Goal: Information Seeking & Learning: Find specific fact

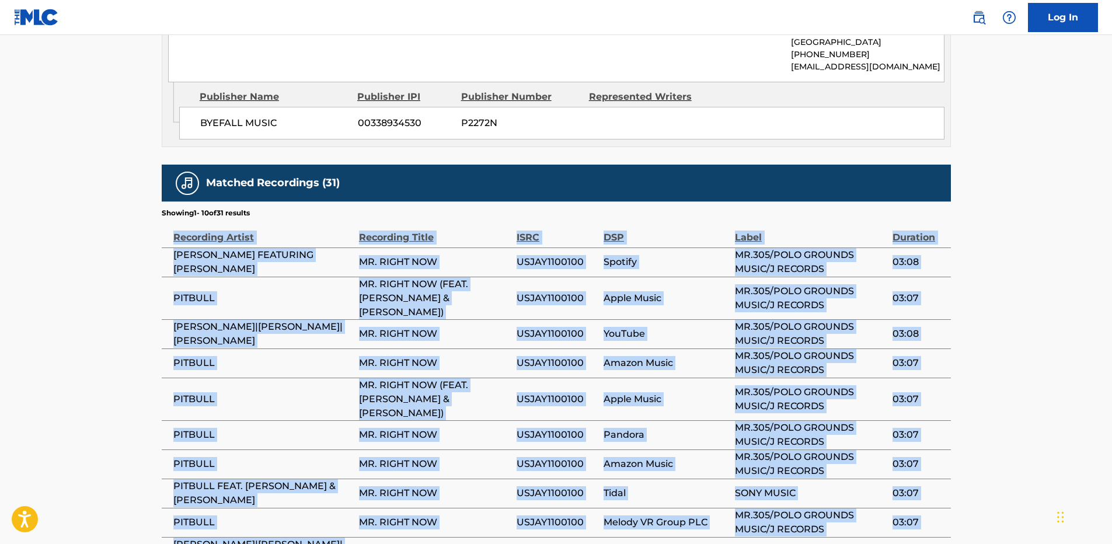
drag, startPoint x: 1059, startPoint y: 416, endPoint x: 1116, endPoint y: 488, distance: 91.9
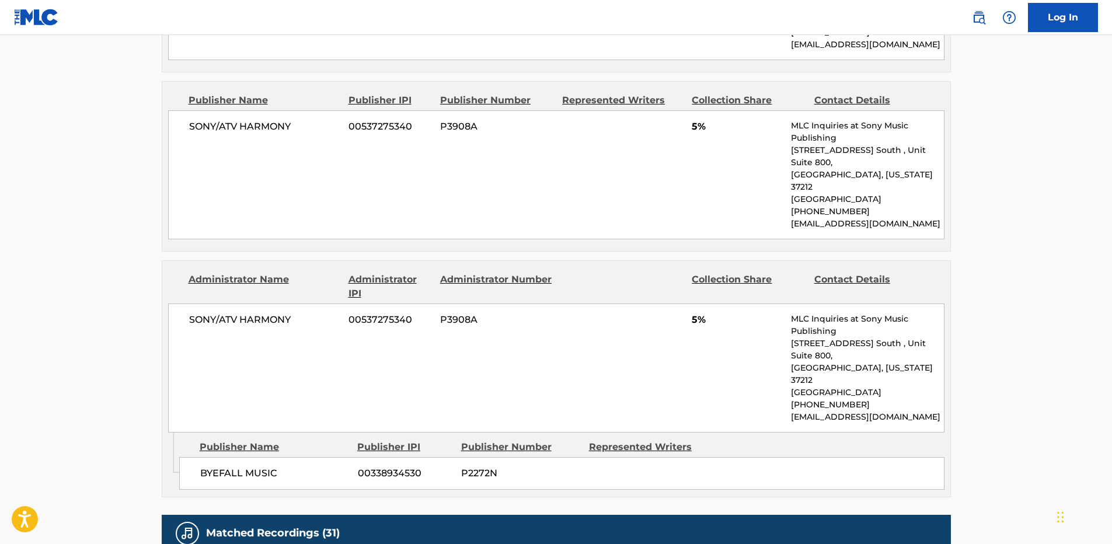
scroll to position [1346, 0]
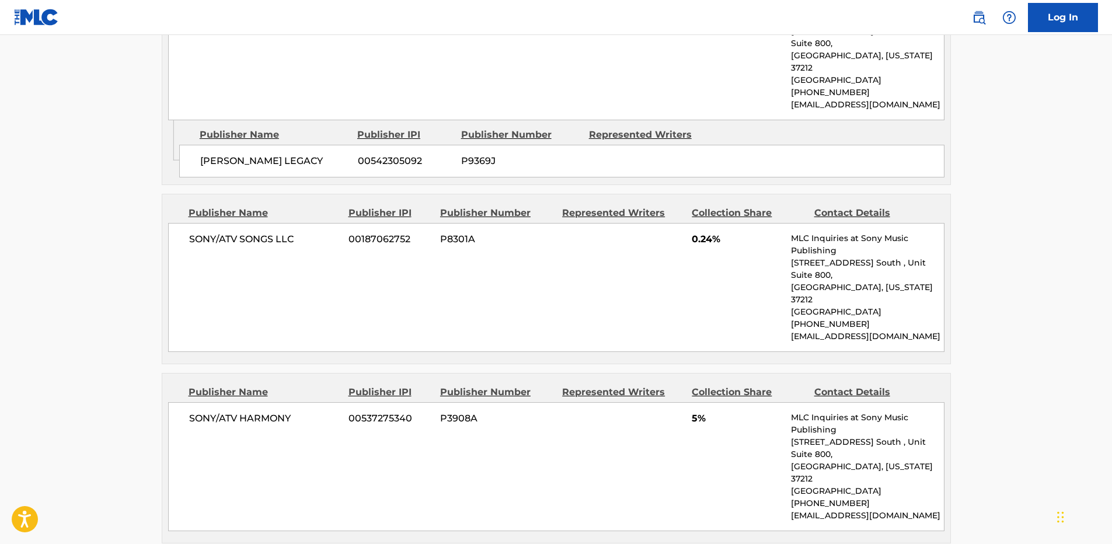
click at [598, 223] on div "SONY/ATV SONGS LLC 00187062752 P8301A 0.24% MLC Inquiries at Sony Music Publish…" at bounding box center [556, 287] width 776 height 129
click at [250, 232] on span "SONY/ATV SONGS LLC" at bounding box center [264, 239] width 151 height 14
copy span "SONGS"
click at [240, 232] on span "SONY/ATV SONGS LLC" at bounding box center [264, 239] width 151 height 14
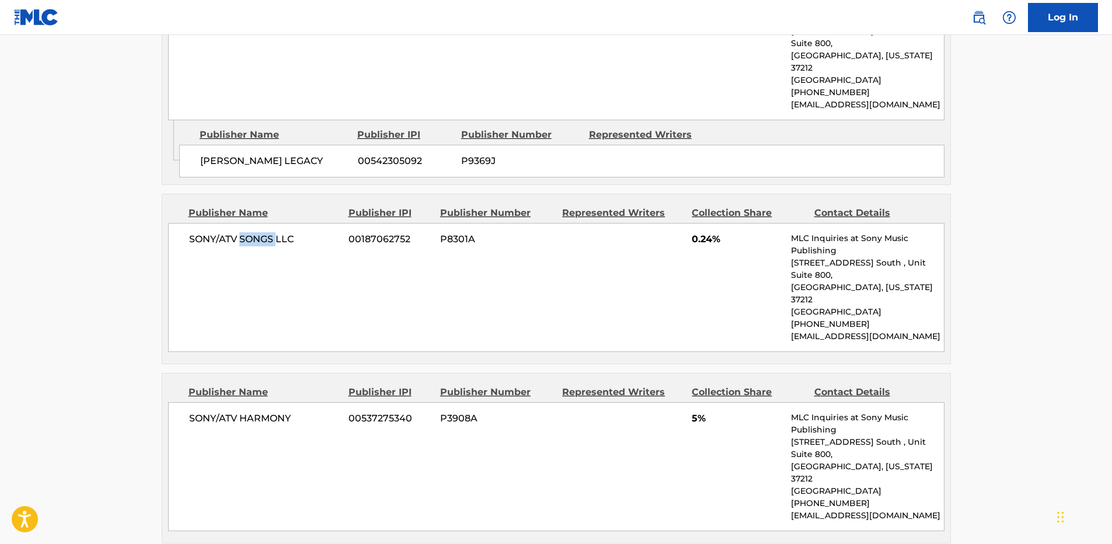
click at [240, 232] on span "SONY/ATV SONGS LLC" at bounding box center [264, 239] width 151 height 14
click at [704, 232] on span "0.24%" at bounding box center [737, 239] width 90 height 14
copy span "0.24"
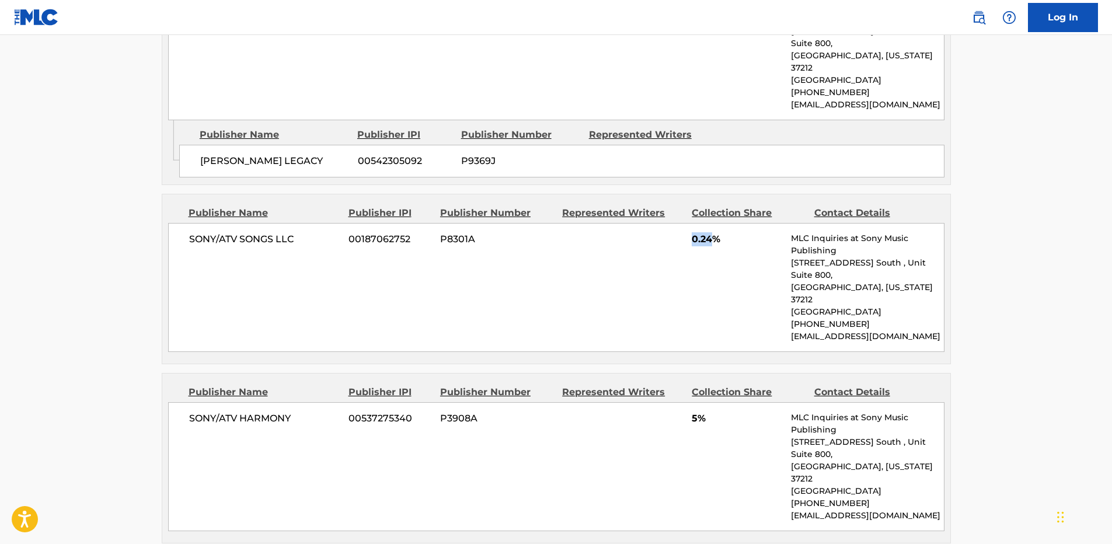
scroll to position [1462, 0]
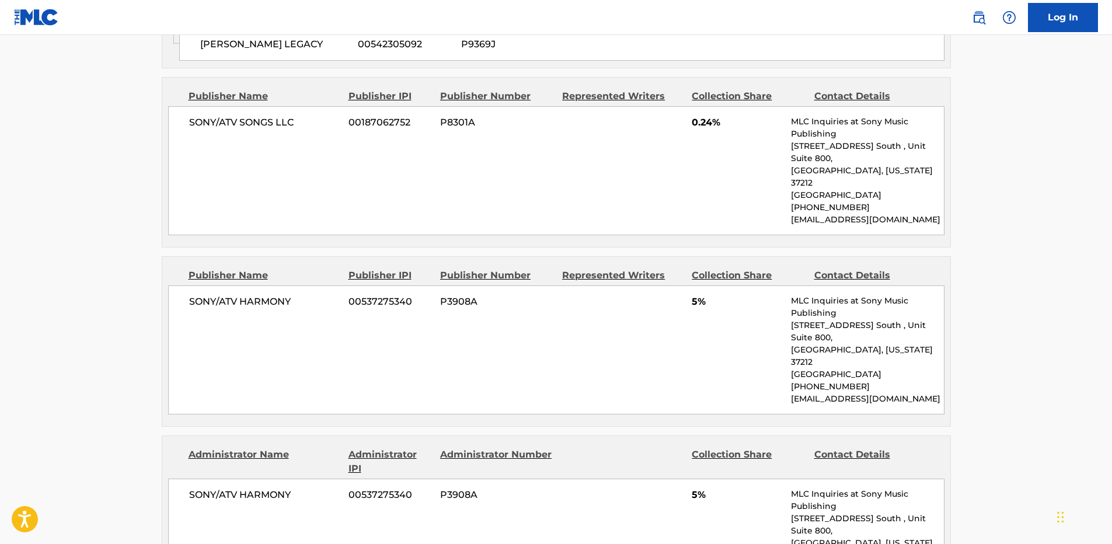
click at [281, 295] on span "SONY/ATV HARMONY" at bounding box center [264, 302] width 151 height 14
copy span "HARMONY"
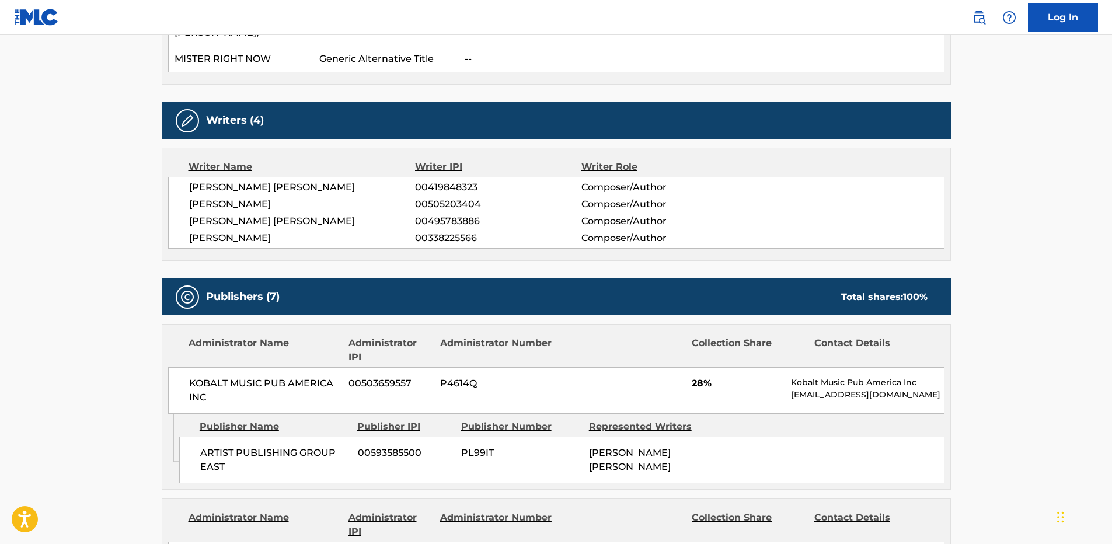
scroll to position [295, 0]
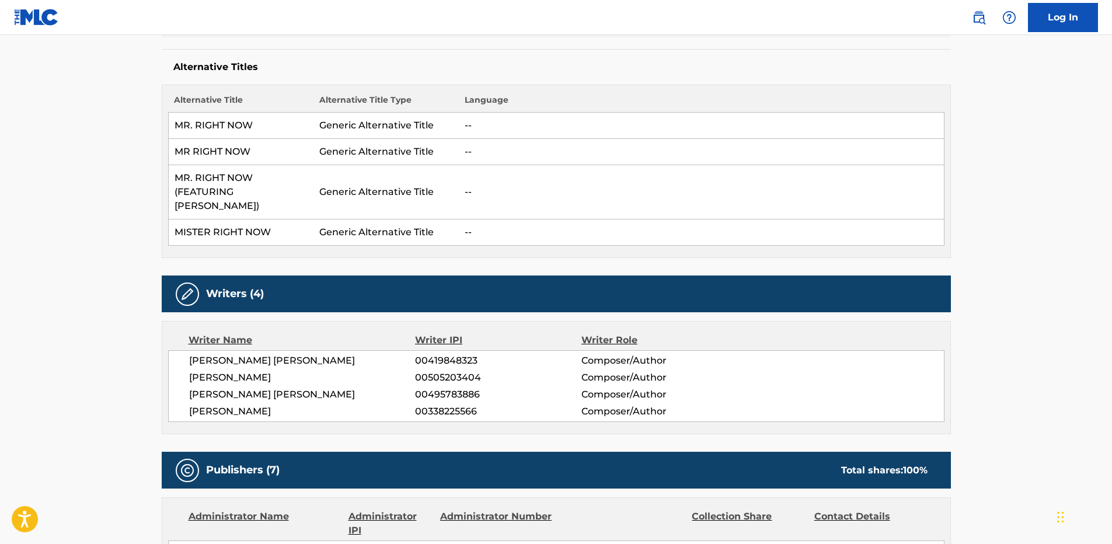
click at [286, 388] on span "JACOB ELISHA LUTTRELL" at bounding box center [302, 395] width 226 height 14
copy span "LUTTRELL"
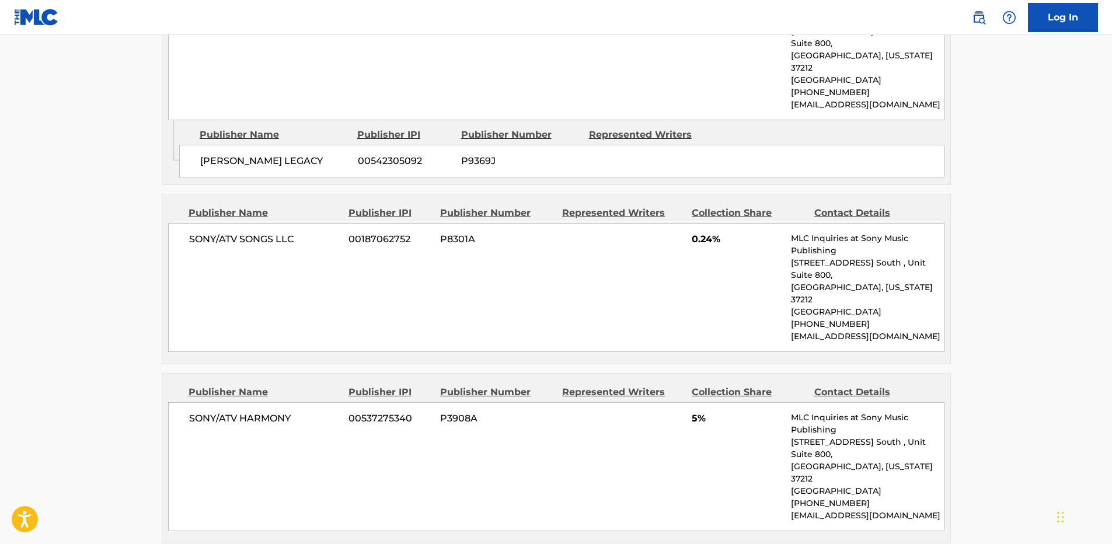
scroll to position [1462, 0]
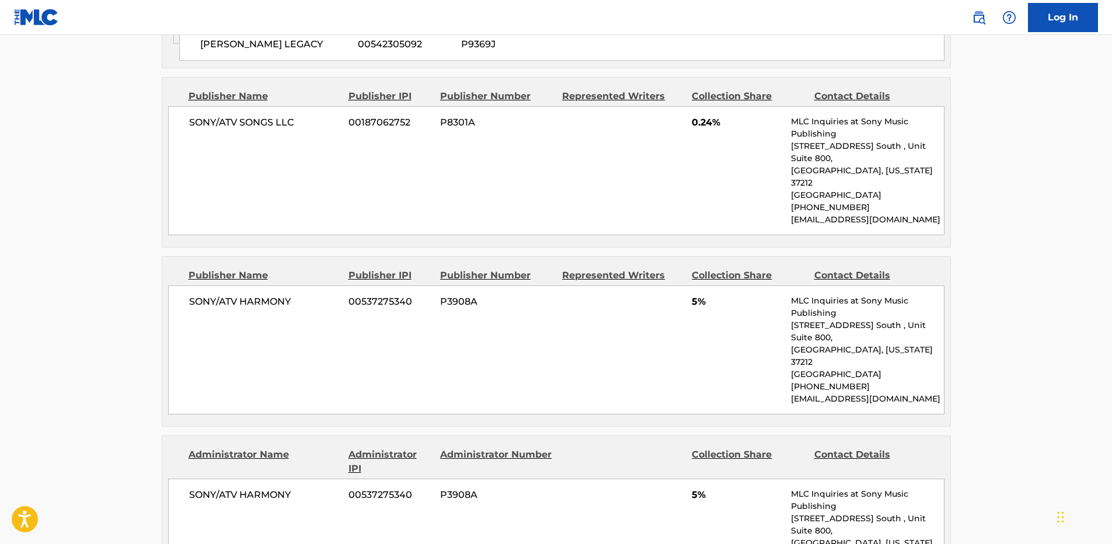
click at [260, 295] on span "SONY/ATV HARMONY" at bounding box center [264, 302] width 151 height 14
copy span "HARMONY"
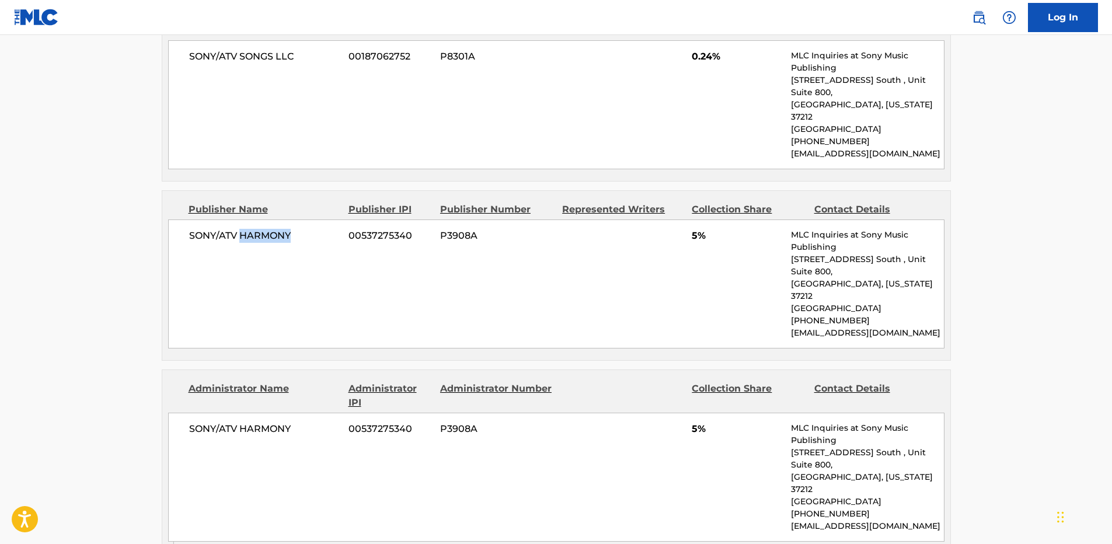
scroll to position [1754, 0]
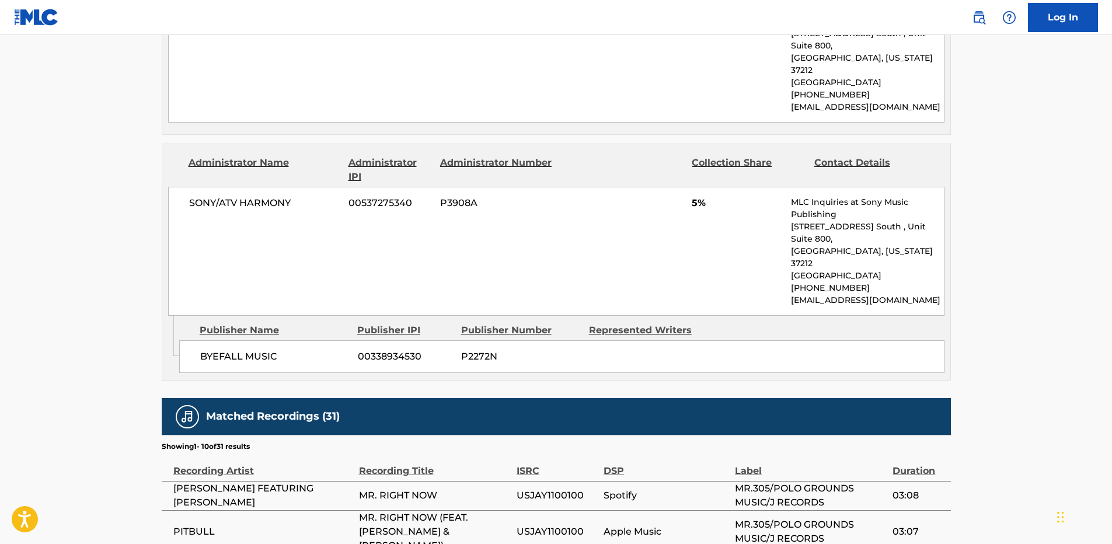
click at [215, 350] on span "BYEFALL MUSIC" at bounding box center [274, 357] width 149 height 14
copy span "BYEFALL"
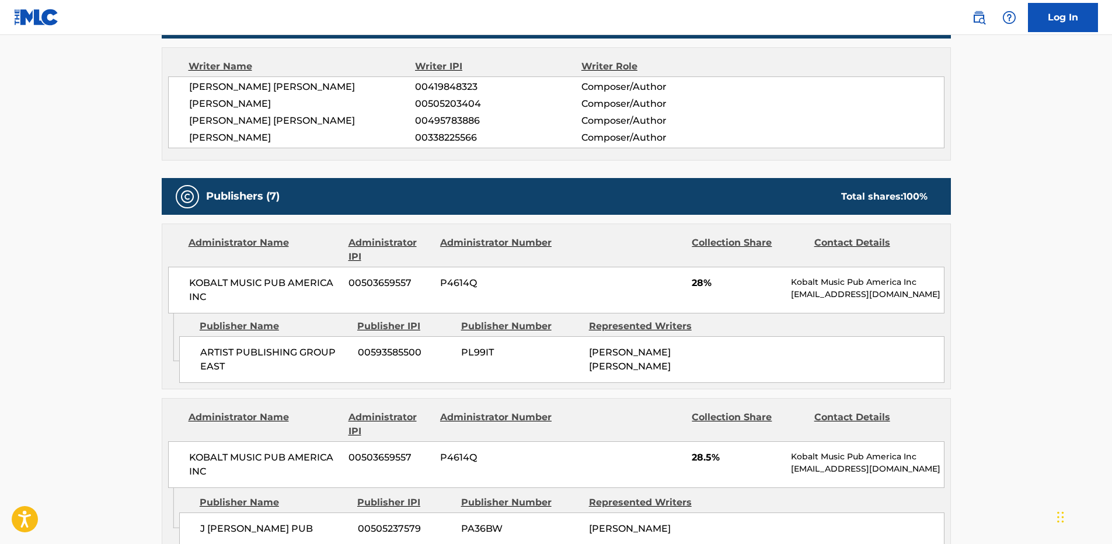
scroll to position [587, 0]
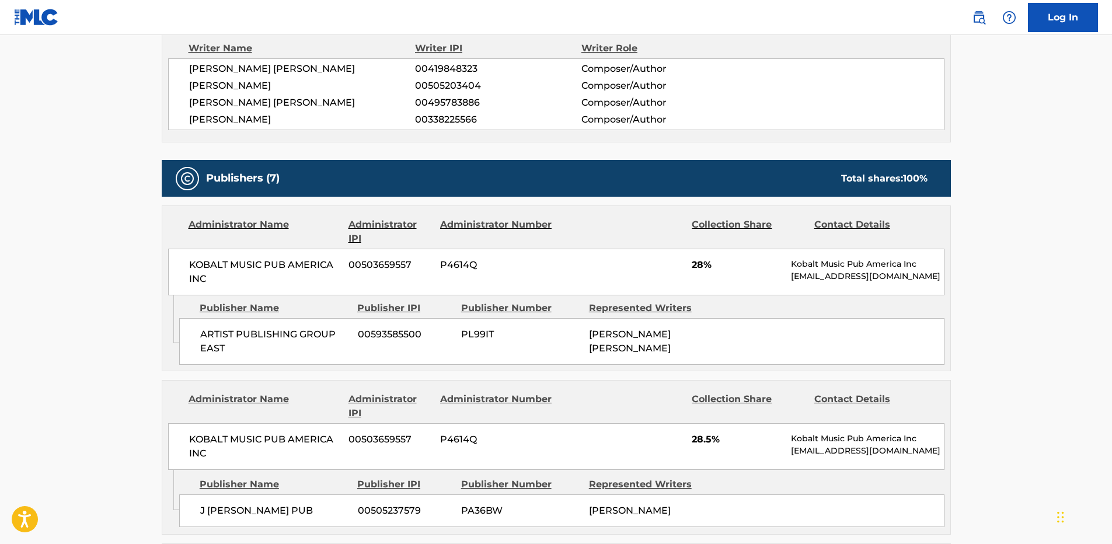
click at [211, 340] on span "ARTIST PUBLISHING GROUP EAST" at bounding box center [274, 341] width 149 height 28
copy span "EAST"
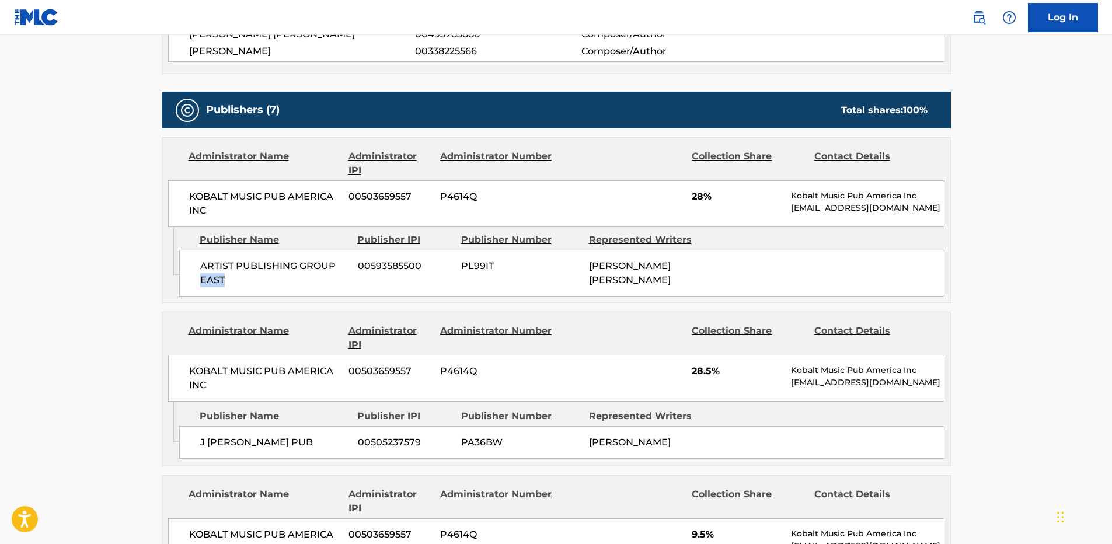
scroll to position [762, 0]
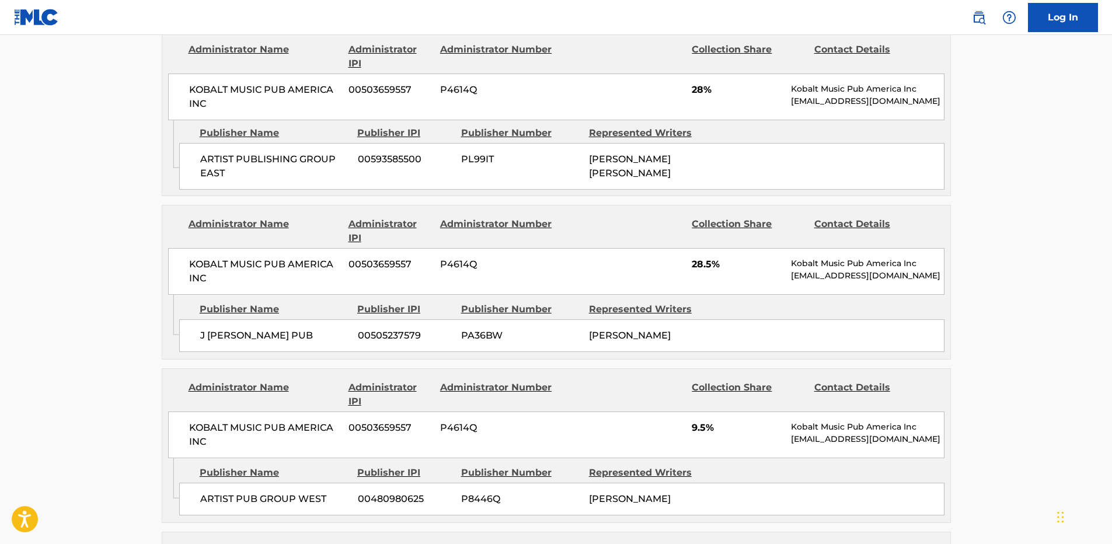
click at [230, 329] on span "J FRANKS PUB" at bounding box center [274, 336] width 149 height 14
copy span "FRANKS"
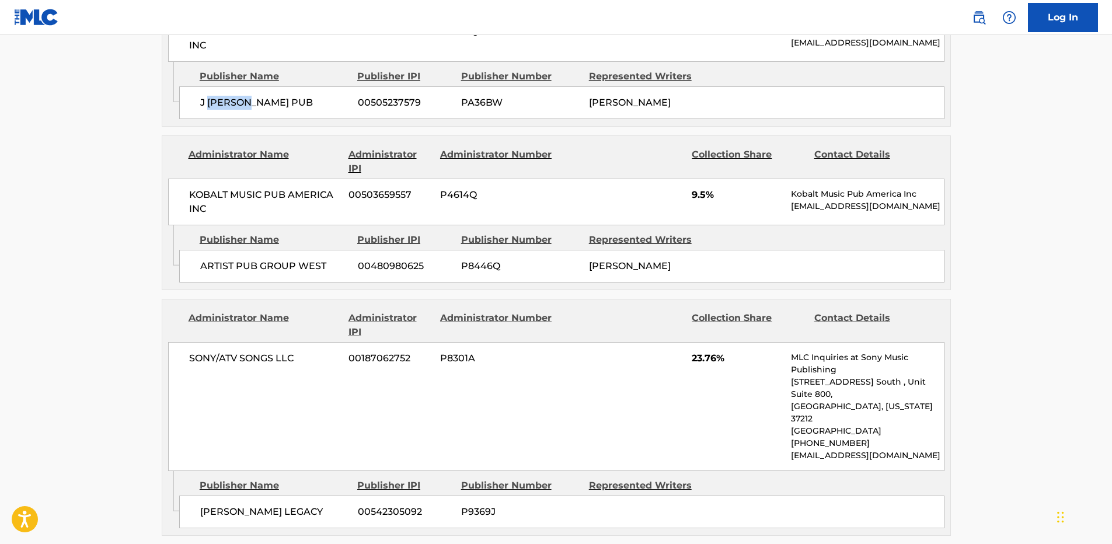
scroll to position [995, 0]
click at [319, 259] on span "ARTIST PUB GROUP WEST" at bounding box center [274, 266] width 149 height 14
copy span "WEST"
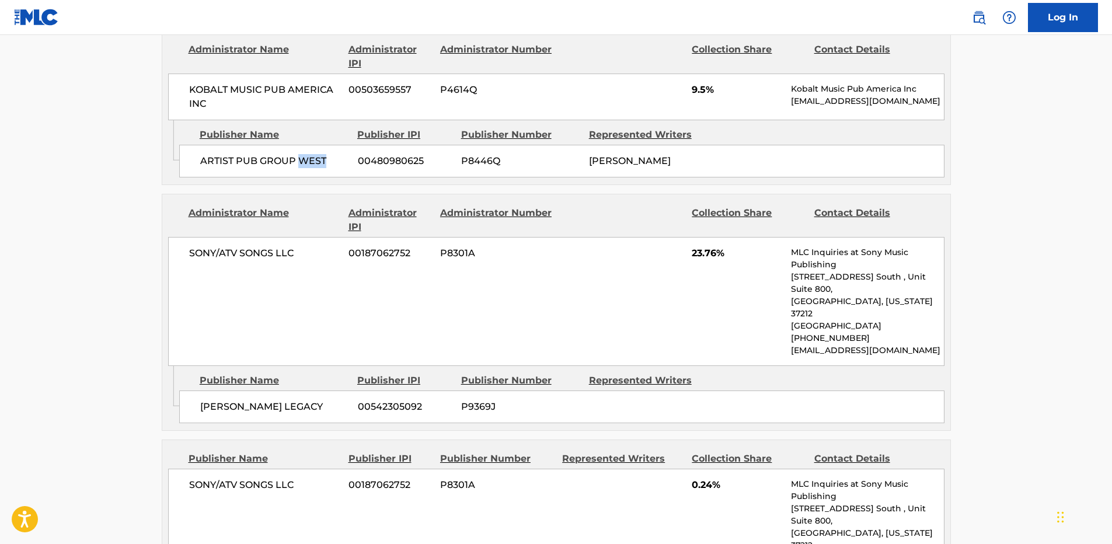
scroll to position [1112, 0]
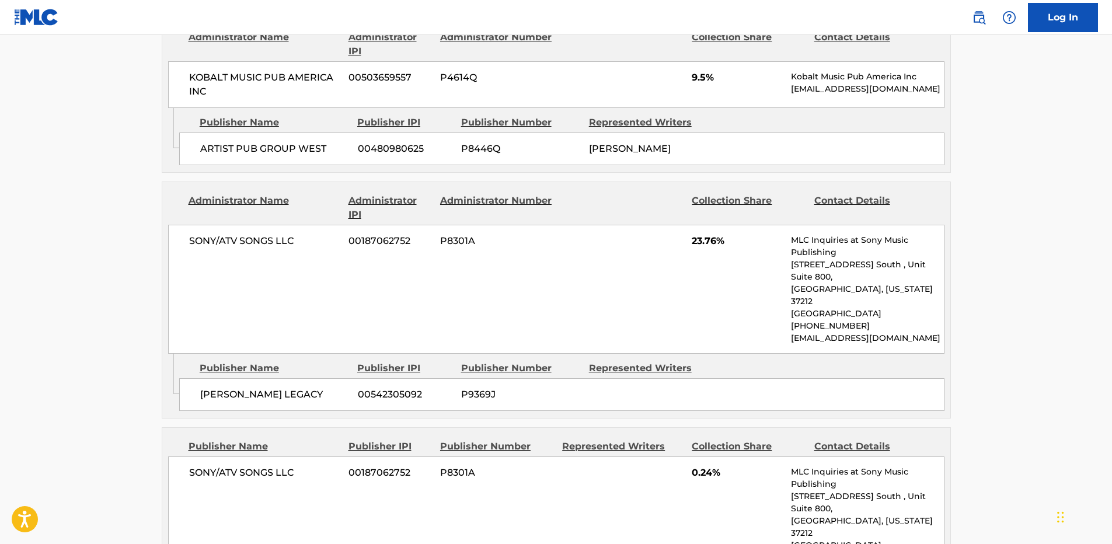
click at [226, 388] on span "[PERSON_NAME] LEGACY" at bounding box center [274, 395] width 149 height 14
copy span "PITBULL'S"
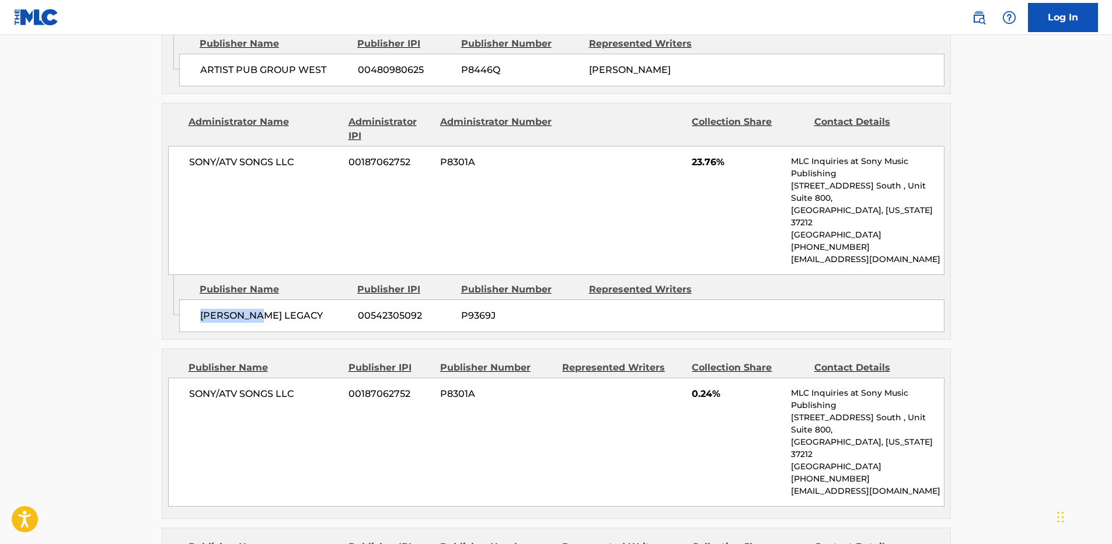
scroll to position [1287, 0]
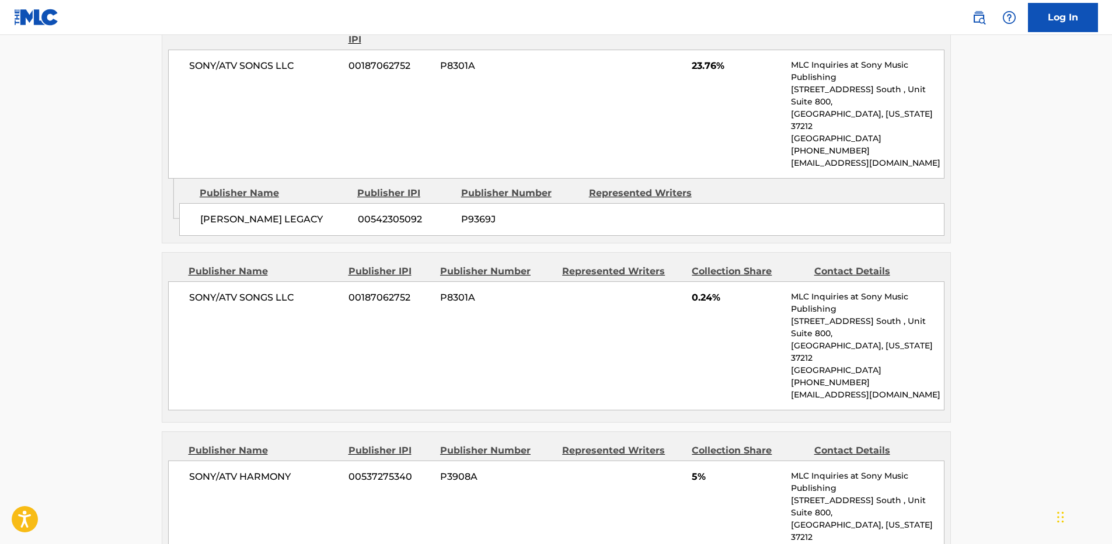
click at [241, 291] on span "SONY/ATV SONGS LLC" at bounding box center [264, 298] width 151 height 14
click at [700, 291] on span "0.24%" at bounding box center [737, 298] width 90 height 14
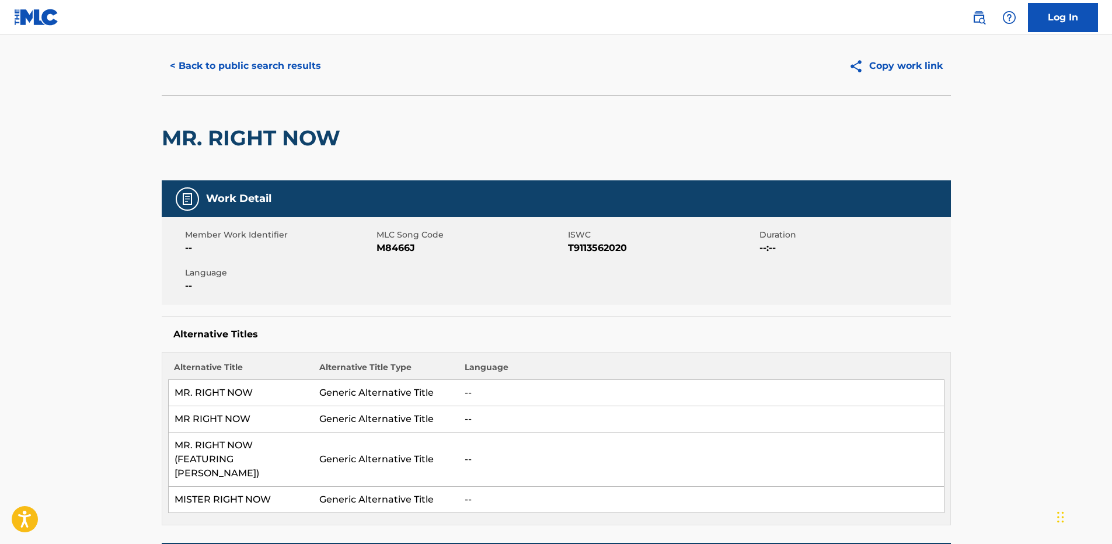
scroll to position [0, 0]
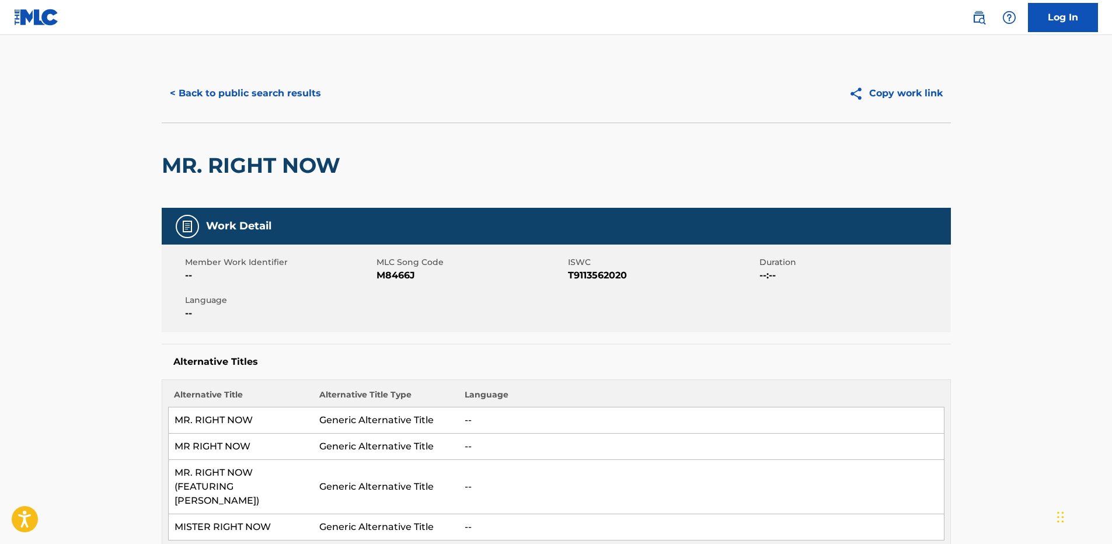
click at [289, 79] on button "< Back to public search results" at bounding box center [246, 93] width 168 height 29
click at [293, 101] on button "< Back to public search results" at bounding box center [246, 93] width 168 height 29
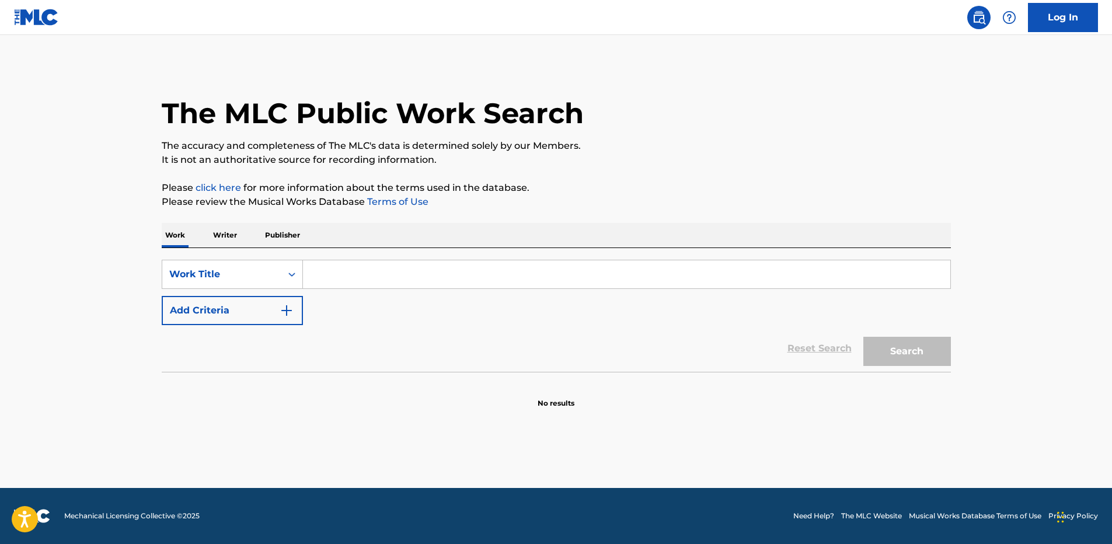
click at [589, 285] on input "Search Form" at bounding box center [626, 274] width 647 height 28
paste input "Muévelo Loca Boom Boom Pitbull"
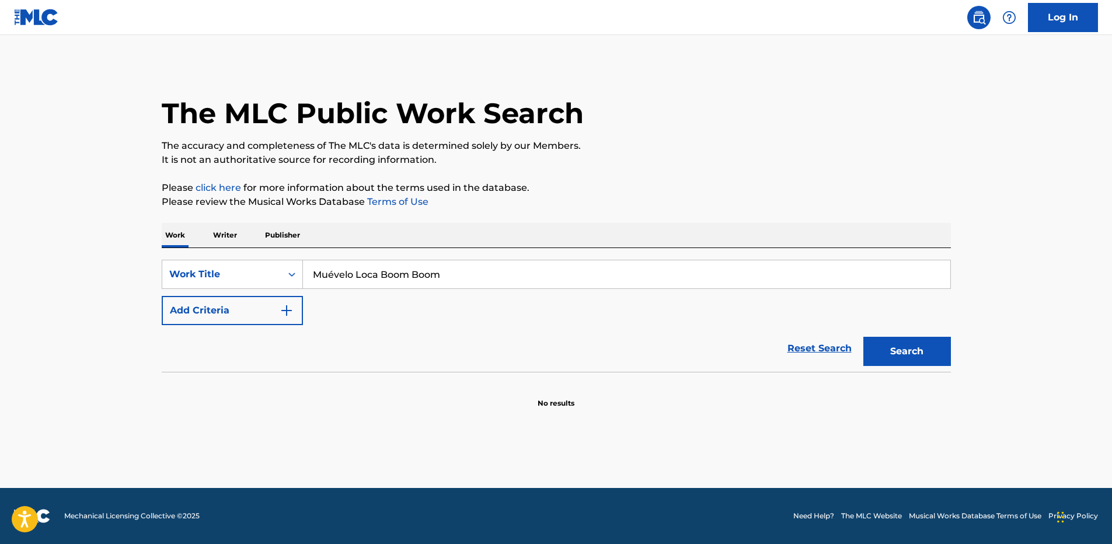
type input "Muévelo Loca Boom Boom"
click at [162, 296] on button "Add Criteria" at bounding box center [232, 310] width 141 height 29
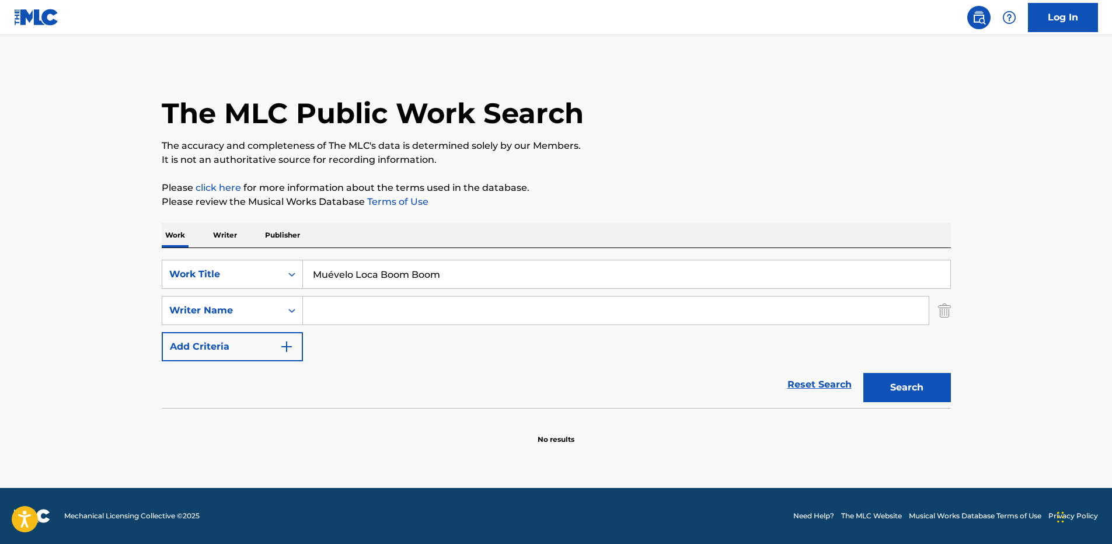
click at [436, 306] on input "Search Form" at bounding box center [616, 311] width 626 height 28
paste input "[PERSON_NAME]"
type input "[PERSON_NAME]"
click at [863, 373] on button "Search" at bounding box center [907, 387] width 88 height 29
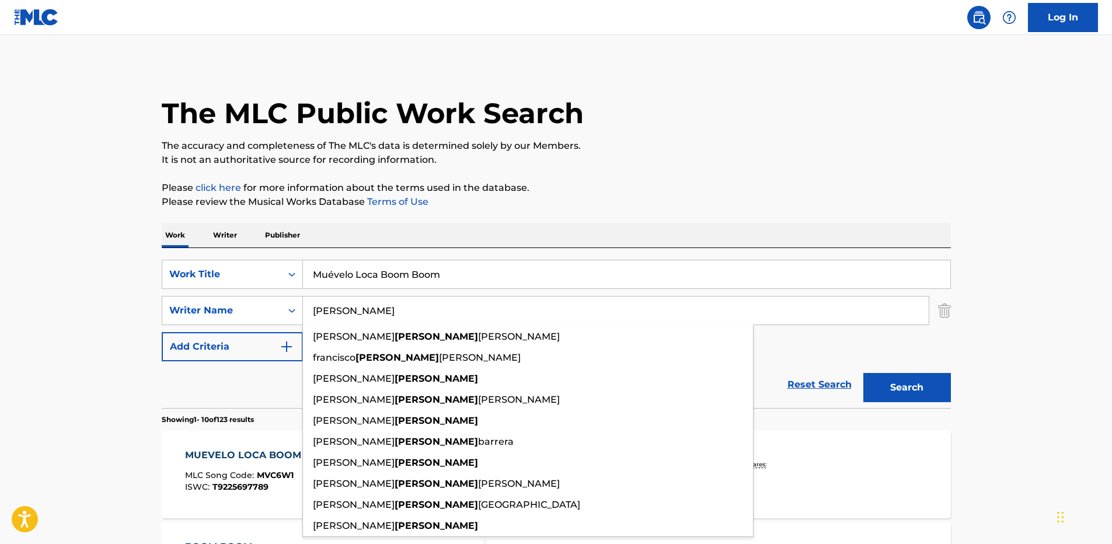
click at [691, 187] on p "Please click here for more information about the terms used in the database." at bounding box center [556, 188] width 789 height 14
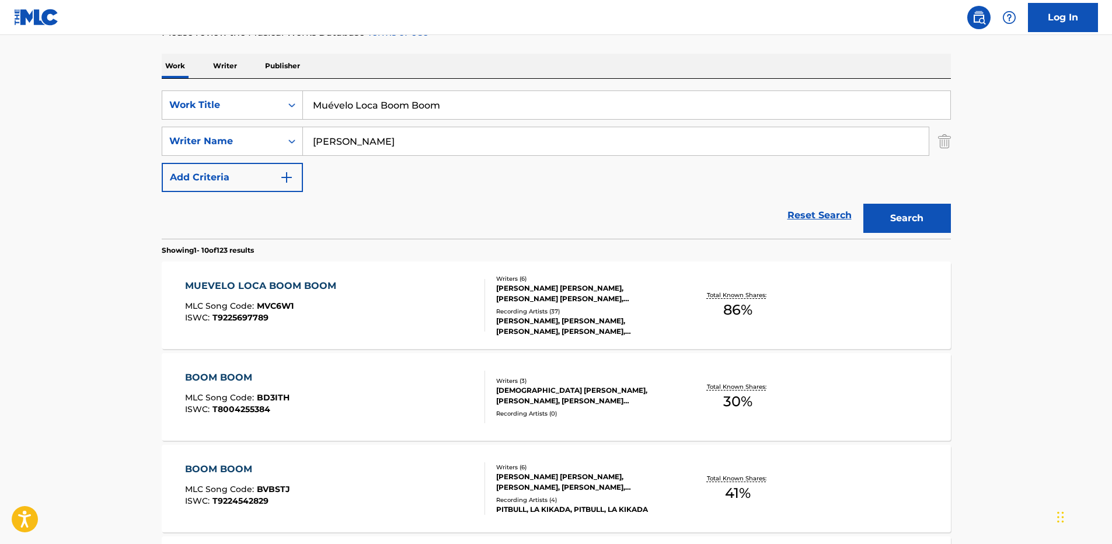
scroll to position [175, 0]
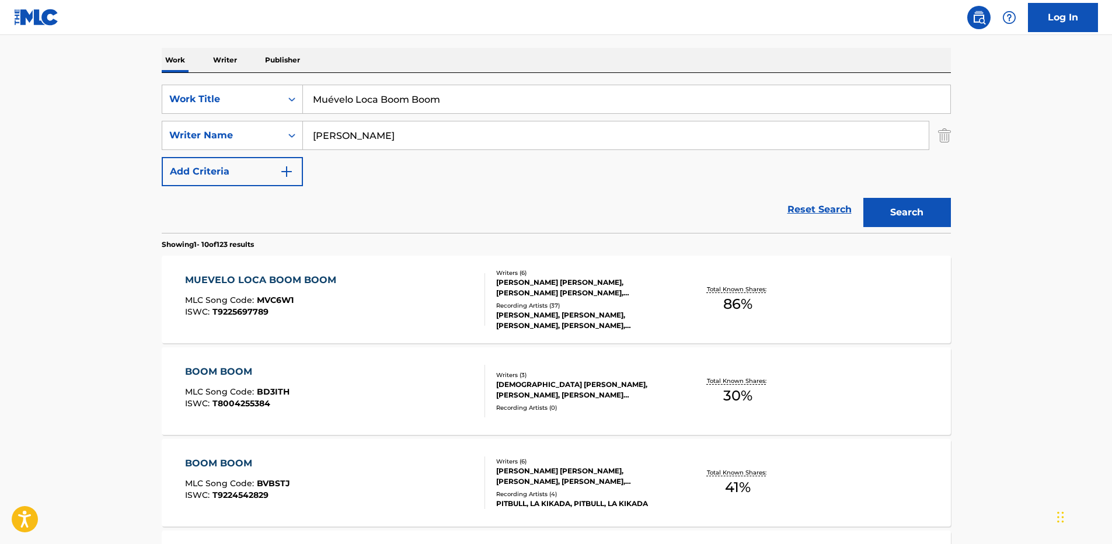
click at [396, 315] on div "MUEVELO LOCA BOOM BOOM MLC Song Code : MVC6W1 ISWC : T9225697789" at bounding box center [335, 299] width 300 height 53
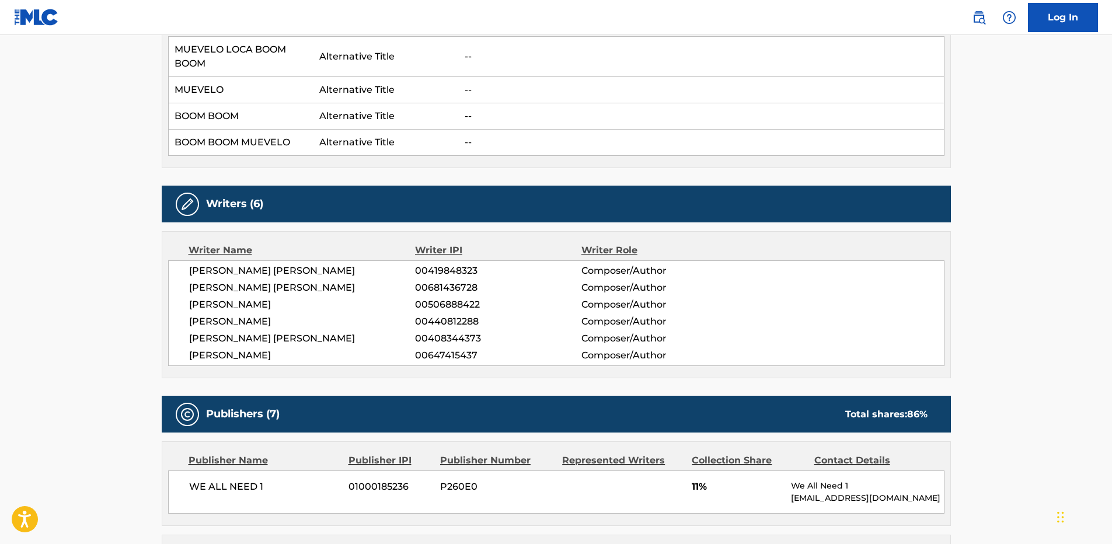
scroll to position [350, 0]
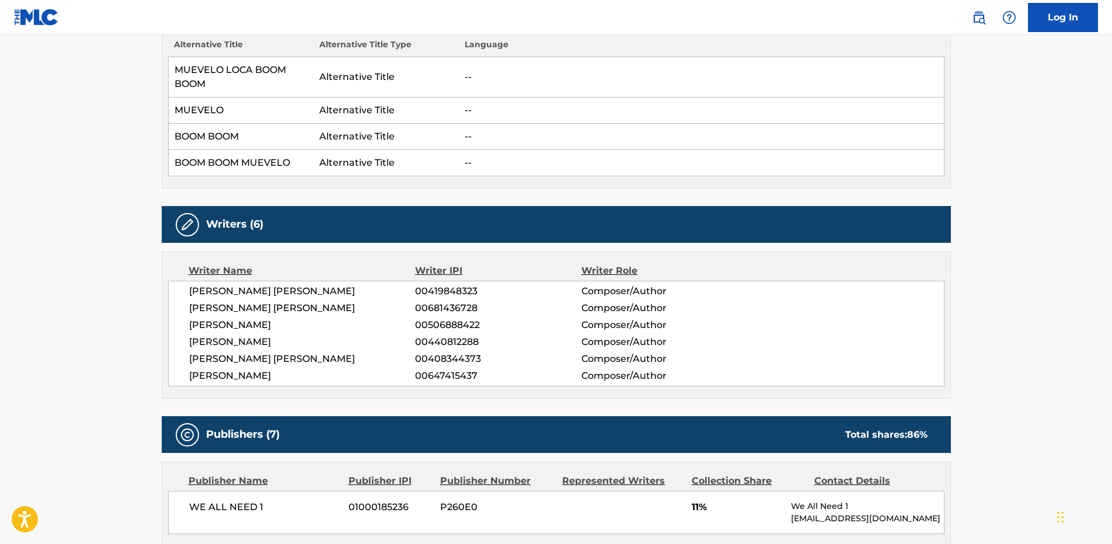
click at [295, 310] on span "[PERSON_NAME] [PERSON_NAME]" at bounding box center [302, 308] width 226 height 14
copy span "[PERSON_NAME]"
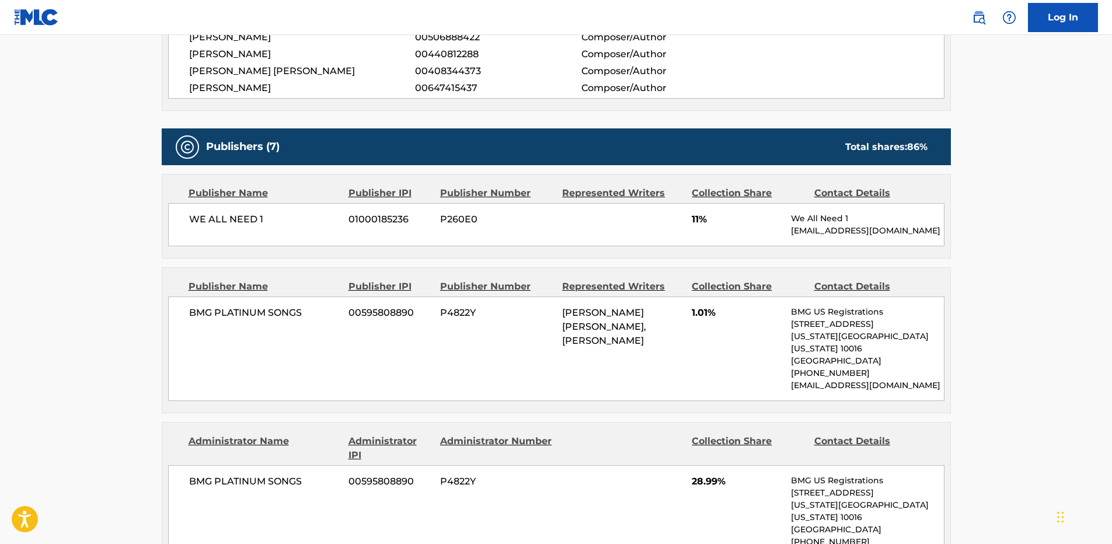
scroll to position [700, 0]
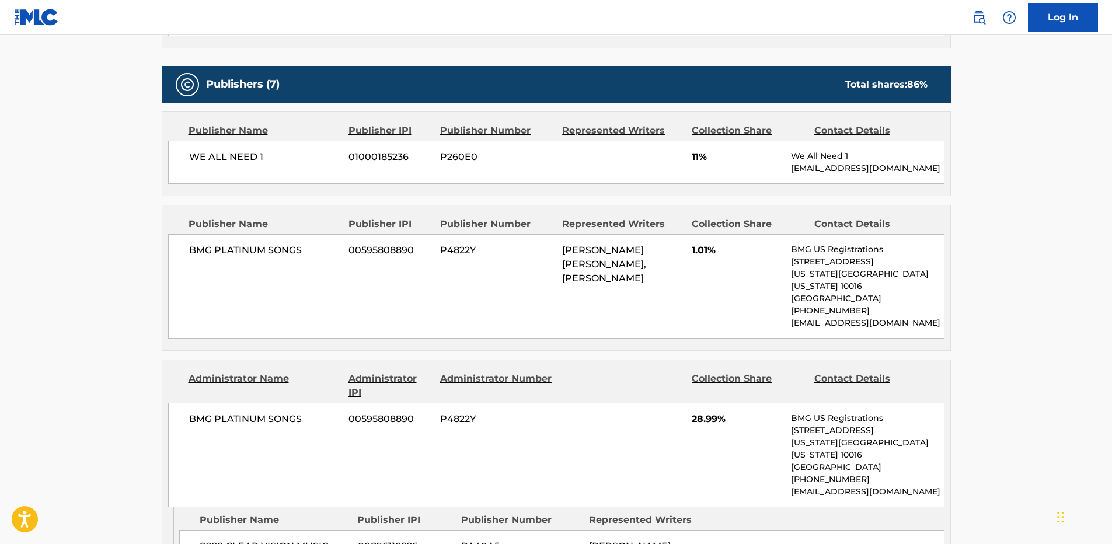
click at [242, 160] on span "WE ALL NEED 1" at bounding box center [264, 157] width 151 height 14
copy span "NEED"
click at [229, 163] on span "WE ALL NEED 1" at bounding box center [264, 157] width 151 height 14
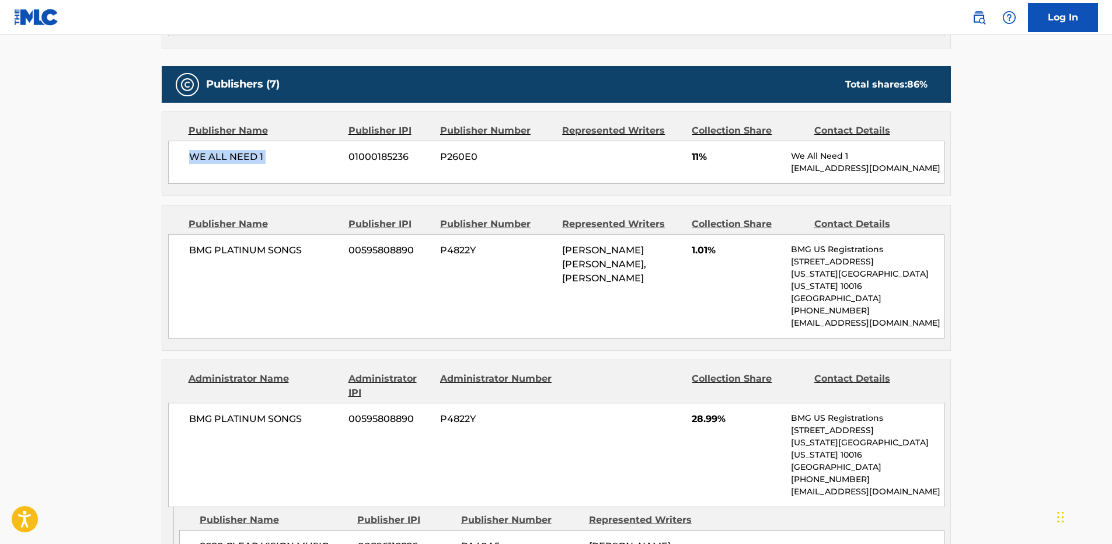
click at [229, 163] on span "WE ALL NEED 1" at bounding box center [264, 157] width 151 height 14
click at [695, 154] on span "11%" at bounding box center [737, 157] width 90 height 14
copy span "11"
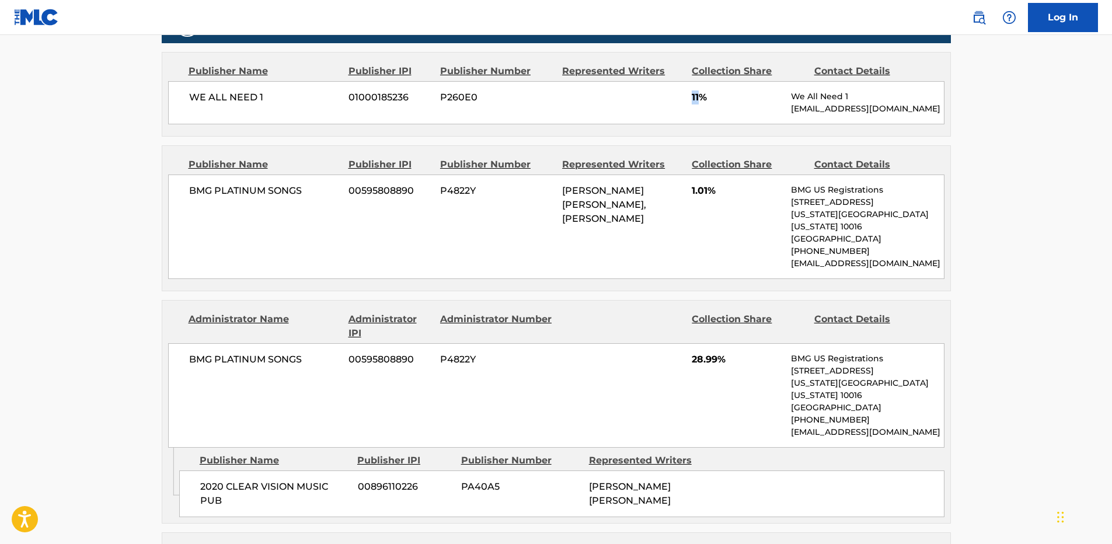
scroll to position [817, 0]
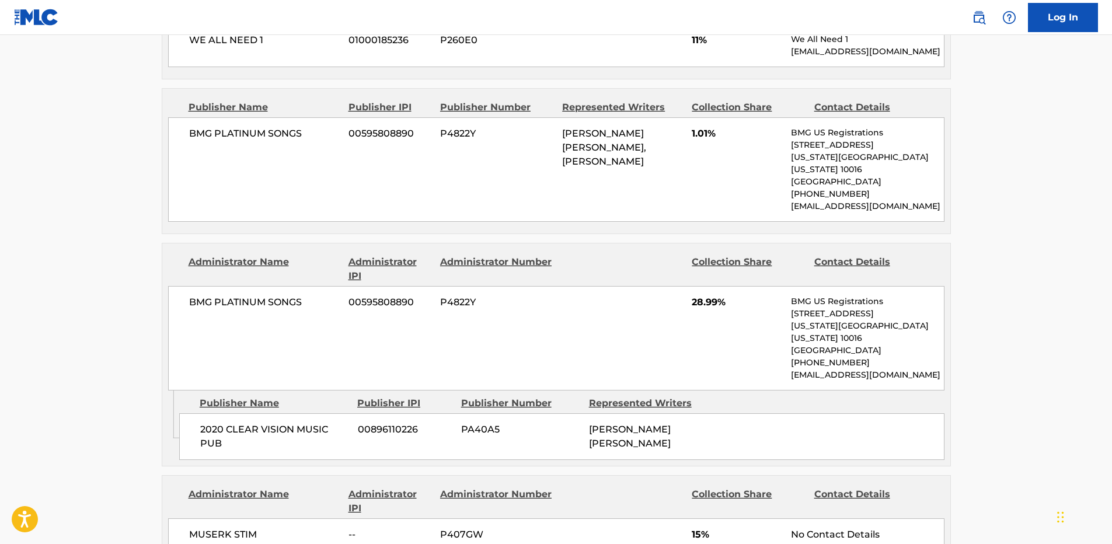
click at [246, 125] on div "BMG PLATINUM SONGS 00595808890 P4822Y [PERSON_NAME] [PERSON_NAME], [PERSON_NAME…" at bounding box center [556, 169] width 776 height 104
copy span "PLATINUM"
click at [231, 135] on span "BMG PLATINUM SONGS" at bounding box center [264, 134] width 151 height 14
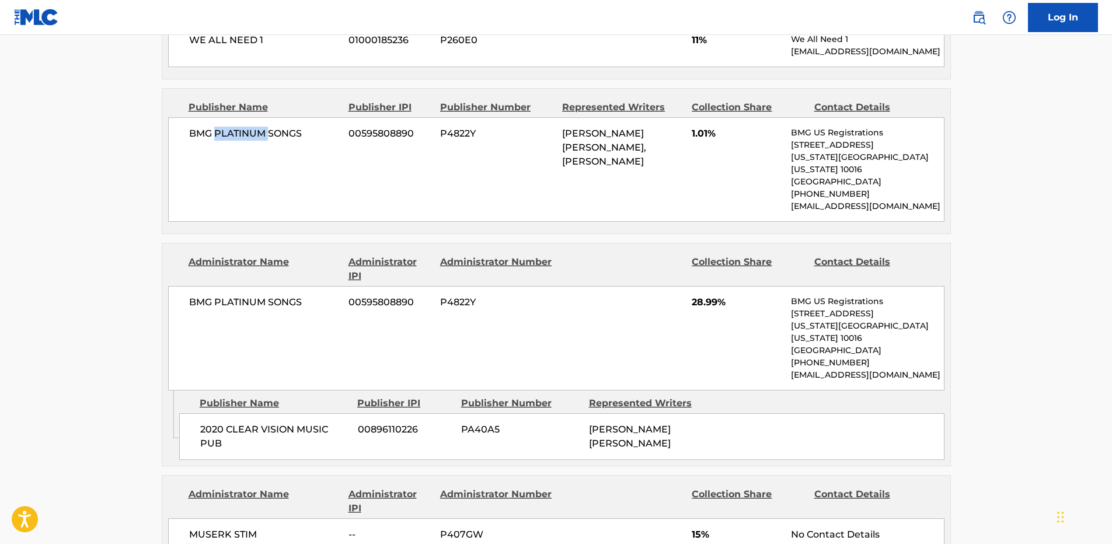
click at [231, 135] on span "BMG PLATINUM SONGS" at bounding box center [264, 134] width 151 height 14
click at [702, 128] on span "1.01%" at bounding box center [737, 134] width 90 height 14
copy span "1.01"
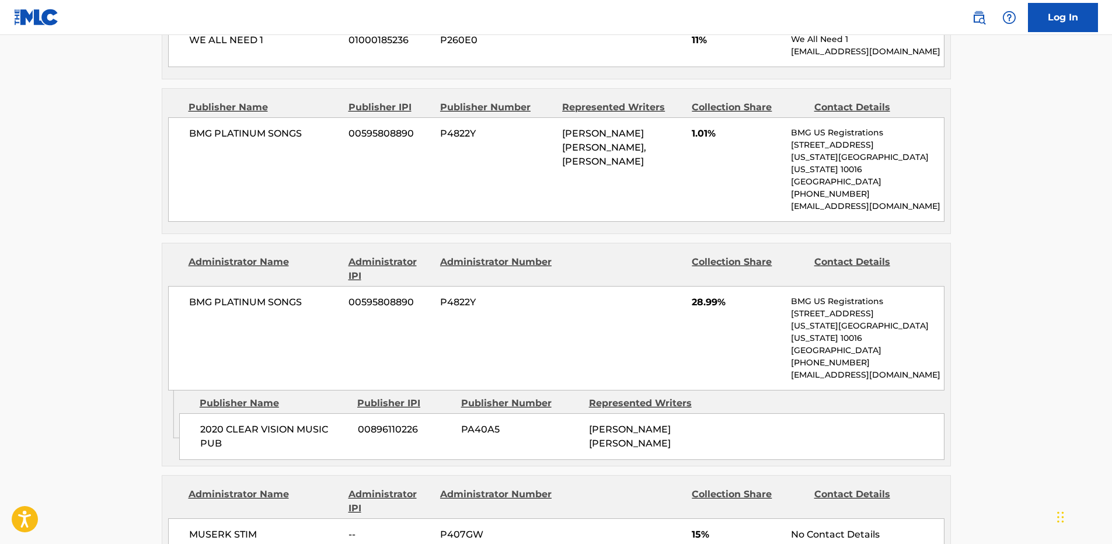
click at [220, 423] on span "2020 CLEAR VISION MUSIC PUB" at bounding box center [274, 437] width 149 height 28
copy span "2020"
click at [252, 423] on span "2020 CLEAR VISION MUSIC PUB" at bounding box center [274, 437] width 149 height 28
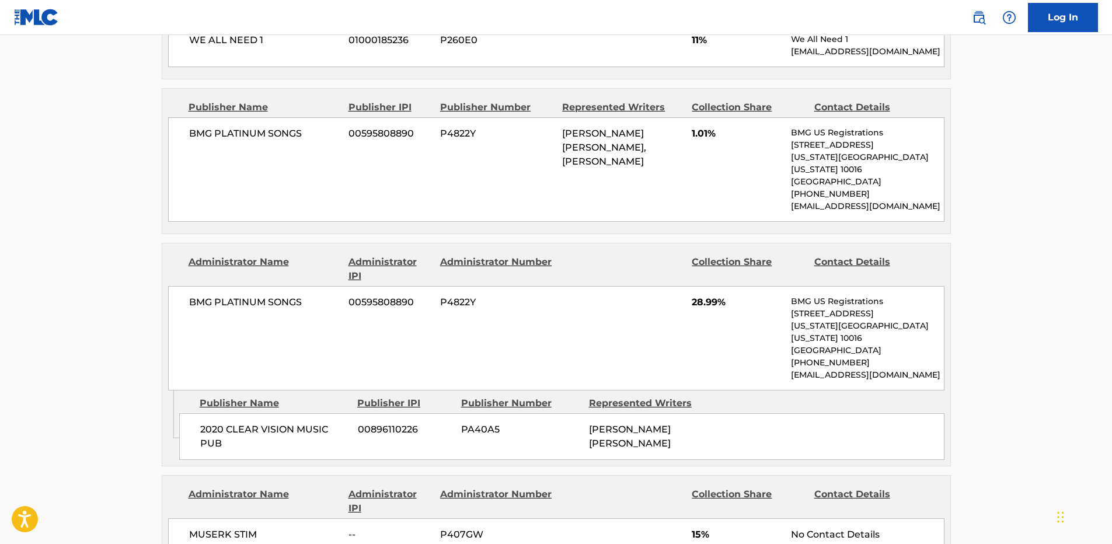
click at [252, 423] on span "2020 CLEAR VISION MUSIC PUB" at bounding box center [274, 437] width 149 height 28
copy div "2020 CLEAR VISION MUSIC PUB"
click at [252, 423] on span "2020 CLEAR VISION MUSIC PUB" at bounding box center [274, 437] width 149 height 28
click at [698, 295] on span "28.99%" at bounding box center [737, 302] width 90 height 14
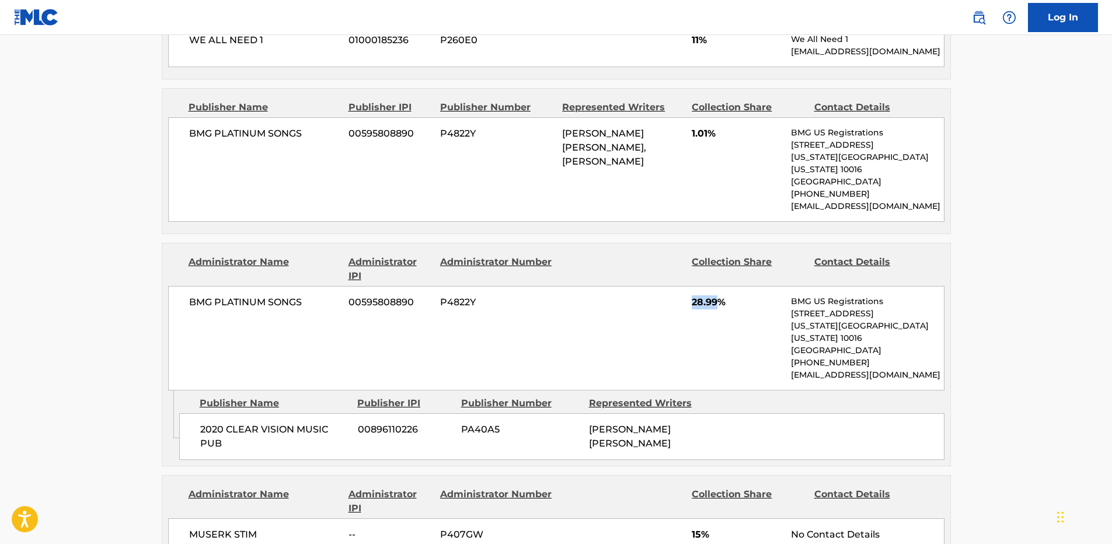
click at [698, 295] on span "28.99%" at bounding box center [737, 302] width 90 height 14
copy span "28.99"
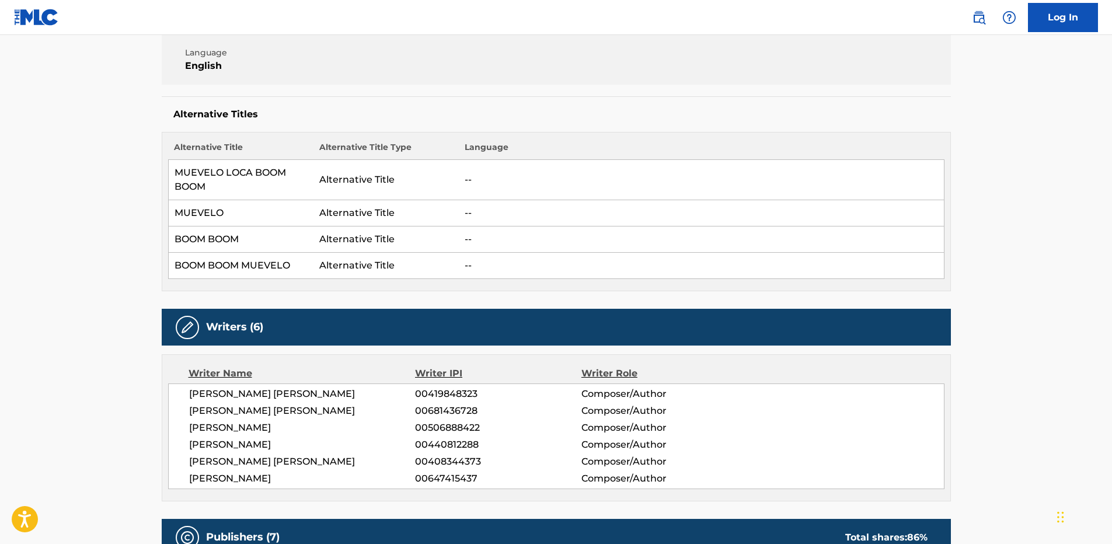
scroll to position [350, 0]
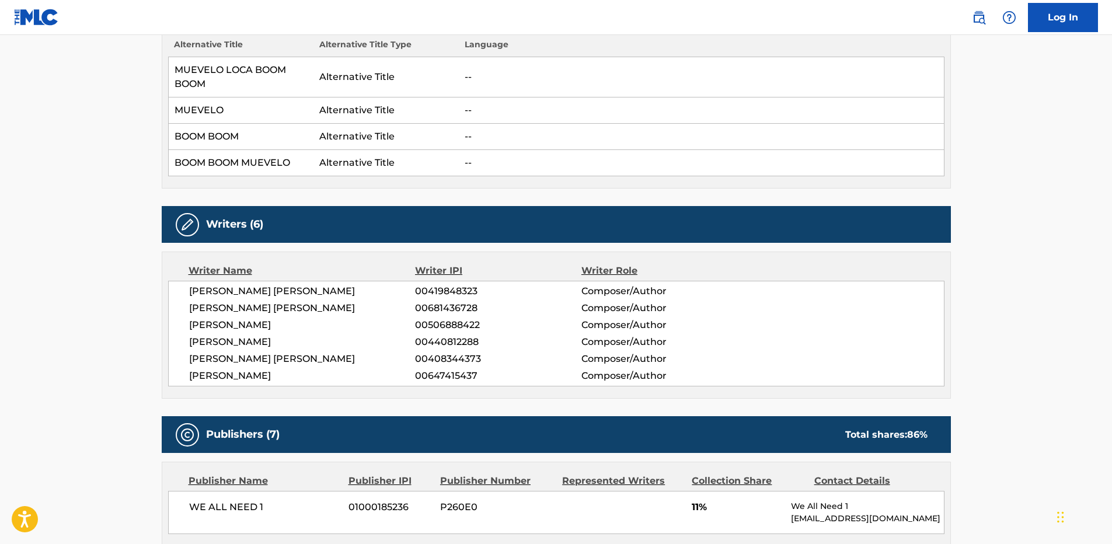
click at [274, 358] on span "[PERSON_NAME] [PERSON_NAME]" at bounding box center [302, 359] width 226 height 14
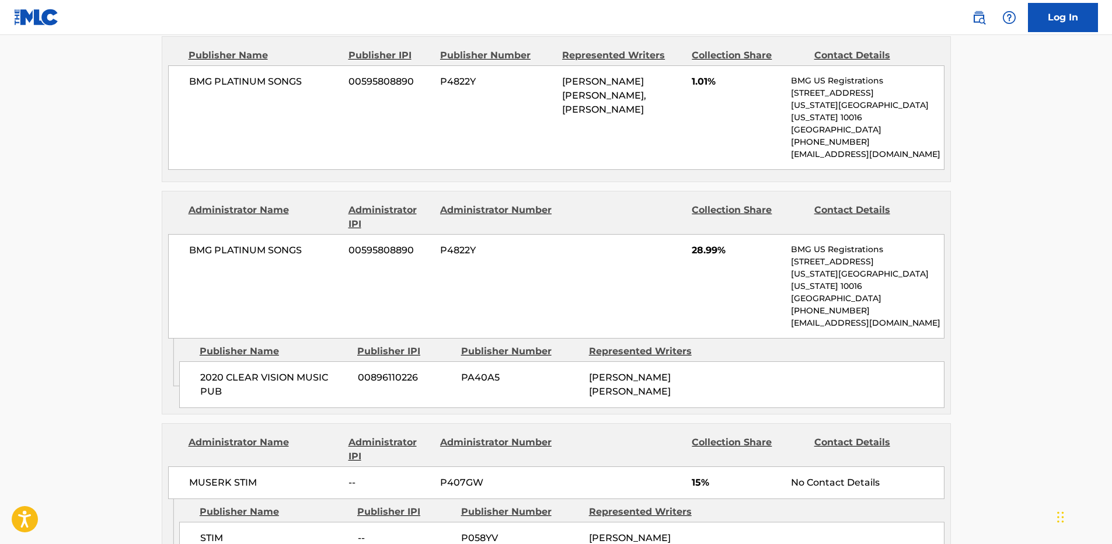
scroll to position [876, 0]
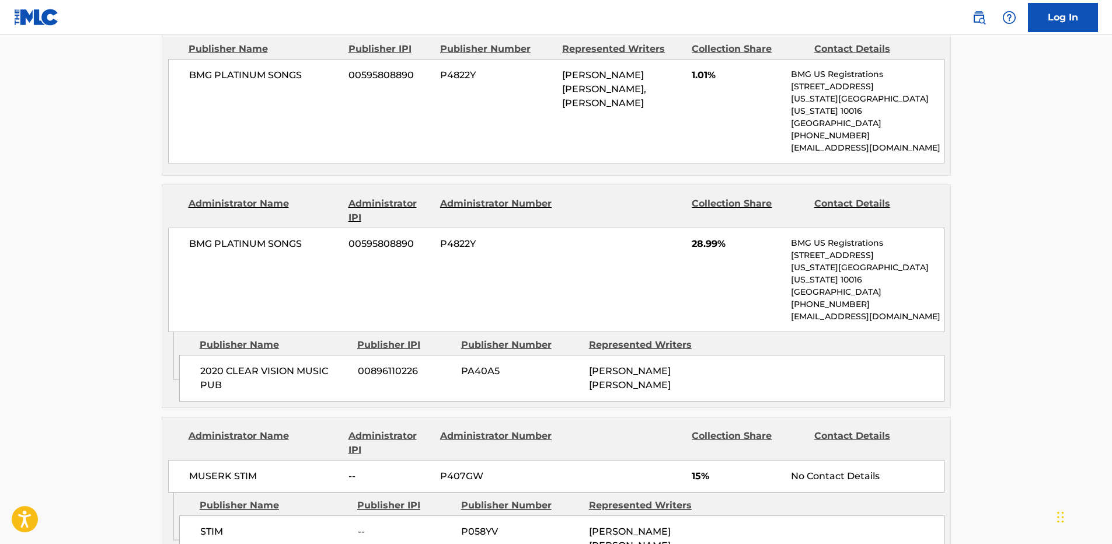
click at [695, 237] on span "28.99%" at bounding box center [737, 244] width 90 height 14
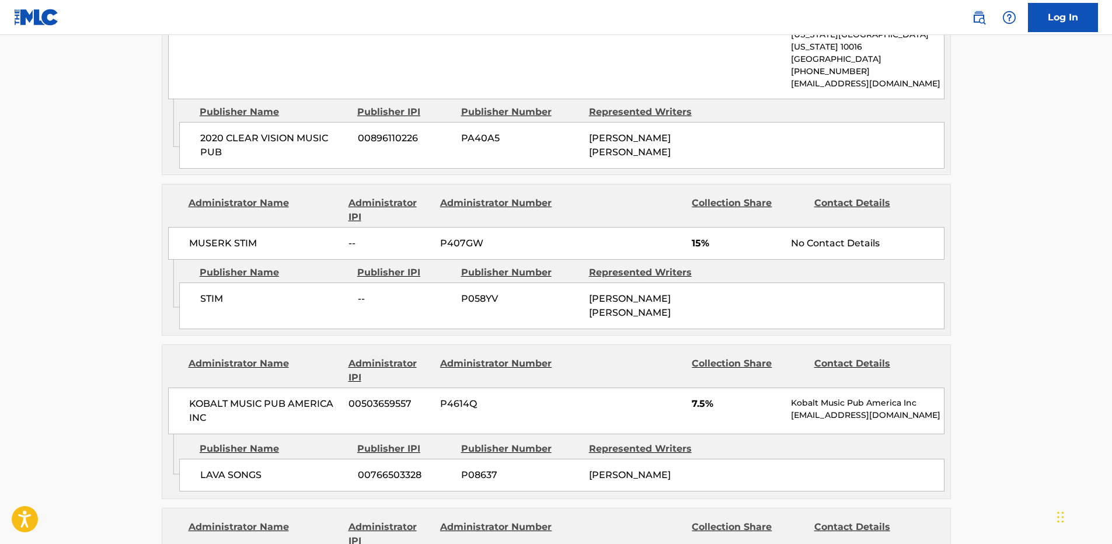
scroll to position [1109, 0]
click at [209, 291] on span "STIM" at bounding box center [274, 298] width 149 height 14
click at [695, 236] on span "15%" at bounding box center [737, 243] width 90 height 14
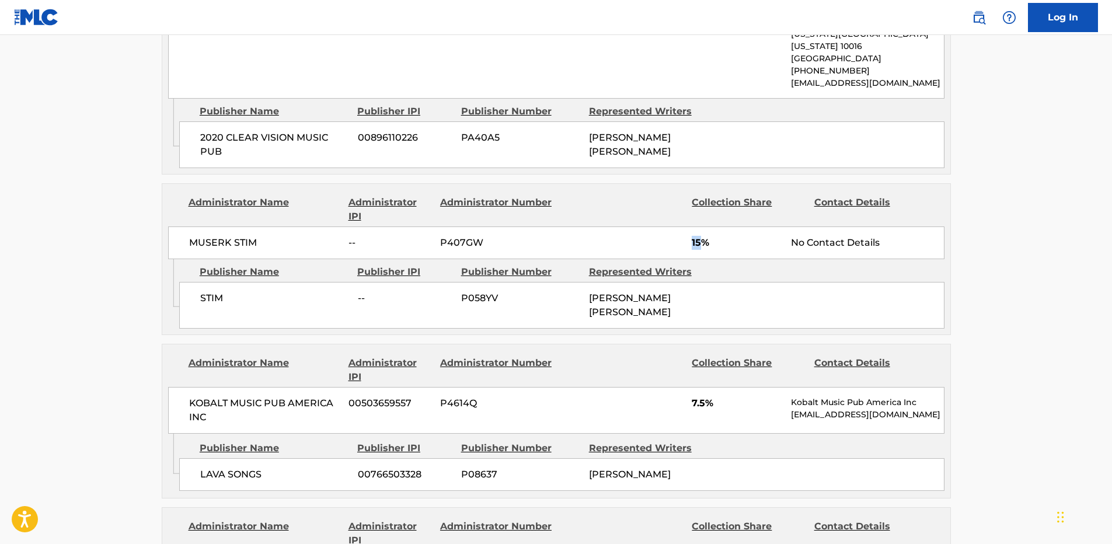
scroll to position [1284, 0]
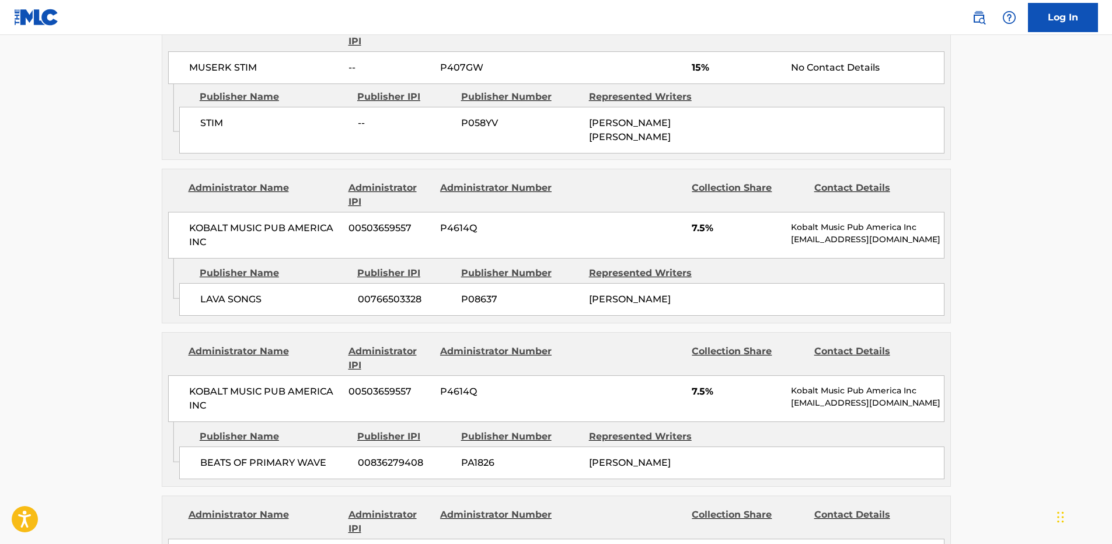
click at [210, 292] on span "LAVA SONGS" at bounding box center [274, 299] width 149 height 14
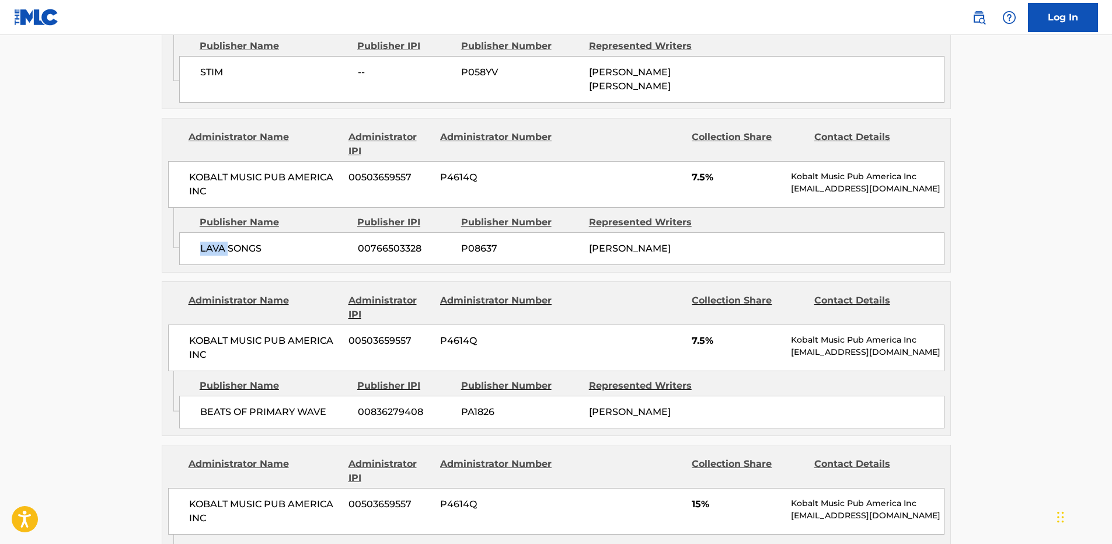
scroll to position [1401, 0]
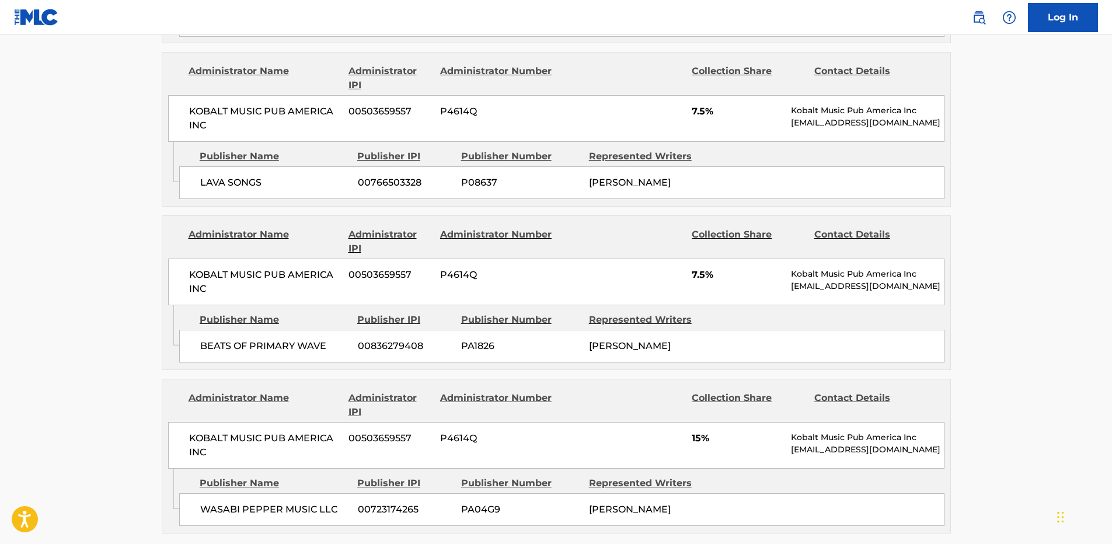
click at [222, 339] on span "BEATS OF PRIMARY WAVE" at bounding box center [274, 346] width 149 height 14
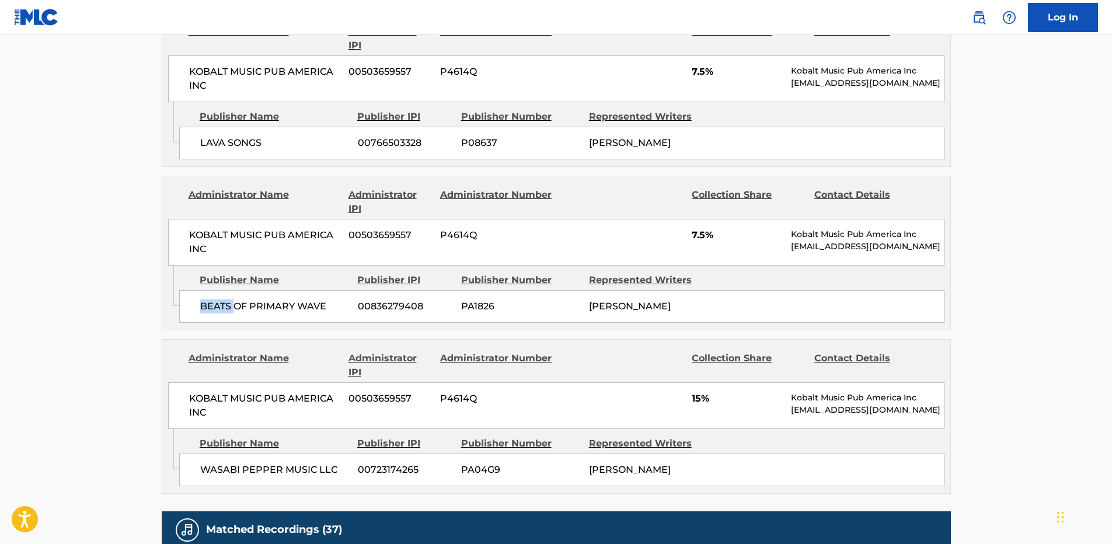
scroll to position [1518, 0]
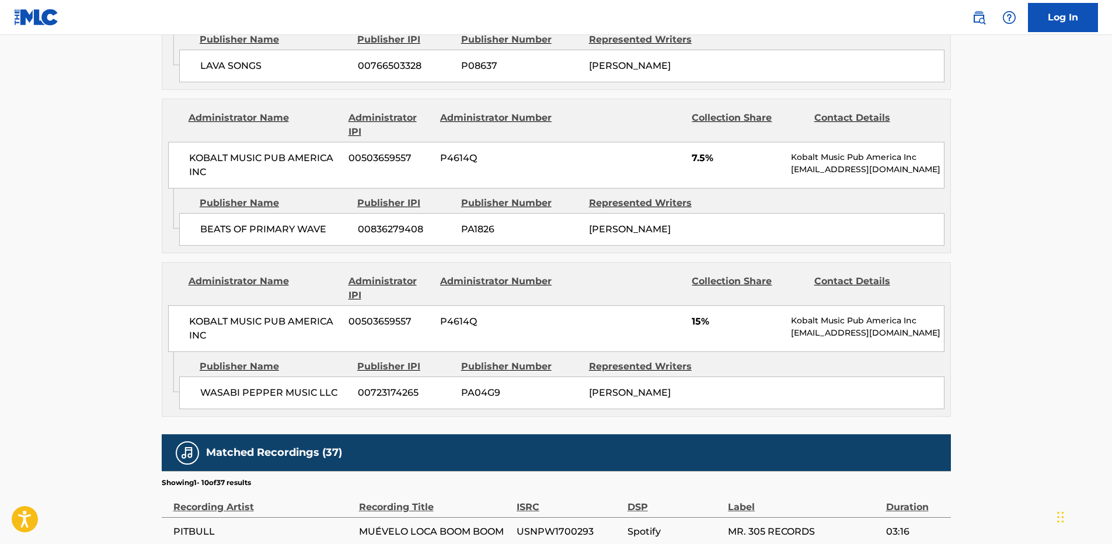
click at [221, 386] on span "WASABI PEPPER MUSIC LLC" at bounding box center [274, 393] width 149 height 14
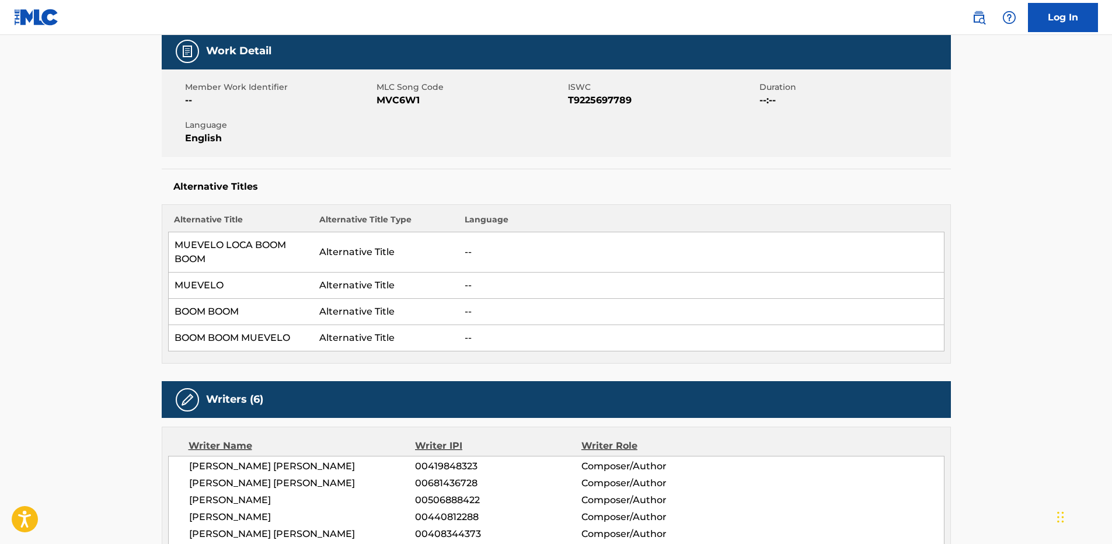
scroll to position [0, 0]
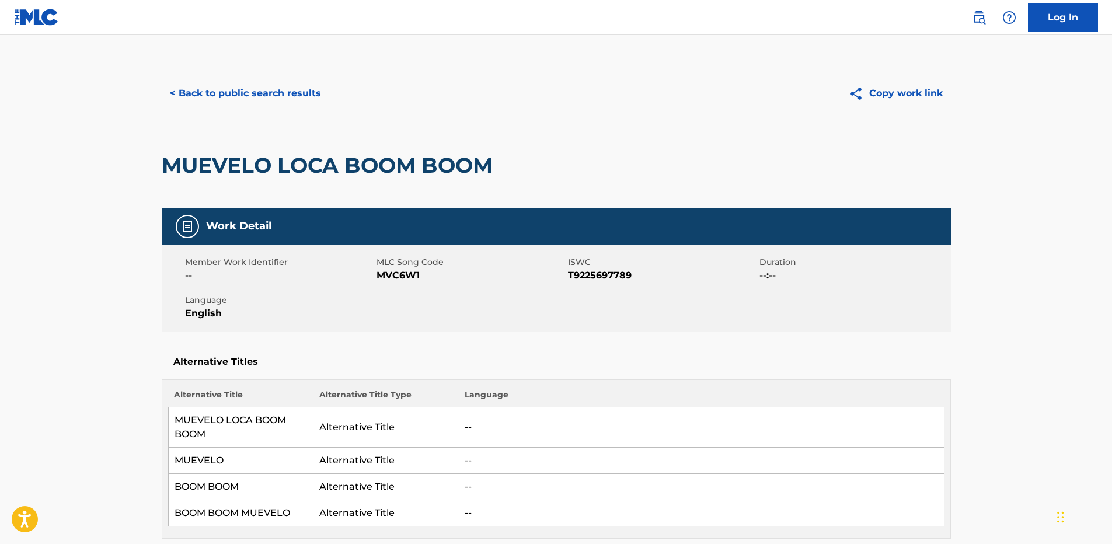
click at [252, 98] on button "< Back to public search results" at bounding box center [246, 93] width 168 height 29
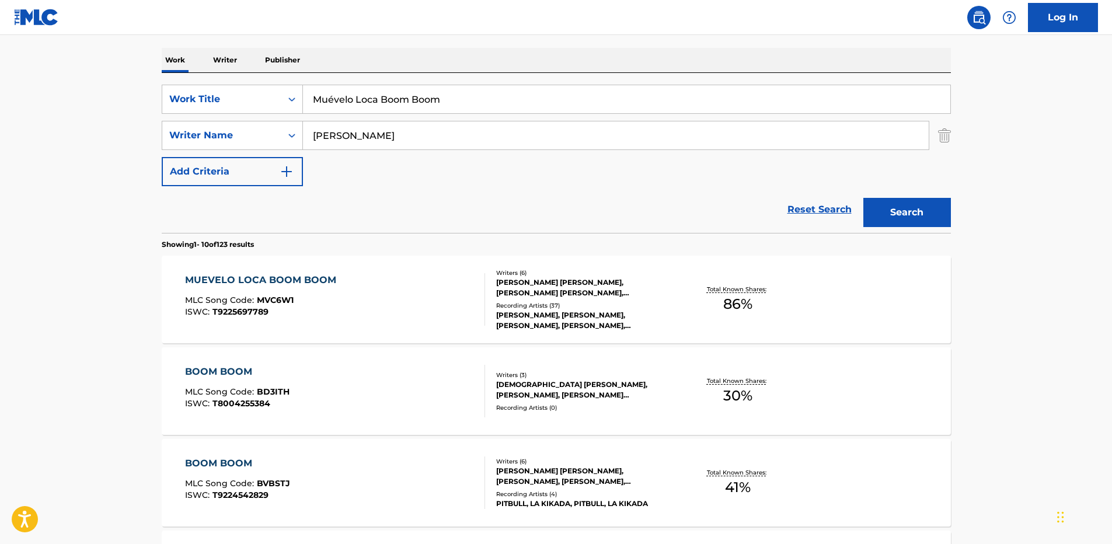
click at [804, 217] on link "Reset Search" at bounding box center [820, 210] width 76 height 26
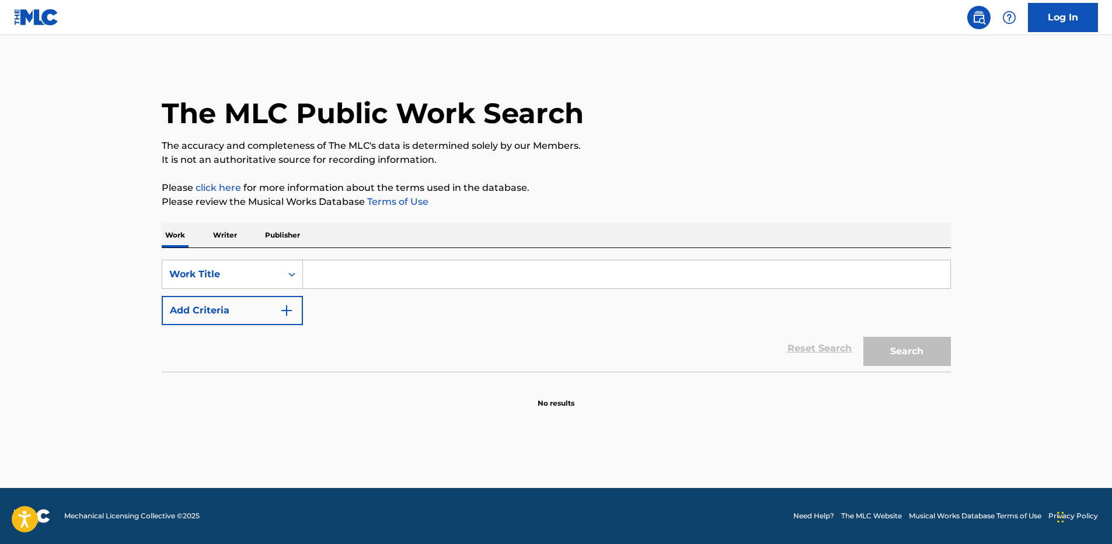
click at [567, 280] on input "Search Form" at bounding box center [626, 274] width 647 height 28
paste input "My Kinda Girl [PERSON_NAME]"
type input "My Kinda Girl"
click at [162, 296] on button "Add Criteria" at bounding box center [232, 310] width 141 height 29
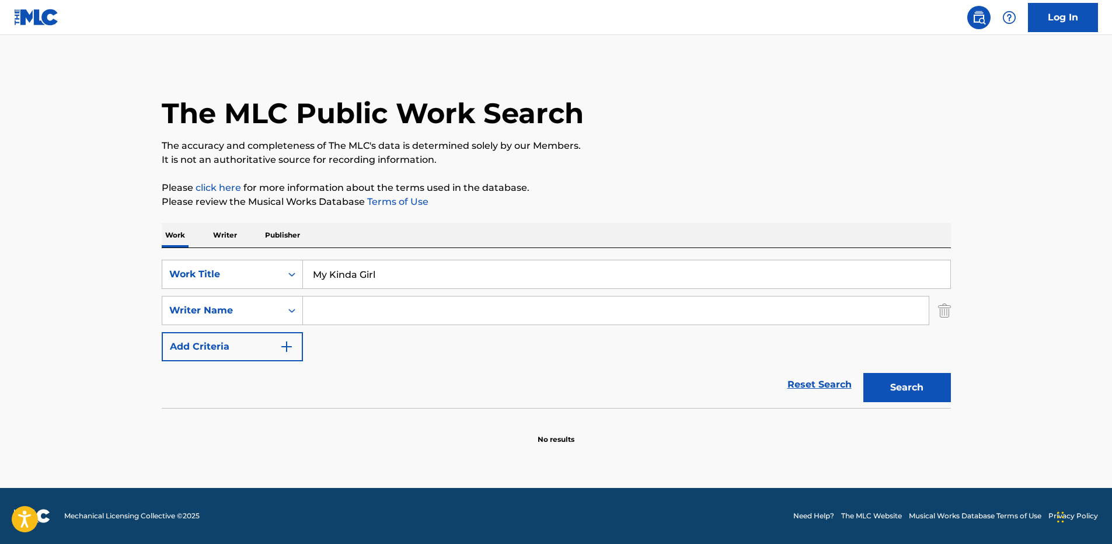
click at [396, 300] on input "Search Form" at bounding box center [616, 311] width 626 height 28
paste input "Scantz"
type input "Scantz"
click at [863, 373] on button "Search" at bounding box center [907, 387] width 88 height 29
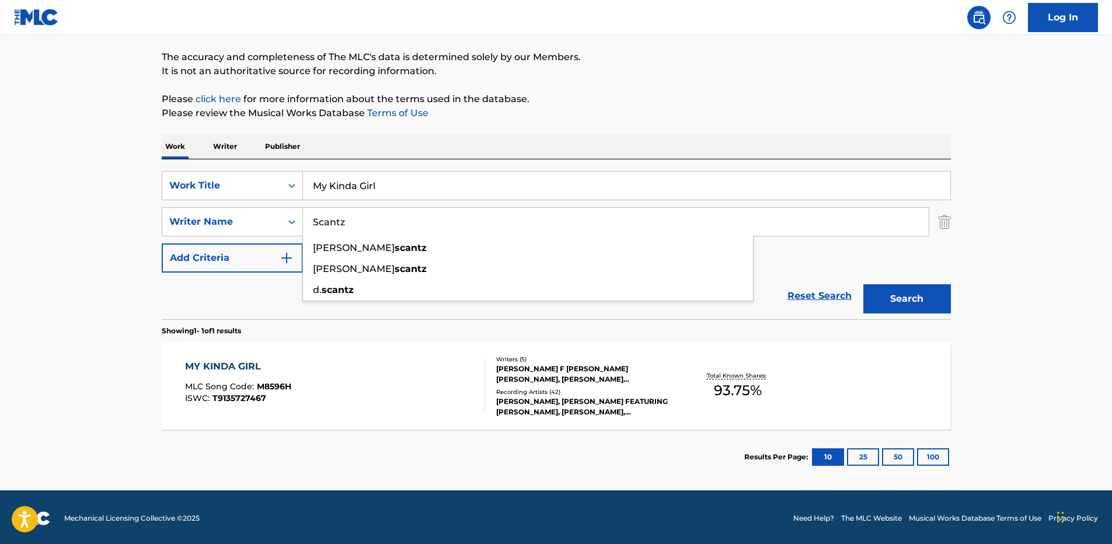
scroll to position [91, 0]
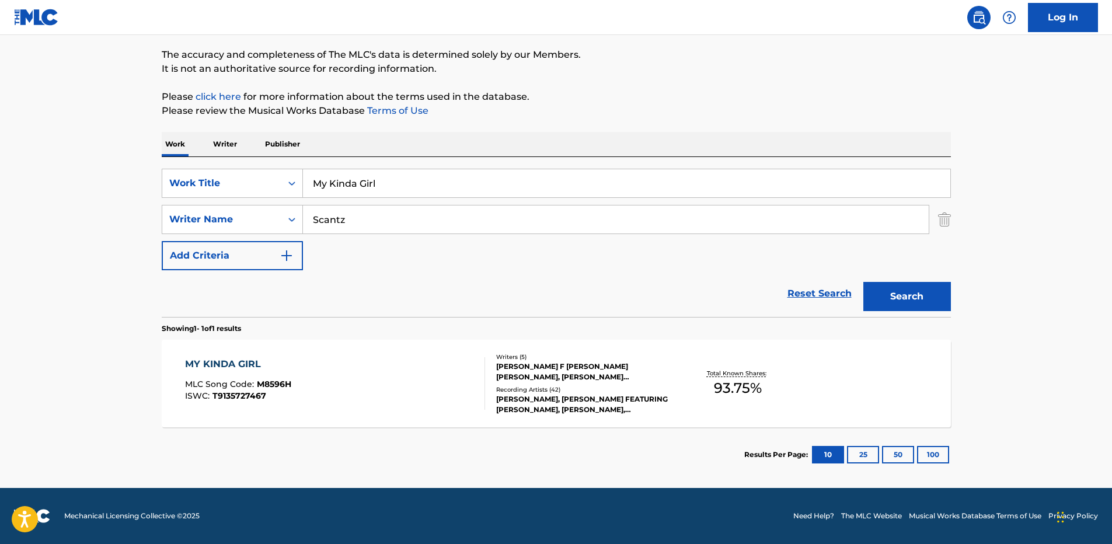
click at [381, 391] on div "MY KINDA GIRL MLC Song Code : M8596H ISWC : T9135727467" at bounding box center [335, 383] width 300 height 53
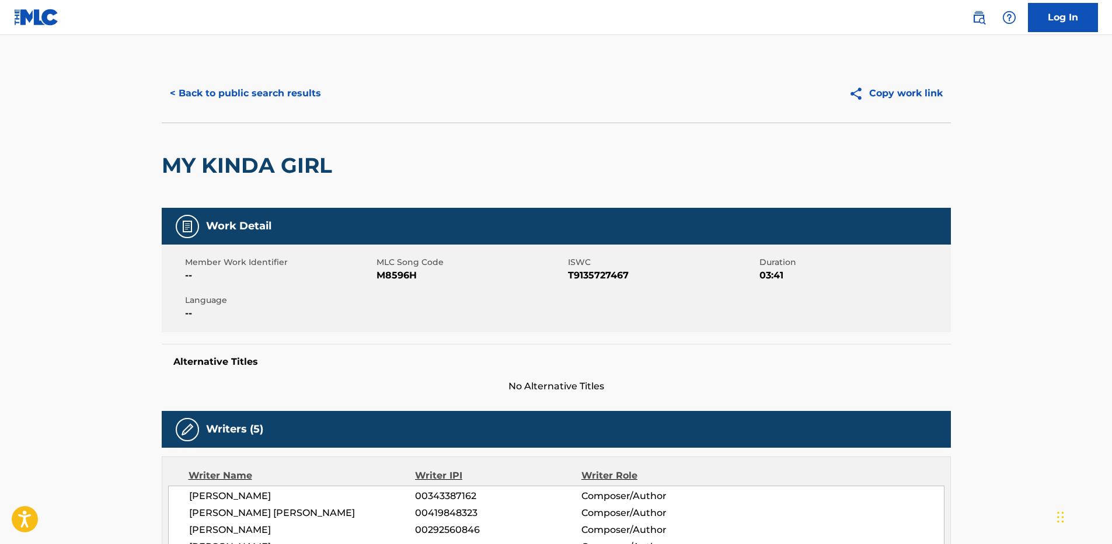
click at [294, 97] on button "< Back to public search results" at bounding box center [246, 93] width 168 height 29
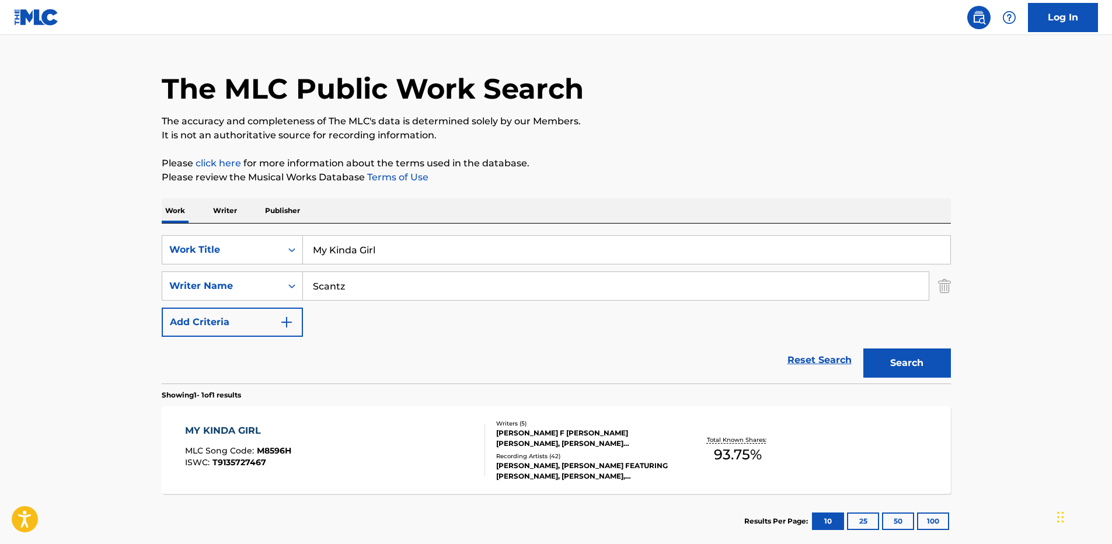
click at [818, 367] on link "Reset Search" at bounding box center [820, 360] width 76 height 26
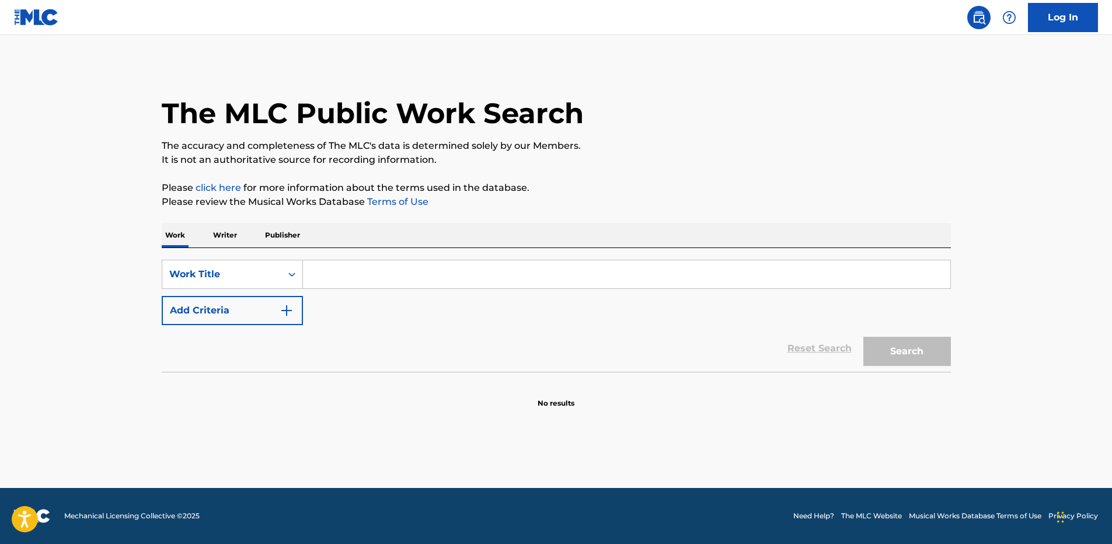
scroll to position [0, 0]
click at [545, 281] on input "Search Form" at bounding box center [626, 274] width 647 height 28
paste input "Orgullo Pitbull"
type input "Orgullo"
click at [162, 296] on button "Add Criteria" at bounding box center [232, 310] width 141 height 29
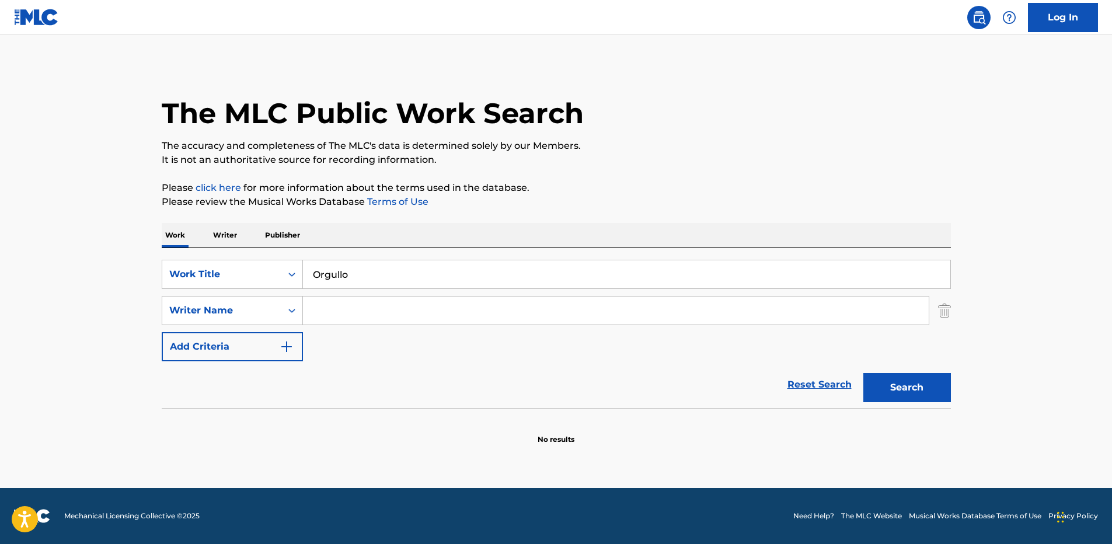
click at [446, 303] on input "Search Form" at bounding box center [616, 311] width 626 height 28
paste input "[PERSON_NAME]"
type input "[PERSON_NAME]"
click at [863, 373] on button "Search" at bounding box center [907, 387] width 88 height 29
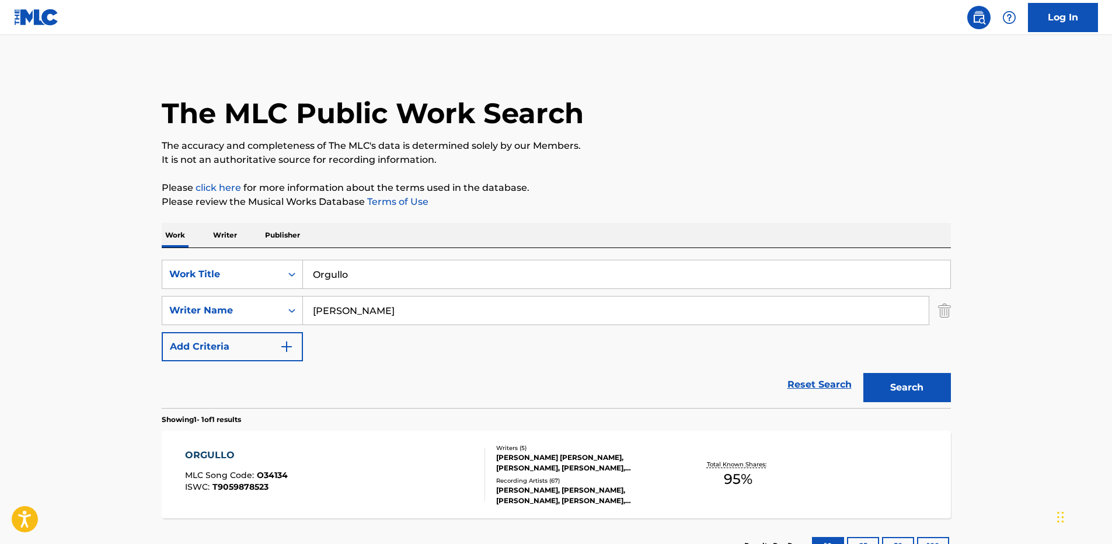
click at [729, 190] on p "Please click here for more information about the terms used in the database." at bounding box center [556, 188] width 789 height 14
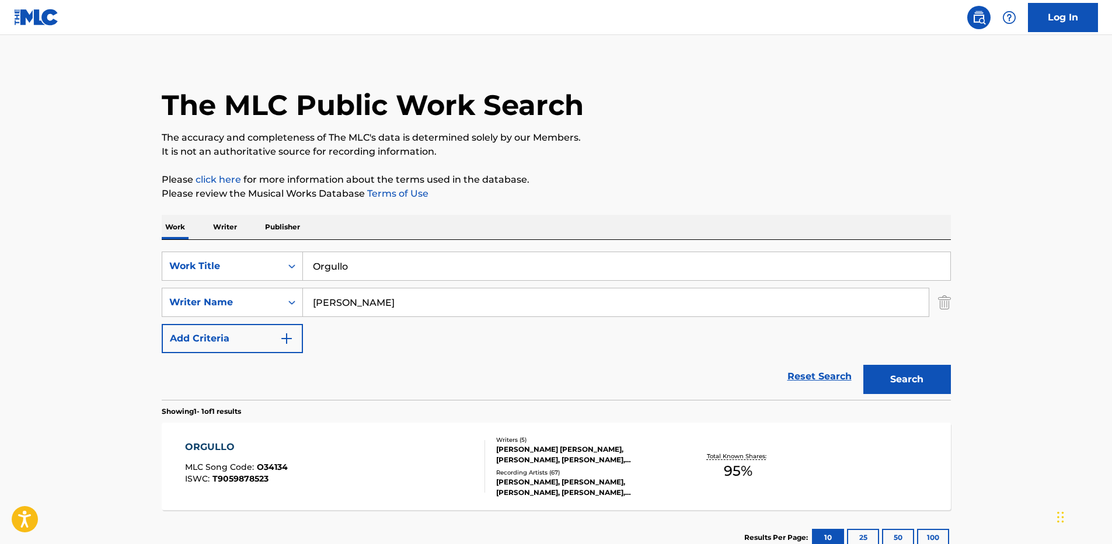
scroll to position [91, 0]
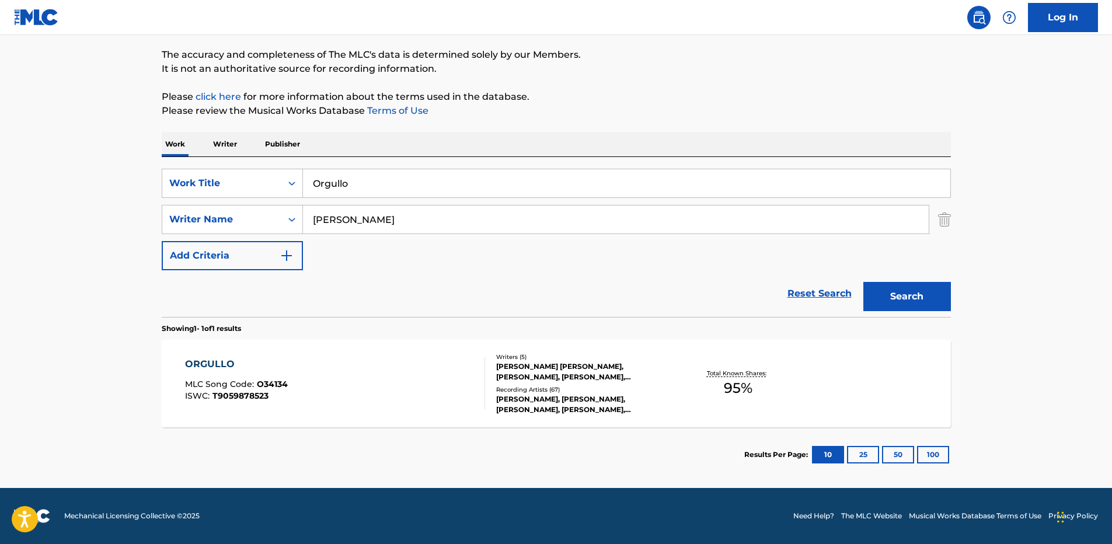
click at [340, 391] on div "ORGULLO MLC Song Code : O34134 ISWC : T9059878523" at bounding box center [335, 383] width 300 height 53
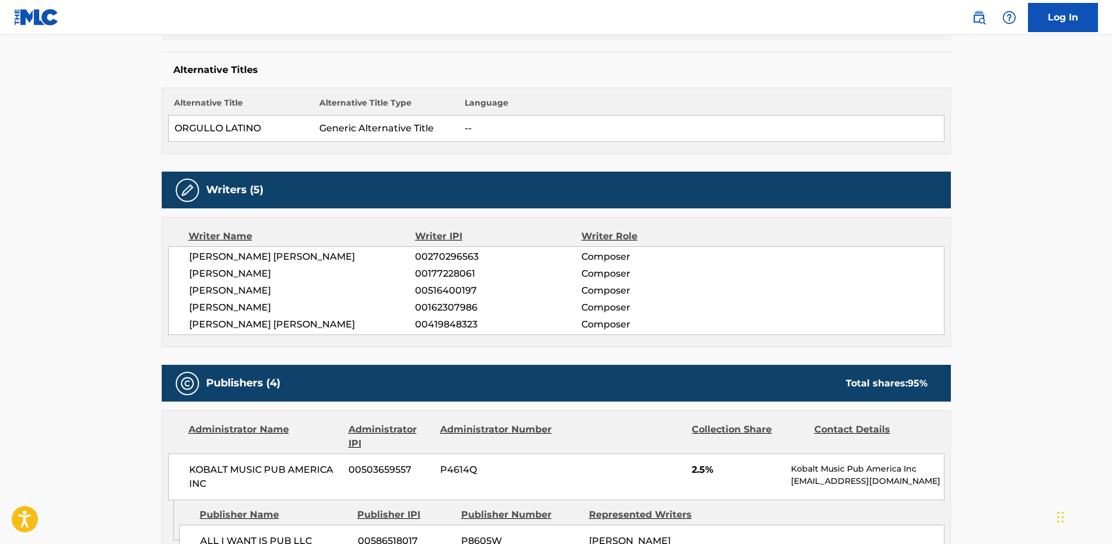
scroll to position [525, 0]
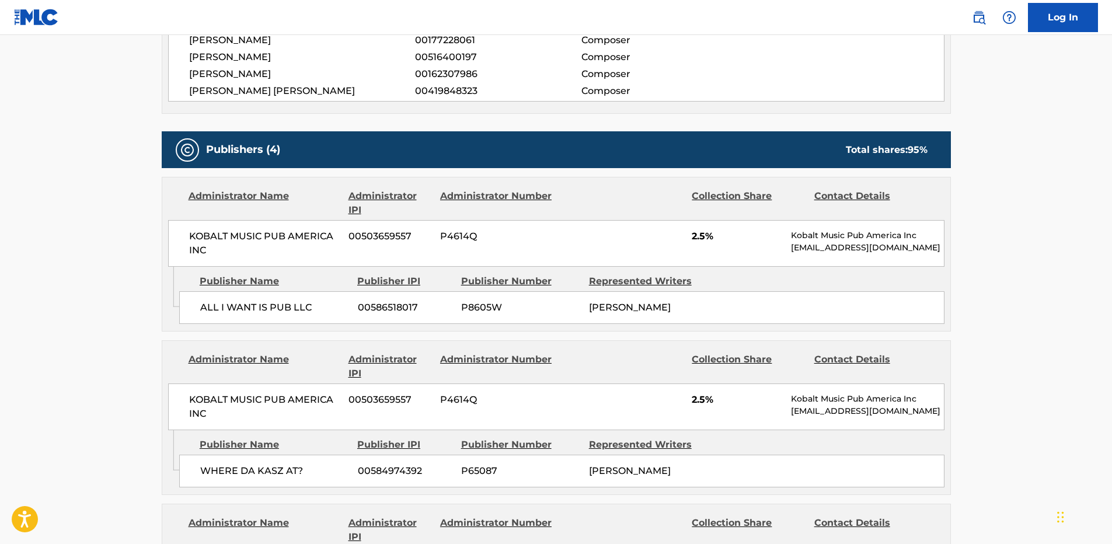
click at [232, 309] on span "ALL I WANT IS PUB LLC" at bounding box center [274, 308] width 149 height 14
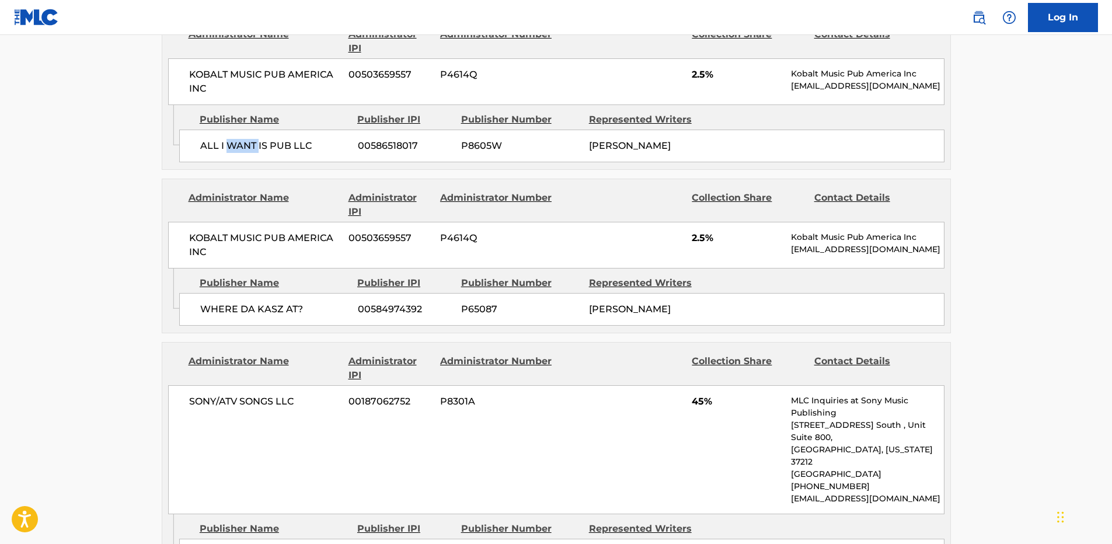
scroll to position [700, 0]
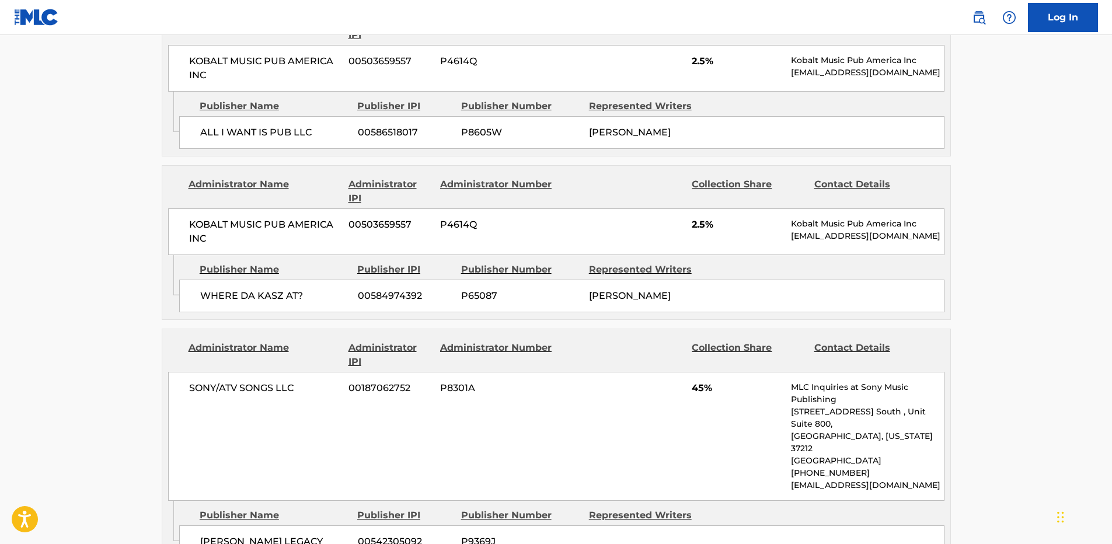
click at [264, 290] on span "WHERE DA KASZ AT?" at bounding box center [274, 296] width 149 height 14
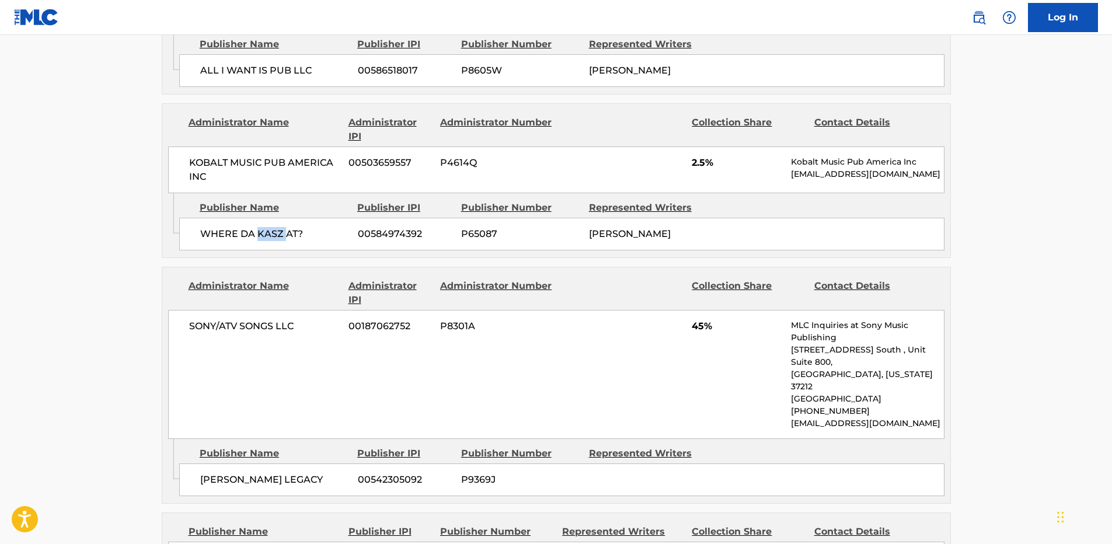
scroll to position [817, 0]
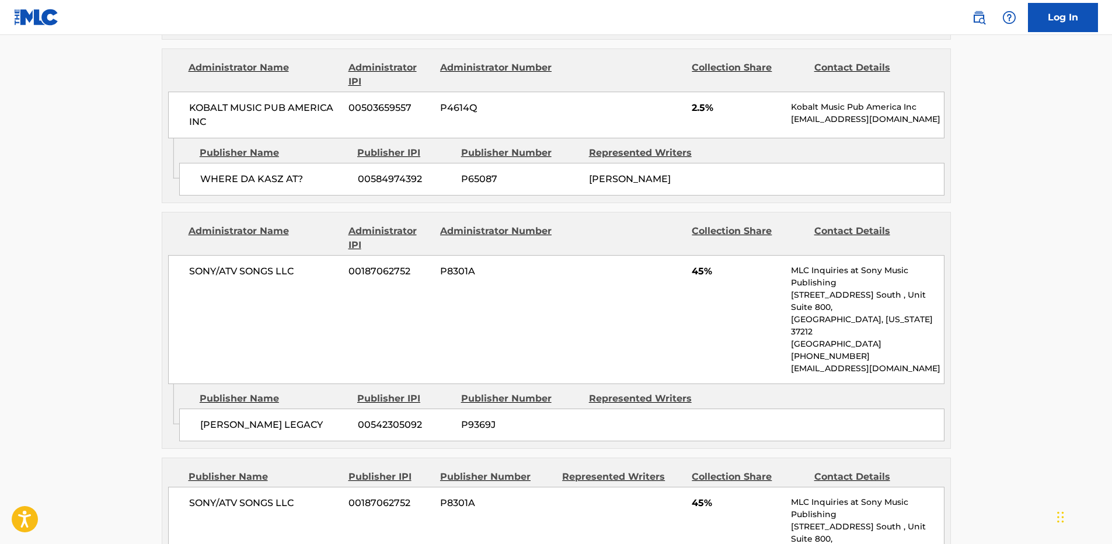
click at [217, 418] on span "[PERSON_NAME] LEGACY" at bounding box center [274, 425] width 149 height 14
click at [231, 418] on span "[PERSON_NAME] LEGACY" at bounding box center [274, 425] width 149 height 14
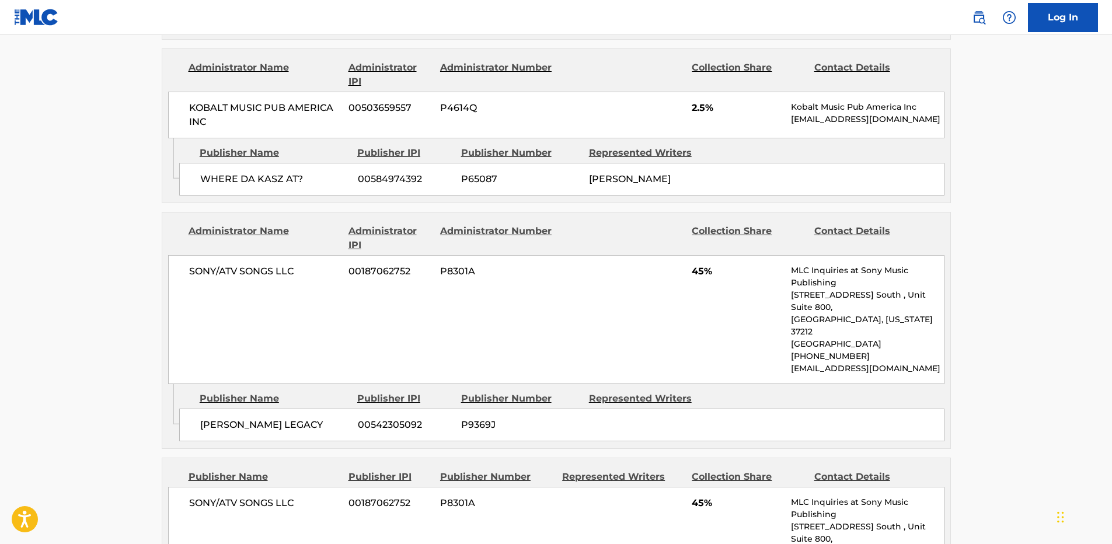
click at [697, 272] on span "45%" at bounding box center [737, 271] width 90 height 14
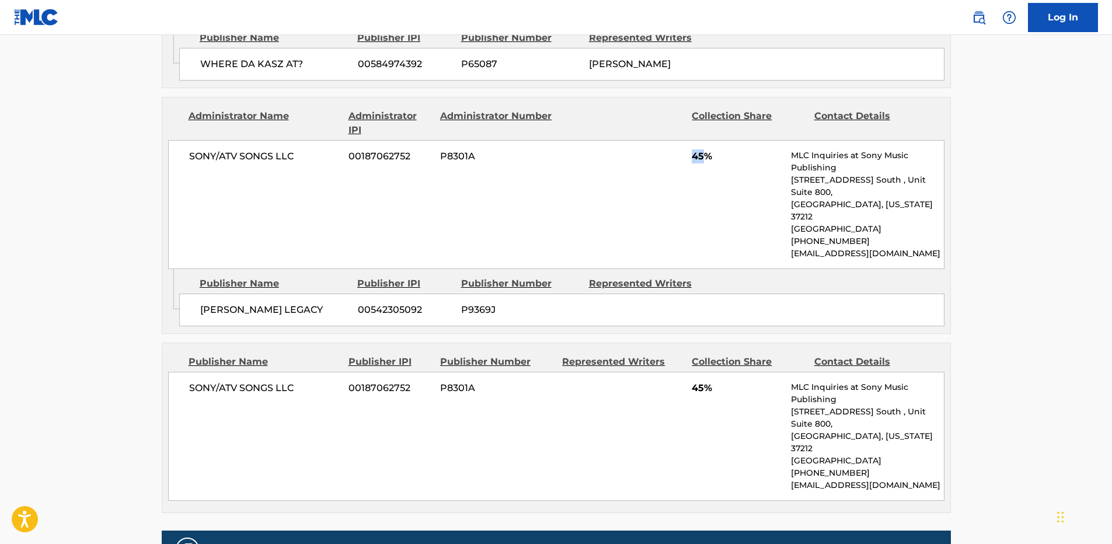
scroll to position [1109, 0]
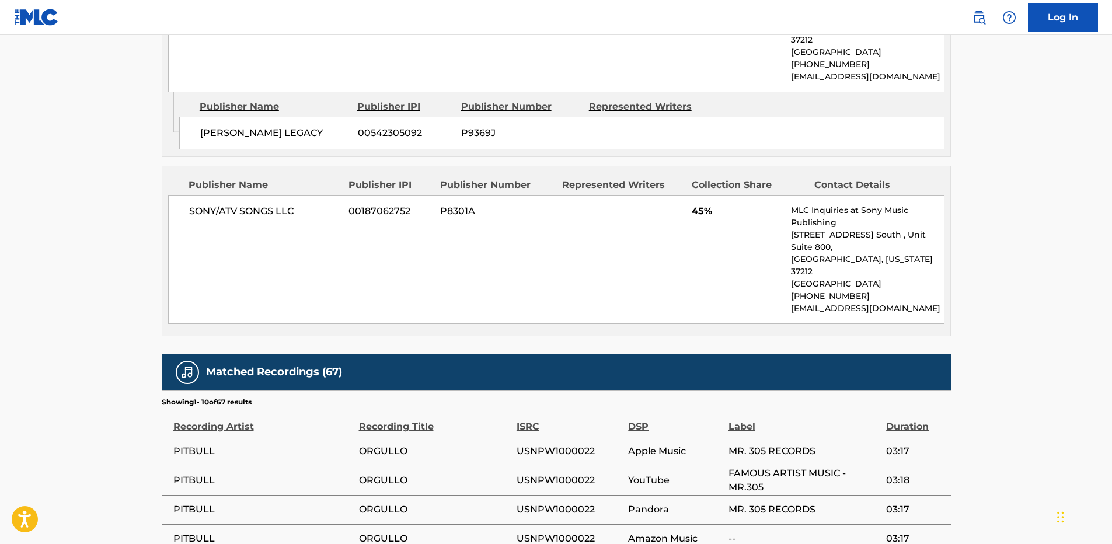
click at [244, 204] on span "SONY/ATV SONGS LLC" at bounding box center [264, 211] width 151 height 14
click at [276, 204] on span "SONY/ATV SONGS LLC" at bounding box center [264, 211] width 151 height 14
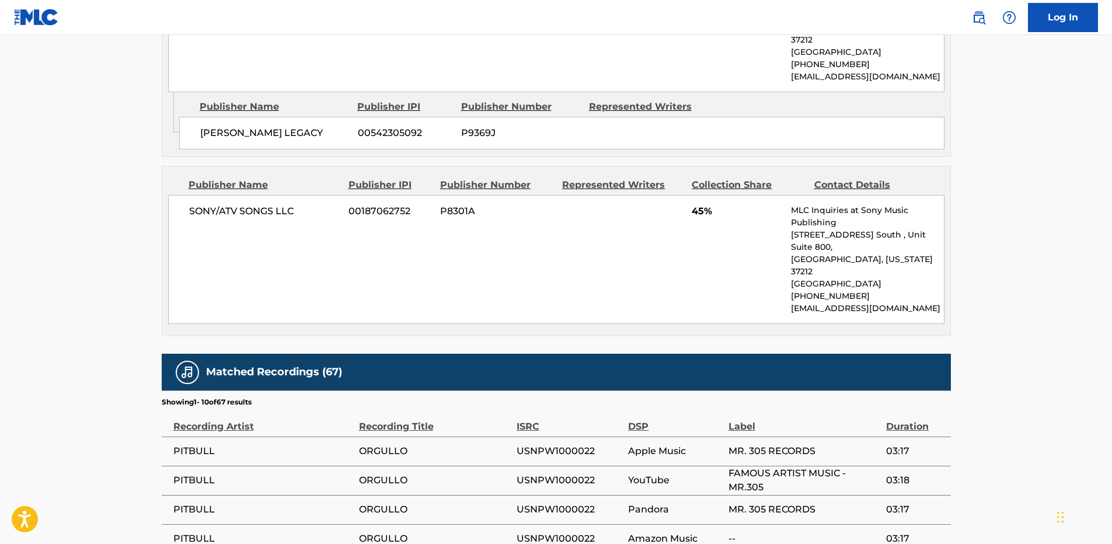
click at [696, 204] on span "45%" at bounding box center [737, 211] width 90 height 14
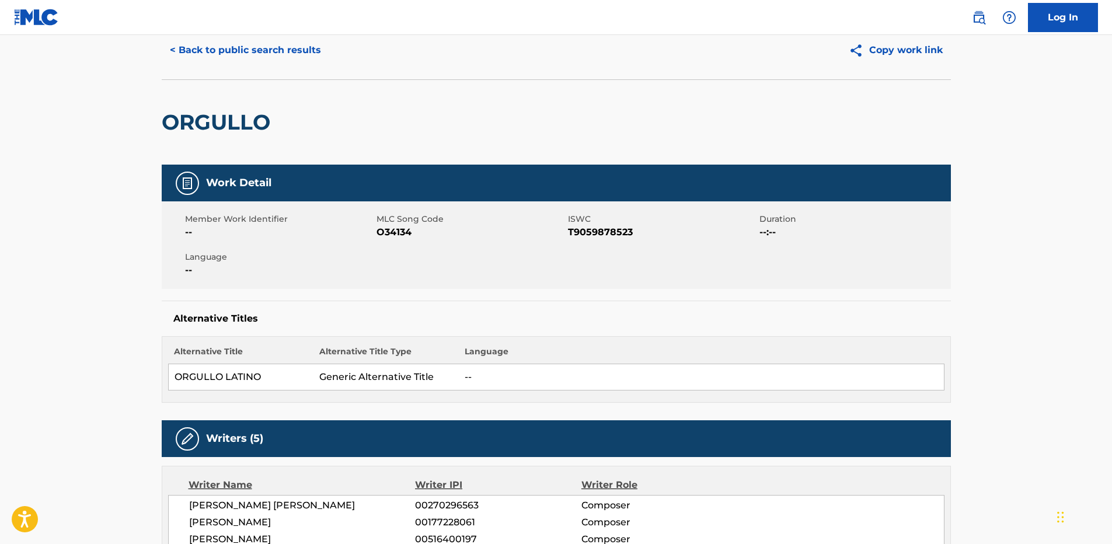
scroll to position [0, 0]
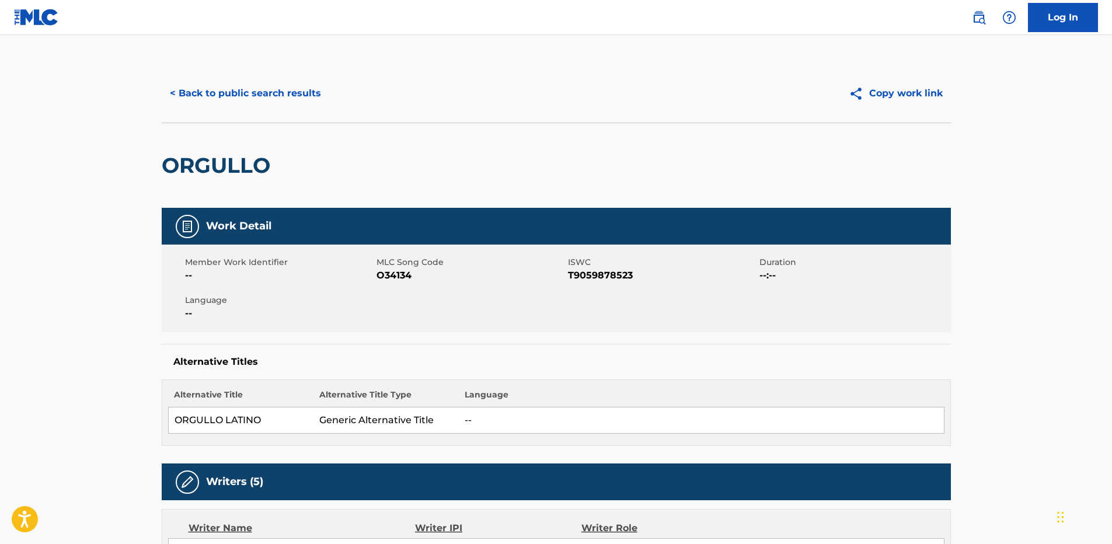
click at [258, 97] on button "< Back to public search results" at bounding box center [246, 93] width 168 height 29
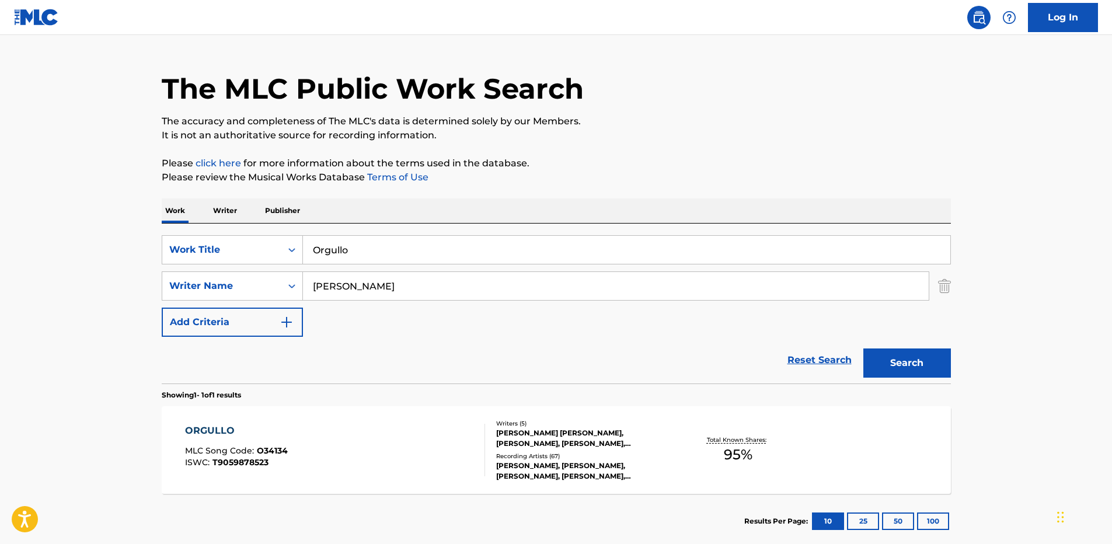
click at [821, 369] on link "Reset Search" at bounding box center [820, 360] width 76 height 26
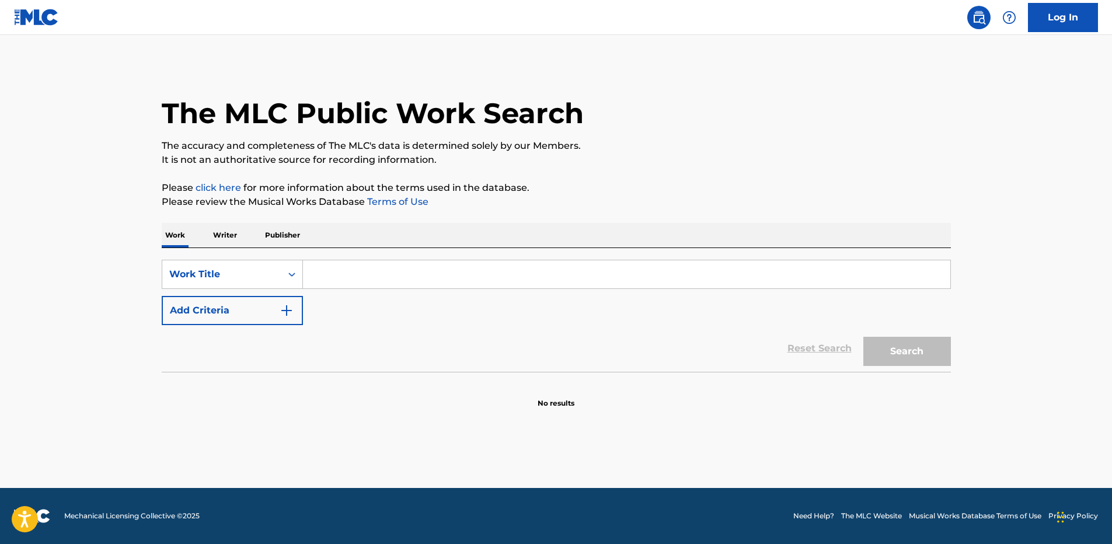
click at [557, 274] on input "Search Form" at bounding box center [626, 274] width 647 height 28
paste input "Sexy Beaches Pitbull"
type input "Sexy Beaches"
click at [162, 296] on button "Add Criteria" at bounding box center [232, 310] width 141 height 29
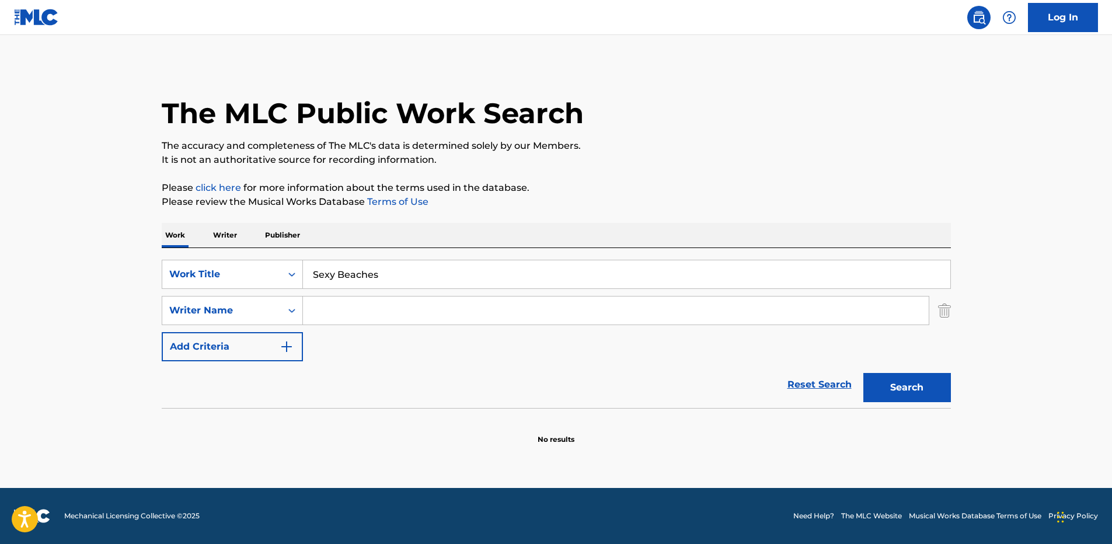
click at [351, 303] on input "Search Form" at bounding box center [616, 311] width 626 height 28
paste input "Burna"
type input "Burna"
click at [863, 373] on button "Search" at bounding box center [907, 387] width 88 height 29
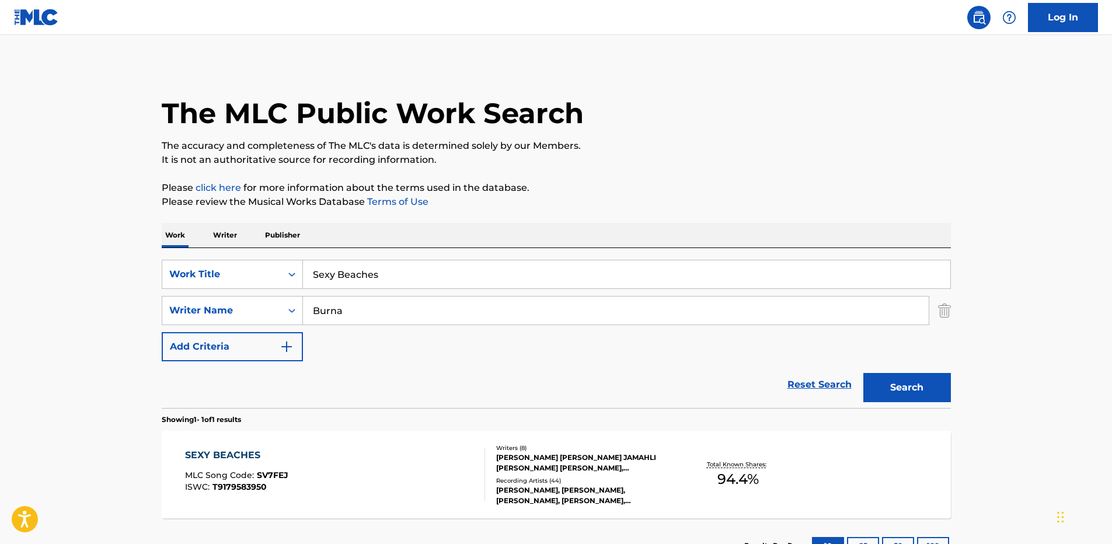
click at [717, 183] on p "Please click here for more information about the terms used in the database." at bounding box center [556, 188] width 789 height 14
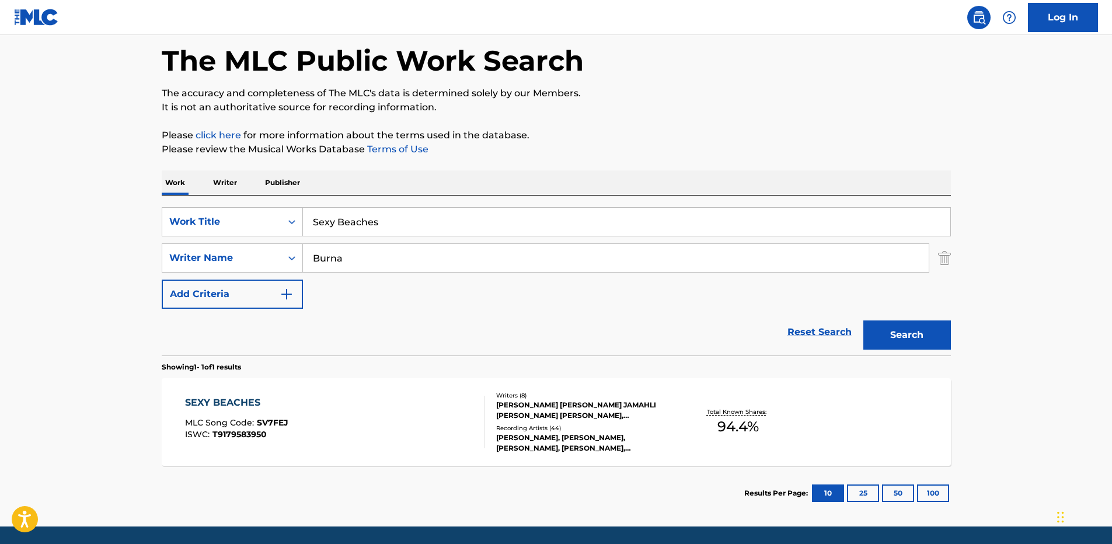
scroll to position [91, 0]
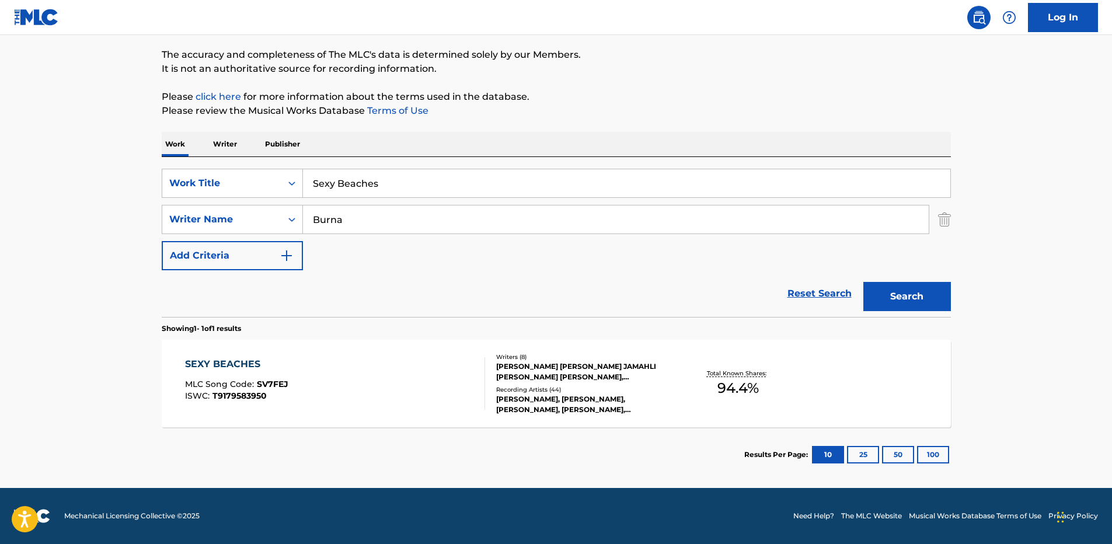
click at [352, 366] on div "SEXY BEACHES MLC Song Code : SV7FEJ ISWC : T9179583950" at bounding box center [335, 383] width 300 height 53
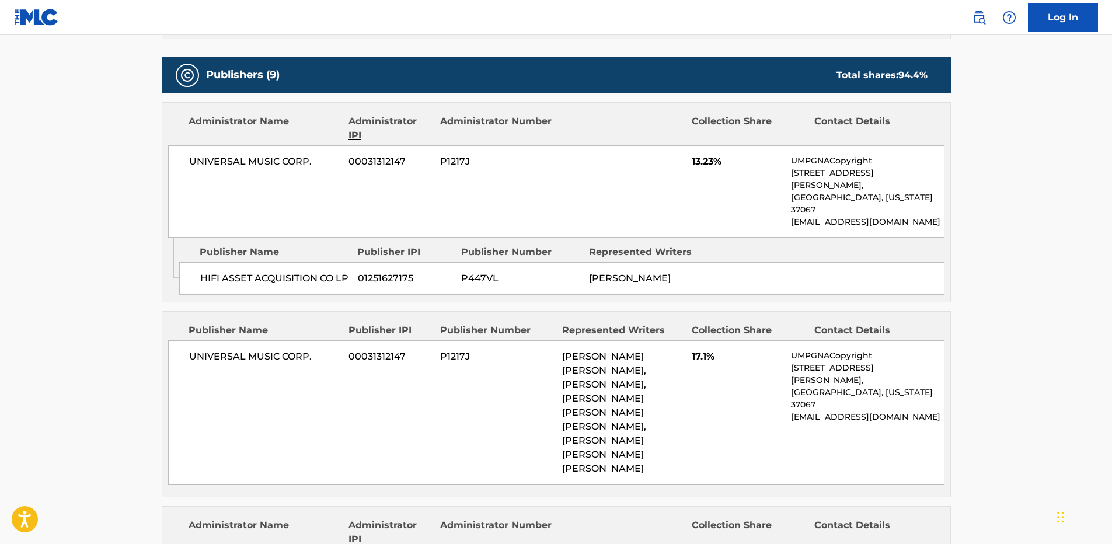
scroll to position [700, 0]
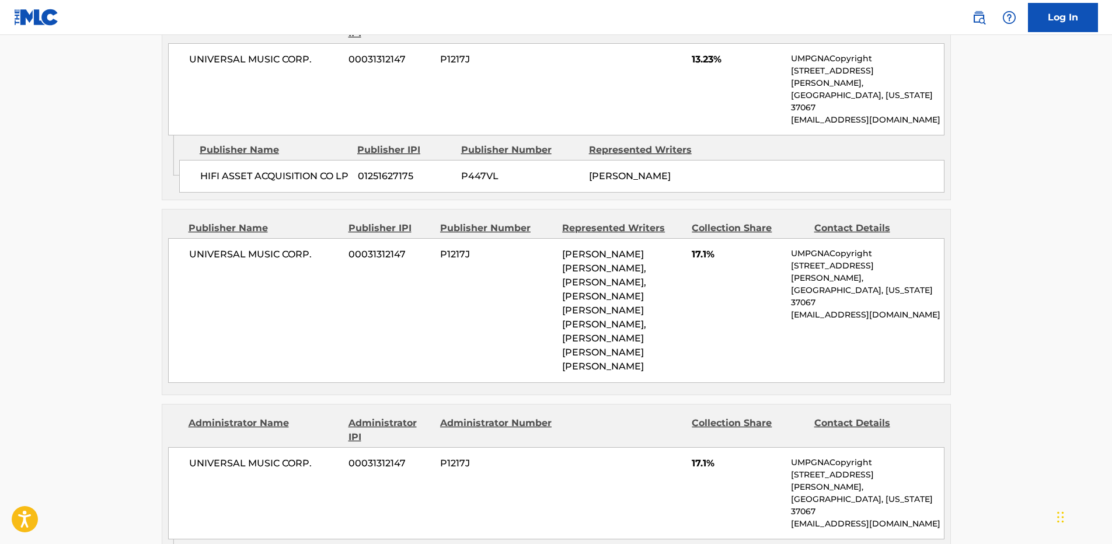
click at [238, 169] on span "HIFI ASSET ACQUISITION CO LP" at bounding box center [274, 176] width 149 height 14
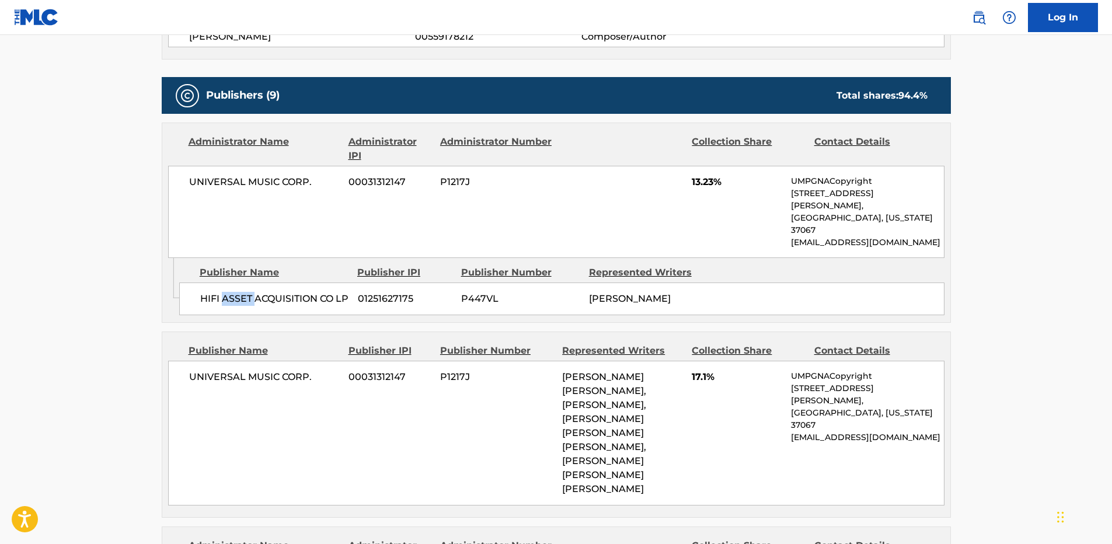
scroll to position [409, 0]
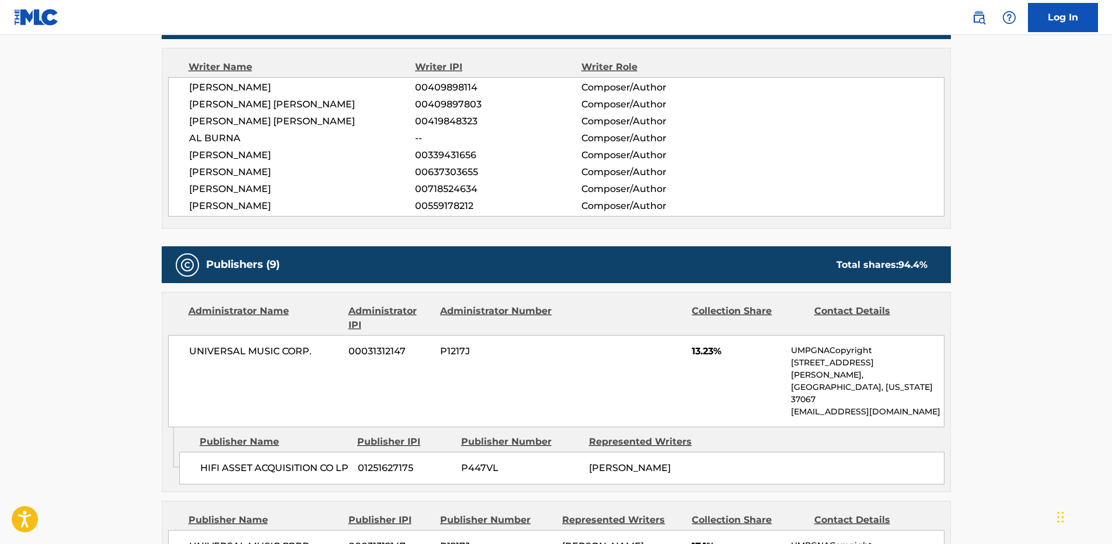
click at [251, 162] on div "[PERSON_NAME] 00409898114 Composer/Author [PERSON_NAME] [PERSON_NAME] 004098978…" at bounding box center [556, 147] width 776 height 140
click at [309, 128] on span "[PERSON_NAME] [PERSON_NAME]" at bounding box center [302, 121] width 226 height 14
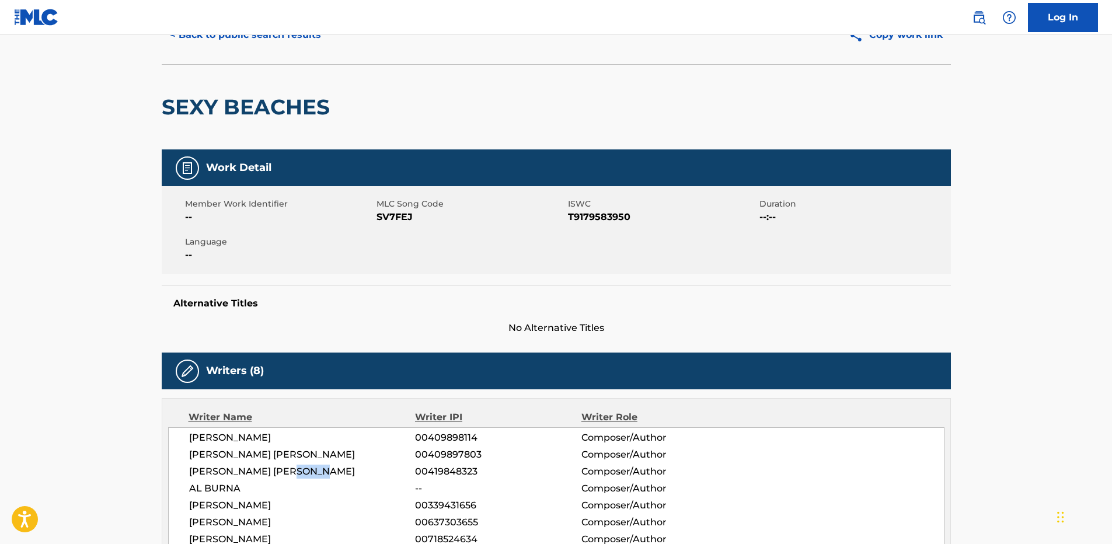
scroll to position [0, 0]
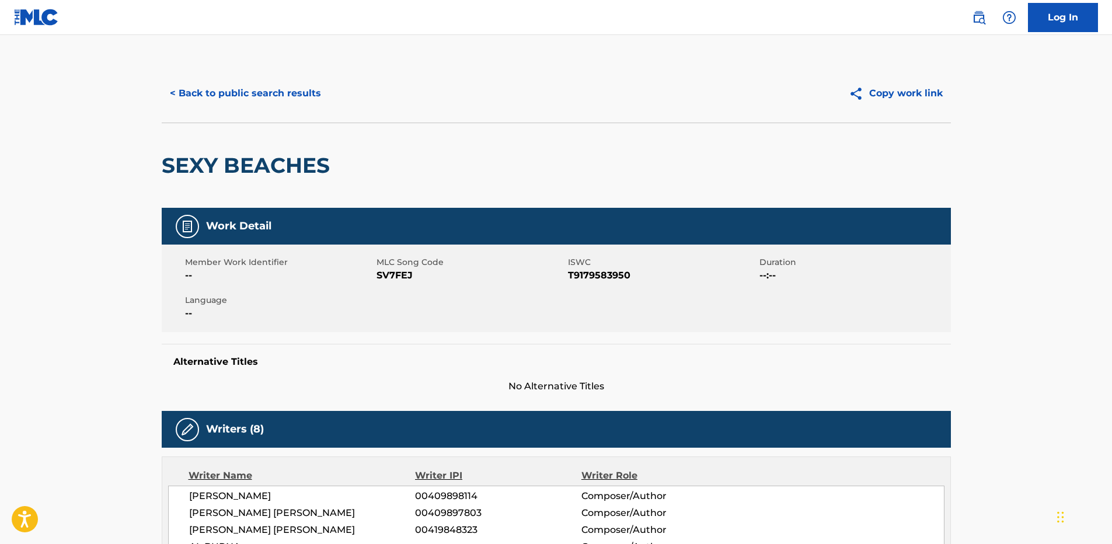
click at [236, 178] on h2 "SEXY BEACHES" at bounding box center [249, 165] width 174 height 26
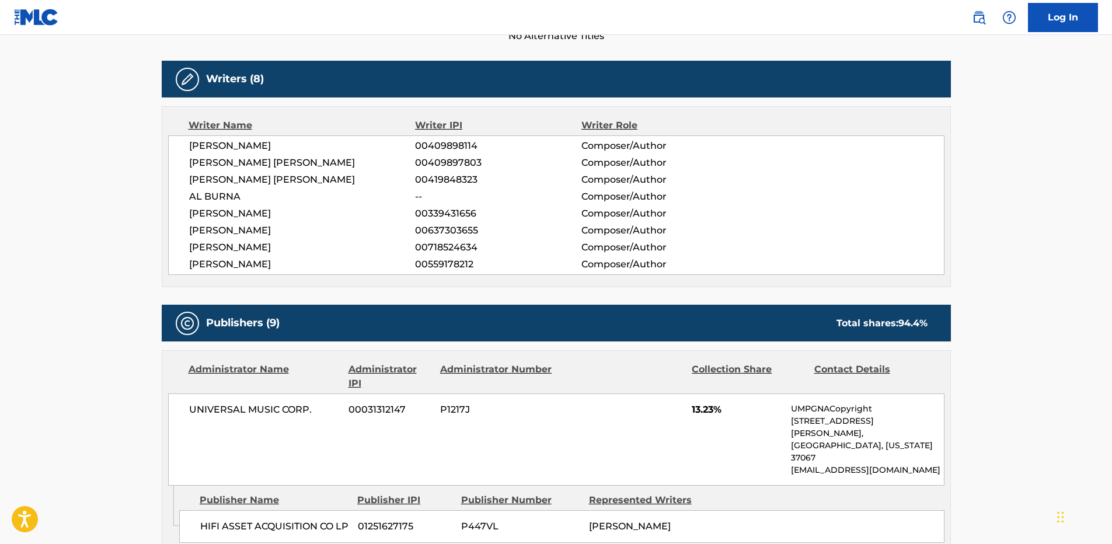
scroll to position [584, 0]
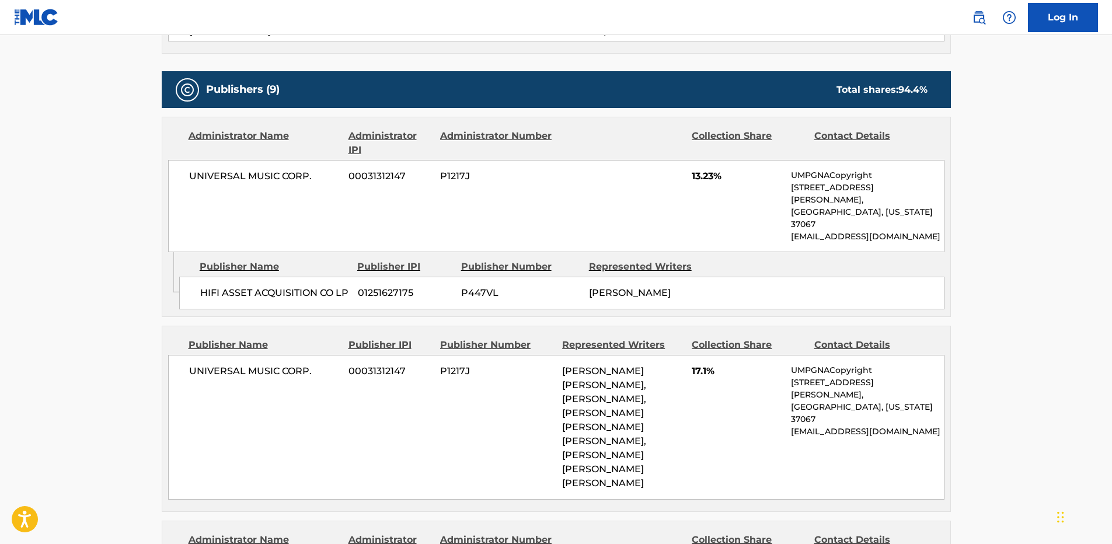
click at [230, 286] on span "HIFI ASSET ACQUISITION CO LP" at bounding box center [274, 293] width 149 height 14
click at [270, 277] on div "HIFI ASSET ACQUISITION CO LP 01251627175 P447VL [PERSON_NAME]" at bounding box center [561, 293] width 765 height 33
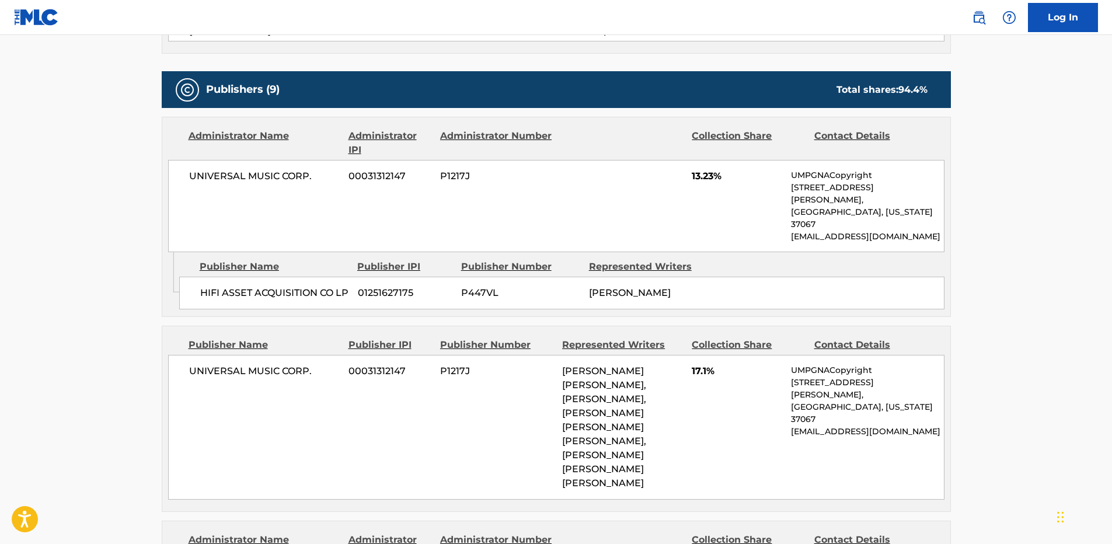
click at [699, 172] on span "13.23%" at bounding box center [737, 176] width 90 height 14
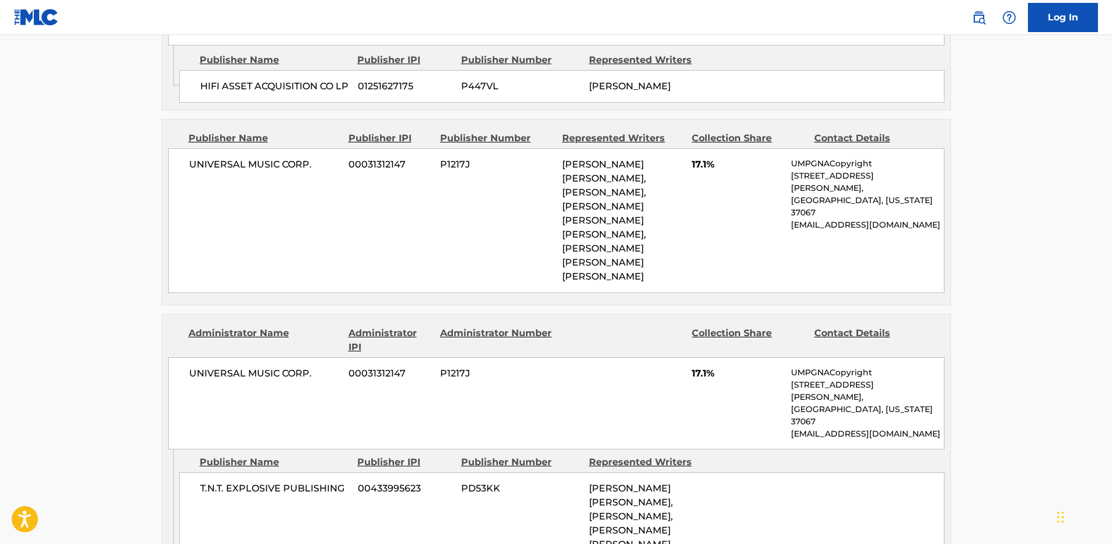
scroll to position [817, 0]
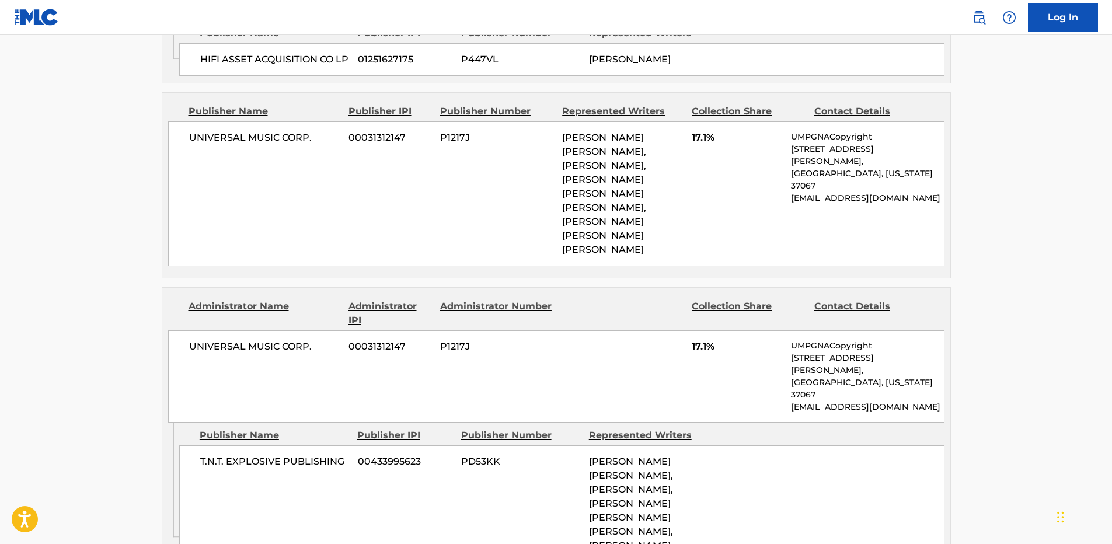
click at [211, 131] on span "UNIVERSAL MUSIC CORP." at bounding box center [264, 138] width 151 height 14
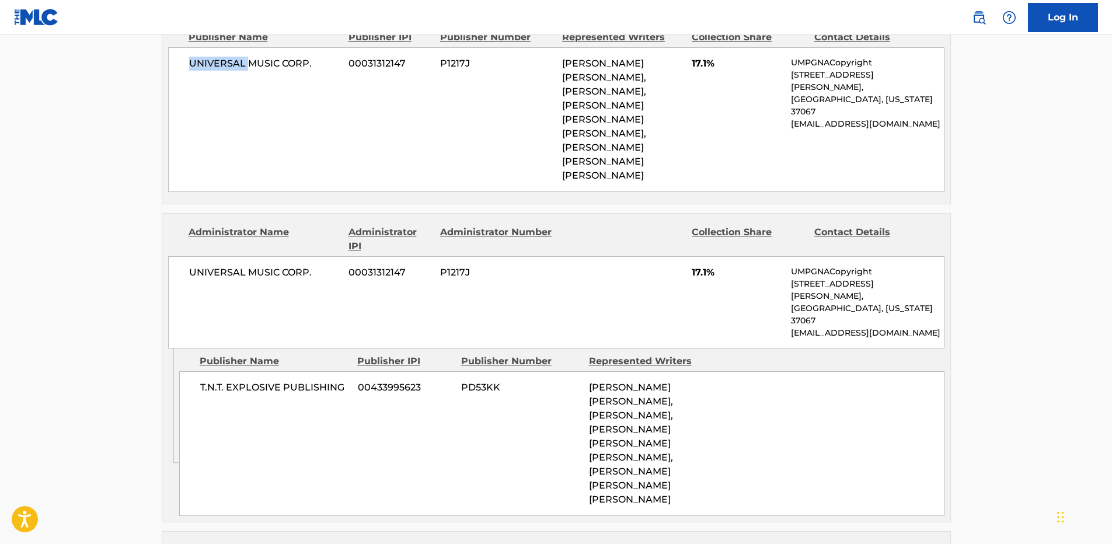
scroll to position [992, 0]
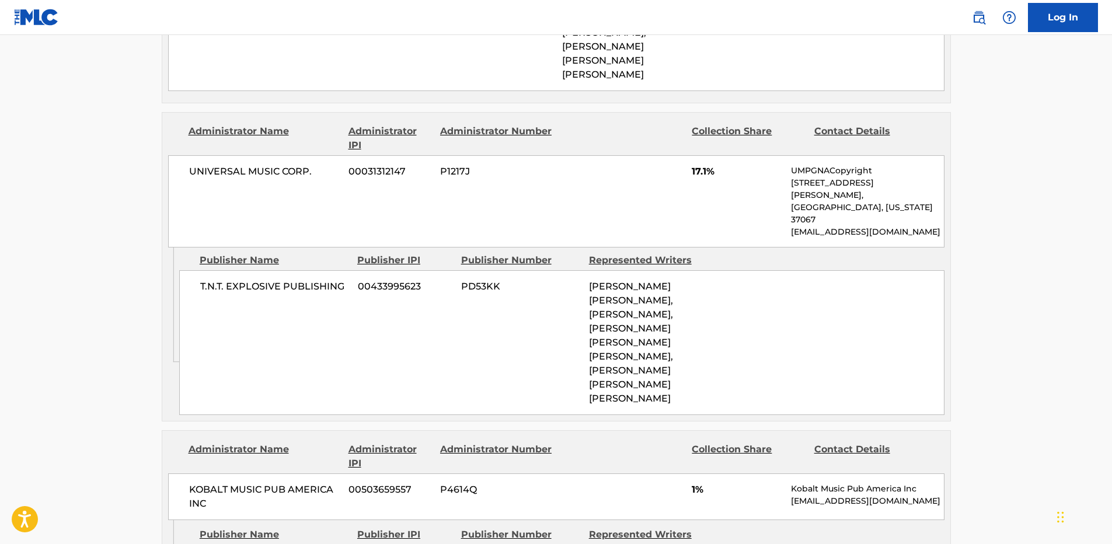
click at [245, 280] on span "T.N.T. EXPLOSIVE PUBLISHING" at bounding box center [274, 287] width 149 height 14
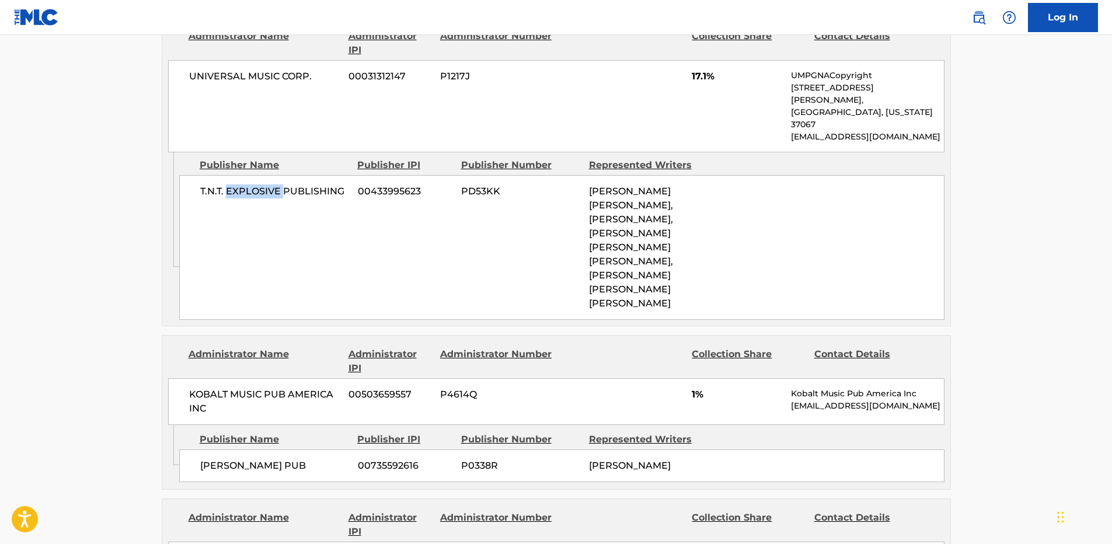
scroll to position [1226, 0]
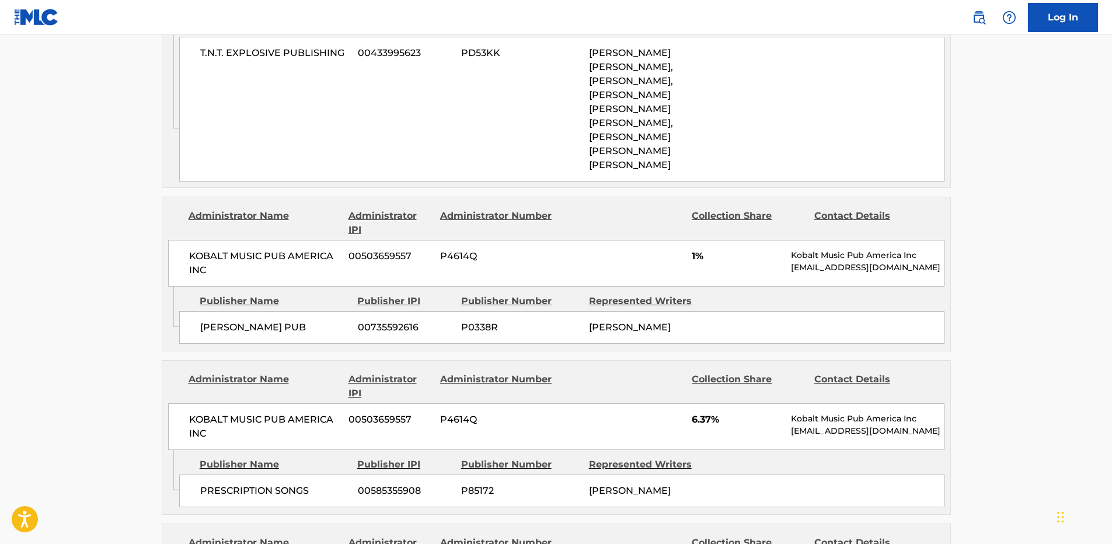
click at [217, 320] on span "[PERSON_NAME] PUB" at bounding box center [274, 327] width 149 height 14
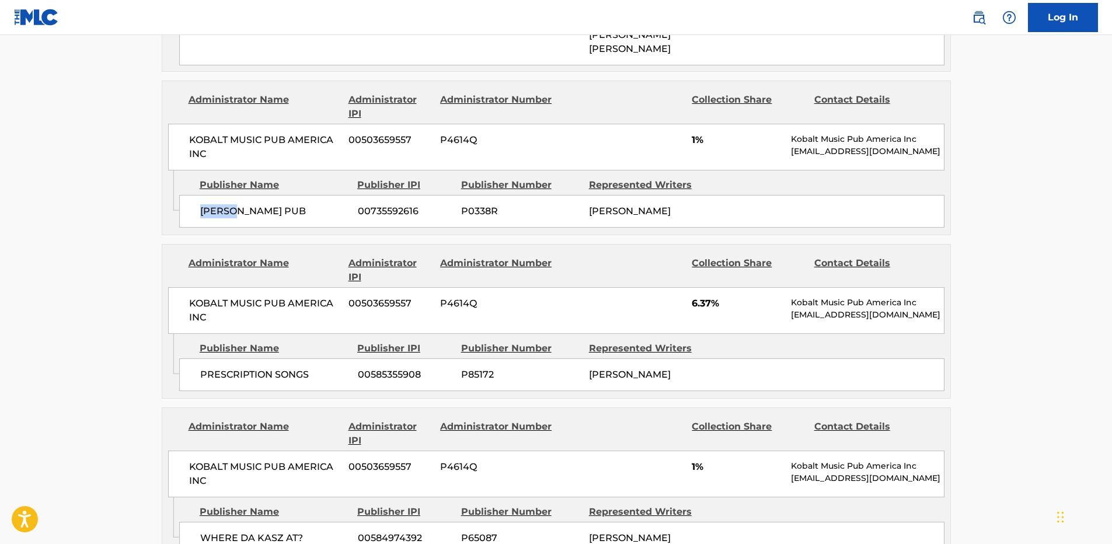
scroll to position [1343, 0]
click at [243, 367] on span "PRESCRIPTION SONGS" at bounding box center [274, 374] width 149 height 14
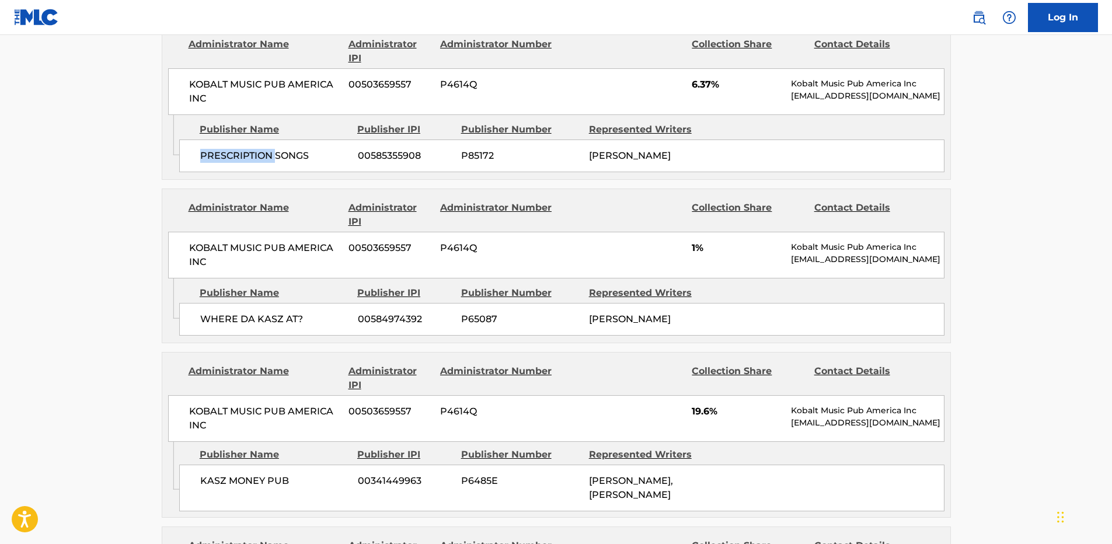
scroll to position [1634, 0]
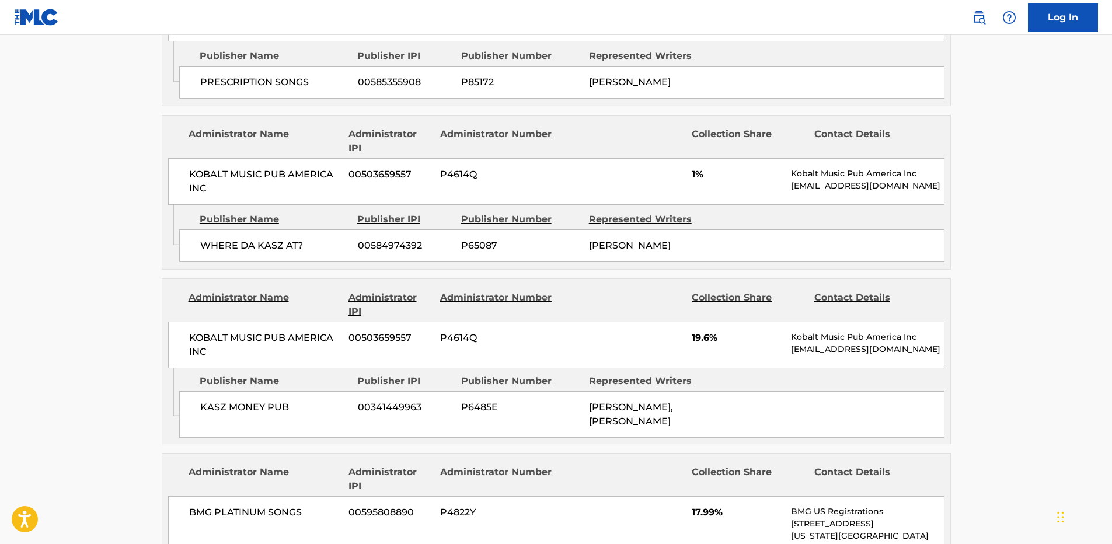
click at [267, 239] on span "WHERE DA KASZ AT?" at bounding box center [274, 246] width 149 height 14
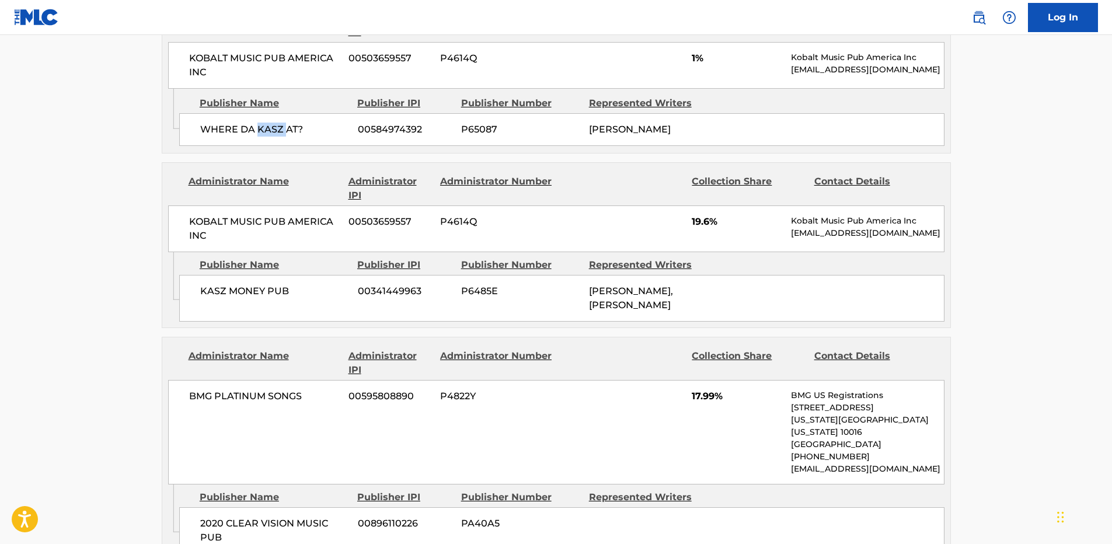
scroll to position [1751, 0]
click at [211, 285] on span "KASZ MONEY PUB" at bounding box center [274, 291] width 149 height 14
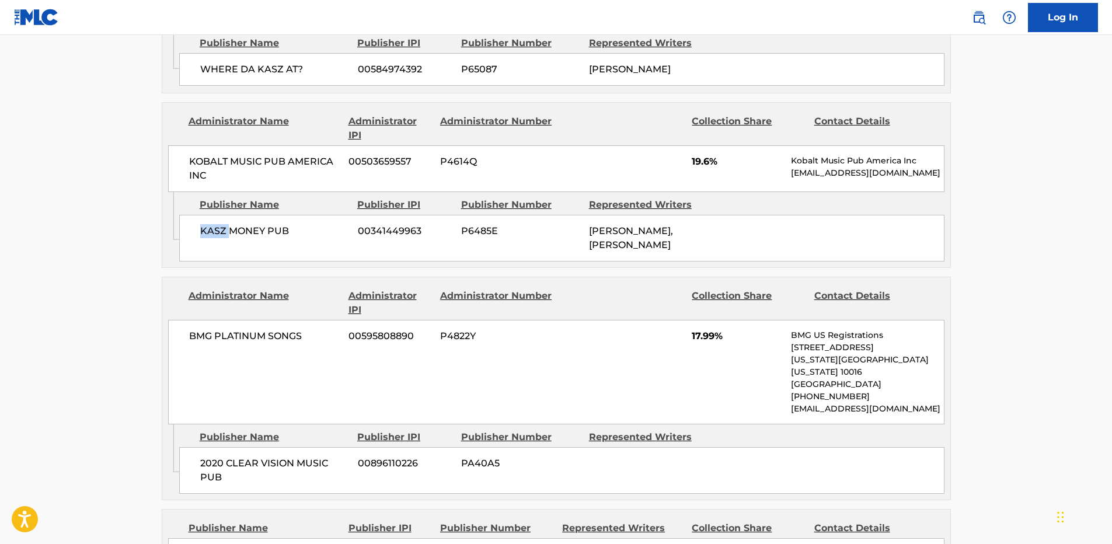
scroll to position [1868, 0]
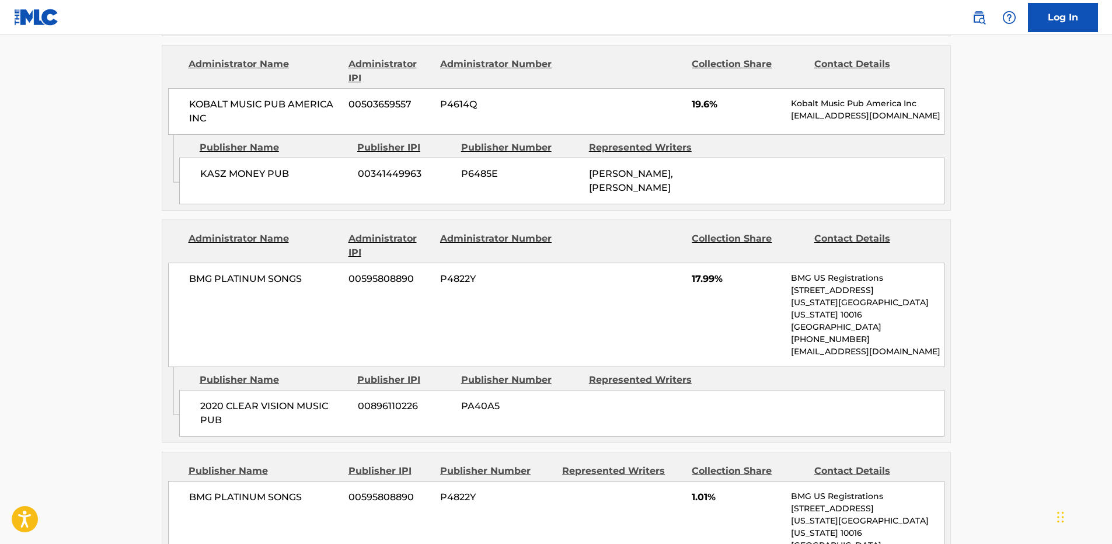
click at [211, 399] on span "2020 CLEAR VISION MUSIC PUB" at bounding box center [274, 413] width 149 height 28
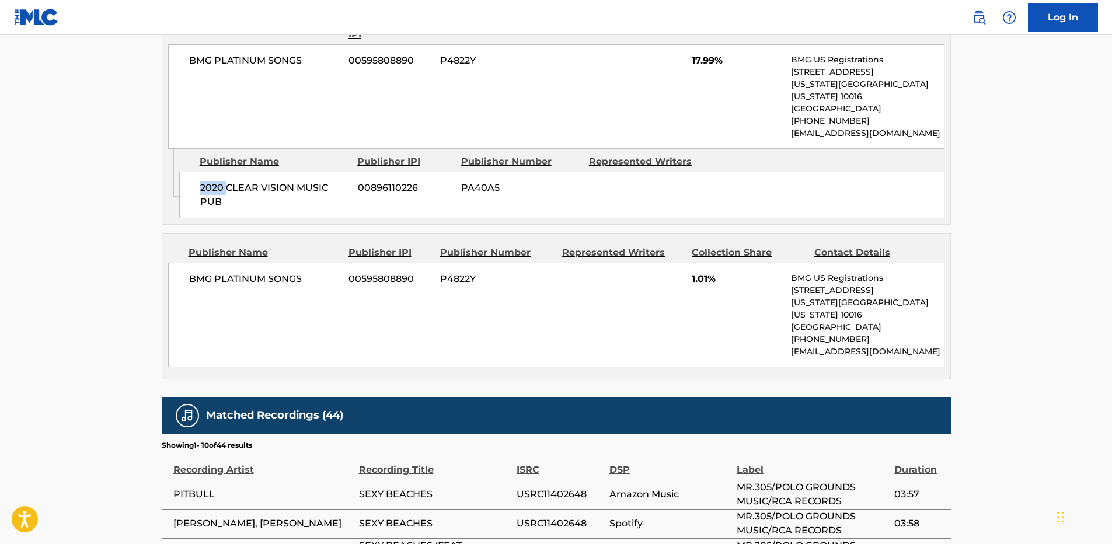
scroll to position [2101, 0]
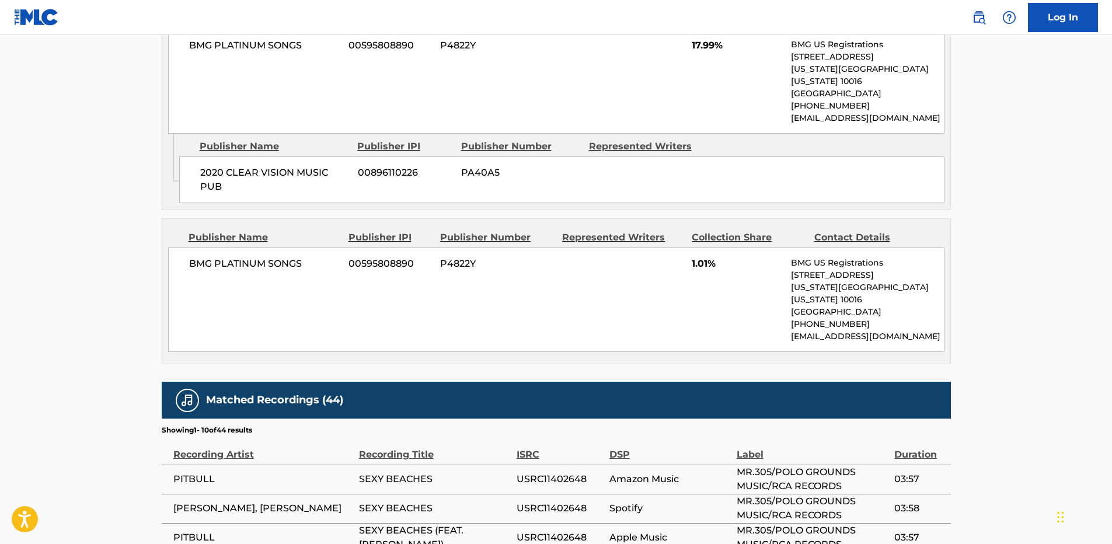
click at [235, 257] on span "BMG PLATINUM SONGS" at bounding box center [264, 264] width 151 height 14
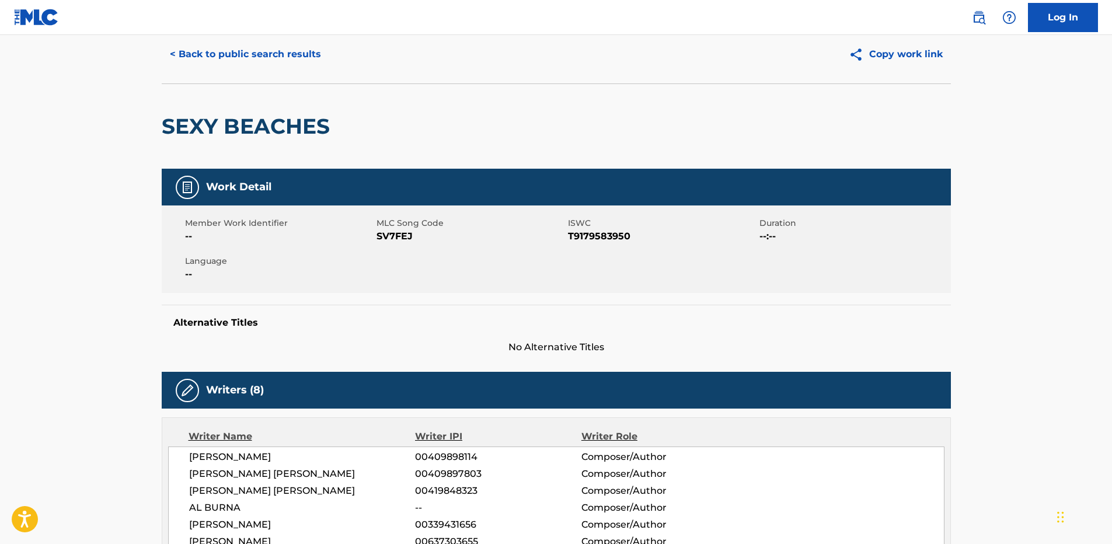
scroll to position [0, 0]
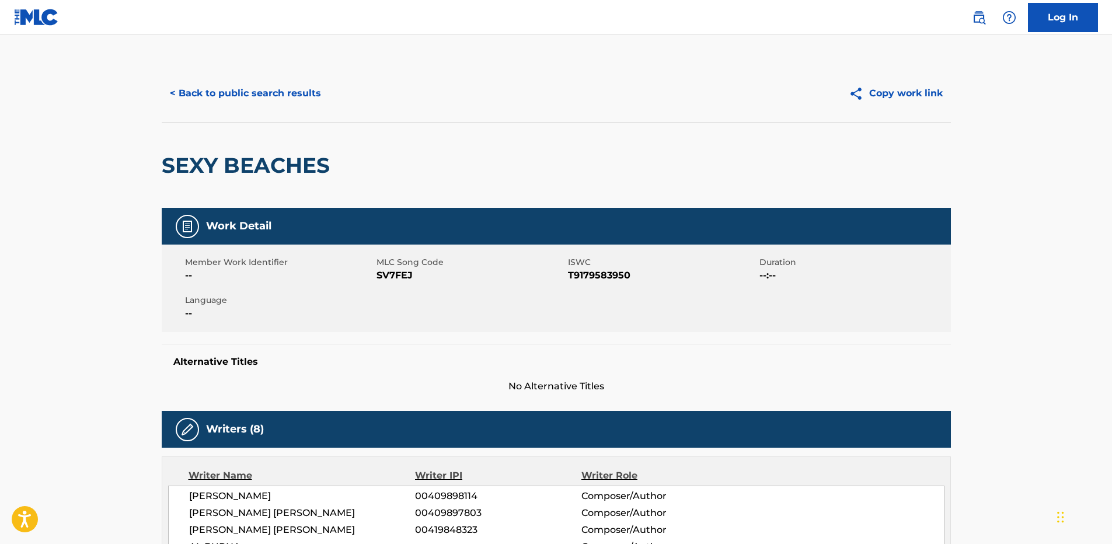
click at [295, 84] on button "< Back to public search results" at bounding box center [246, 93] width 168 height 29
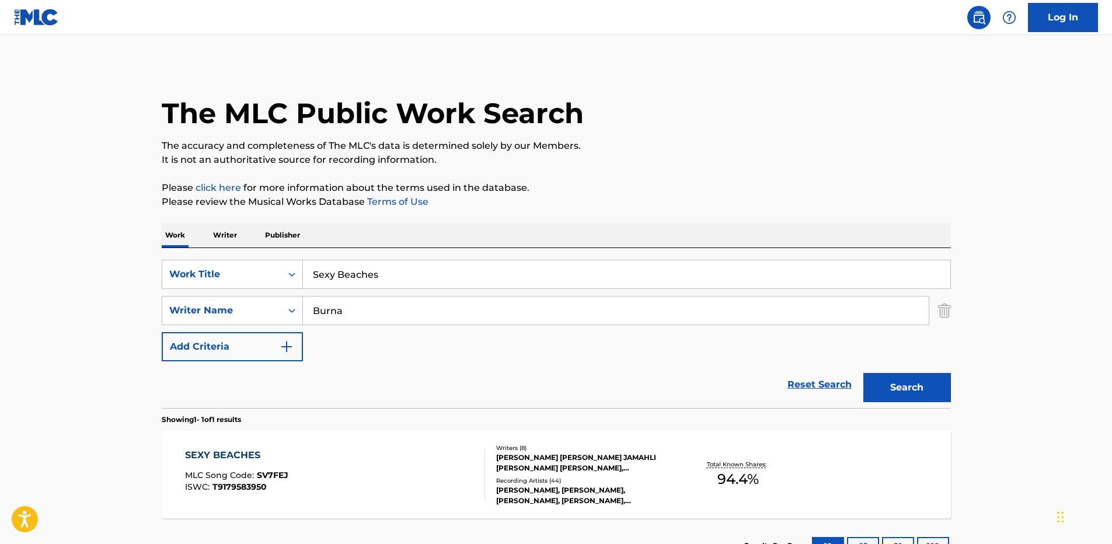
scroll to position [25, 0]
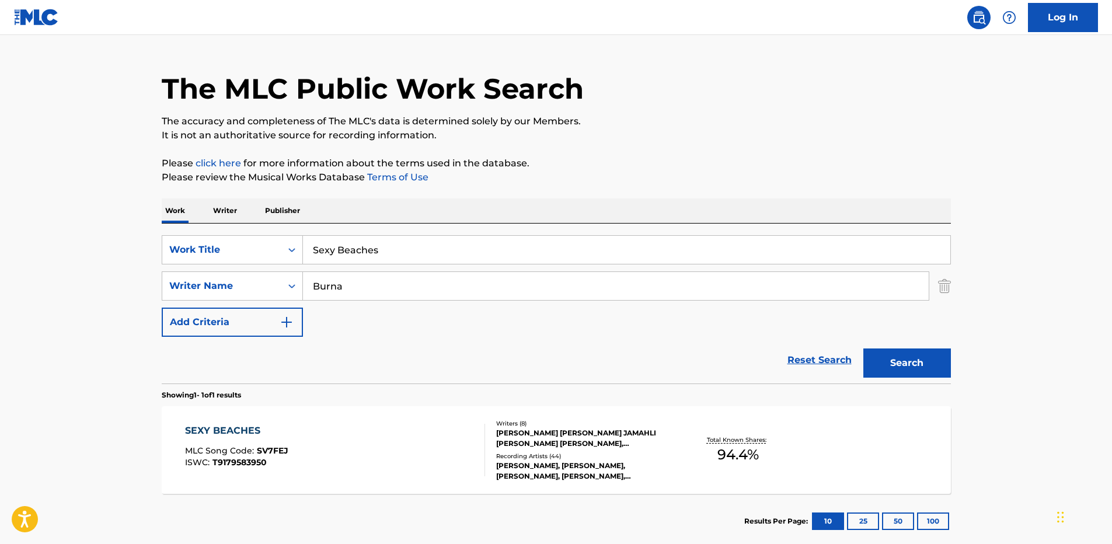
click at [811, 353] on link "Reset Search" at bounding box center [820, 360] width 76 height 26
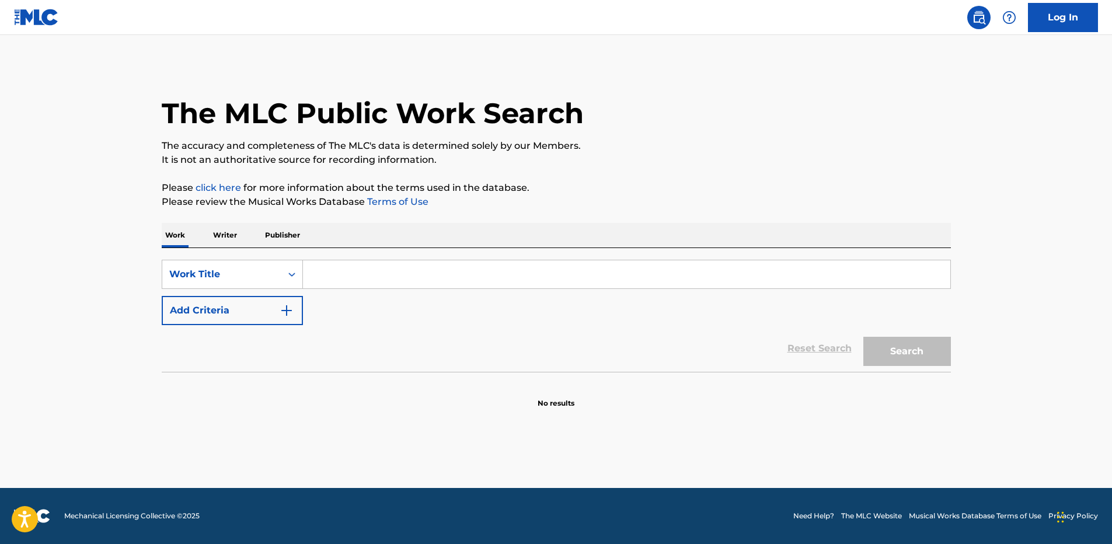
scroll to position [0, 0]
click at [644, 288] on input "Search Form" at bounding box center [626, 274] width 647 height 28
paste input "That High Pitbull"
type input "That High"
click at [162, 296] on button "Add Criteria" at bounding box center [232, 310] width 141 height 29
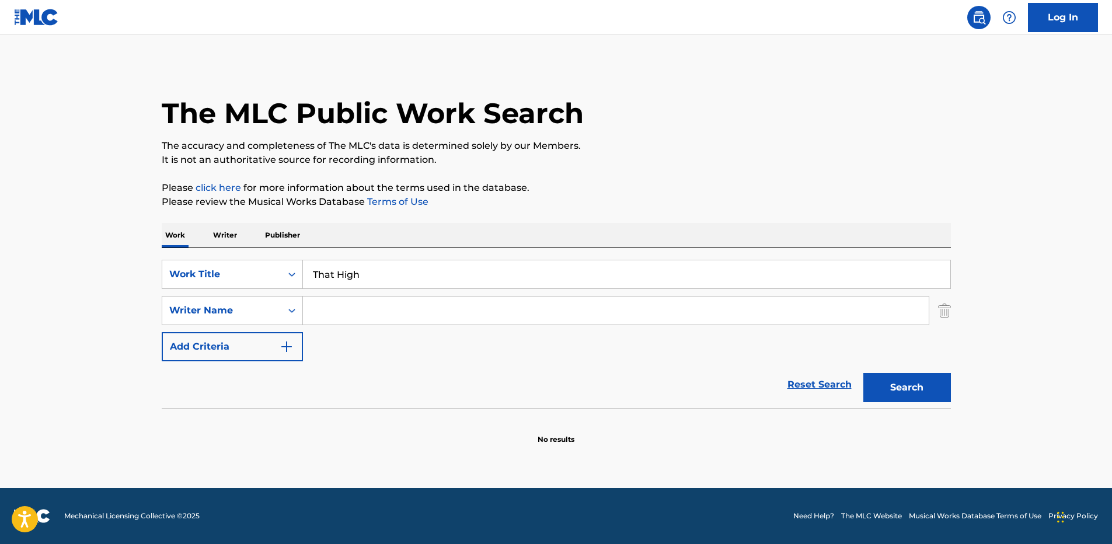
click at [486, 306] on input "Search Form" at bounding box center [616, 311] width 626 height 28
paste input "[PERSON_NAME]"
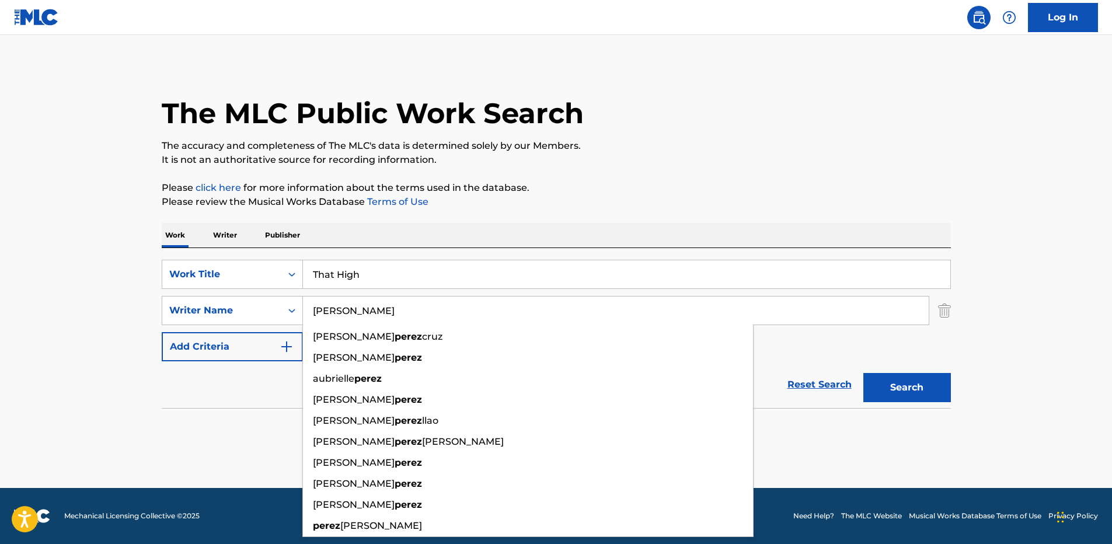
type input "[PERSON_NAME]"
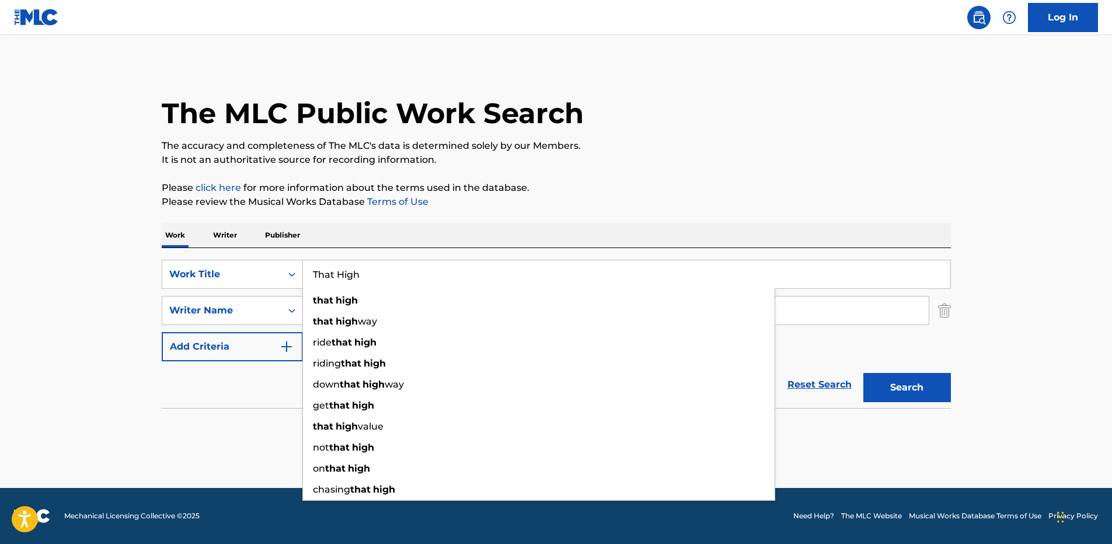
click at [644, 270] on input "That High" at bounding box center [626, 274] width 647 height 28
click at [863, 373] on button "Search" at bounding box center [907, 387] width 88 height 29
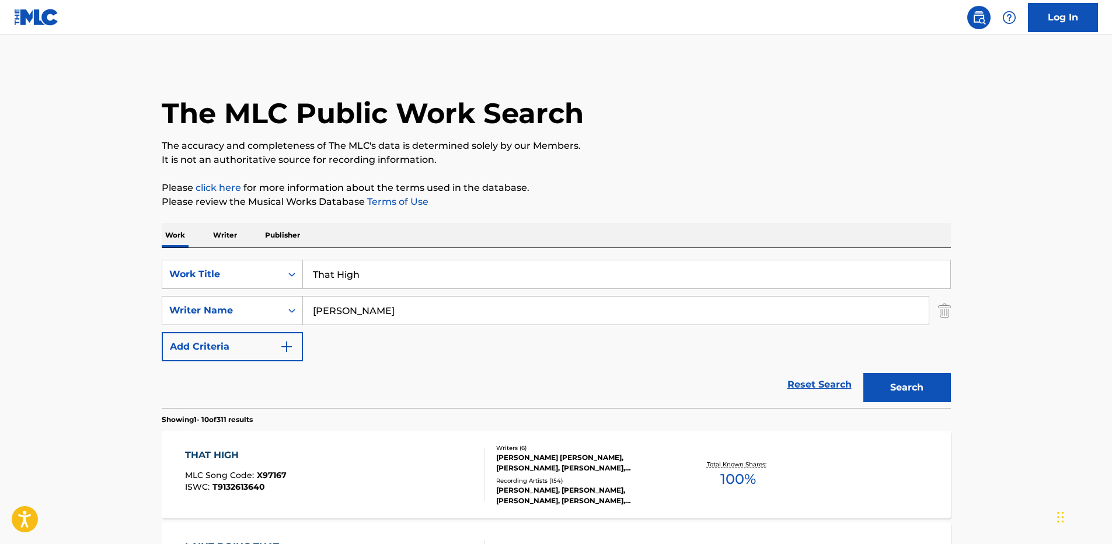
scroll to position [233, 0]
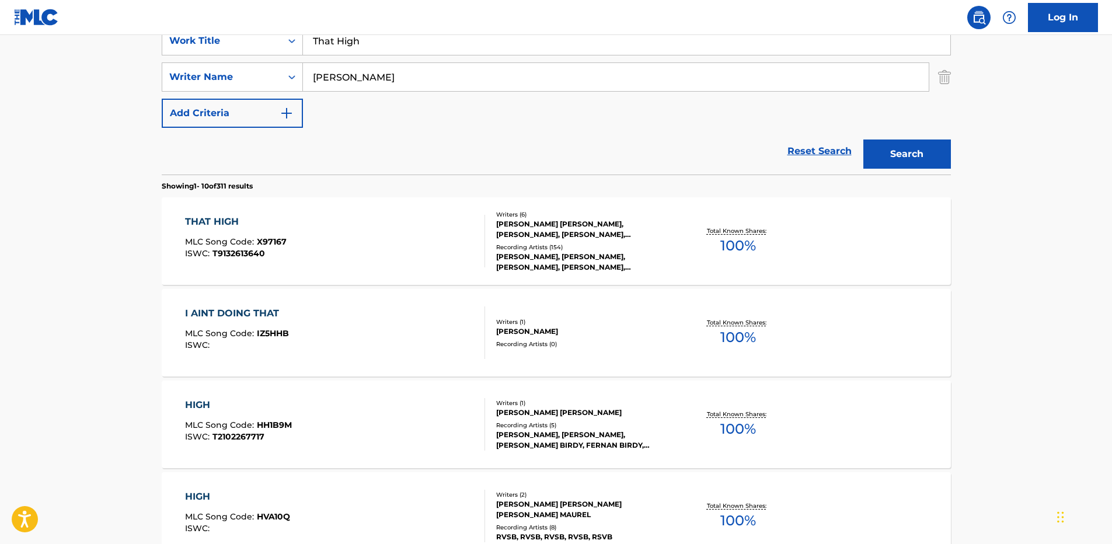
click at [430, 226] on div "THAT HIGH MLC Song Code : X97167 ISWC : T9132613640" at bounding box center [335, 241] width 300 height 53
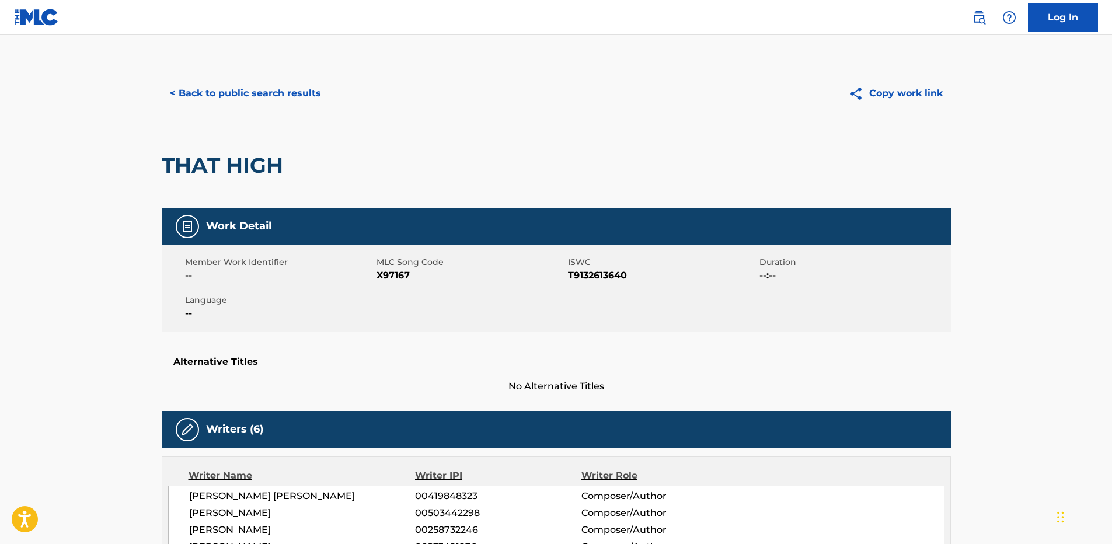
scroll to position [175, 0]
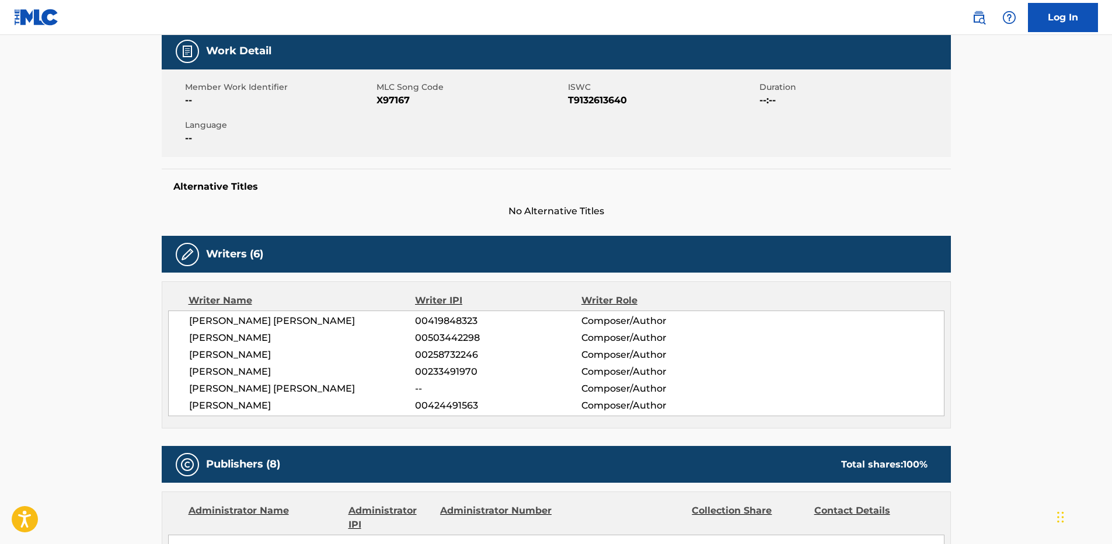
click at [280, 384] on span "[PERSON_NAME] [PERSON_NAME]" at bounding box center [302, 389] width 226 height 14
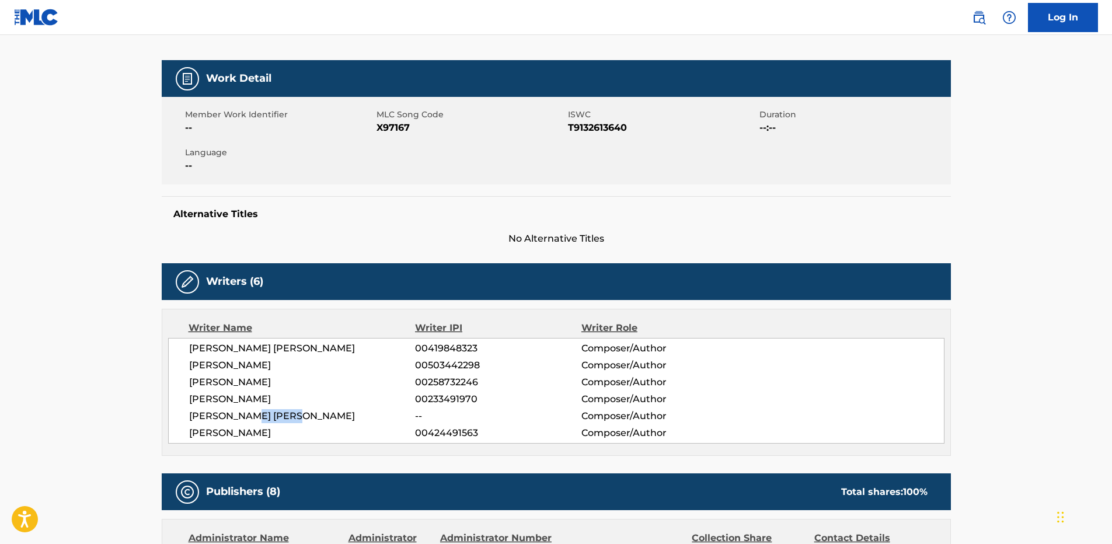
scroll to position [233, 0]
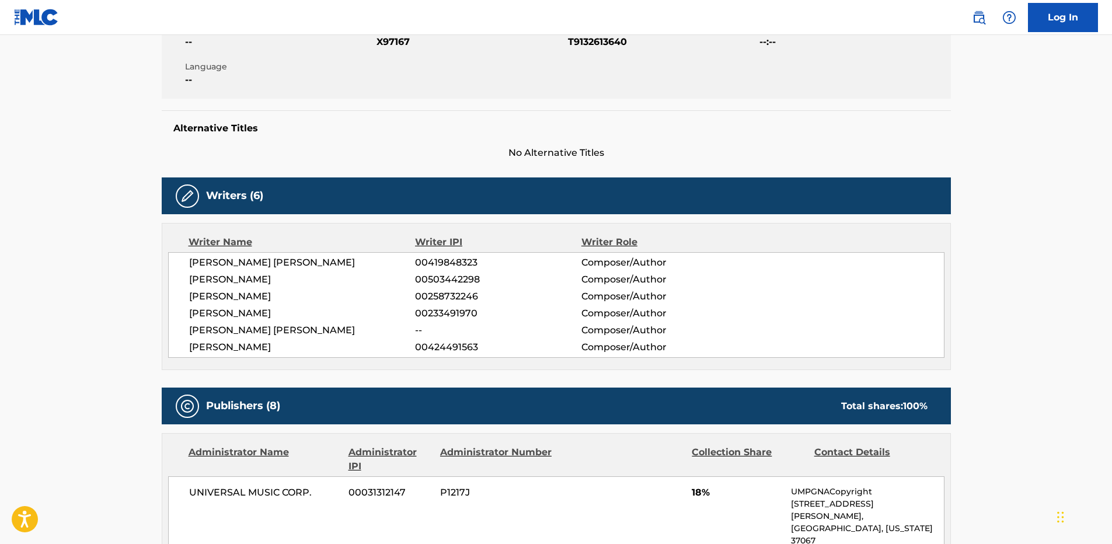
click at [273, 306] on div "[PERSON_NAME] [PERSON_NAME] 00419848323 Composer/Author [PERSON_NAME] 005034422…" at bounding box center [556, 305] width 776 height 106
drag, startPoint x: 273, startPoint y: 306, endPoint x: 266, endPoint y: 294, distance: 13.6
click at [266, 294] on span "[PERSON_NAME]" at bounding box center [302, 297] width 226 height 14
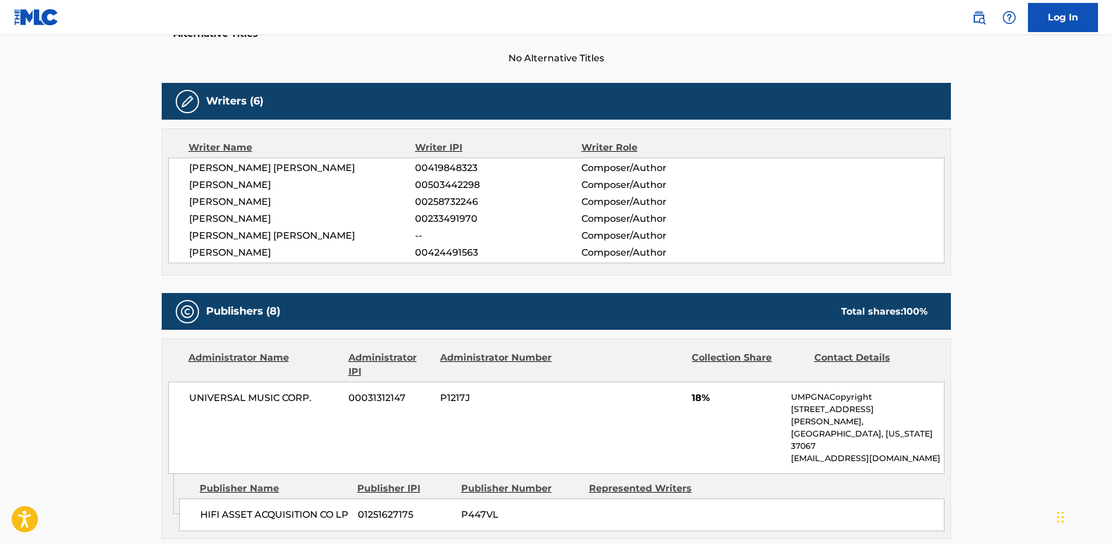
scroll to position [467, 0]
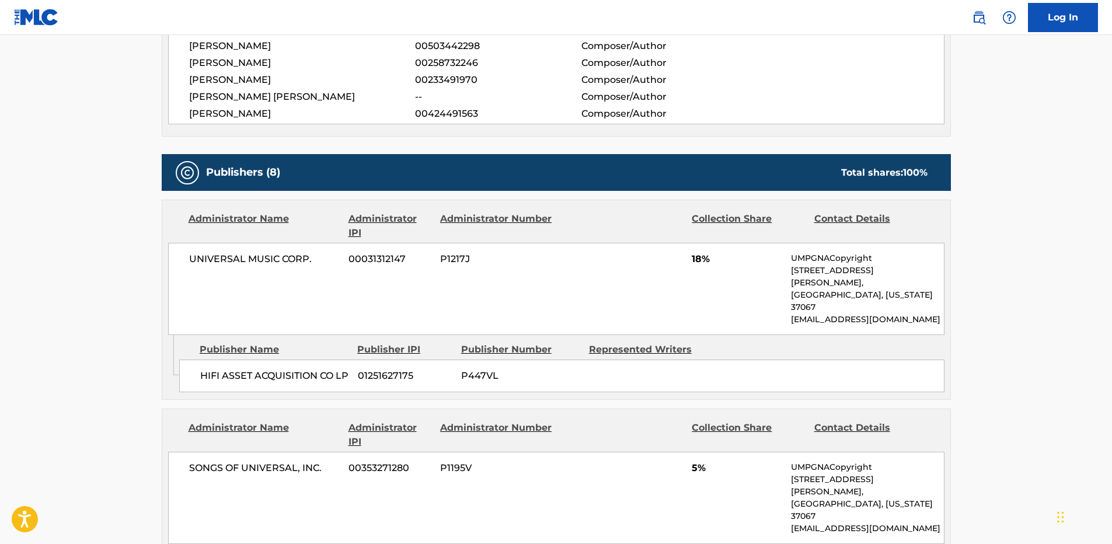
click at [235, 369] on span "HIFI ASSET ACQUISITION CO LP" at bounding box center [274, 376] width 149 height 14
click at [277, 369] on span "HIFI ASSET ACQUISITION CO LP" at bounding box center [274, 376] width 149 height 14
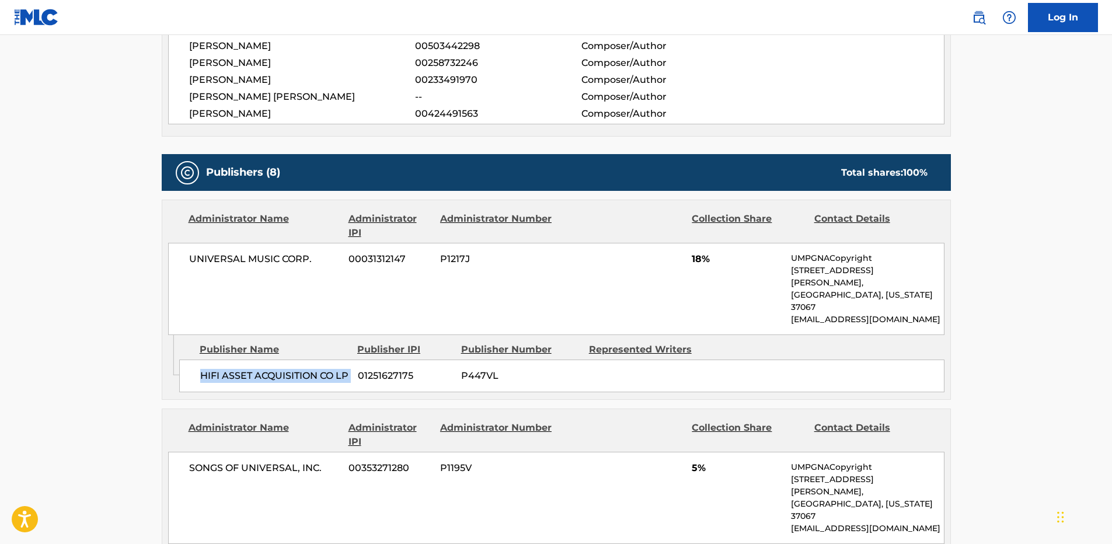
click at [237, 369] on span "HIFI ASSET ACQUISITION CO LP" at bounding box center [274, 376] width 149 height 14
click at [693, 259] on span "18%" at bounding box center [737, 259] width 90 height 14
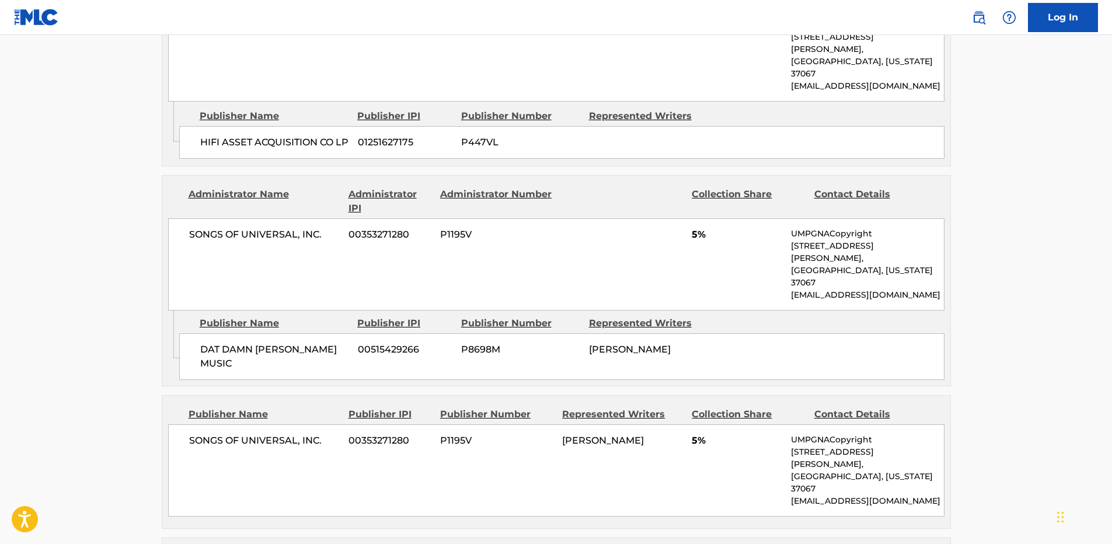
click at [230, 135] on span "HIFI ASSET ACQUISITION CO LP" at bounding box center [274, 142] width 149 height 14
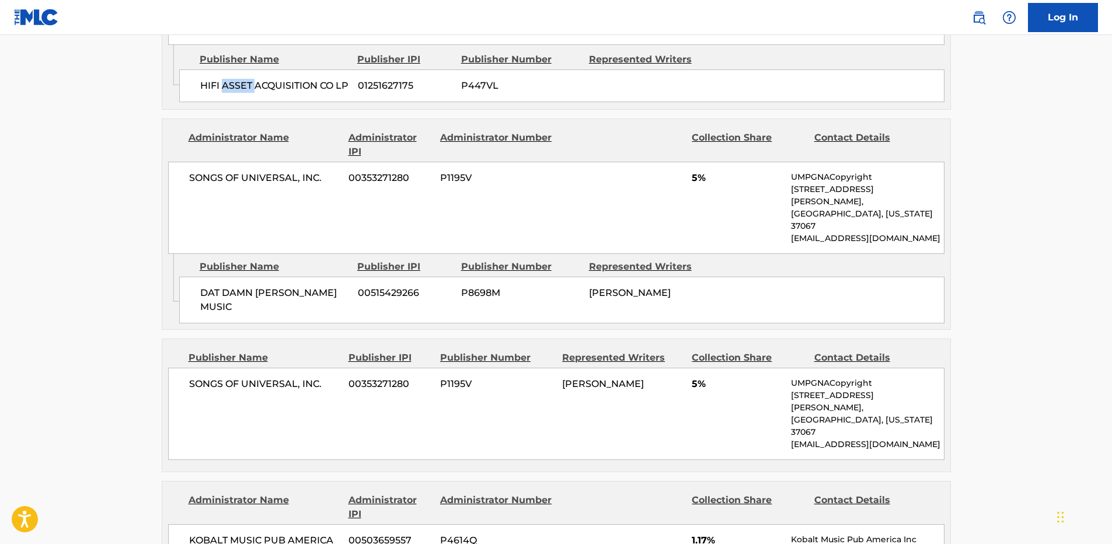
scroll to position [759, 0]
click at [242, 284] on span "DAT DAMN [PERSON_NAME] MUSIC" at bounding box center [274, 298] width 149 height 28
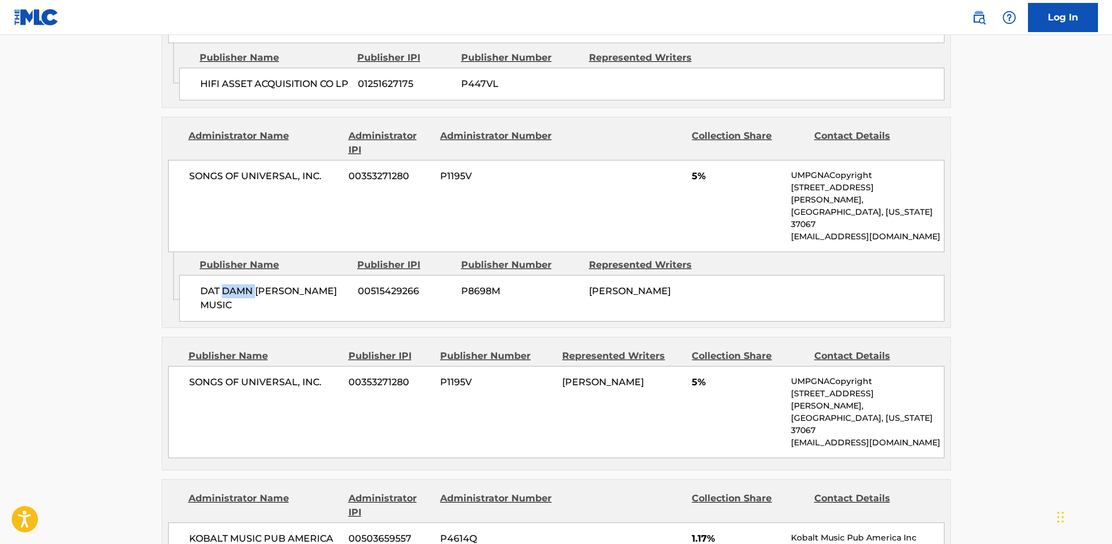
click at [242, 284] on span "DAT DAMN [PERSON_NAME] MUSIC" at bounding box center [274, 298] width 149 height 28
drag, startPoint x: 242, startPoint y: 257, endPoint x: 275, endPoint y: 255, distance: 32.8
click at [275, 284] on span "DAT DAMN [PERSON_NAME] MUSIC" at bounding box center [274, 298] width 149 height 28
click at [695, 169] on span "5%" at bounding box center [737, 176] width 90 height 14
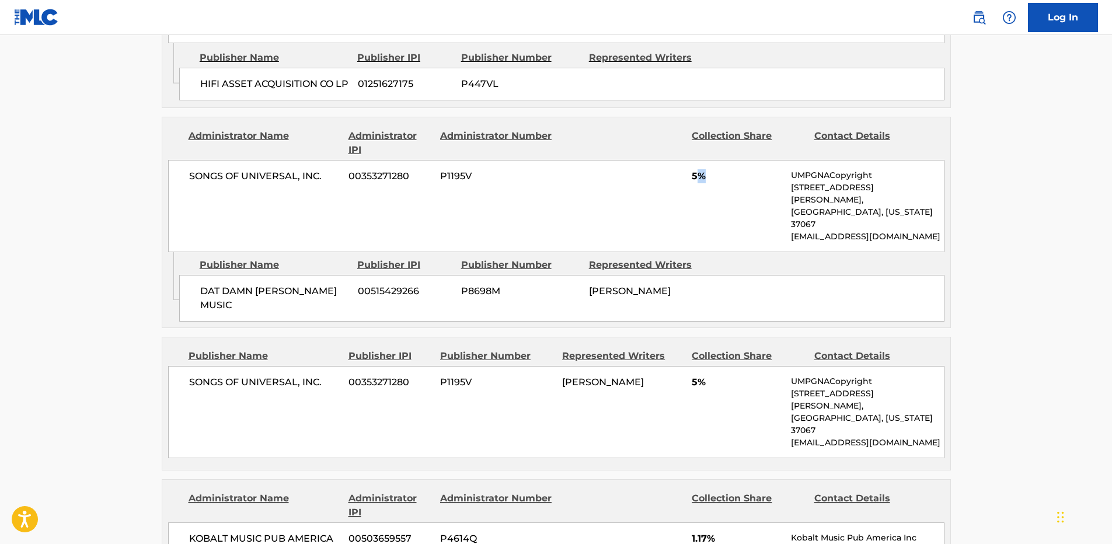
click at [695, 169] on span "5%" at bounding box center [737, 176] width 90 height 14
drag, startPoint x: 695, startPoint y: 166, endPoint x: 691, endPoint y: 161, distance: 6.7
click at [691, 161] on div "SONGS OF UNIVERSAL, INC. 00353271280 P1195V 5% UMPGNACopyright [STREET_ADDRESS]…" at bounding box center [556, 206] width 776 height 92
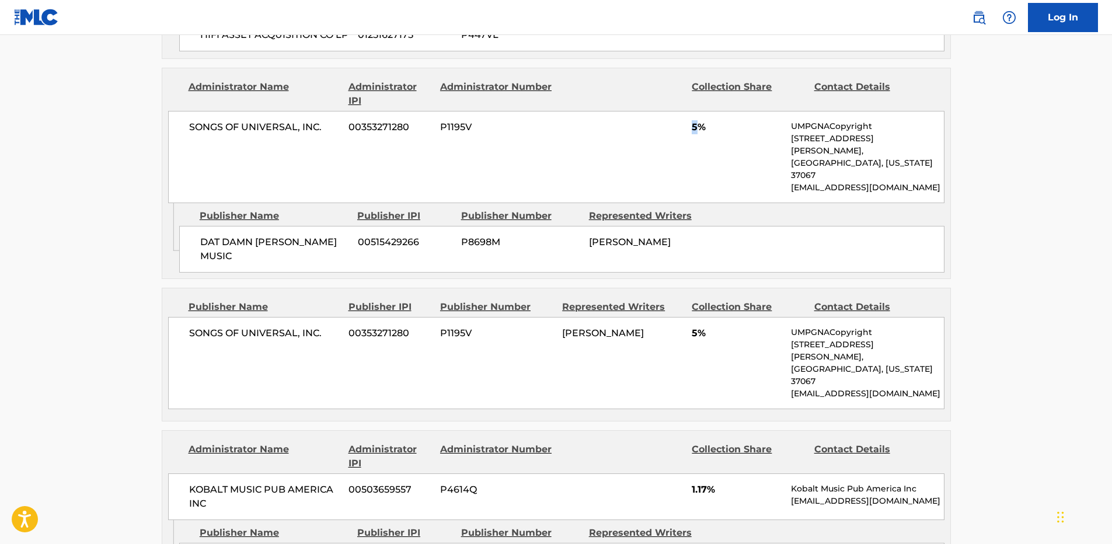
scroll to position [876, 0]
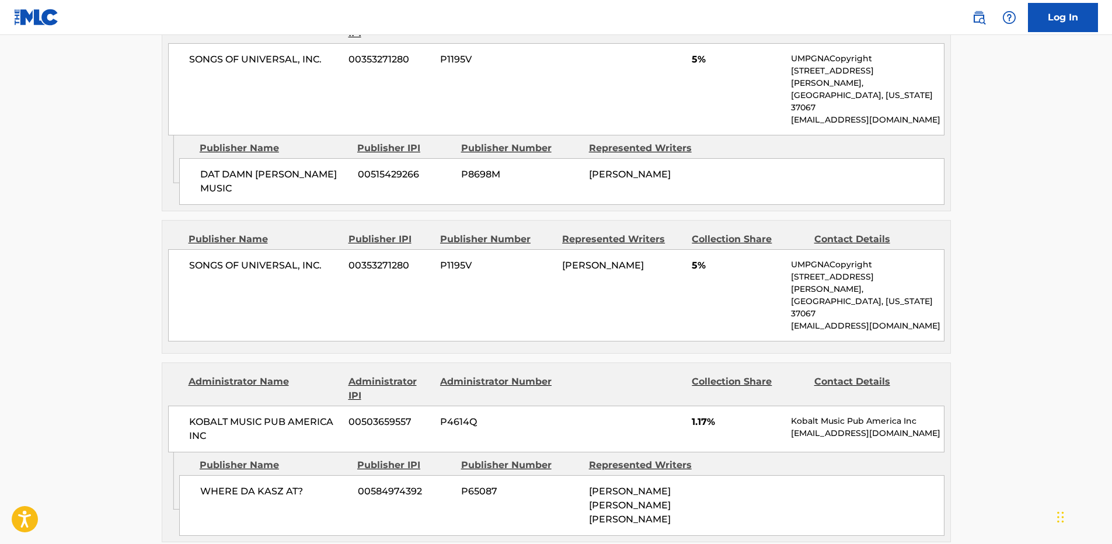
click at [262, 259] on span "SONGS OF UNIVERSAL, INC." at bounding box center [264, 266] width 151 height 14
click at [272, 259] on span "SONGS OF UNIVERSAL, INC." at bounding box center [264, 266] width 151 height 14
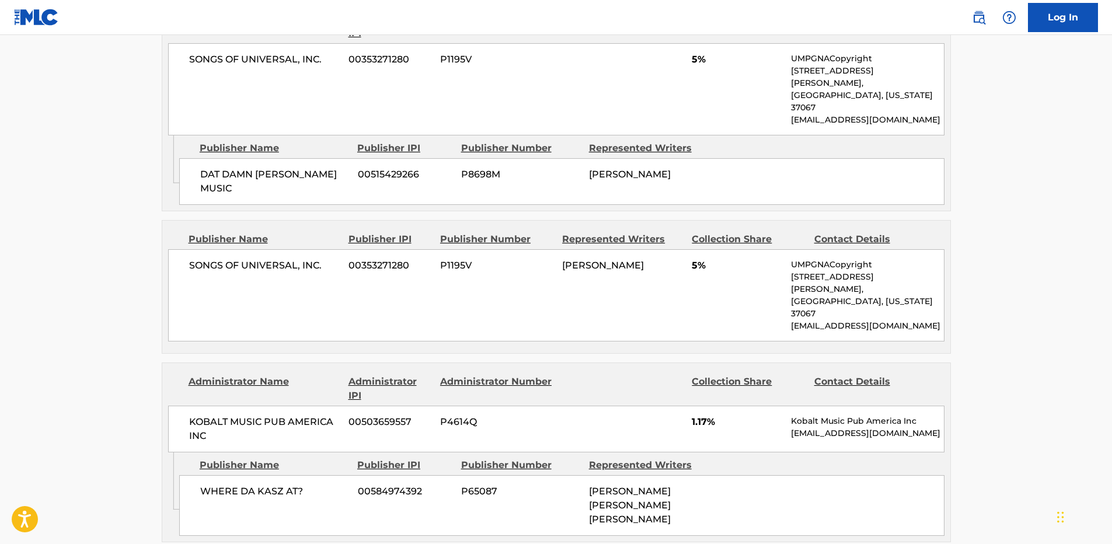
click at [694, 259] on span "5%" at bounding box center [737, 266] width 90 height 14
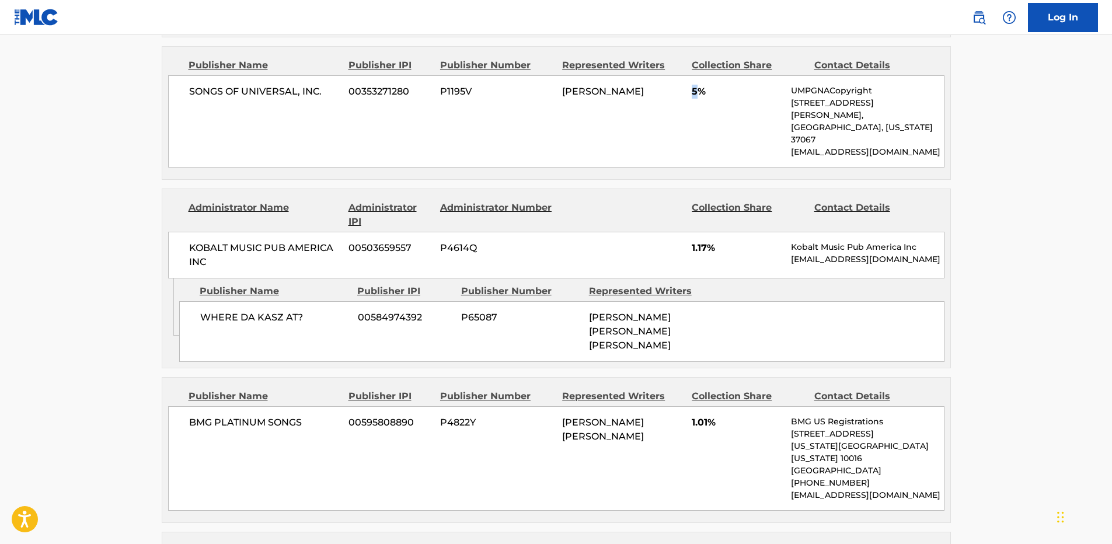
scroll to position [1051, 0]
click at [261, 309] on span "WHERE DA KASZ AT?" at bounding box center [274, 316] width 149 height 14
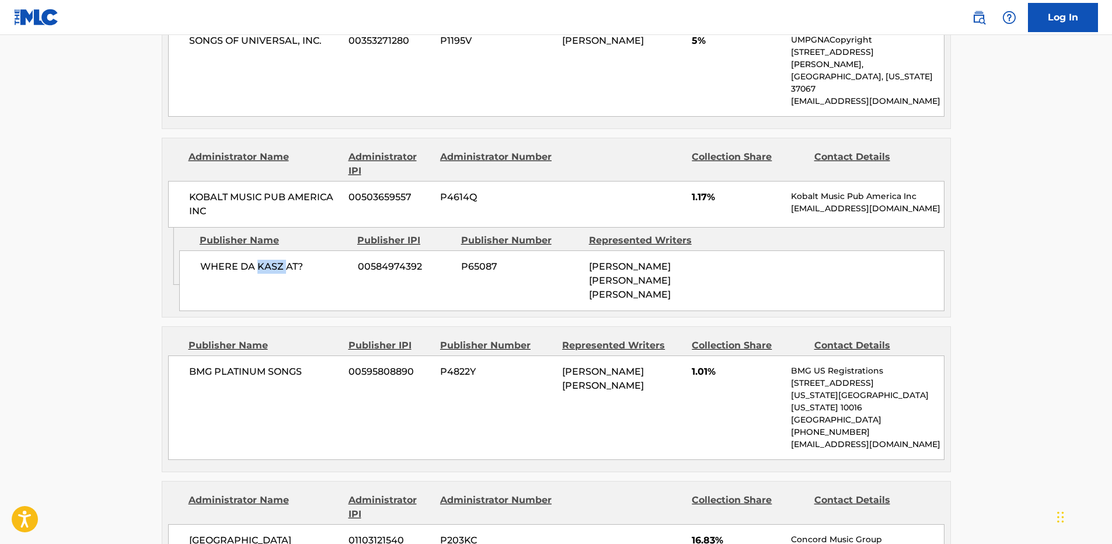
scroll to position [1167, 0]
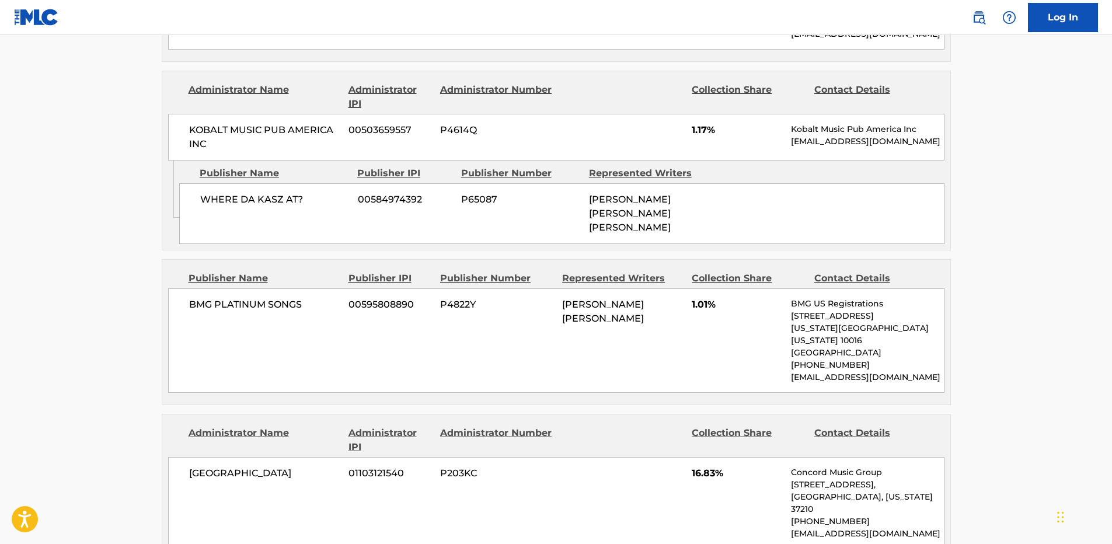
click at [239, 288] on div "BMG PLATINUM SONGS 00595808890 P4822Y [PERSON_NAME] [PERSON_NAME] 1.01% BMG US …" at bounding box center [556, 340] width 776 height 104
click at [237, 298] on span "BMG PLATINUM SONGS" at bounding box center [264, 305] width 151 height 14
click at [262, 298] on span "BMG PLATINUM SONGS" at bounding box center [264, 305] width 151 height 14
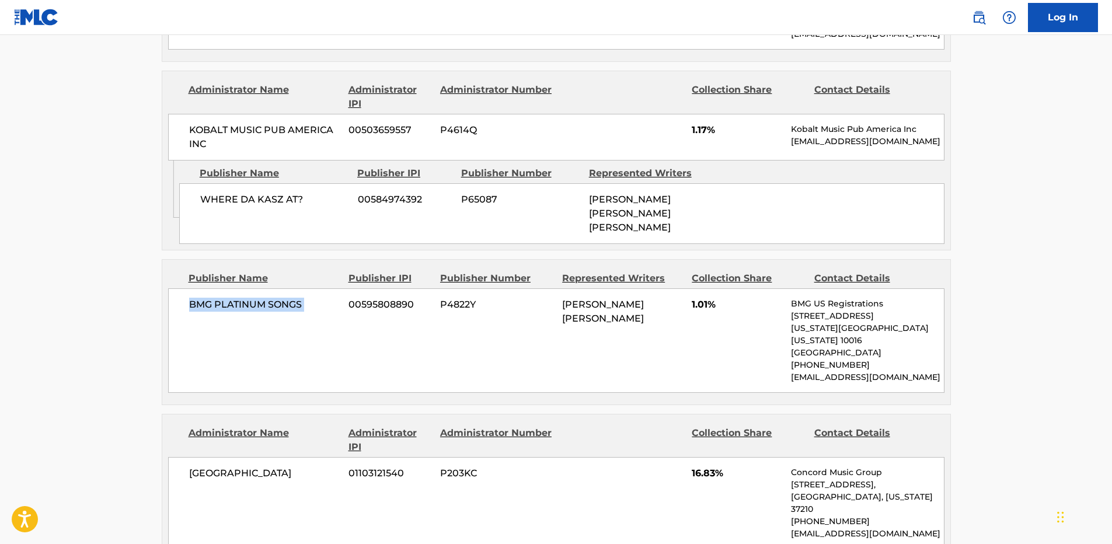
click at [262, 298] on span "BMG PLATINUM SONGS" at bounding box center [264, 305] width 151 height 14
click at [695, 298] on span "1.01%" at bounding box center [737, 305] width 90 height 14
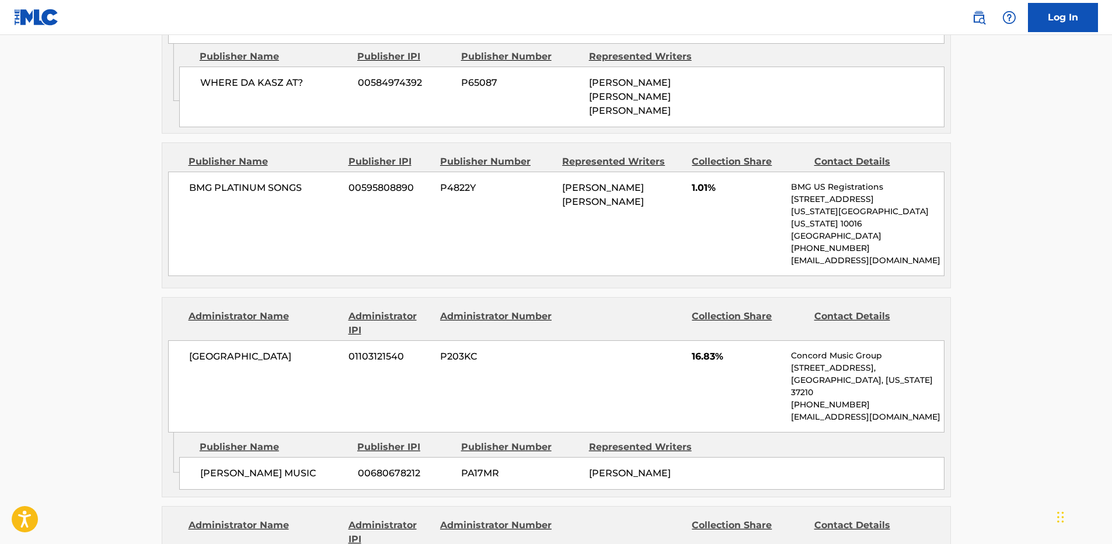
click at [214, 466] on span "[PERSON_NAME] MUSIC" at bounding box center [274, 473] width 149 height 14
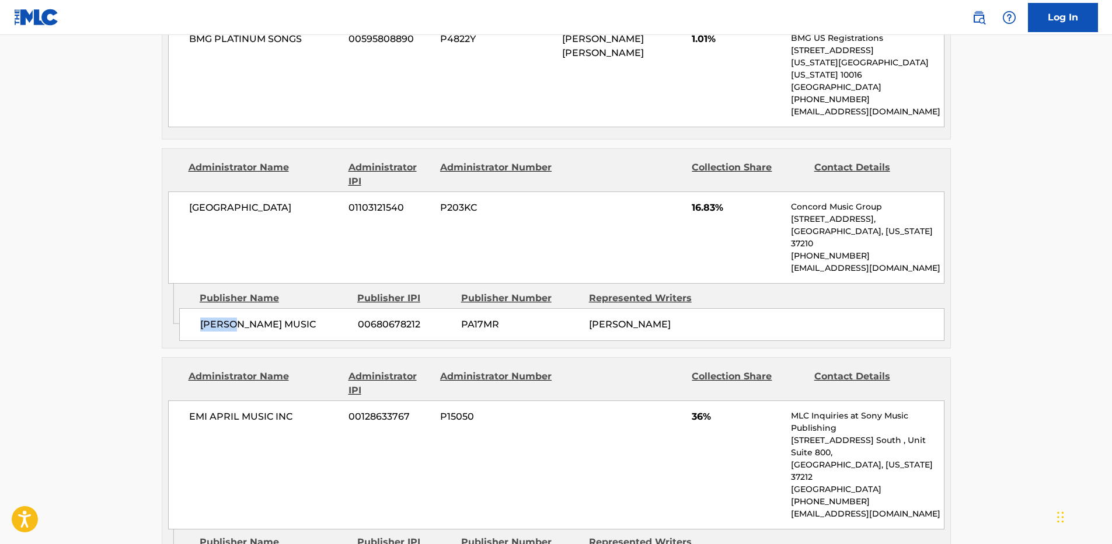
scroll to position [1459, 0]
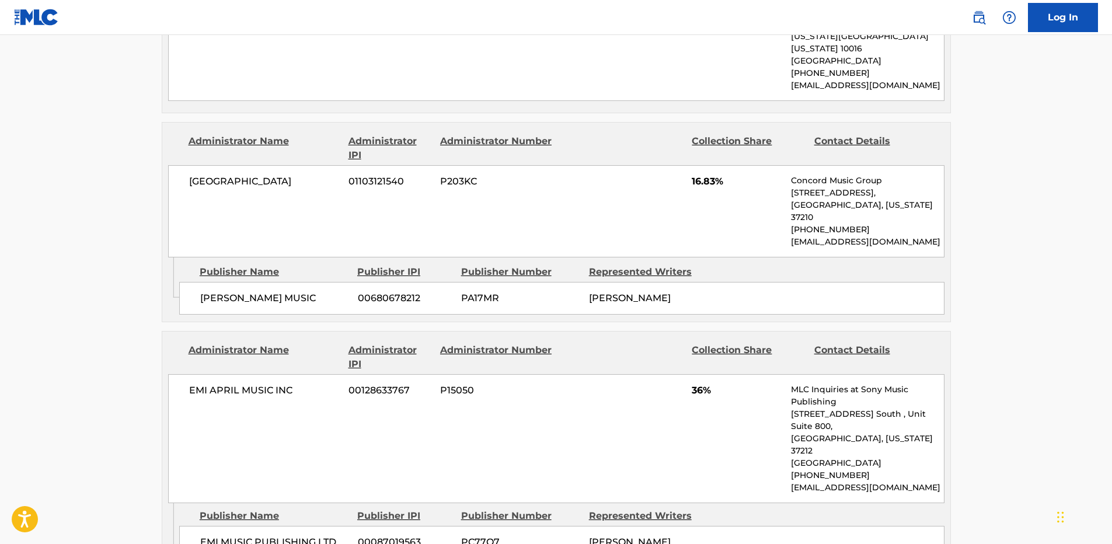
click at [235, 535] on span "EMI MUSIC PUBLISHING LTD" at bounding box center [274, 542] width 149 height 14
drag, startPoint x: 235, startPoint y: 425, endPoint x: 207, endPoint y: 427, distance: 28.7
click at [207, 535] on span "EMI MUSIC PUBLISHING LTD" at bounding box center [274, 542] width 149 height 14
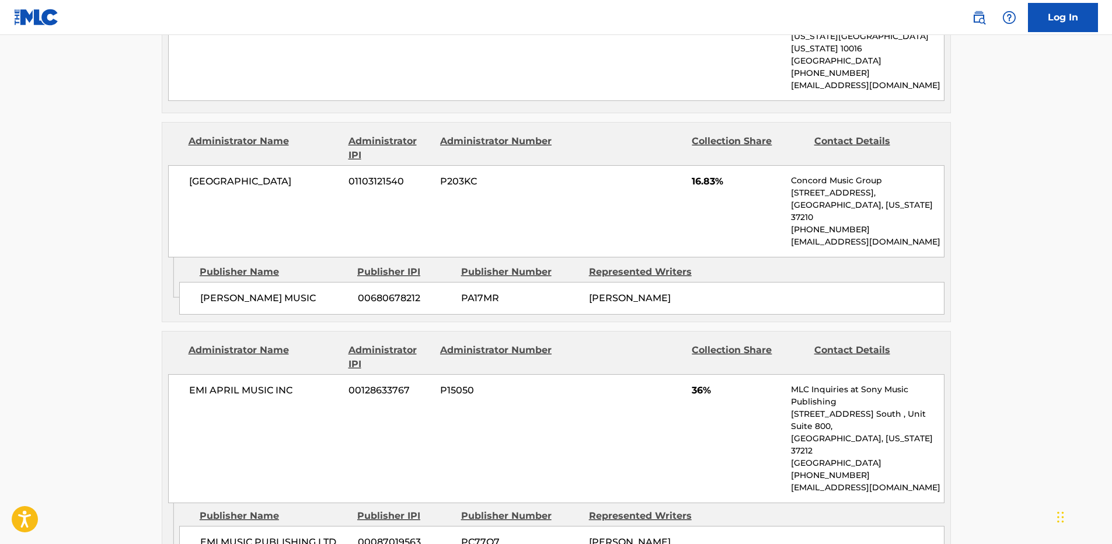
click at [267, 535] on span "EMI MUSIC PUBLISHING LTD" at bounding box center [274, 542] width 149 height 14
click at [382, 535] on span "00087019563" at bounding box center [405, 542] width 95 height 14
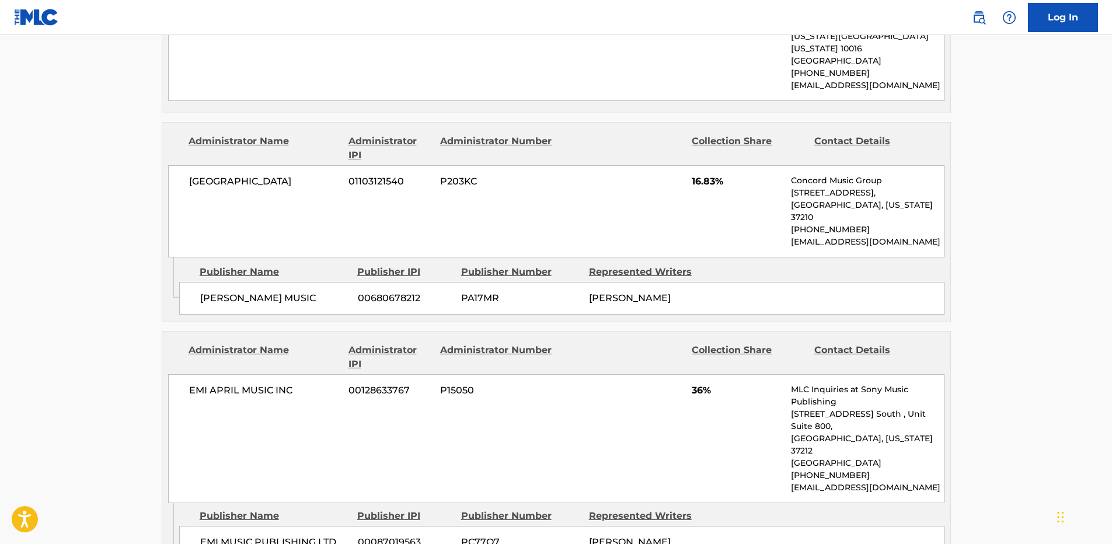
click at [702, 374] on div "EMI APRIL MUSIC INC 00128633767 P15050 36% MLC Inquiries at Sony Music Publishi…" at bounding box center [556, 438] width 776 height 129
click at [700, 384] on span "36%" at bounding box center [737, 391] width 90 height 14
click at [695, 384] on span "36%" at bounding box center [737, 391] width 90 height 14
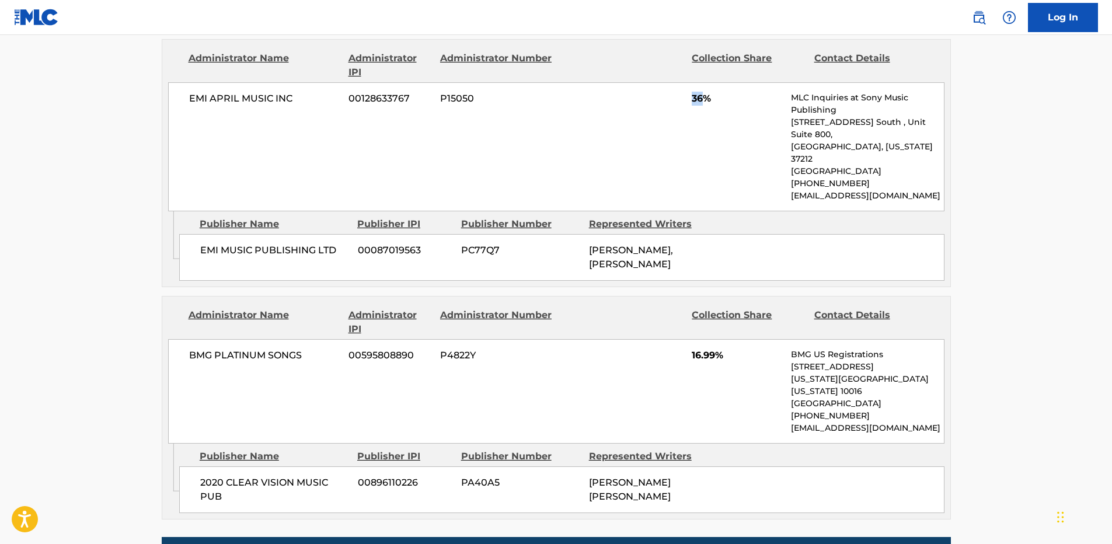
scroll to position [1868, 0]
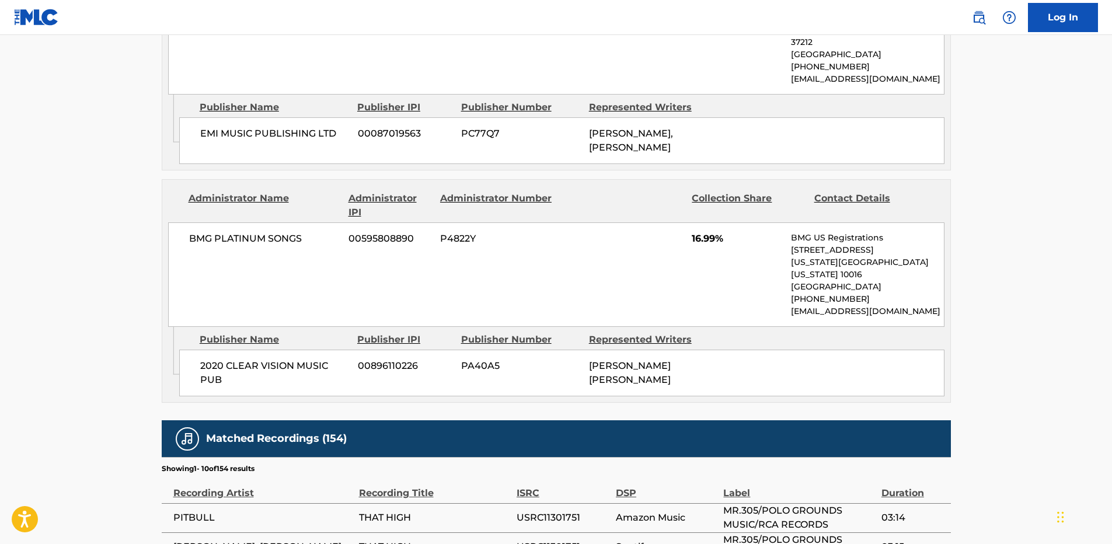
click at [210, 359] on span "2020 CLEAR VISION MUSIC PUB" at bounding box center [274, 373] width 149 height 28
click at [294, 359] on span "2020 CLEAR VISION MUSIC PUB" at bounding box center [274, 373] width 149 height 28
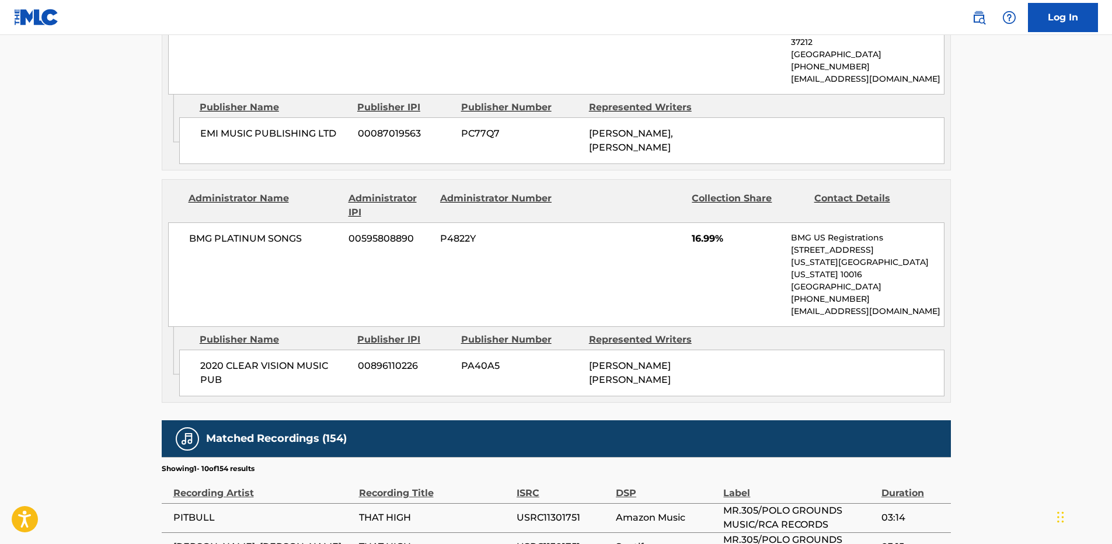
click at [695, 222] on div "BMG PLATINUM SONGS 00595808890 P4822Y 16.99% BMG US Registrations [STREET_ADDRE…" at bounding box center [556, 274] width 776 height 104
click at [211, 359] on span "2020 CLEAR VISION MUSIC PUB" at bounding box center [274, 373] width 149 height 28
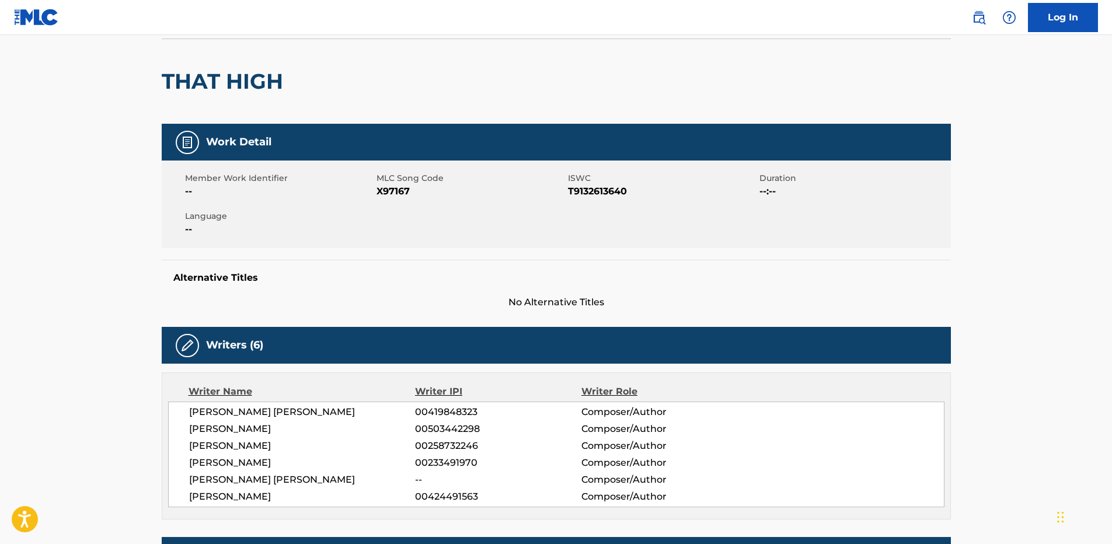
scroll to position [0, 0]
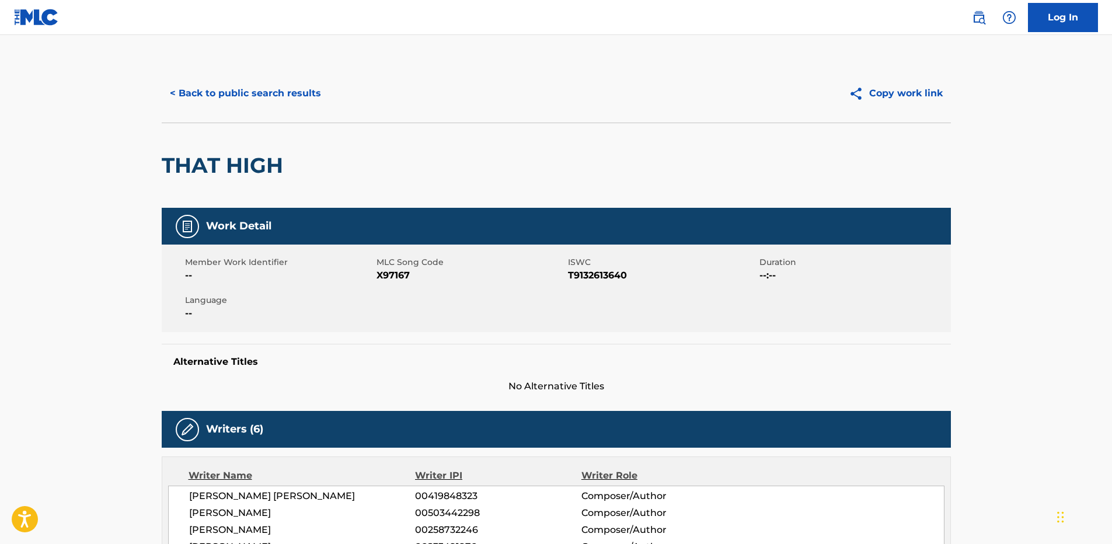
click at [269, 96] on button "< Back to public search results" at bounding box center [246, 93] width 168 height 29
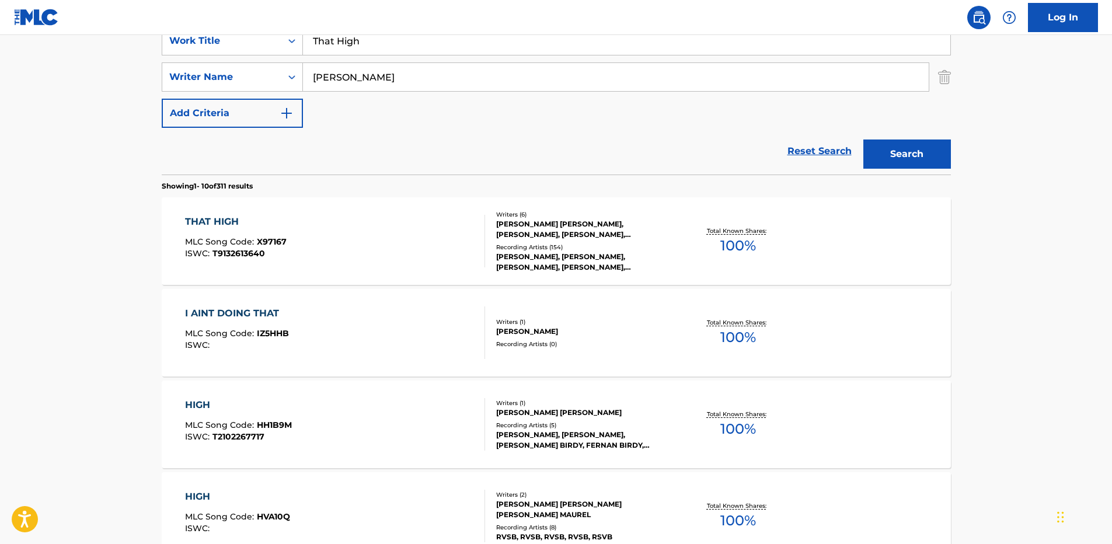
click at [827, 150] on link "Reset Search" at bounding box center [820, 151] width 76 height 26
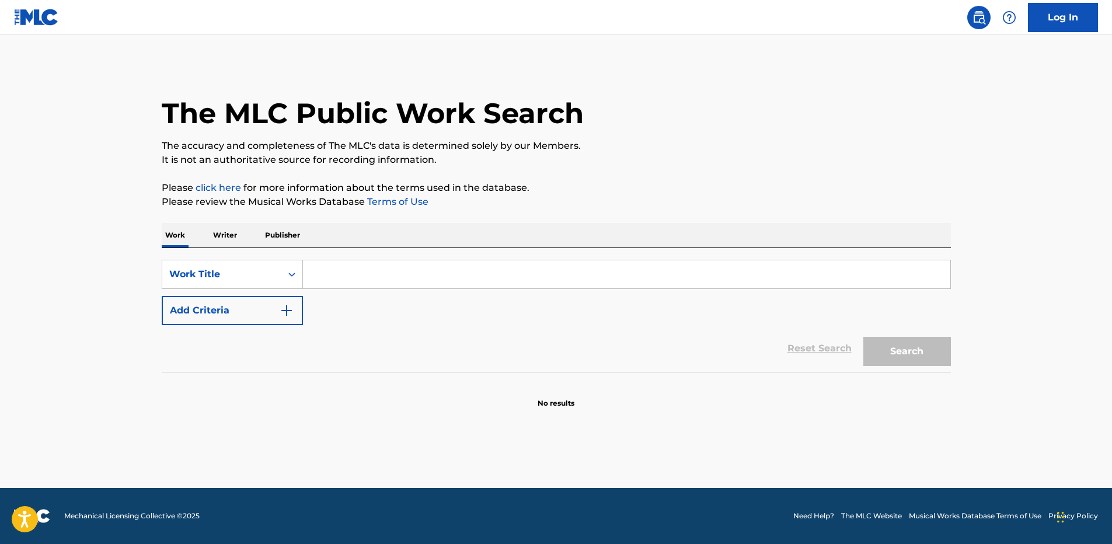
click at [614, 283] on input "Search Form" at bounding box center [626, 274] width 647 height 28
paste input "The Anthem Pitbull"
type input "The Anthem"
click at [162, 296] on button "Add Criteria" at bounding box center [232, 310] width 141 height 29
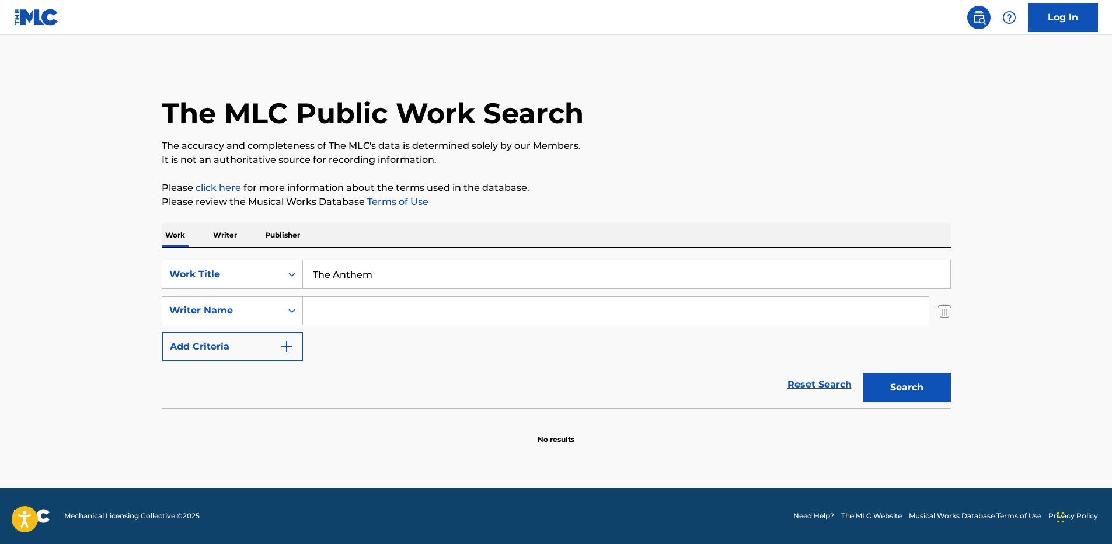
click at [462, 312] on input "Search Form" at bounding box center [616, 311] width 626 height 28
paste input "[PERSON_NAME]"
click at [863, 373] on button "Search" at bounding box center [907, 387] width 88 height 29
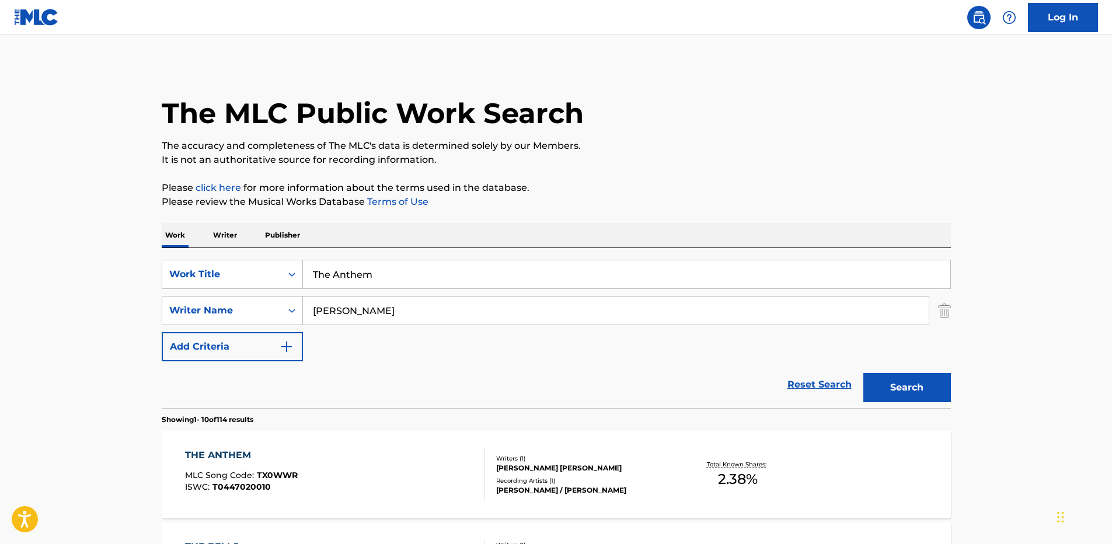
click at [383, 313] on input "[PERSON_NAME]" at bounding box center [616, 311] width 626 height 28
paste input "[PERSON_NAME]"
type input "[PERSON_NAME]"
click at [863, 373] on button "Search" at bounding box center [907, 387] width 88 height 29
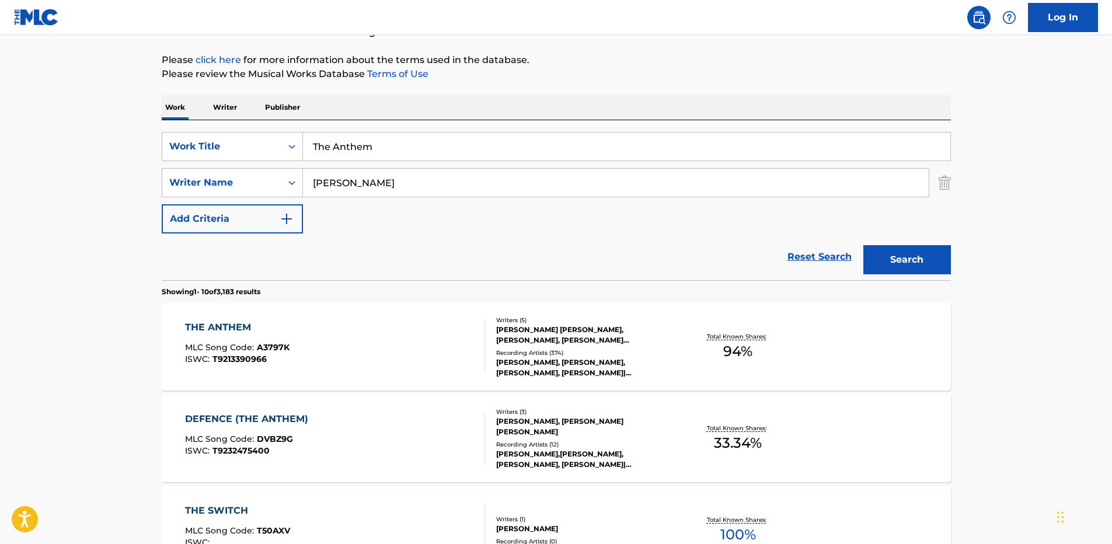
scroll to position [175, 0]
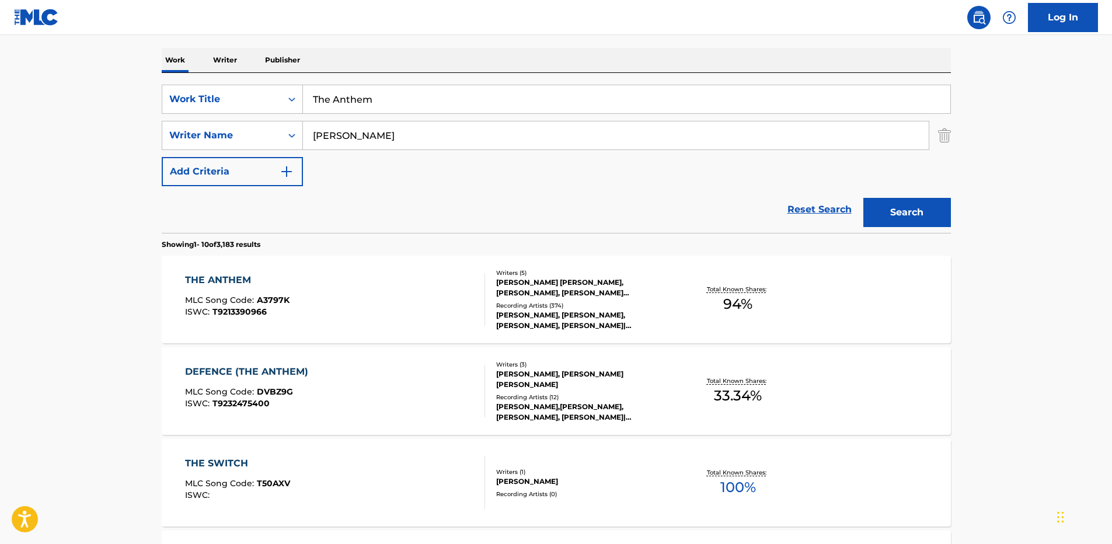
click at [353, 302] on div "THE ANTHEM MLC Song Code : A3797K ISWC : T9213390966" at bounding box center [335, 299] width 300 height 53
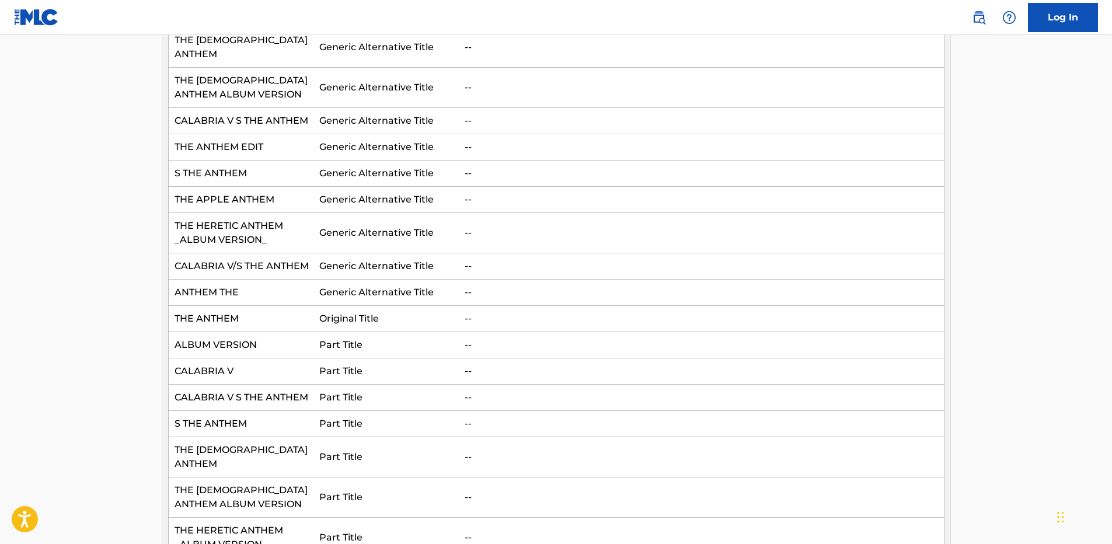
scroll to position [934, 0]
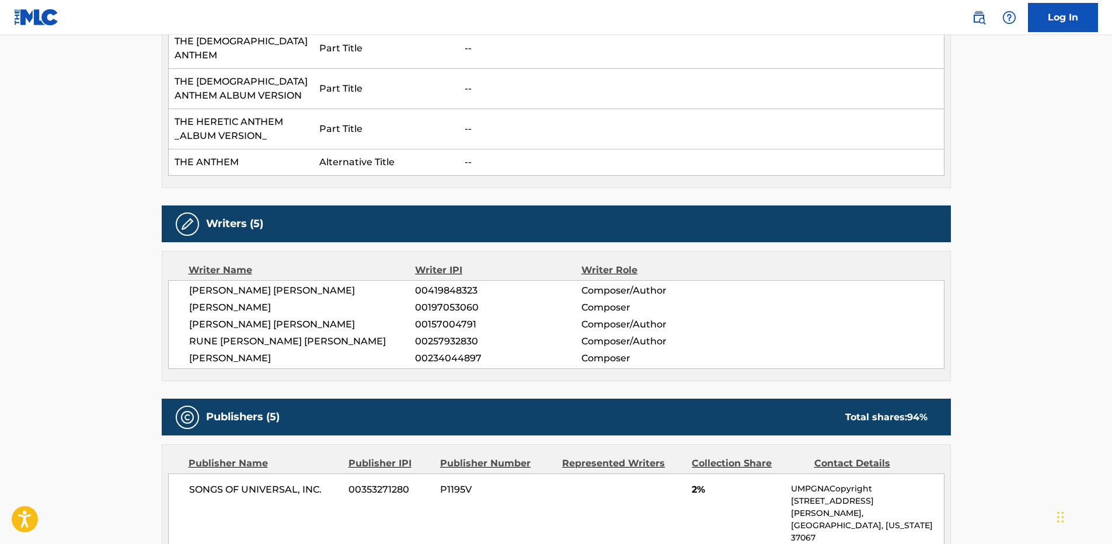
click at [252, 483] on span "SONGS OF UNIVERSAL, INC." at bounding box center [264, 490] width 151 height 14
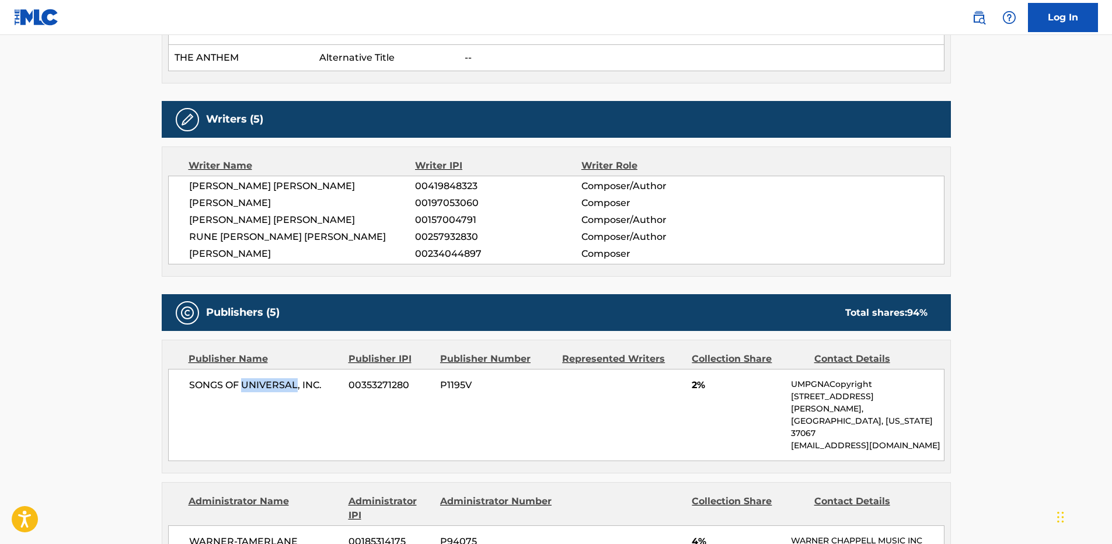
scroll to position [1051, 0]
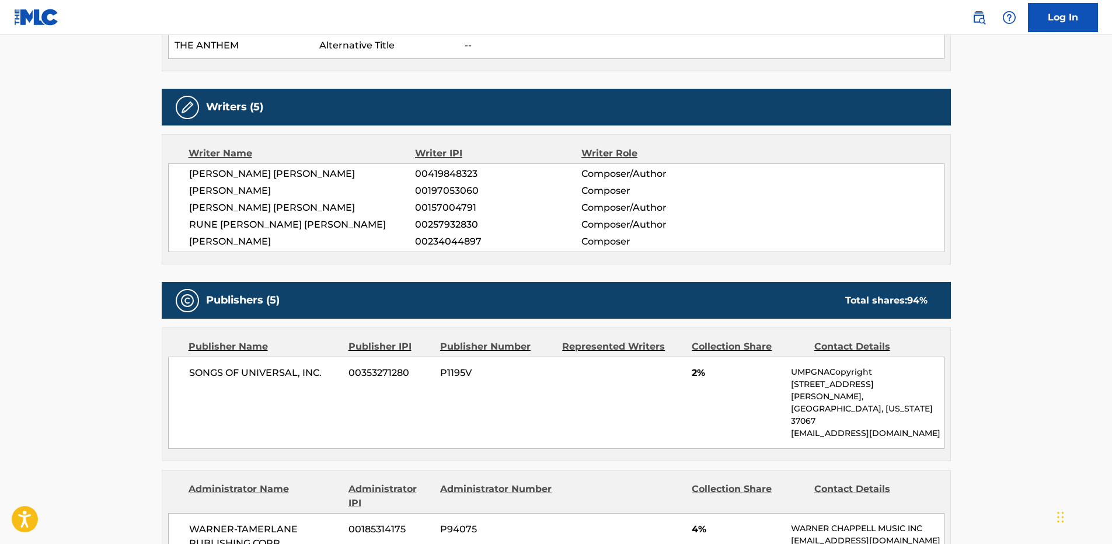
click at [222, 366] on span "SONGS OF UNIVERSAL, INC." at bounding box center [264, 373] width 151 height 14
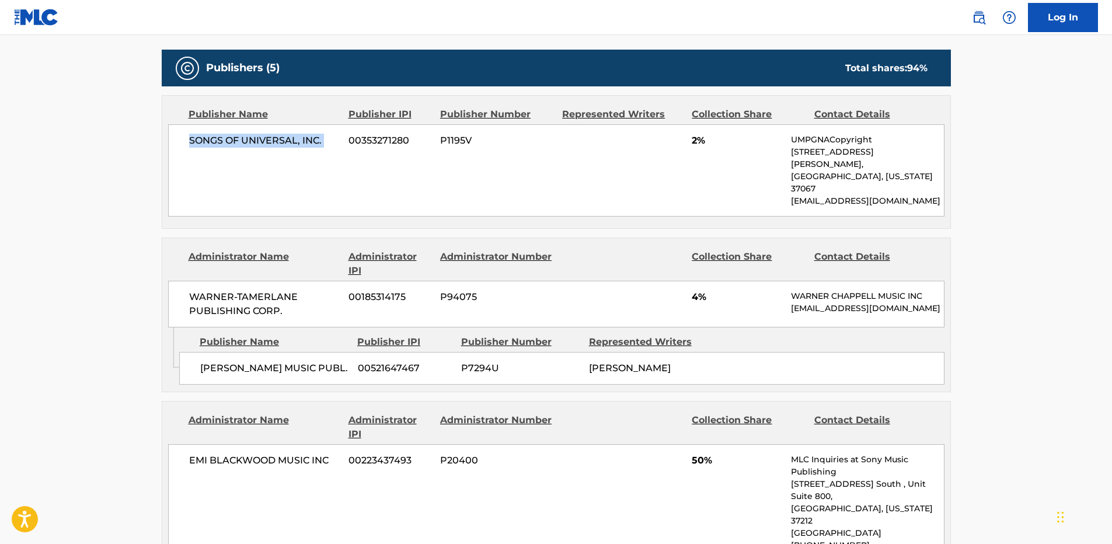
scroll to position [1284, 0]
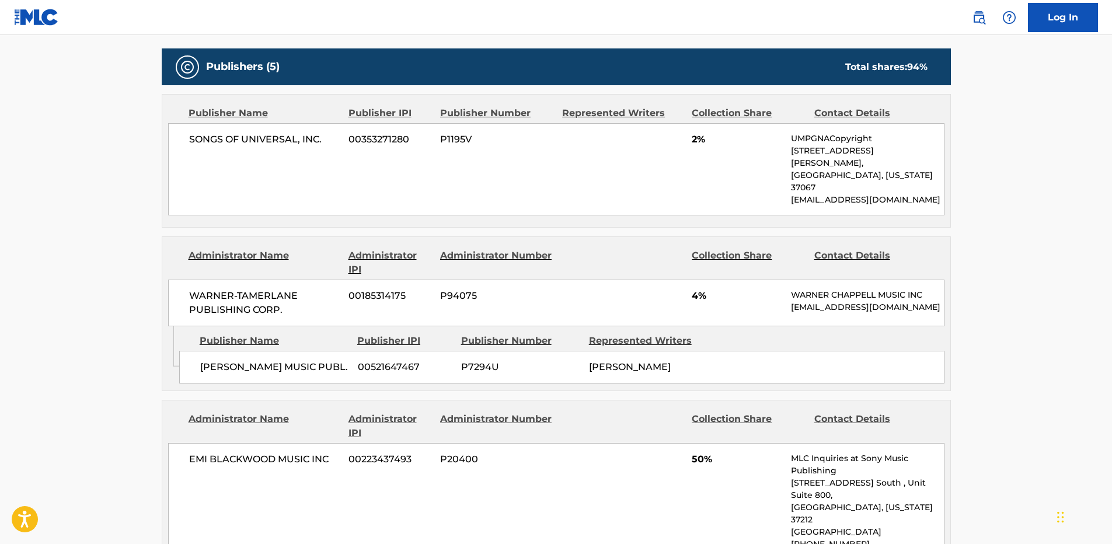
click at [214, 360] on span "[PERSON_NAME] MUSIC PUBL." at bounding box center [274, 367] width 149 height 14
click at [235, 360] on span "[PERSON_NAME] MUSIC PUBL." at bounding box center [274, 367] width 149 height 14
click at [695, 289] on span "4%" at bounding box center [737, 296] width 90 height 14
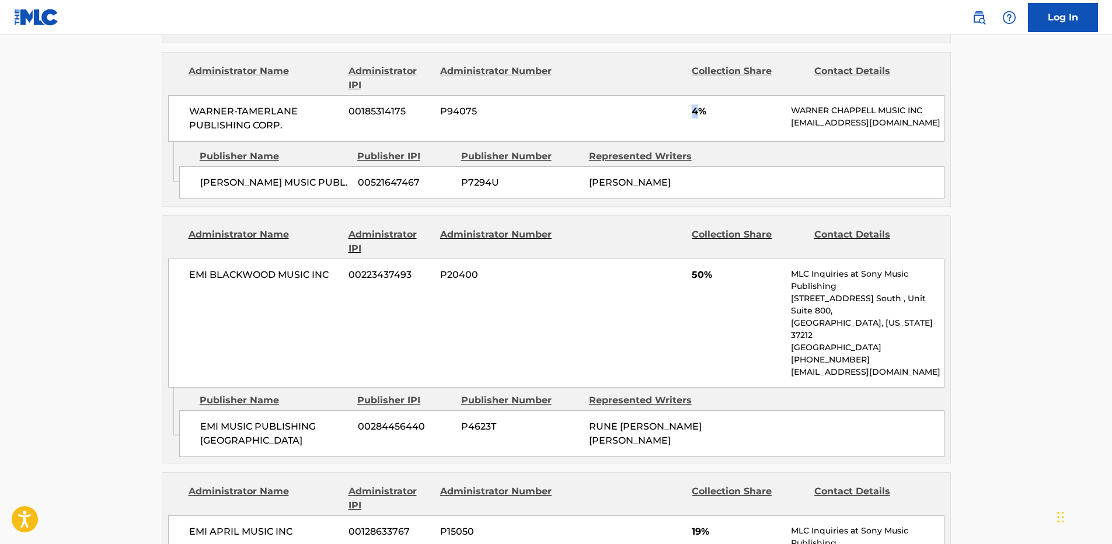
scroll to position [1576, 0]
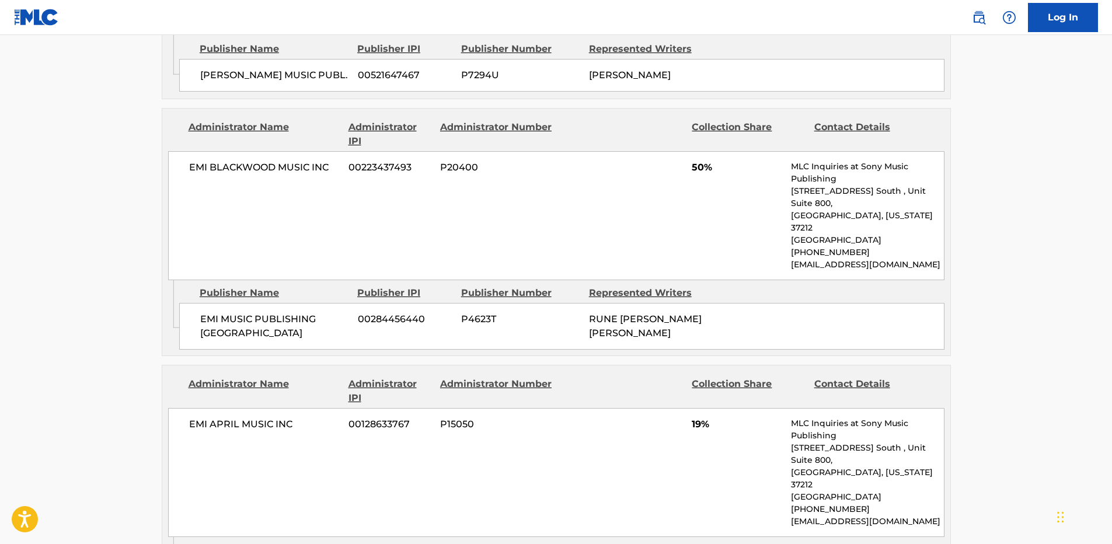
click at [222, 312] on span "EMI MUSIC PUBLISHING [GEOGRAPHIC_DATA]" at bounding box center [274, 326] width 149 height 28
click at [270, 312] on span "EMI MUSIC PUBLISHING [GEOGRAPHIC_DATA]" at bounding box center [274, 326] width 149 height 28
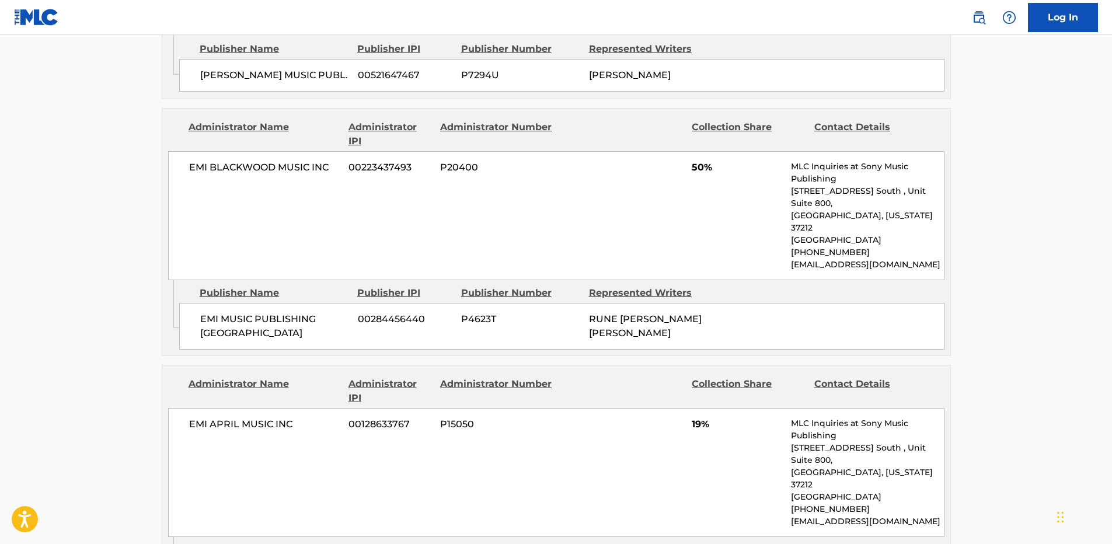
click at [694, 161] on span "50%" at bounding box center [737, 168] width 90 height 14
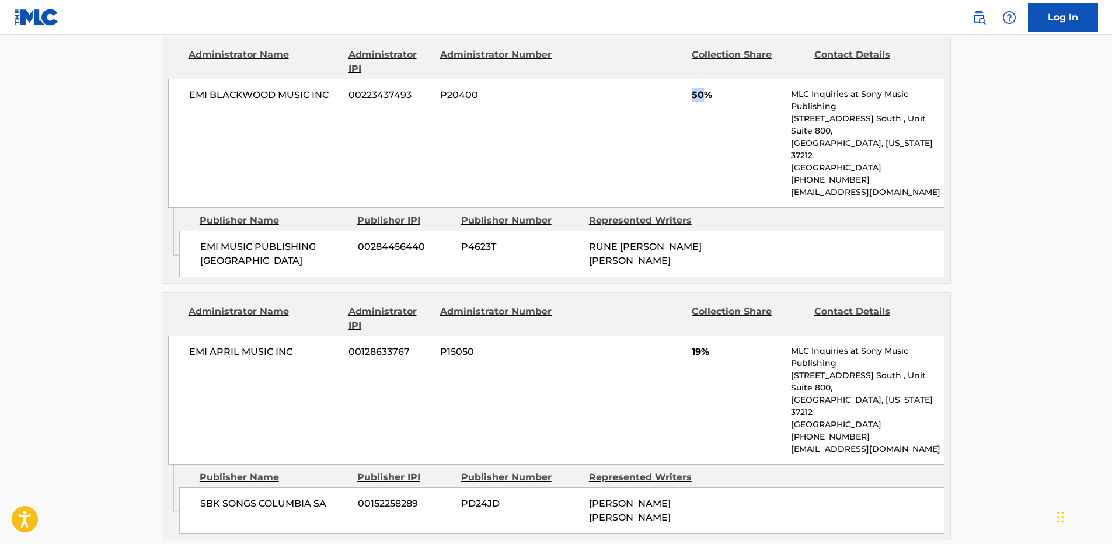
scroll to position [1810, 0]
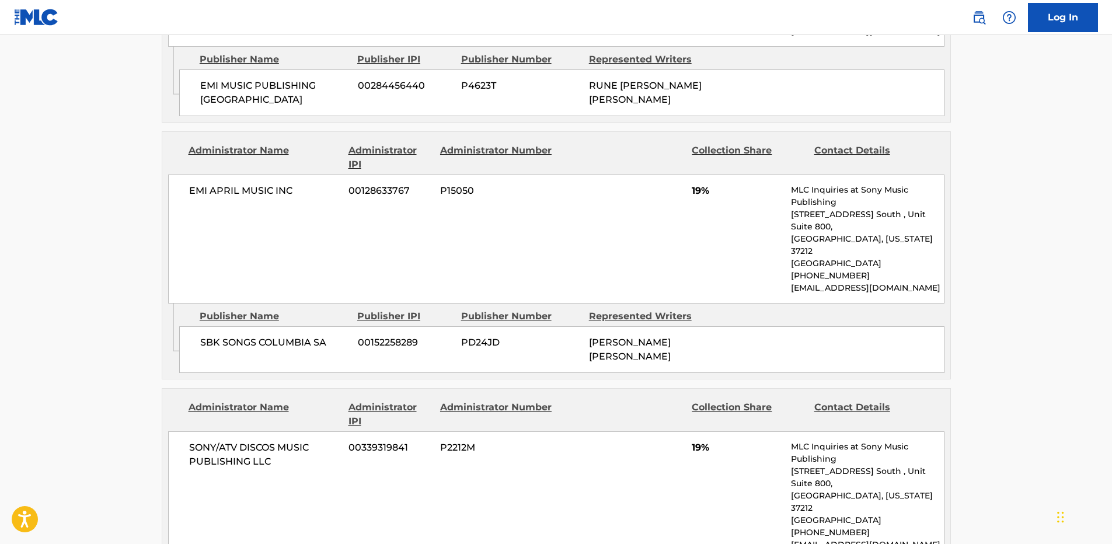
click at [206, 336] on span "SBK SONGS COLUMBIA SA" at bounding box center [274, 343] width 149 height 14
click at [273, 336] on span "SBK SONGS COLUMBIA SA" at bounding box center [274, 343] width 149 height 14
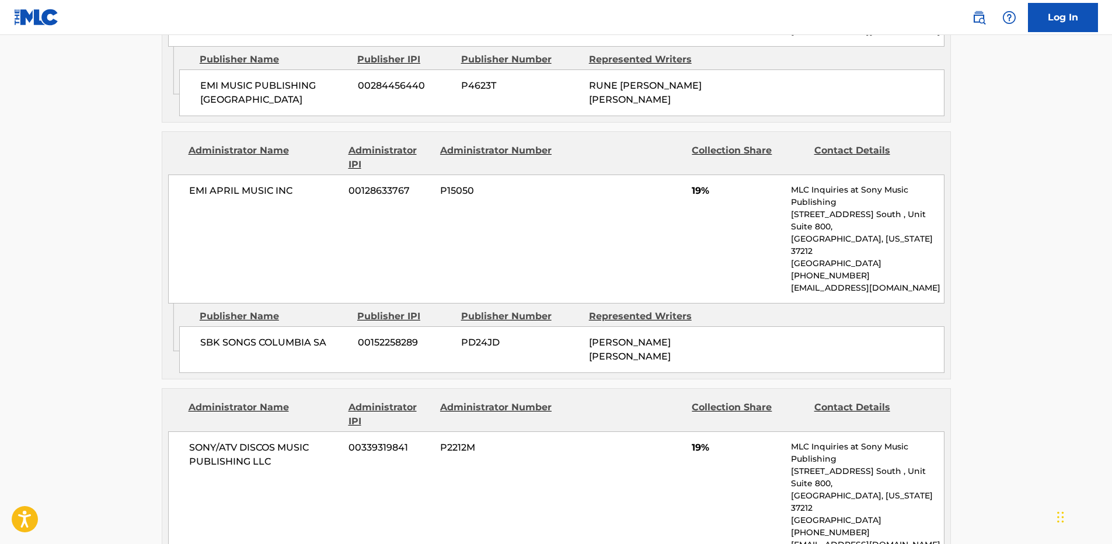
click at [380, 336] on span "00152258289" at bounding box center [405, 343] width 95 height 14
click at [277, 336] on span "SBK SONGS COLUMBIA SA" at bounding box center [274, 343] width 149 height 14
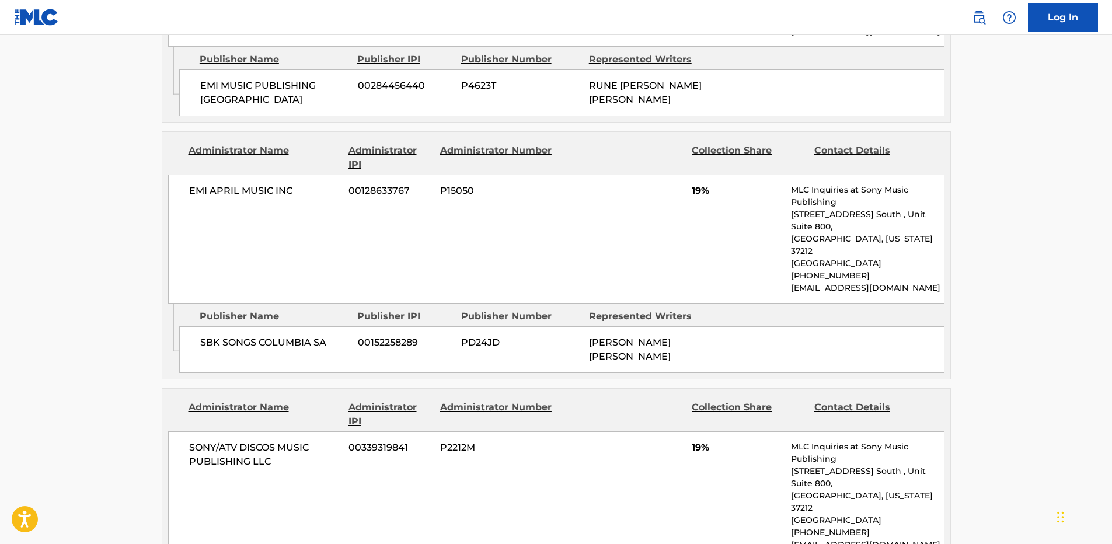
click at [392, 326] on div "SBK SONGS COLUMBIA SA 00152258289 PD24JD [PERSON_NAME] [PERSON_NAME]" at bounding box center [561, 349] width 765 height 47
click at [392, 336] on span "00152258289" at bounding box center [405, 343] width 95 height 14
click at [695, 184] on span "19%" at bounding box center [737, 191] width 90 height 14
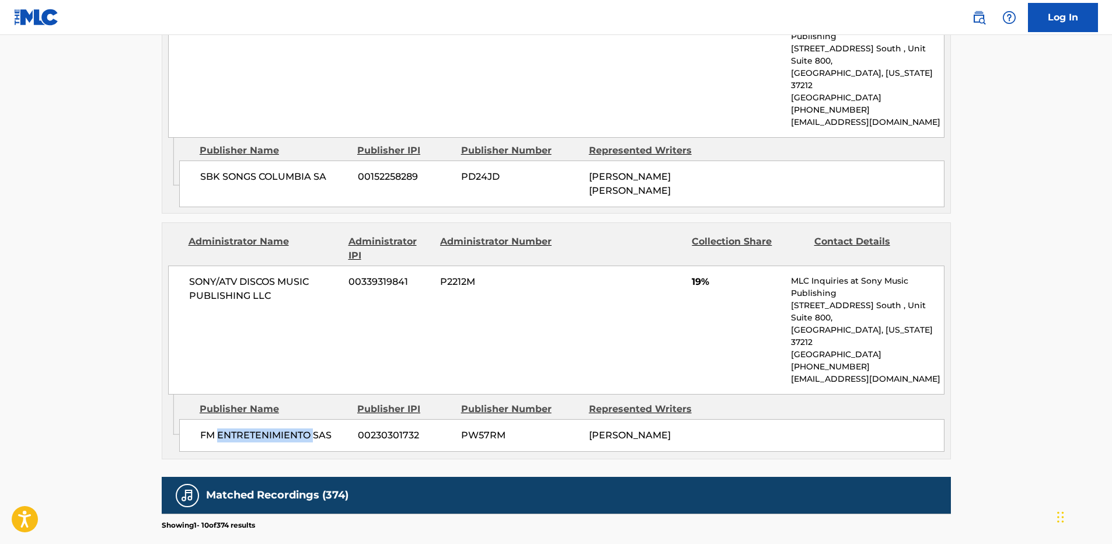
scroll to position [1985, 0]
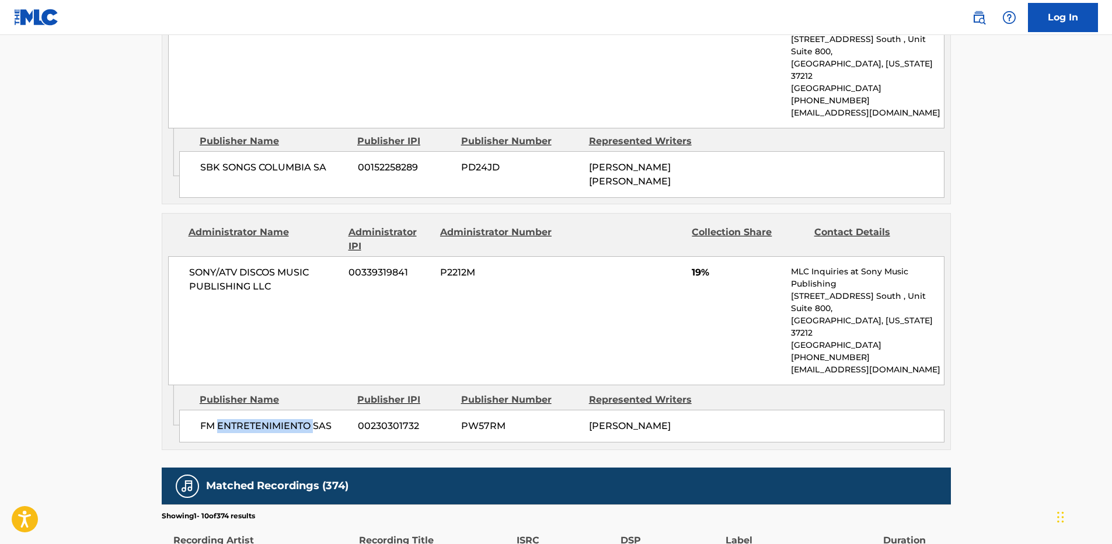
click at [269, 419] on span "FM ENTRETENIMIENTO SAS" at bounding box center [274, 426] width 149 height 14
click at [388, 419] on span "00230301732" at bounding box center [405, 426] width 95 height 14
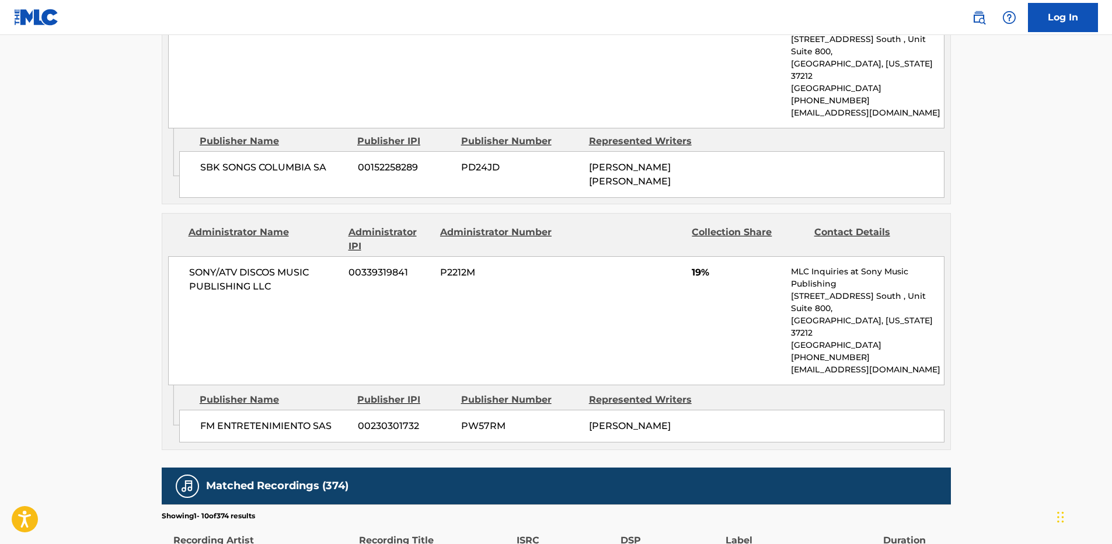
click at [226, 266] on span "SONY/ATV DISCOS MUSIC PUBLISHING LLC" at bounding box center [264, 280] width 151 height 28
click at [212, 419] on span "FM ENTRETENIMIENTO SAS" at bounding box center [274, 426] width 149 height 14
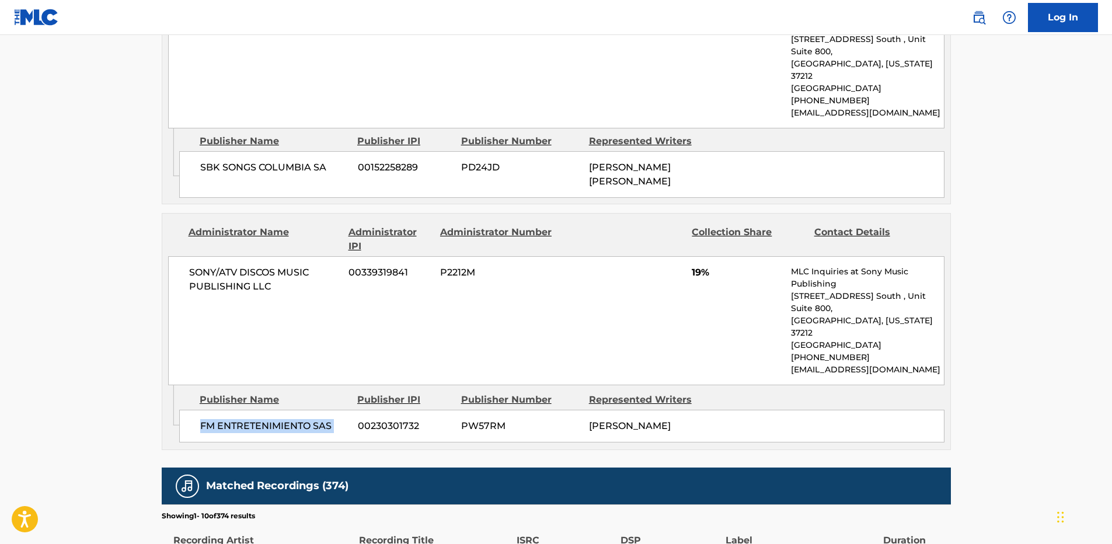
click at [212, 419] on span "FM ENTRETENIMIENTO SAS" at bounding box center [274, 426] width 149 height 14
click at [381, 419] on span "00230301732" at bounding box center [405, 426] width 95 height 14
click at [695, 266] on span "19%" at bounding box center [737, 273] width 90 height 14
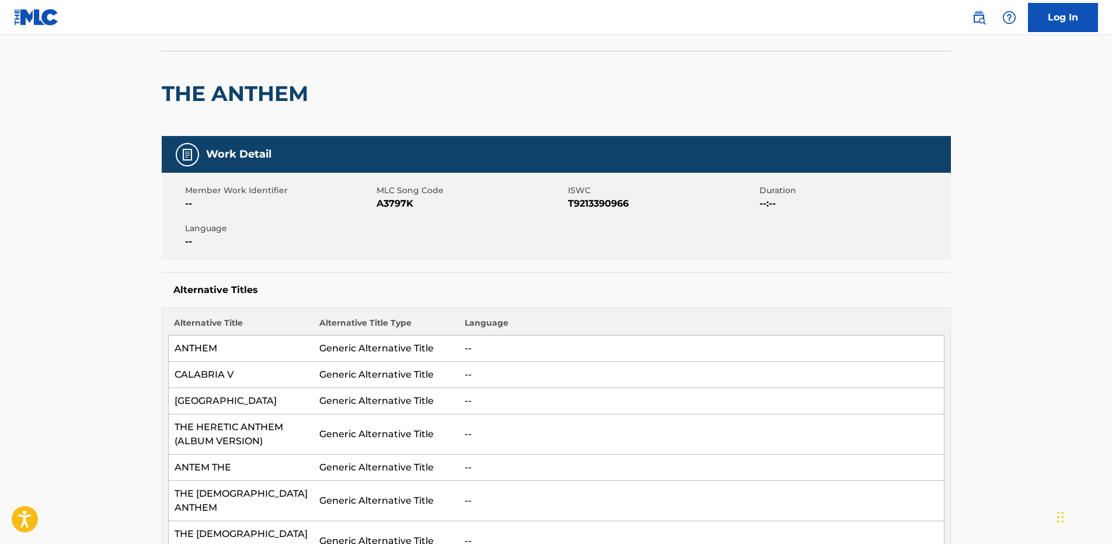
scroll to position [0, 0]
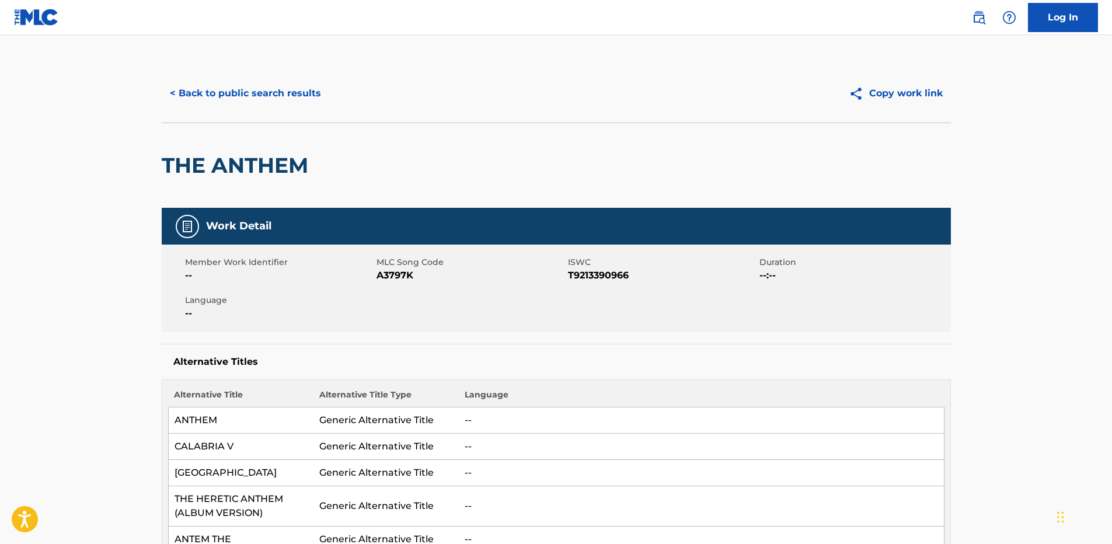
click at [304, 95] on button "< Back to public search results" at bounding box center [246, 93] width 168 height 29
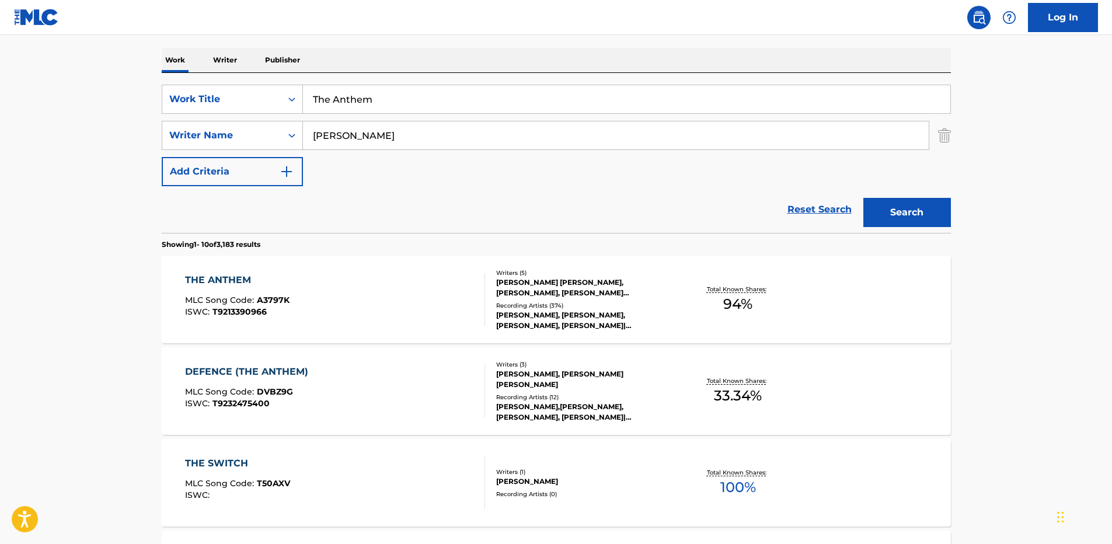
click at [810, 215] on link "Reset Search" at bounding box center [820, 210] width 76 height 26
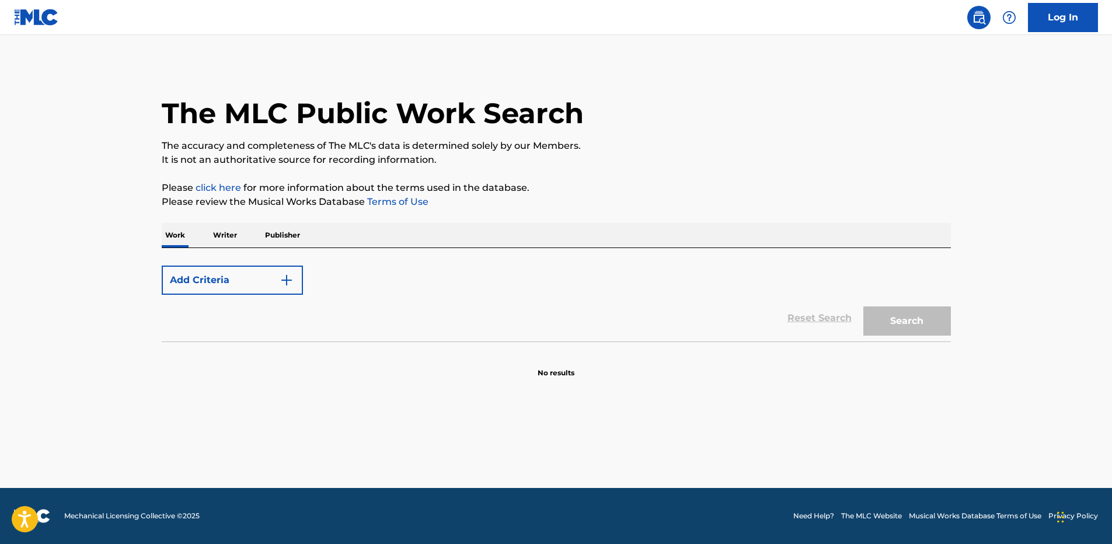
scroll to position [0, 0]
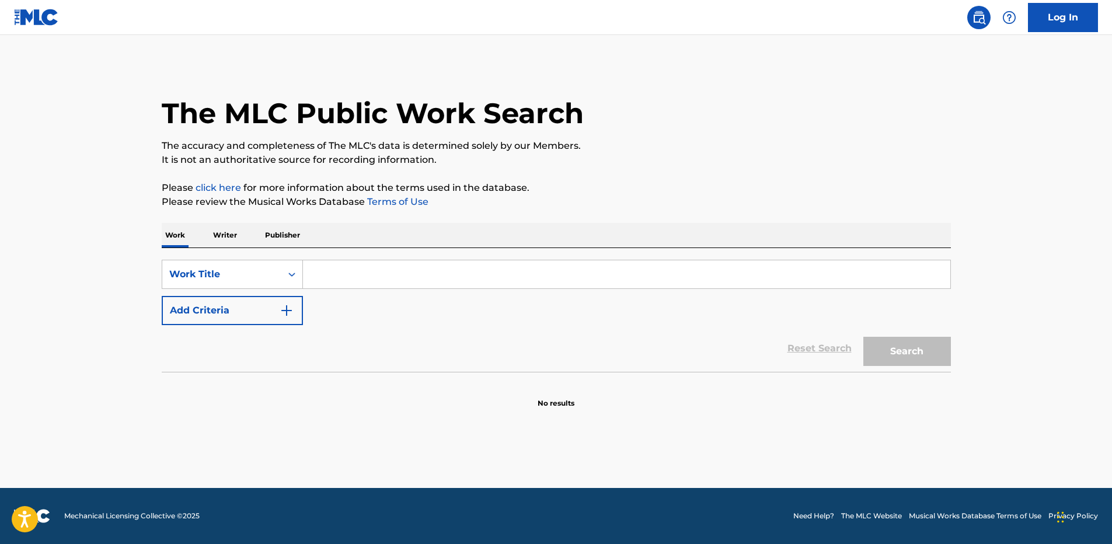
click at [535, 274] on input "Search Form" at bounding box center [626, 274] width 647 height 28
paste input "This Is Not A Drill [PERSON_NAME]"
type input "This Is Not A Drill"
click at [162, 296] on button "Add Criteria" at bounding box center [232, 310] width 141 height 29
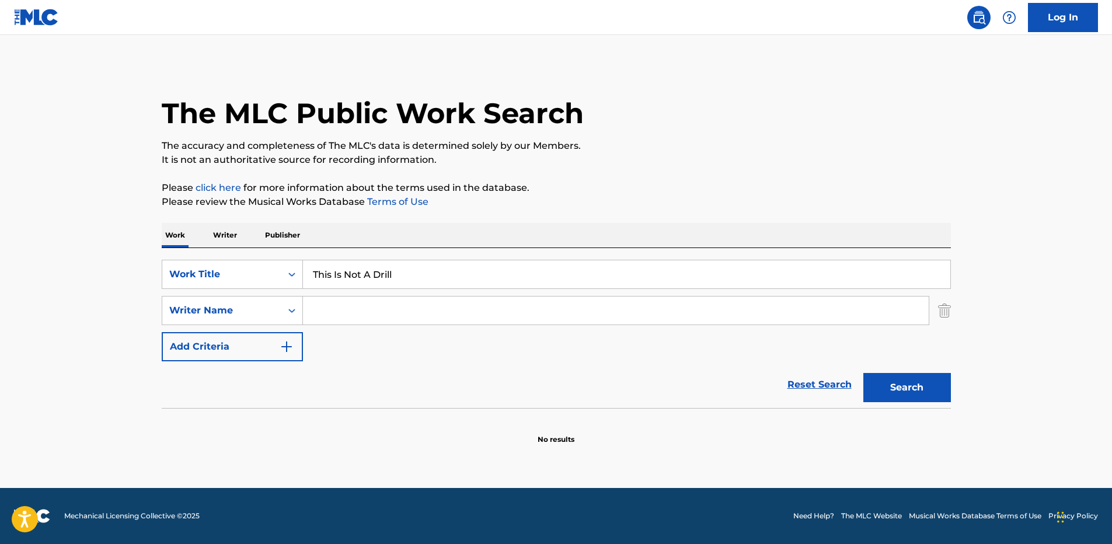
click at [428, 313] on input "Search Form" at bounding box center [616, 311] width 626 height 28
paste input "Rexha"
type input "Rexha"
click at [863, 373] on button "Search" at bounding box center [907, 387] width 88 height 29
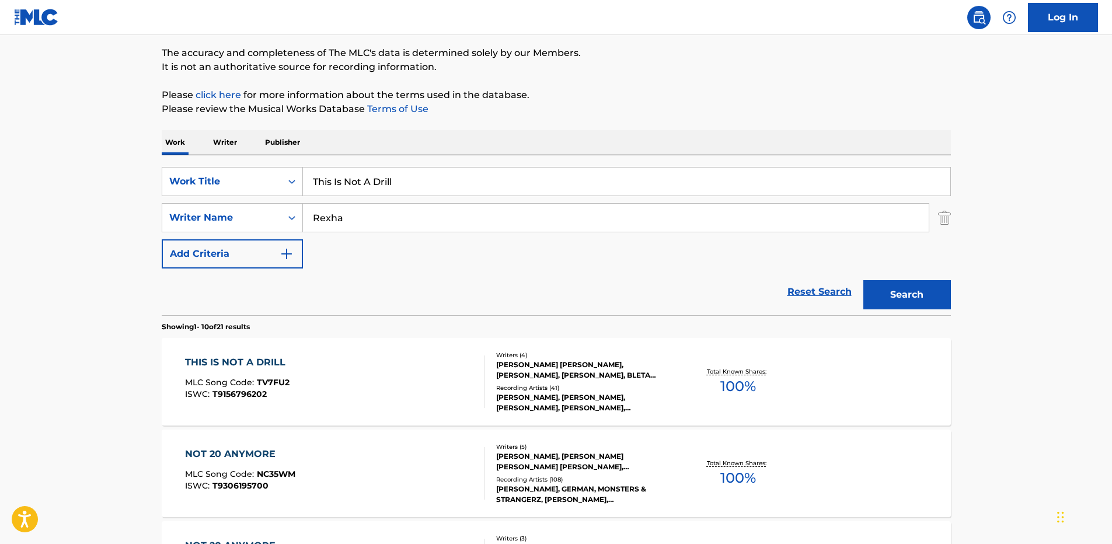
scroll to position [175, 0]
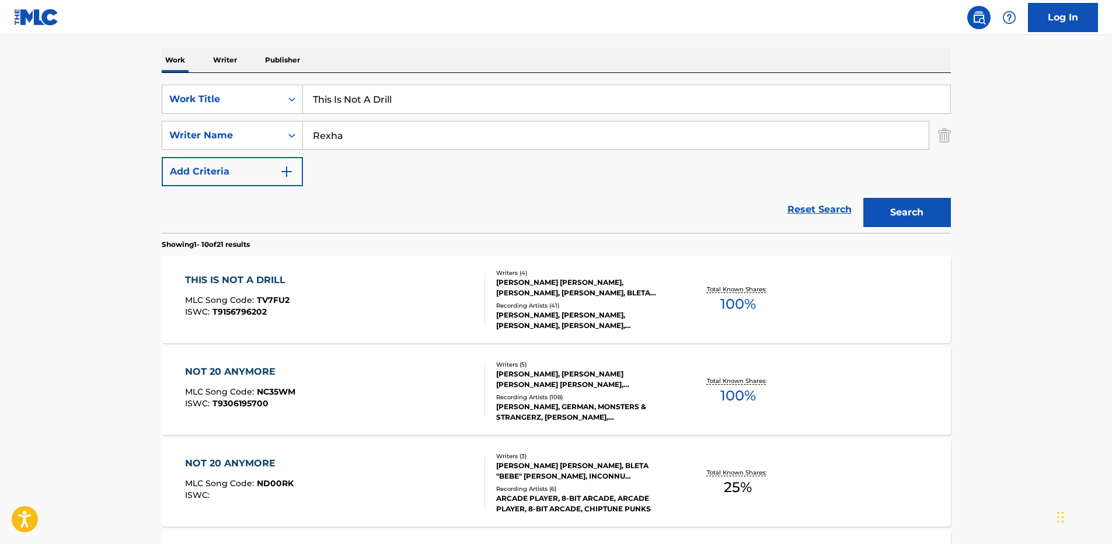
click at [356, 298] on div "THIS IS NOT A DRILL MLC Song Code : TV7FU2 ISWC : T9156796202" at bounding box center [335, 299] width 300 height 53
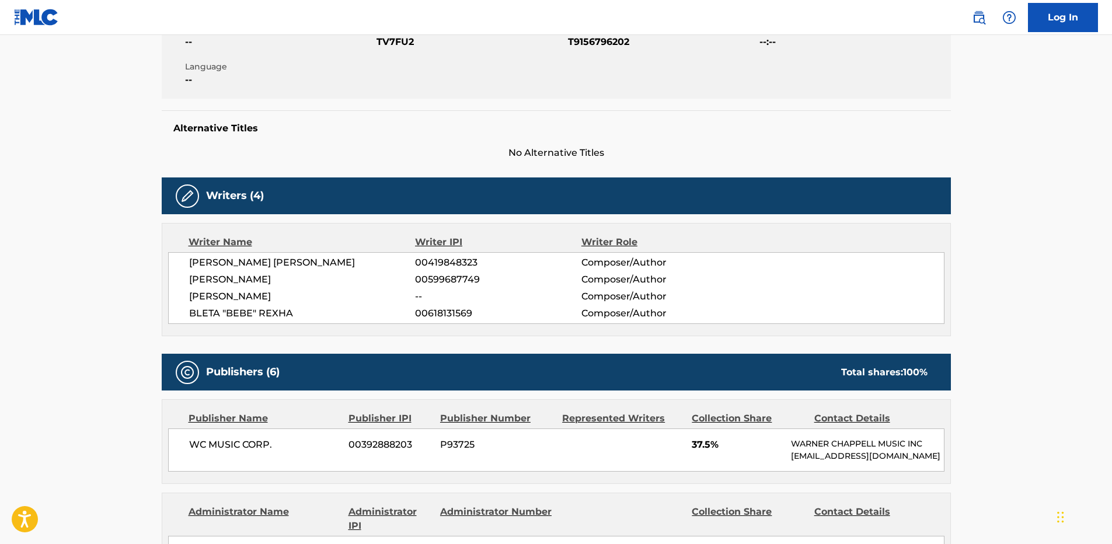
scroll to position [409, 0]
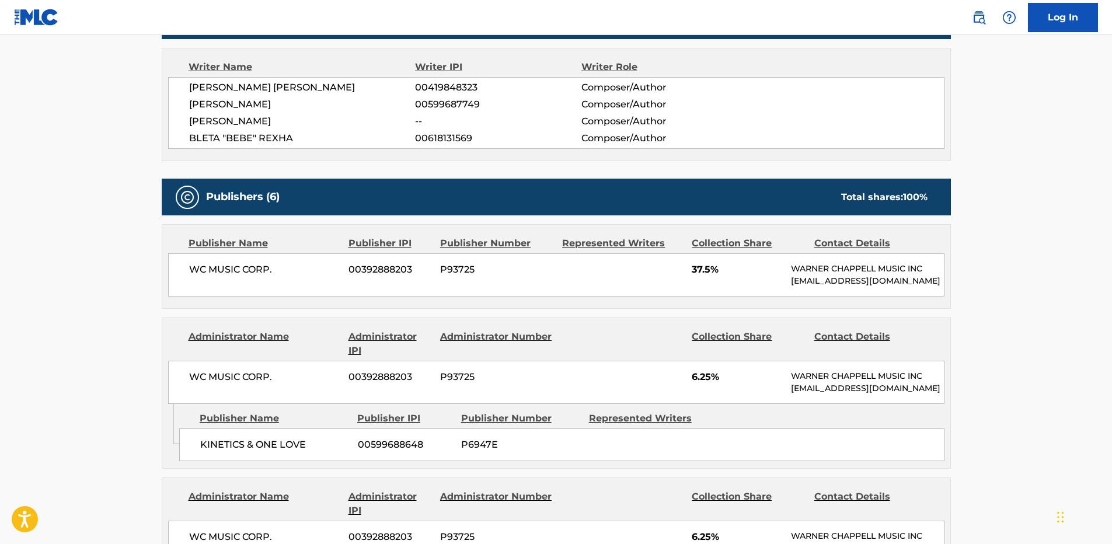
click at [189, 275] on span "WC MUSIC CORP." at bounding box center [264, 270] width 151 height 14
click at [689, 272] on div "WC MUSIC CORP. 00392888203 P93725 37.5% [PERSON_NAME] MUSIC INC [EMAIL_ADDRESS]…" at bounding box center [556, 274] width 776 height 43
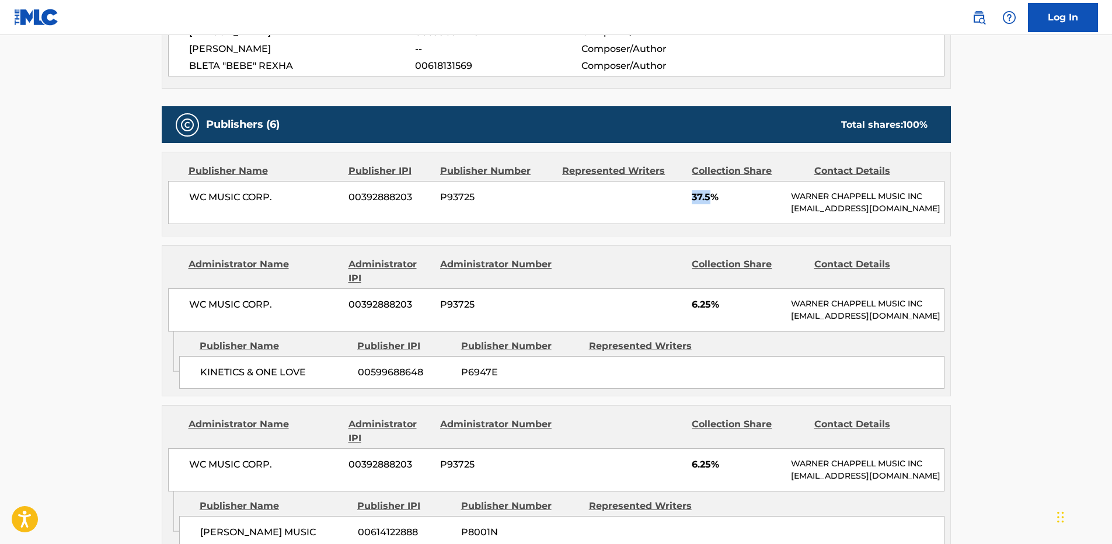
scroll to position [584, 0]
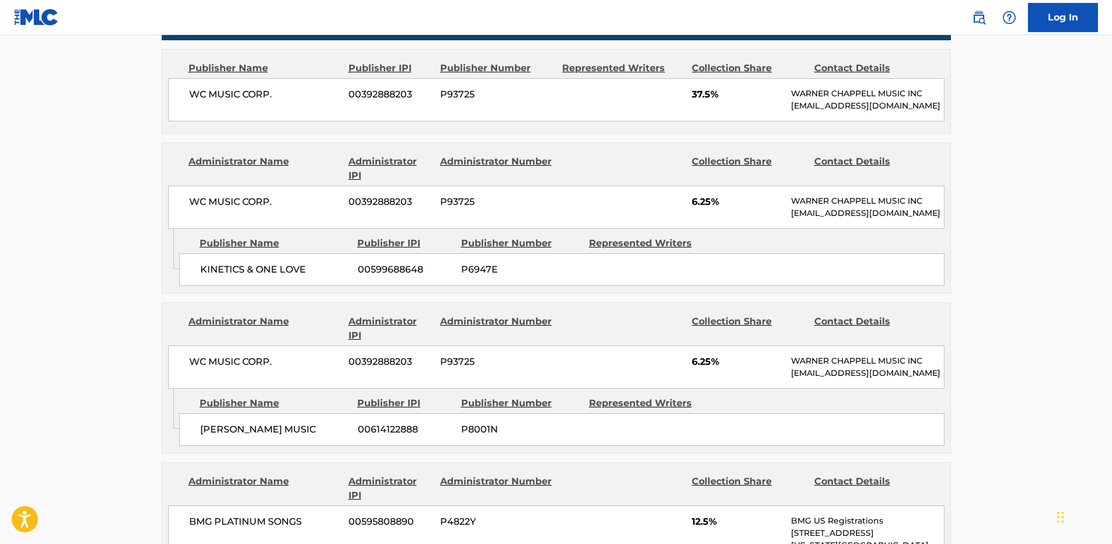
click at [217, 277] on span "KINETICS & ONE LOVE" at bounding box center [274, 270] width 149 height 14
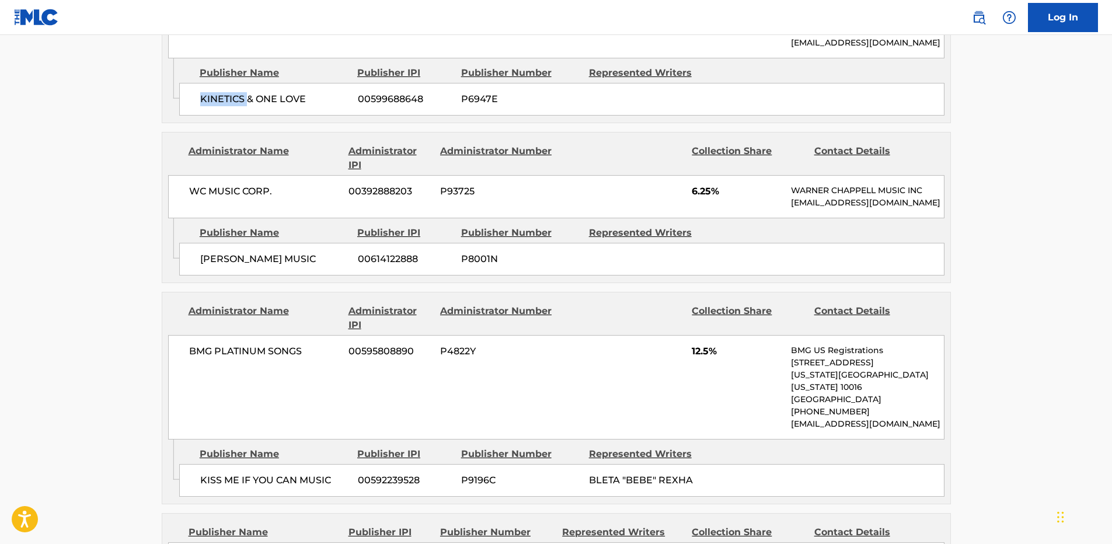
scroll to position [759, 0]
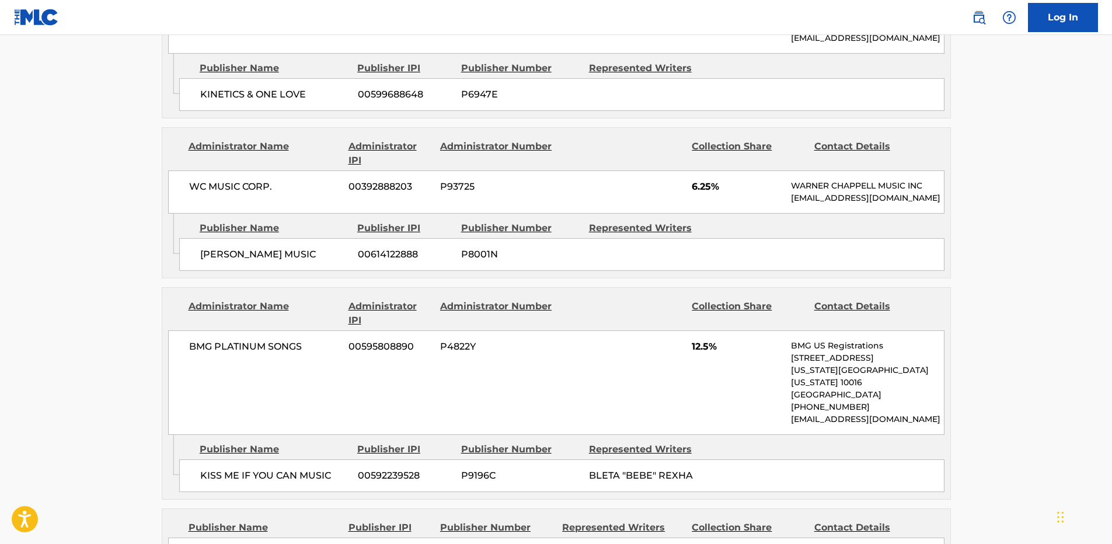
click at [228, 262] on span "[PERSON_NAME] MUSIC" at bounding box center [274, 255] width 149 height 14
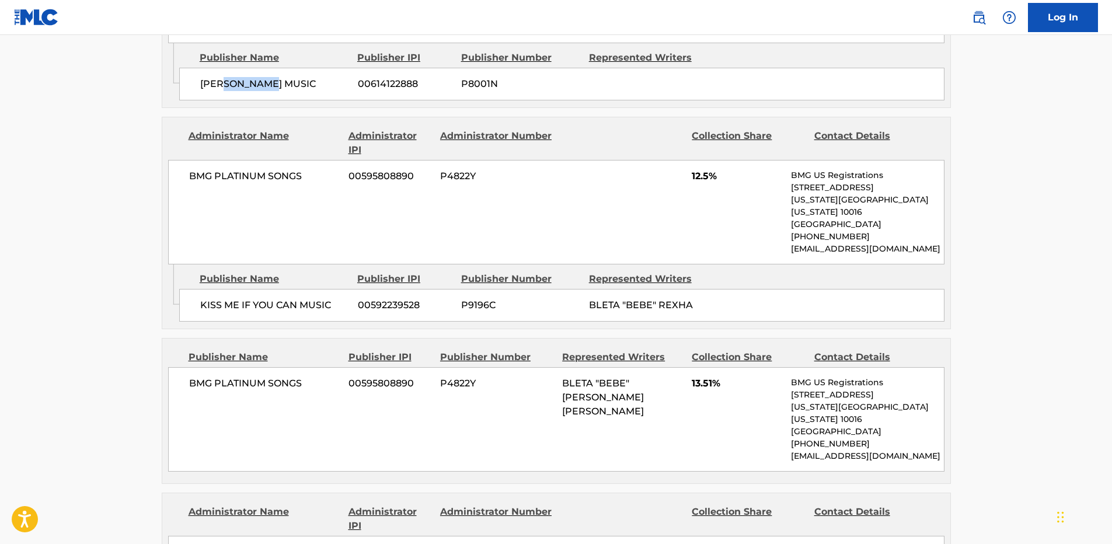
scroll to position [934, 0]
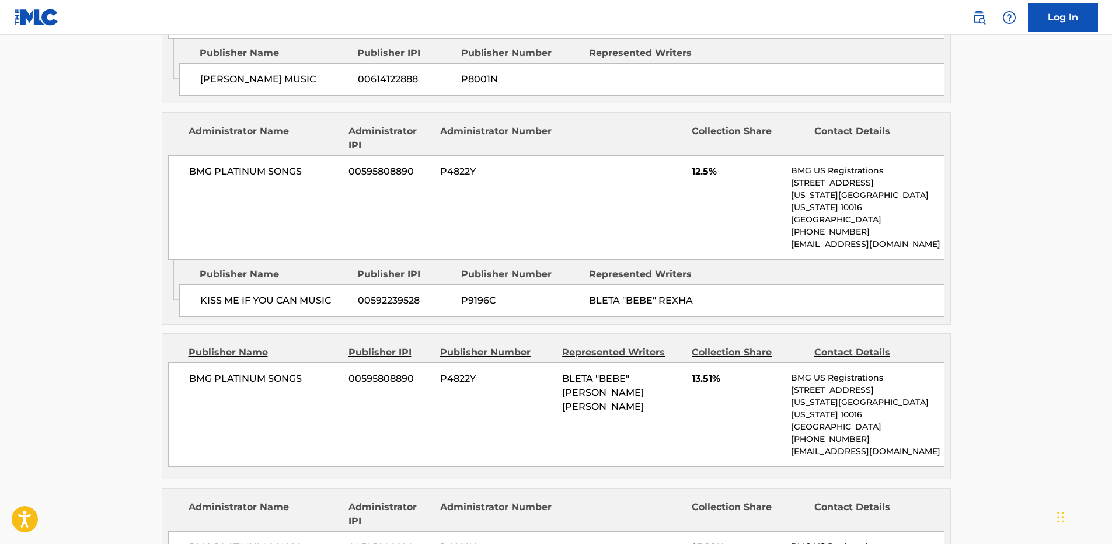
click at [214, 308] on span "KISS ME IF YOU CAN MUSIC" at bounding box center [274, 301] width 149 height 14
click at [262, 308] on span "KISS ME IF YOU CAN MUSIC" at bounding box center [274, 301] width 149 height 14
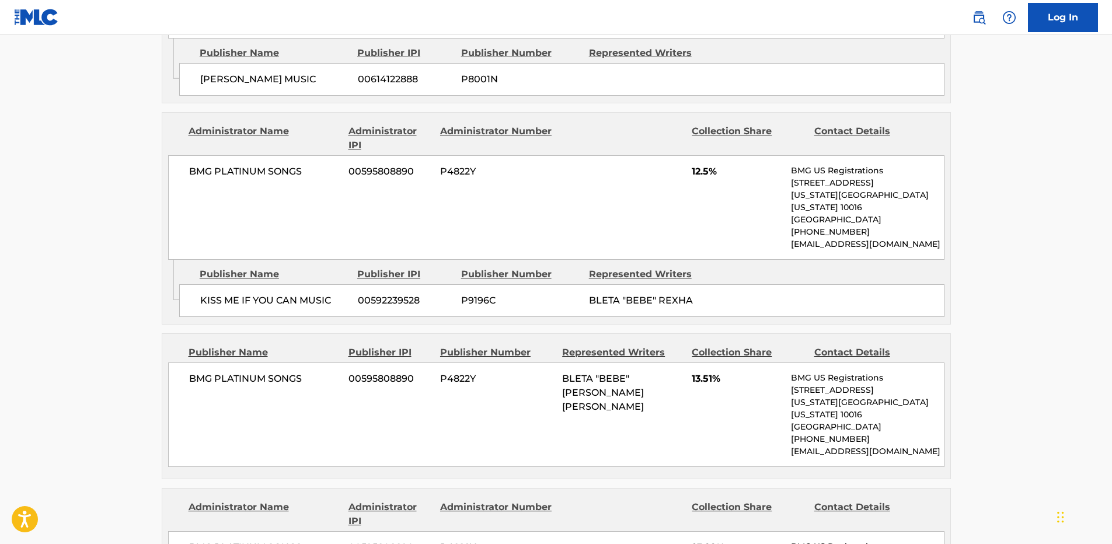
click at [700, 179] on span "12.5%" at bounding box center [737, 172] width 90 height 14
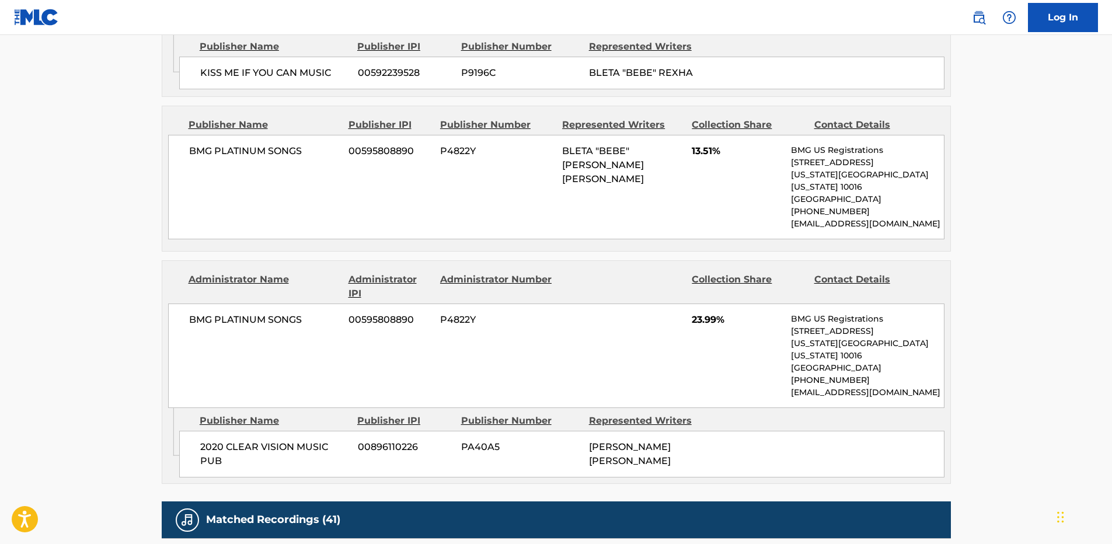
scroll to position [1167, 0]
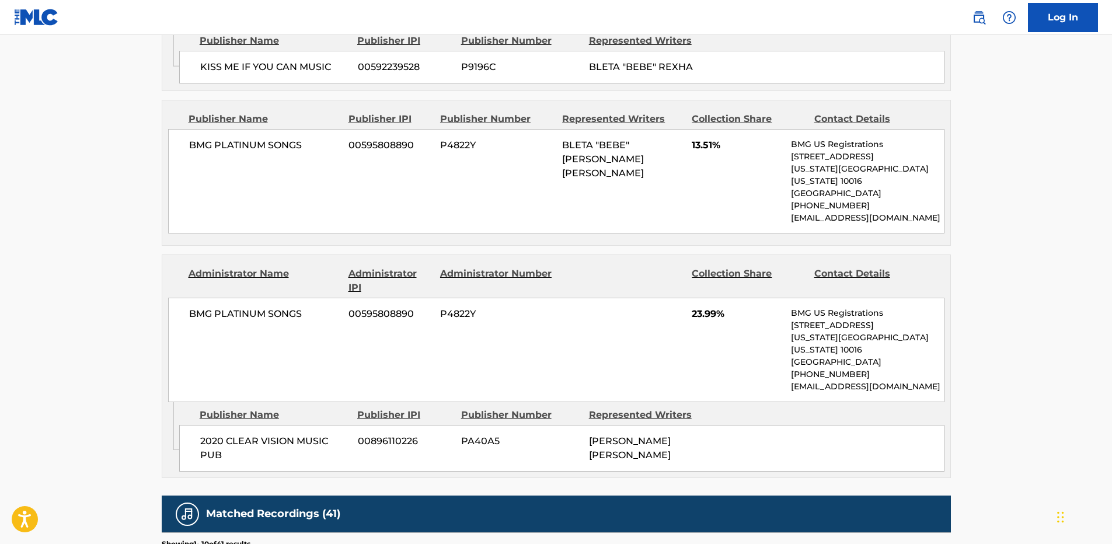
click at [242, 152] on span "BMG PLATINUM SONGS" at bounding box center [264, 145] width 151 height 14
click at [249, 152] on span "BMG PLATINUM SONGS" at bounding box center [264, 145] width 151 height 14
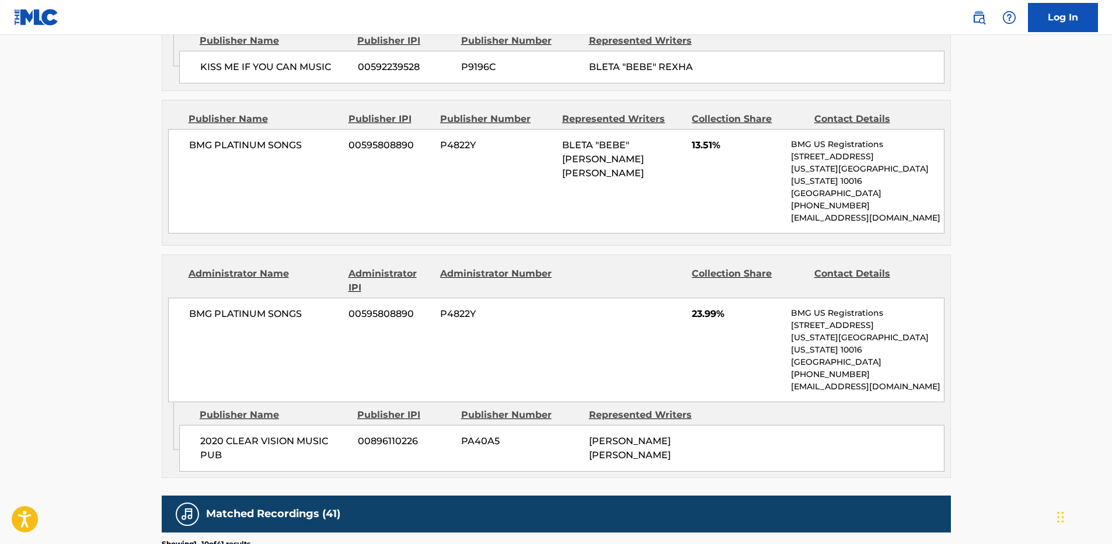
click at [699, 152] on span "13.51%" at bounding box center [737, 145] width 90 height 14
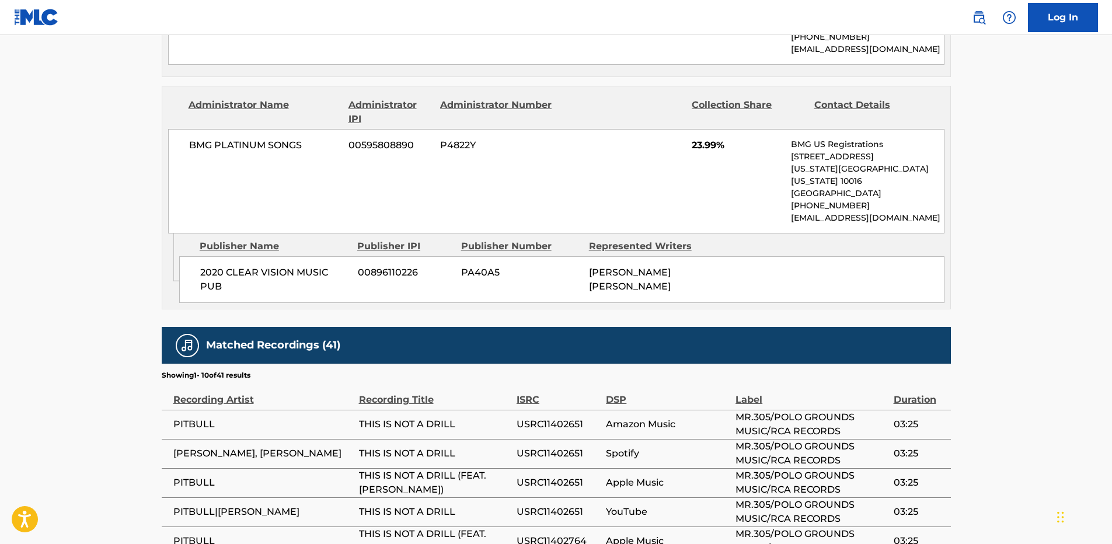
scroll to position [1343, 0]
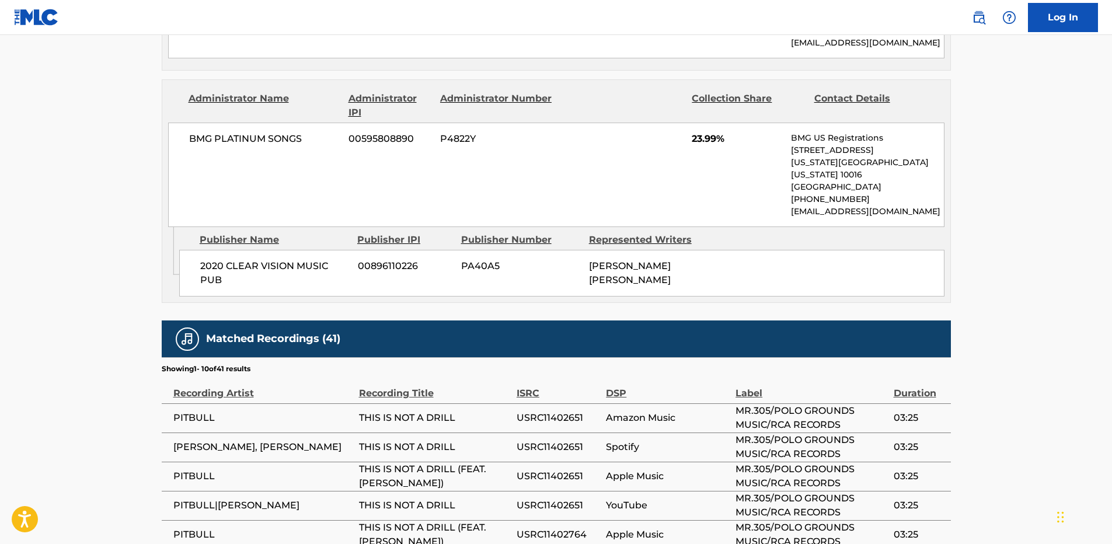
click at [215, 262] on span "2020 CLEAR VISION MUSIC PUB" at bounding box center [274, 273] width 149 height 28
click at [269, 269] on span "2020 CLEAR VISION MUSIC PUB" at bounding box center [274, 273] width 149 height 28
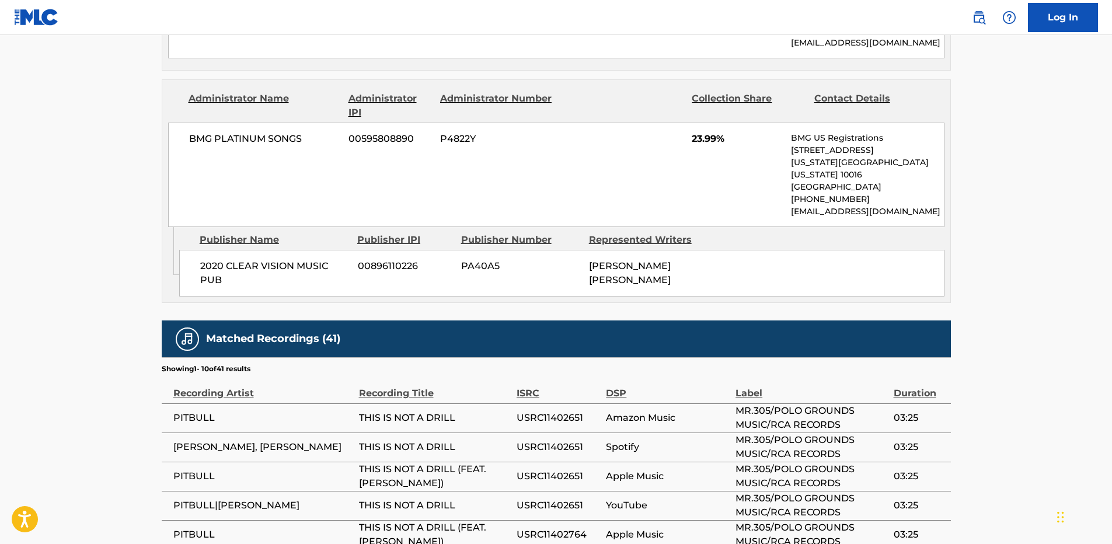
click at [703, 146] on span "23.99%" at bounding box center [737, 139] width 90 height 14
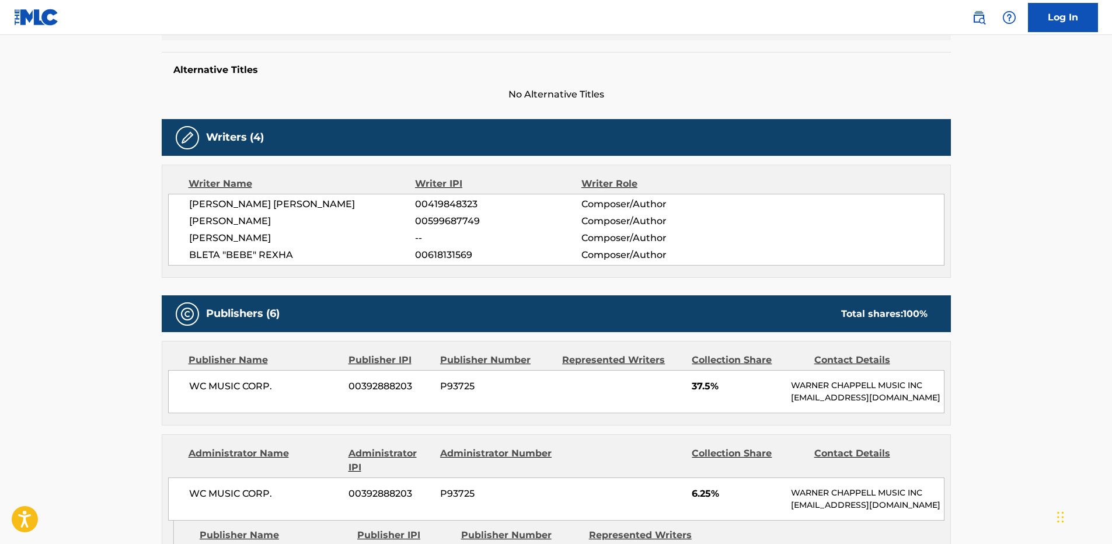
scroll to position [0, 0]
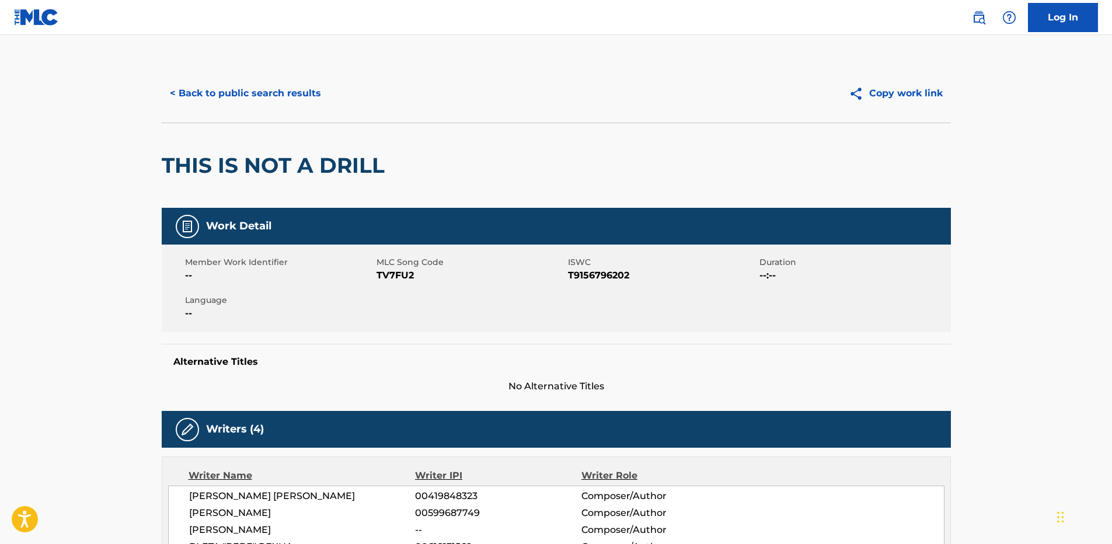
click at [260, 92] on button "< Back to public search results" at bounding box center [246, 93] width 168 height 29
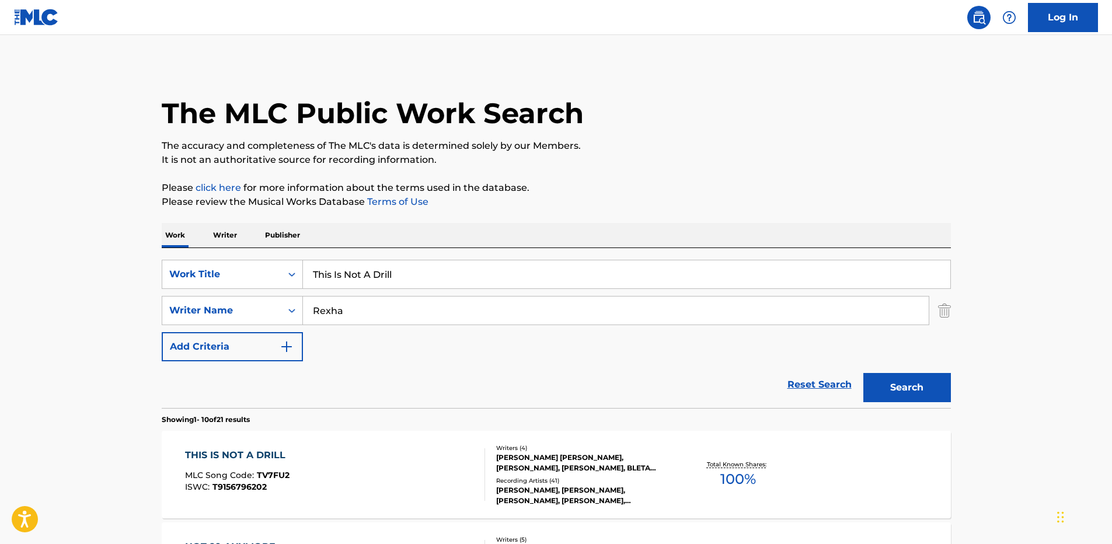
scroll to position [175, 0]
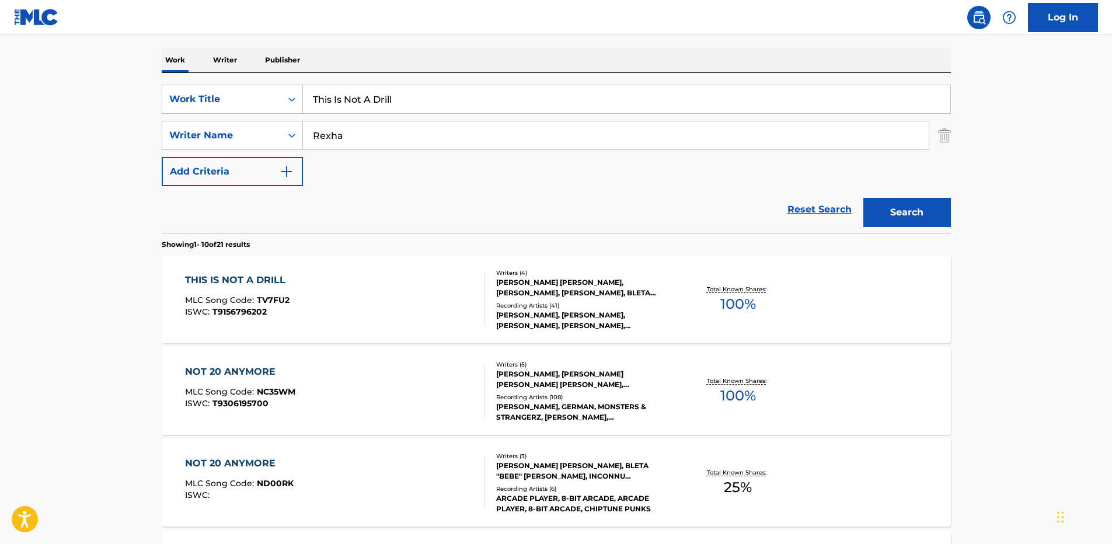
click at [822, 208] on link "Reset Search" at bounding box center [820, 210] width 76 height 26
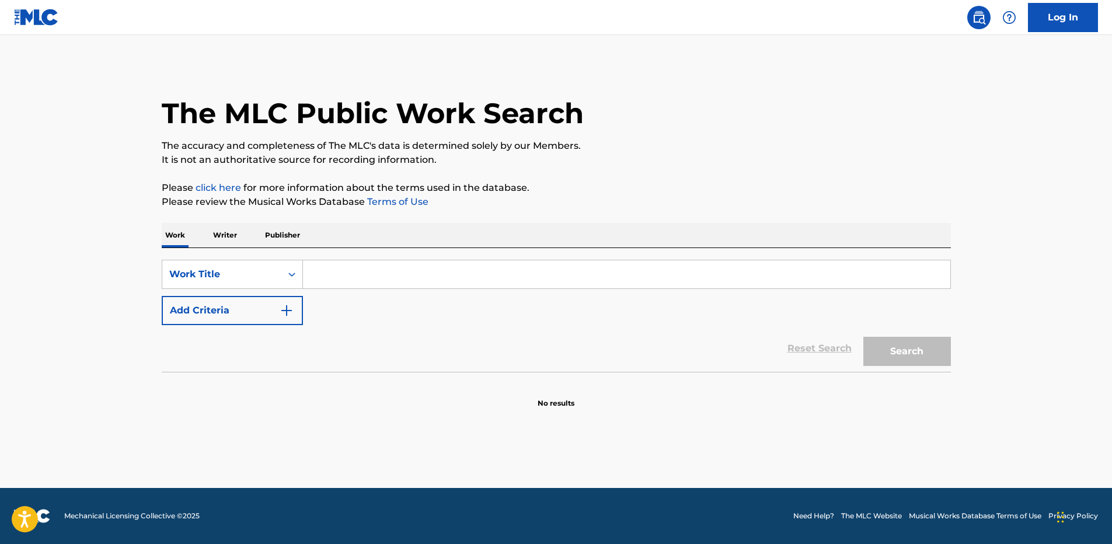
scroll to position [0, 0]
click at [638, 288] on input "Search Form" at bounding box center [626, 274] width 647 height 28
paste input "[PERSON_NAME]"
type input "Timber"
click at [162, 296] on button "Add Criteria" at bounding box center [232, 310] width 141 height 29
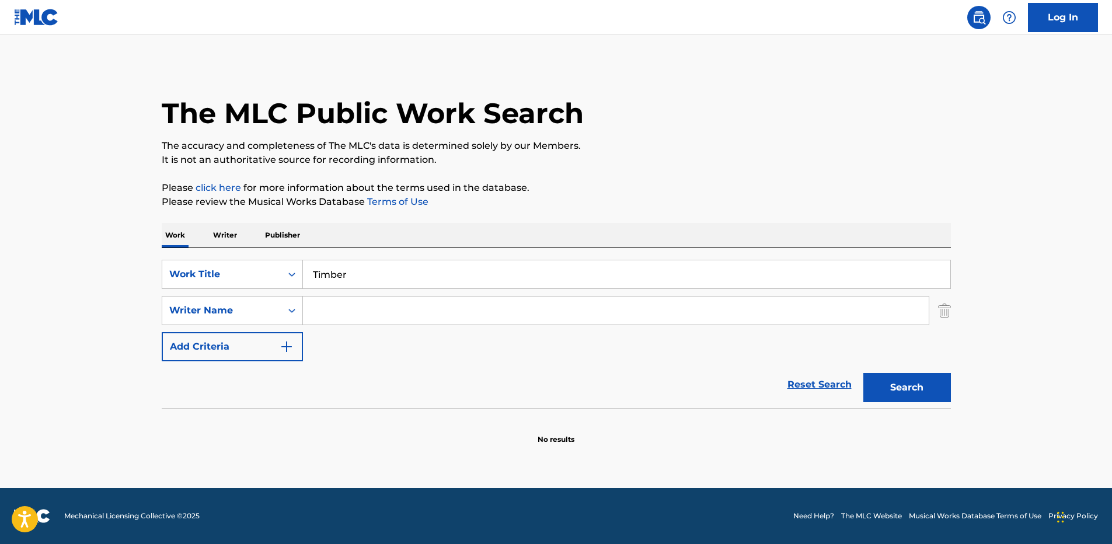
click at [357, 321] on input "Search Form" at bounding box center [616, 311] width 626 height 28
paste input "Oscar"
click at [863, 373] on button "Search" at bounding box center [907, 387] width 88 height 29
click at [78, 315] on main "The MLC Public Work Search The accuracy and completeness of The MLC's data is d…" at bounding box center [556, 261] width 1112 height 453
click at [907, 395] on button "Search" at bounding box center [907, 387] width 88 height 29
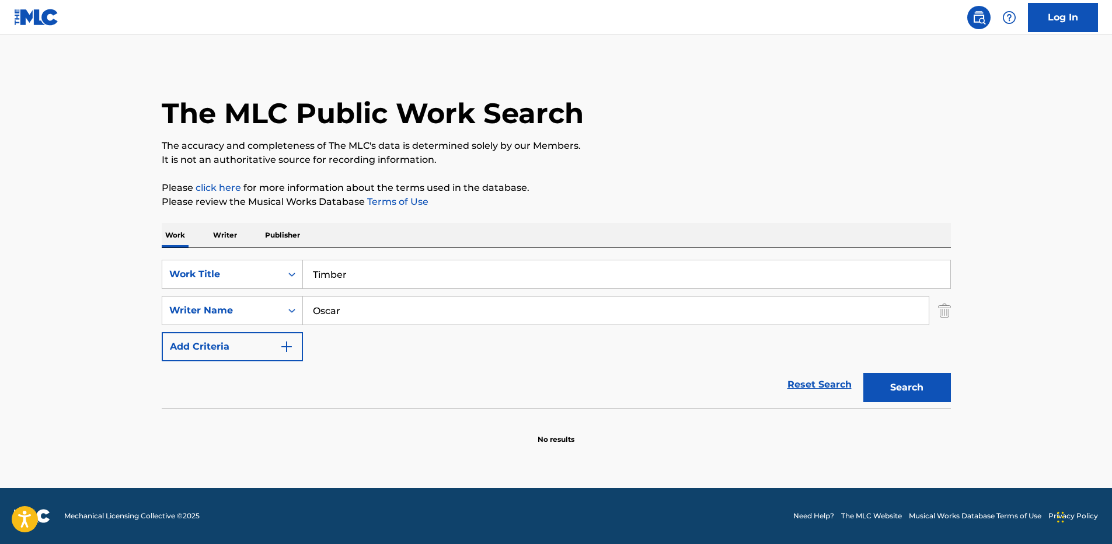
click at [388, 312] on input "Oscar" at bounding box center [616, 311] width 626 height 28
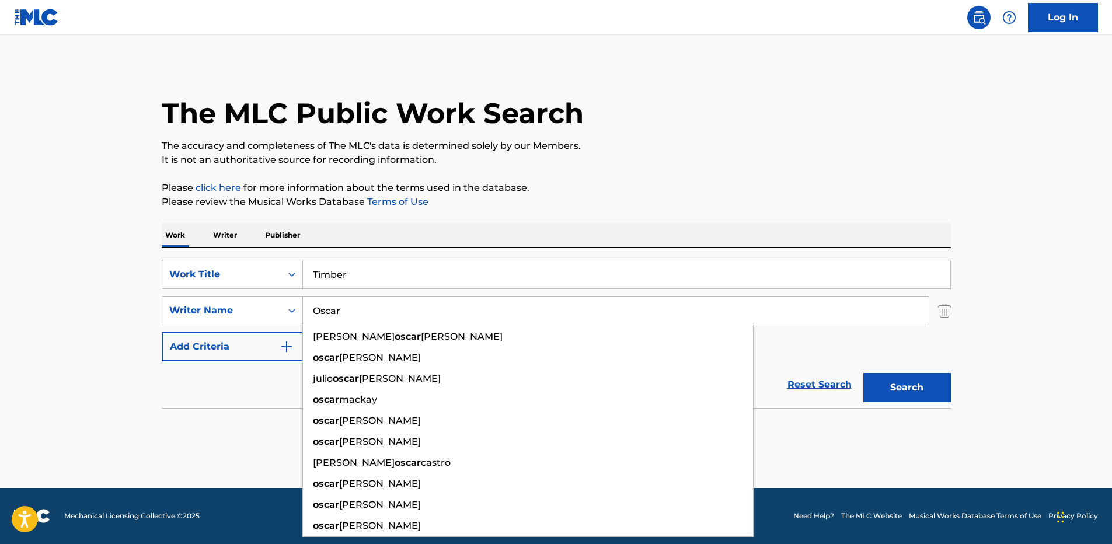
paste input "[PERSON_NAME]"
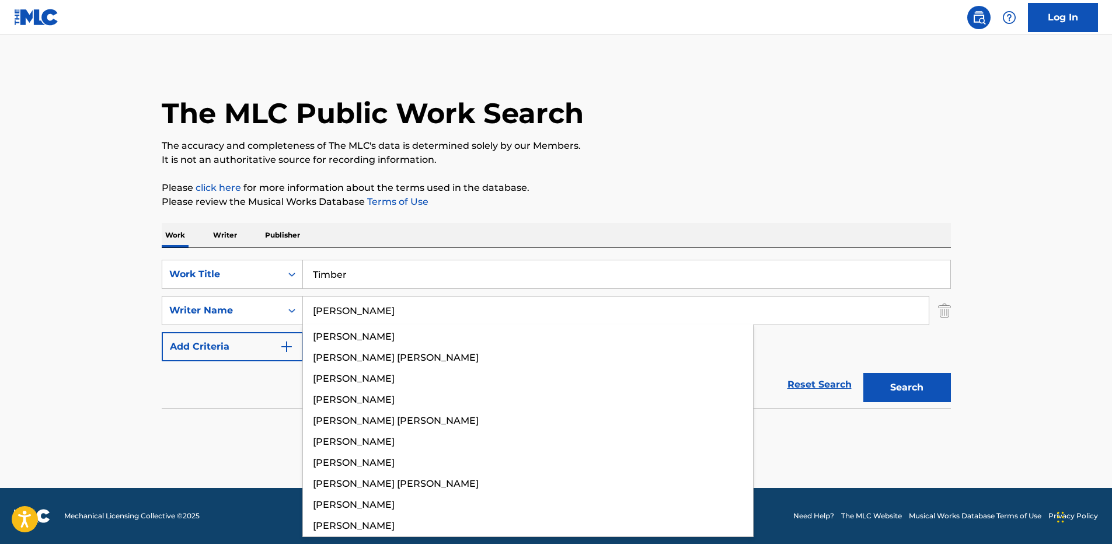
type input "[PERSON_NAME]"
click at [863, 373] on button "Search" at bounding box center [907, 387] width 88 height 29
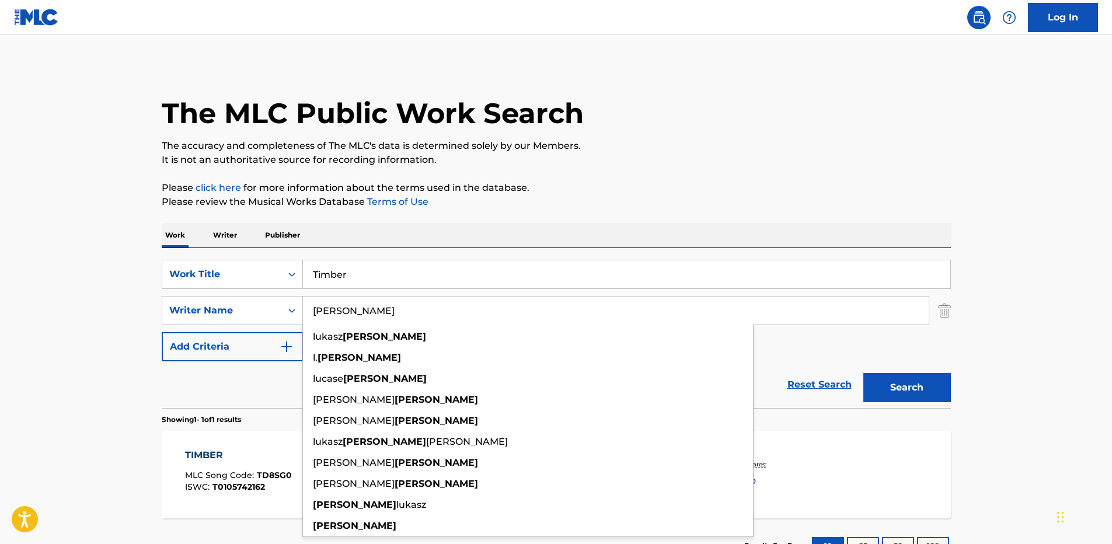
click at [52, 248] on main "The MLC Public Work Search The accuracy and completeness of The MLC's data is d…" at bounding box center [556, 307] width 1112 height 544
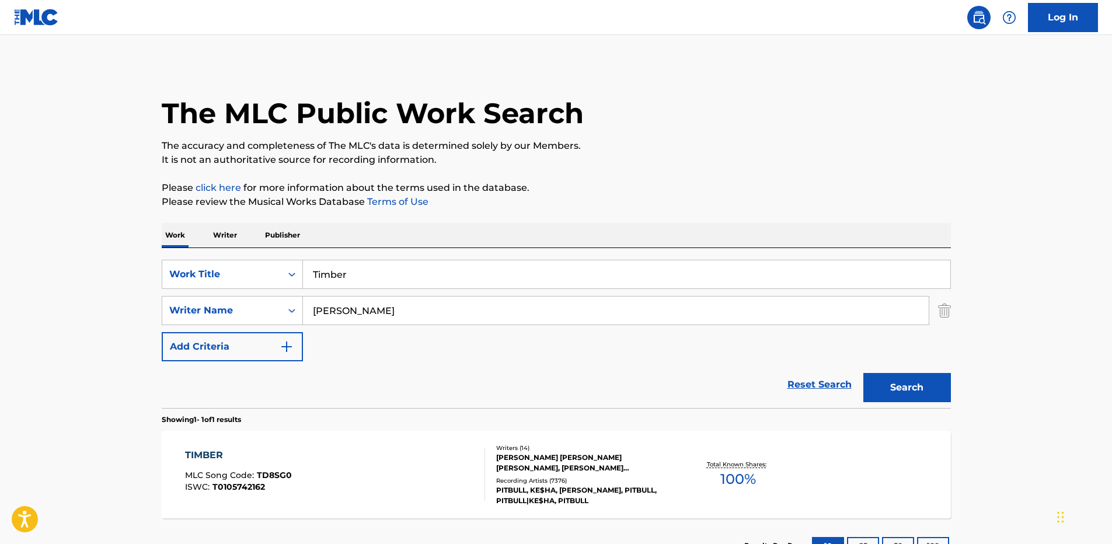
click at [403, 483] on div "TIMBER MLC Song Code : TD8SG0 ISWC : T0105742162" at bounding box center [335, 474] width 300 height 53
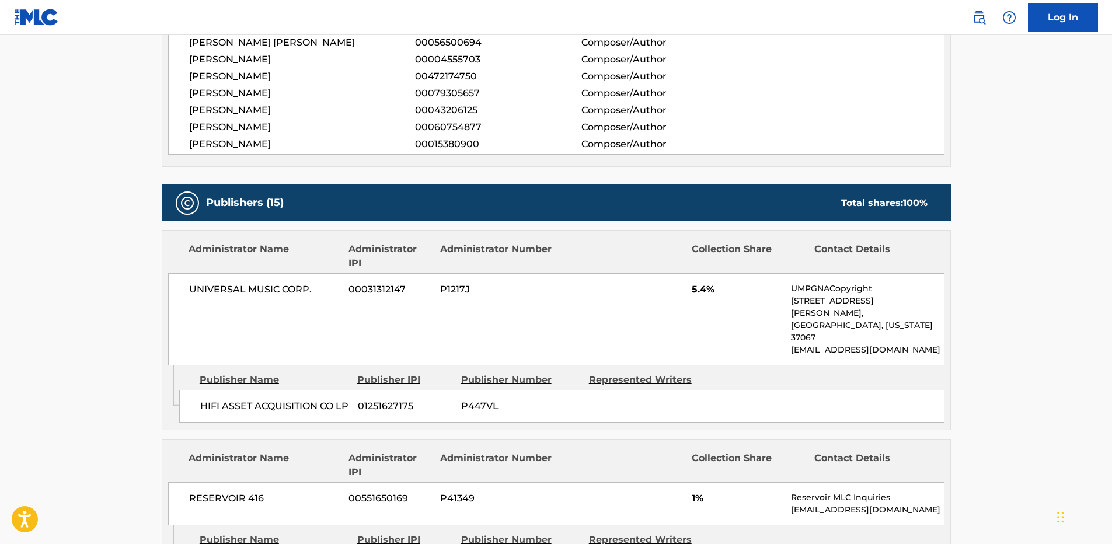
scroll to position [700, 0]
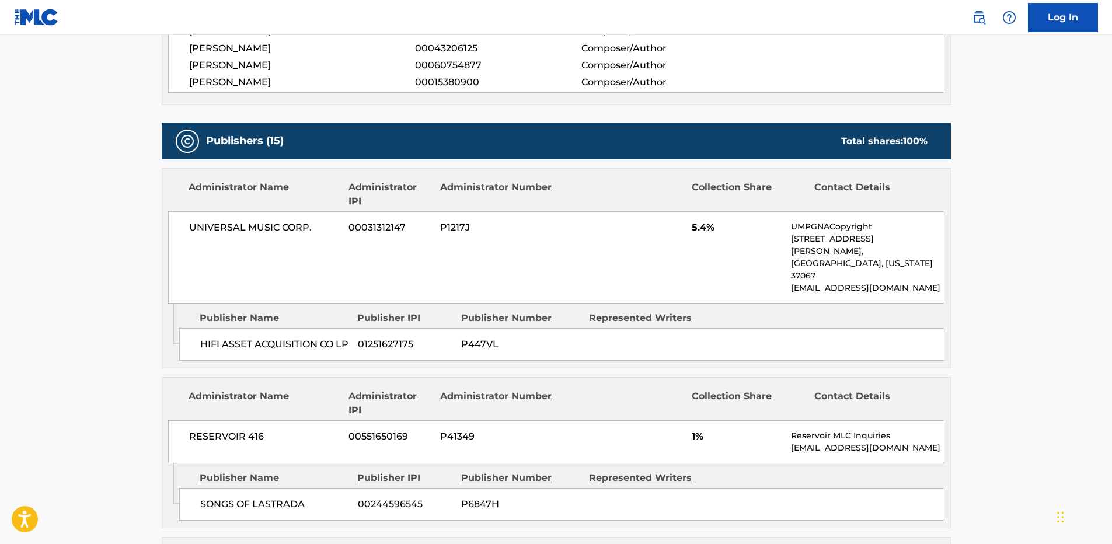
click at [229, 337] on span "HIFI ASSET ACQUISITION CO LP" at bounding box center [274, 344] width 149 height 14
click at [295, 337] on span "HIFI ASSET ACQUISITION CO LP" at bounding box center [274, 344] width 149 height 14
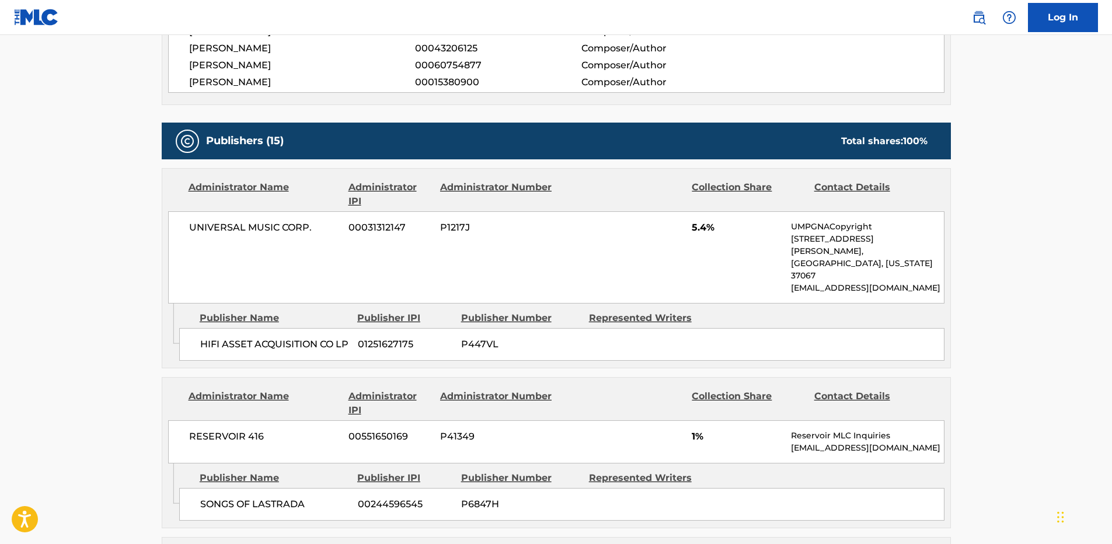
click at [692, 222] on span "5.4%" at bounding box center [737, 228] width 90 height 14
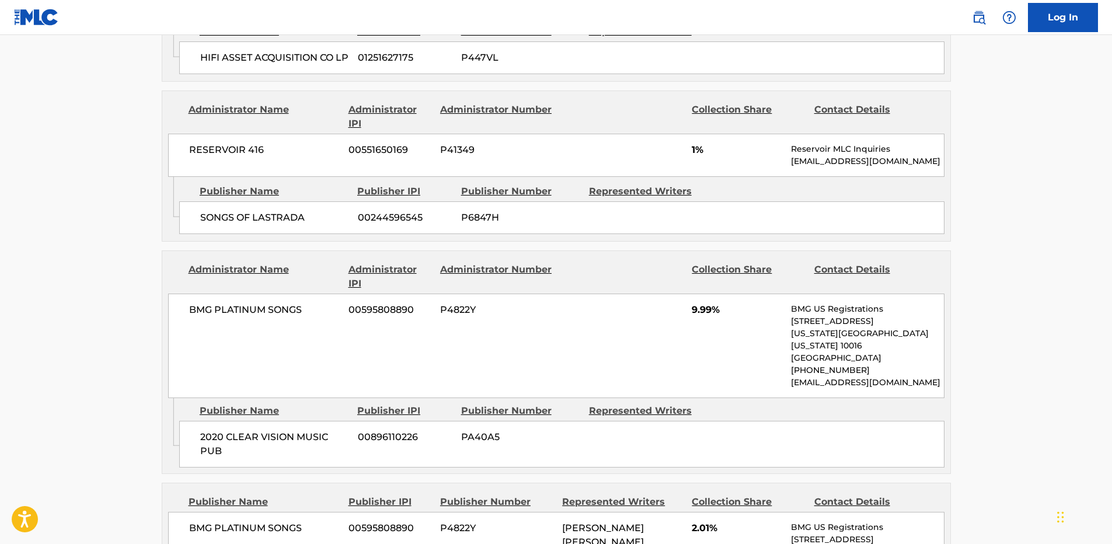
scroll to position [992, 0]
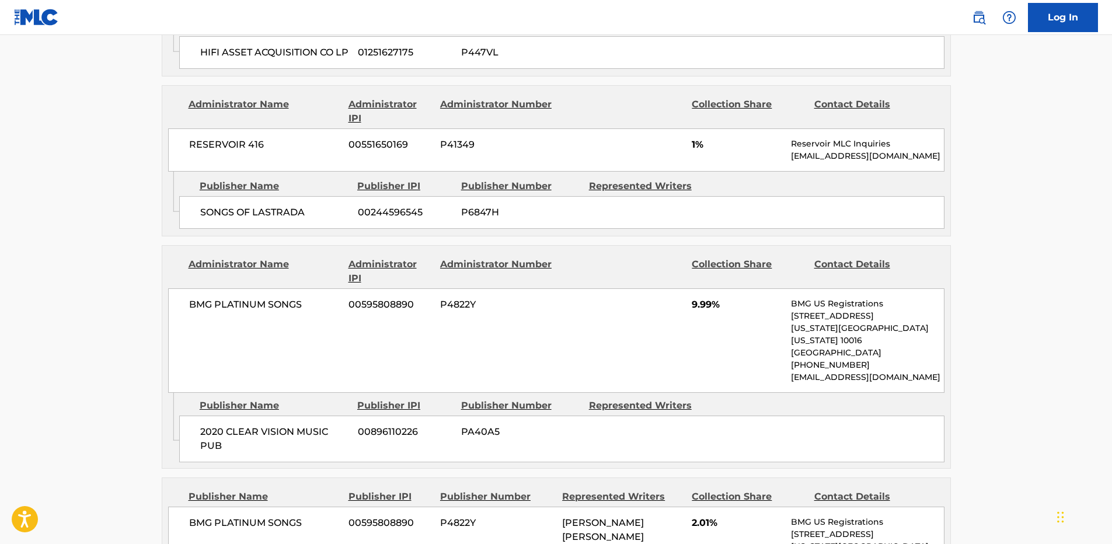
click at [284, 205] on span "SONGS OF LASTRADA" at bounding box center [274, 212] width 149 height 14
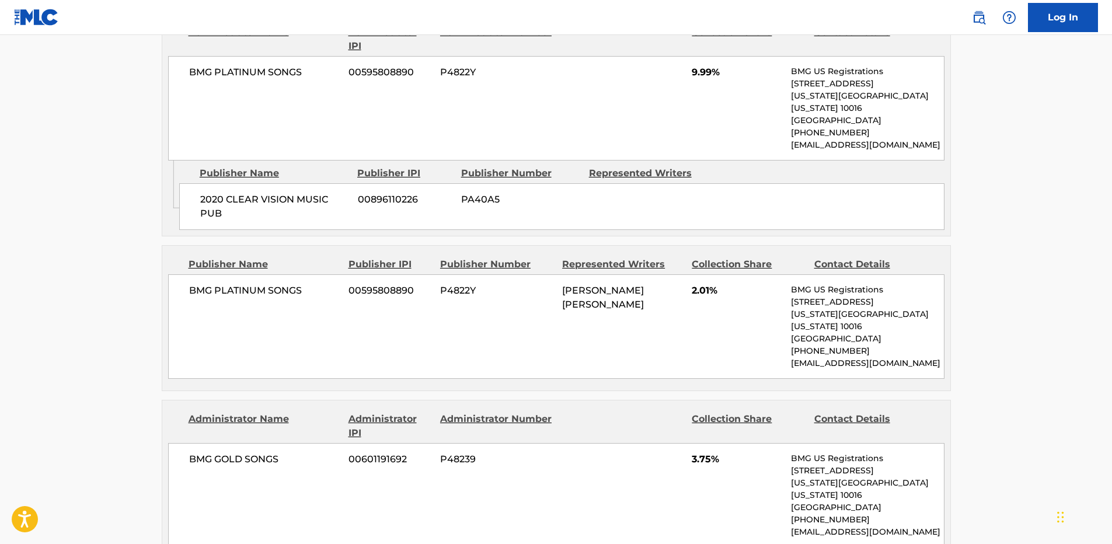
scroll to position [1226, 0]
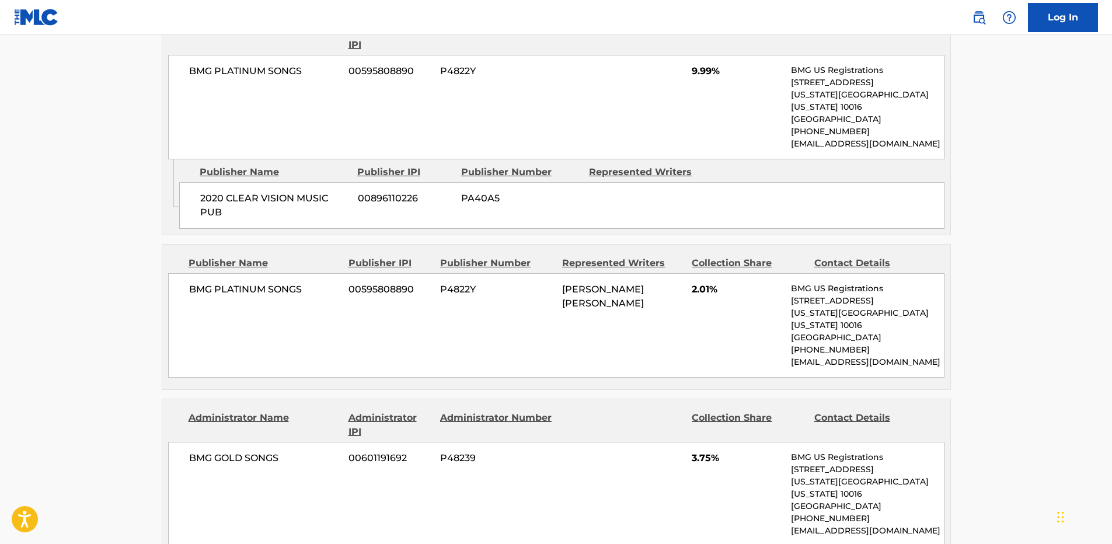
click at [233, 191] on span "2020 CLEAR VISION MUSIC PUB" at bounding box center [274, 205] width 149 height 28
click at [700, 64] on span "9.99%" at bounding box center [737, 71] width 90 height 14
click at [197, 283] on span "BMG PLATINUM SONGS" at bounding box center [264, 290] width 151 height 14
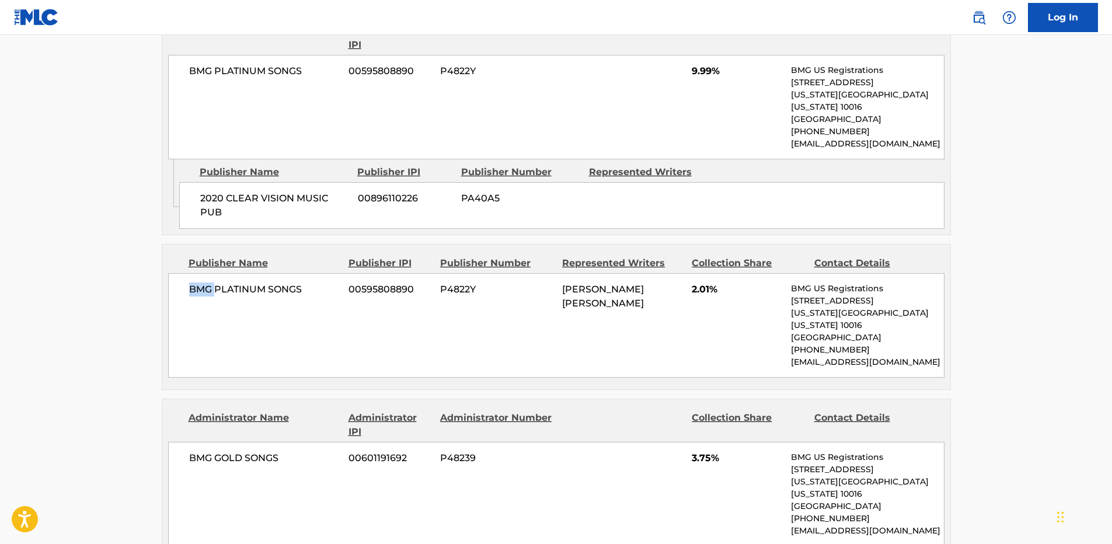
click at [197, 283] on span "BMG PLATINUM SONGS" at bounding box center [264, 290] width 151 height 14
drag, startPoint x: 197, startPoint y: 262, endPoint x: 229, endPoint y: 269, distance: 33.0
click at [229, 283] on span "BMG PLATINUM SONGS" at bounding box center [264, 290] width 151 height 14
click at [697, 283] on span "2.01%" at bounding box center [737, 290] width 90 height 14
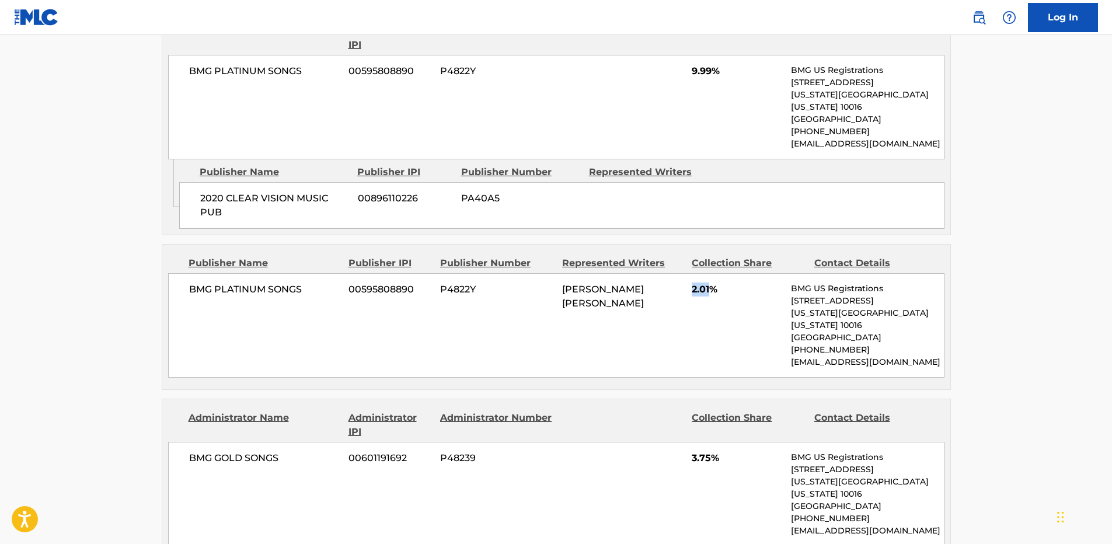
click at [697, 283] on span "2.01%" at bounding box center [737, 290] width 90 height 14
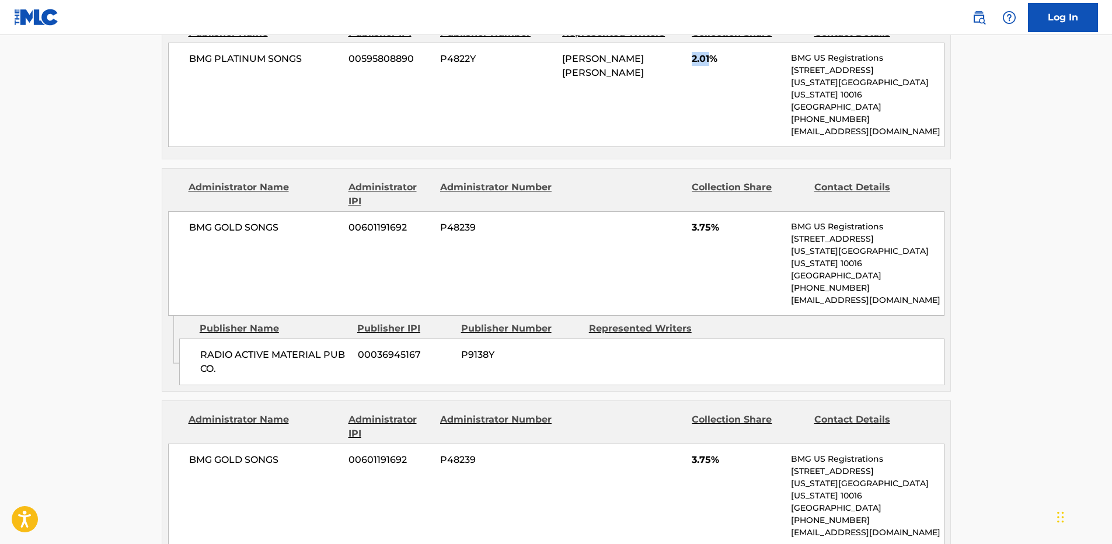
scroll to position [1459, 0]
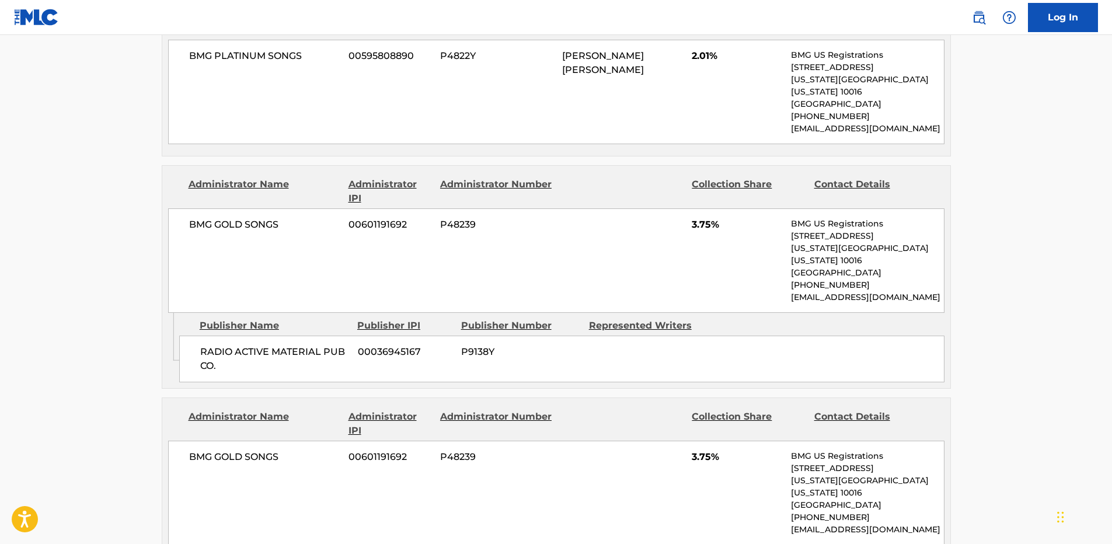
click at [222, 345] on span "RADIO ACTIVE MATERIAL PUB CO." at bounding box center [274, 359] width 149 height 28
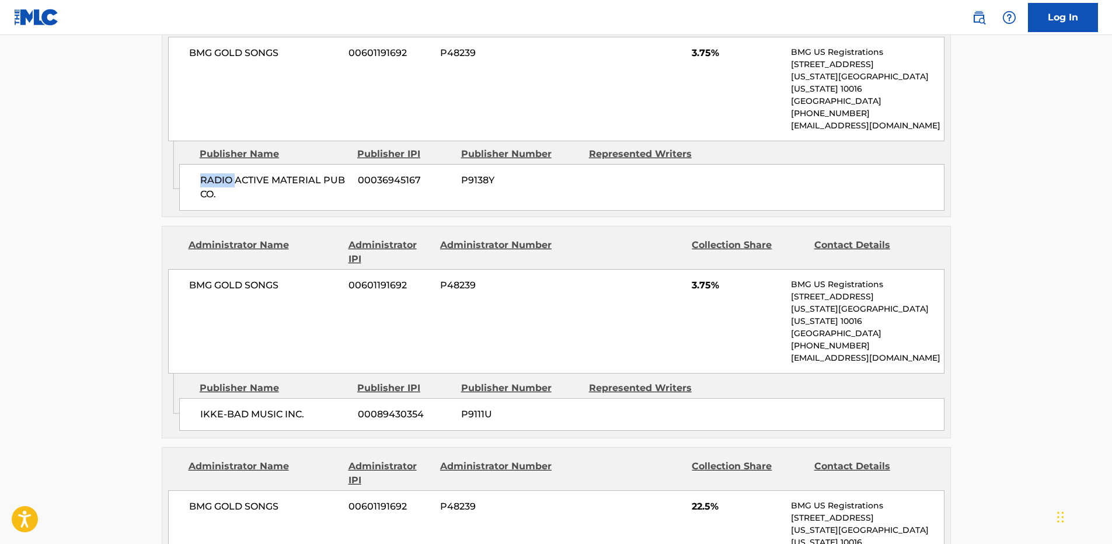
scroll to position [1634, 0]
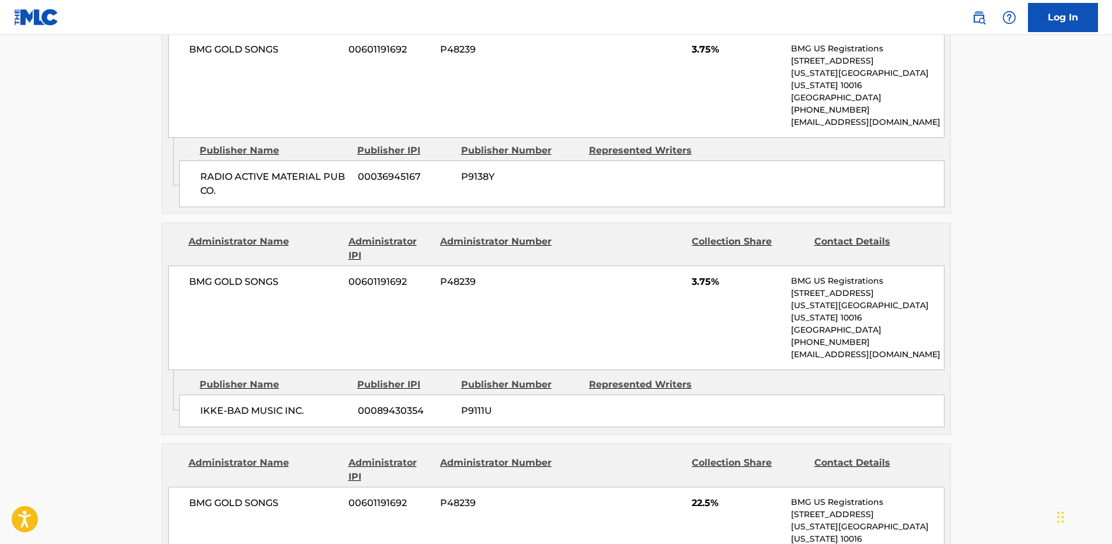
click at [212, 404] on span "IKKE-BAD MUSIC INC." at bounding box center [274, 411] width 149 height 14
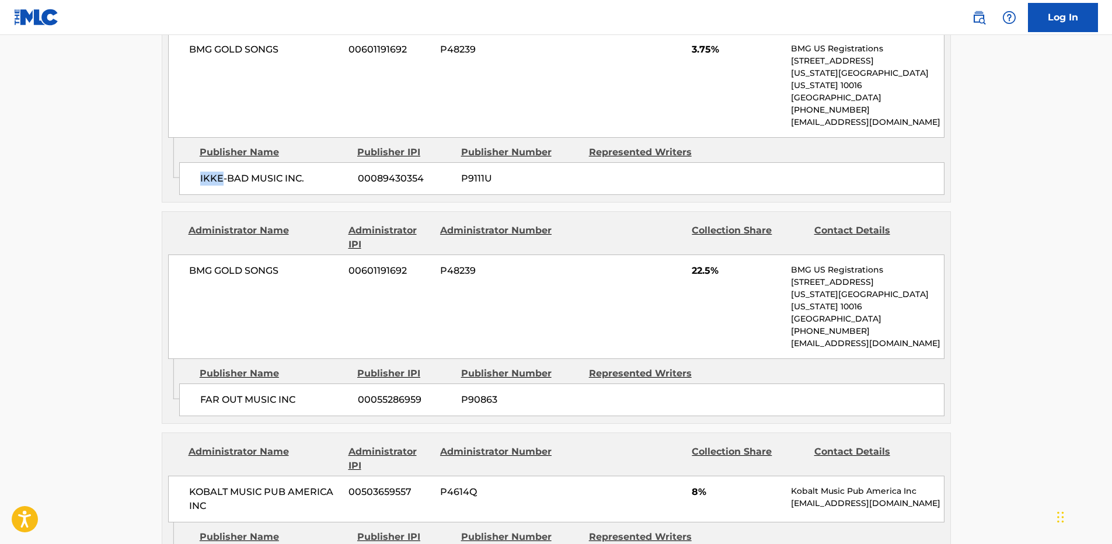
scroll to position [1868, 0]
click at [214, 392] on span "FAR OUT MUSIC INC" at bounding box center [274, 399] width 149 height 14
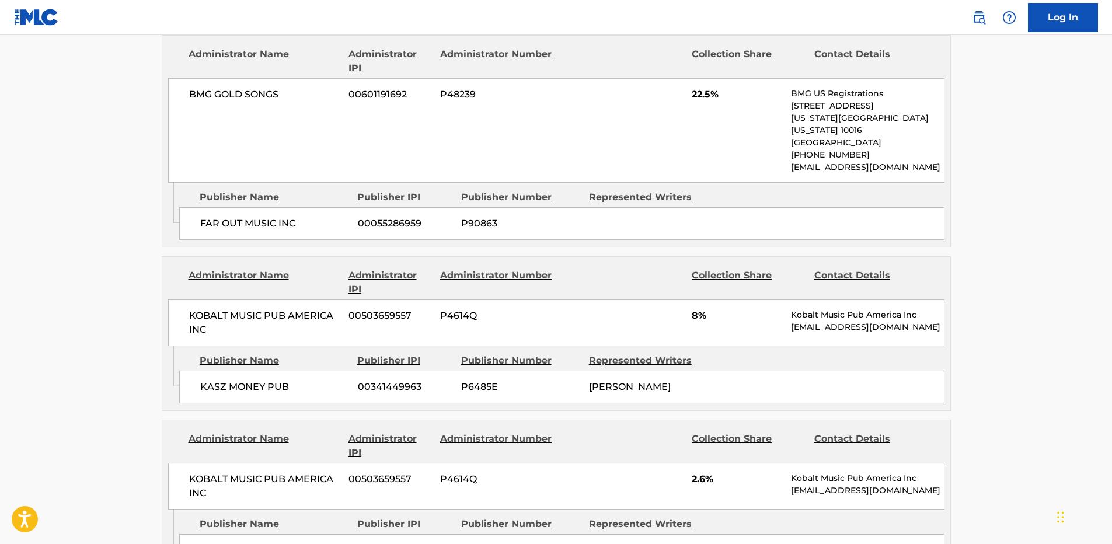
click at [205, 380] on span "KASZ MONEY PUB" at bounding box center [274, 387] width 149 height 14
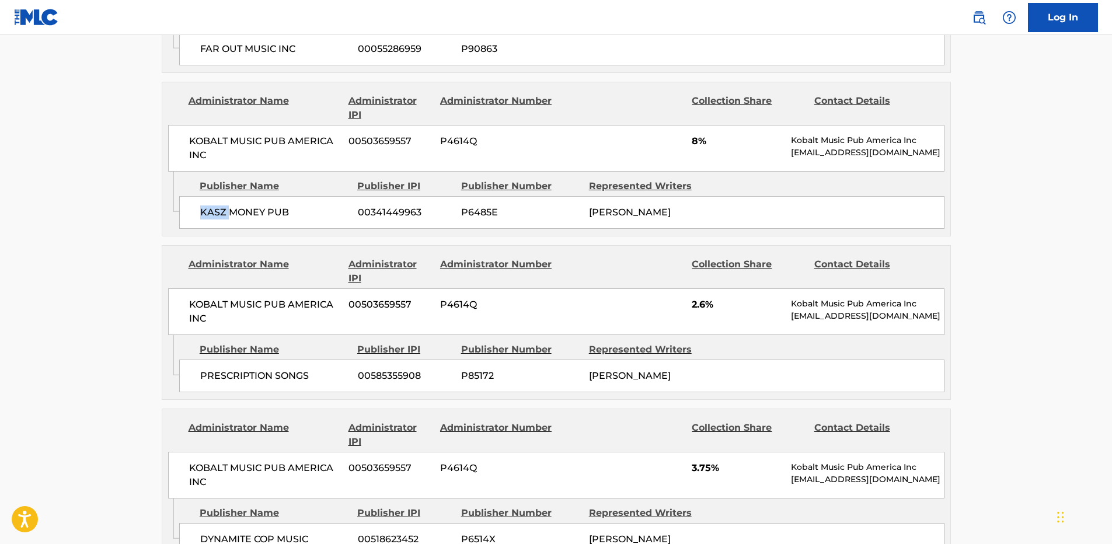
scroll to position [2218, 0]
click at [229, 368] on span "PRESCRIPTION SONGS" at bounding box center [274, 375] width 149 height 14
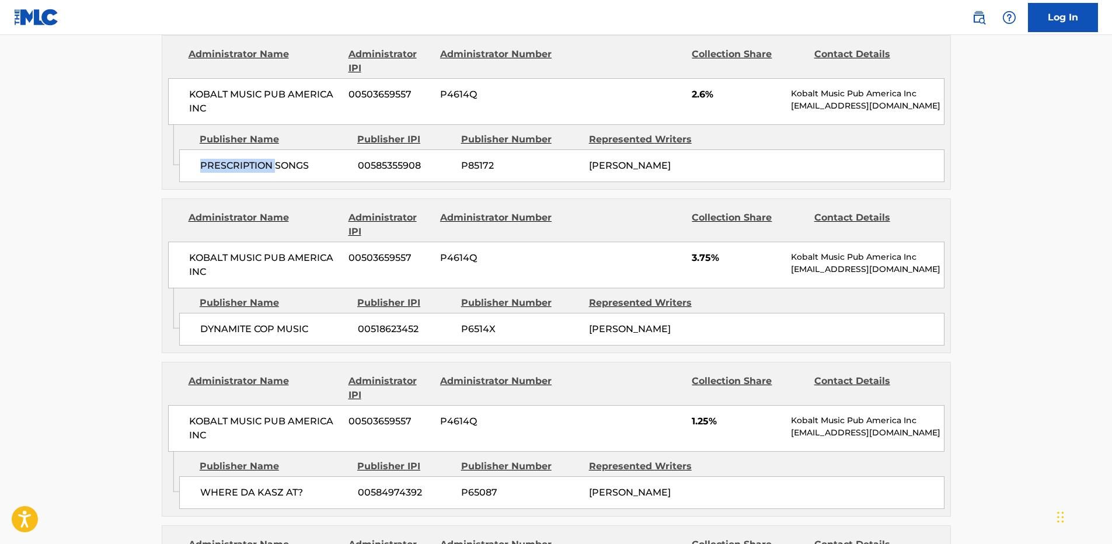
scroll to position [2452, 0]
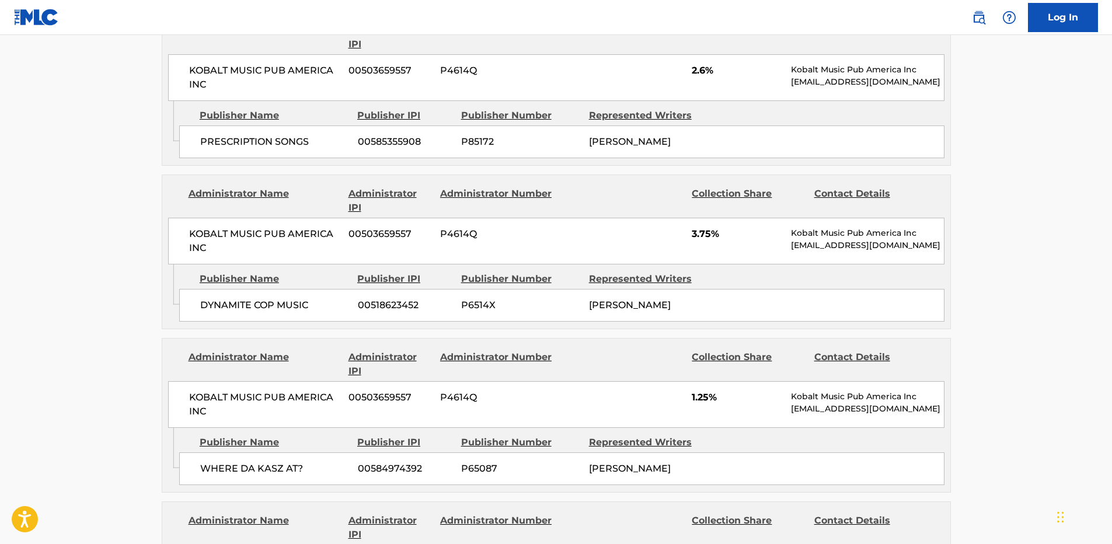
click at [230, 298] on span "DYNAMITE COP MUSIC" at bounding box center [274, 305] width 149 height 14
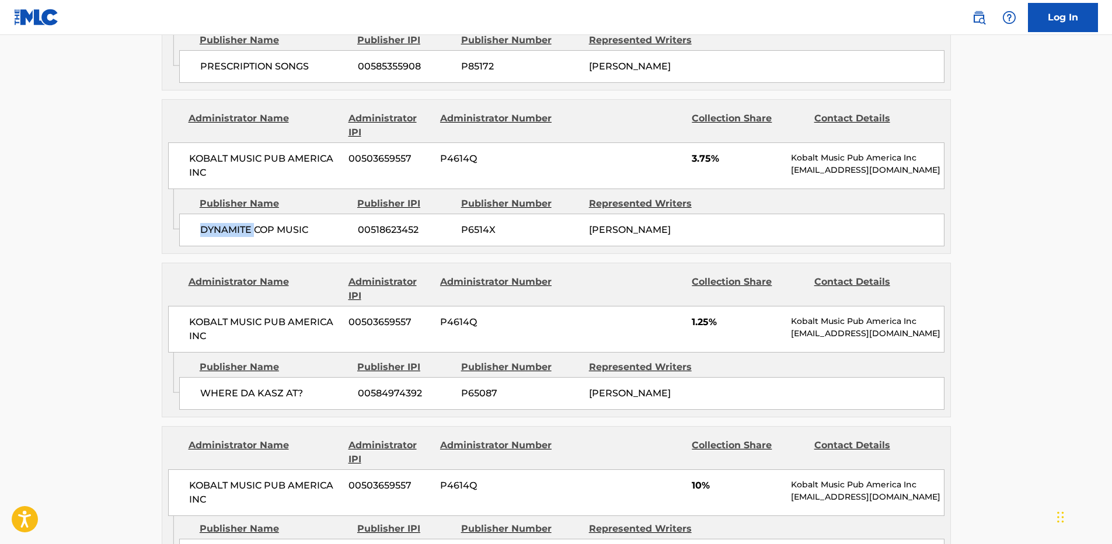
scroll to position [2627, 0]
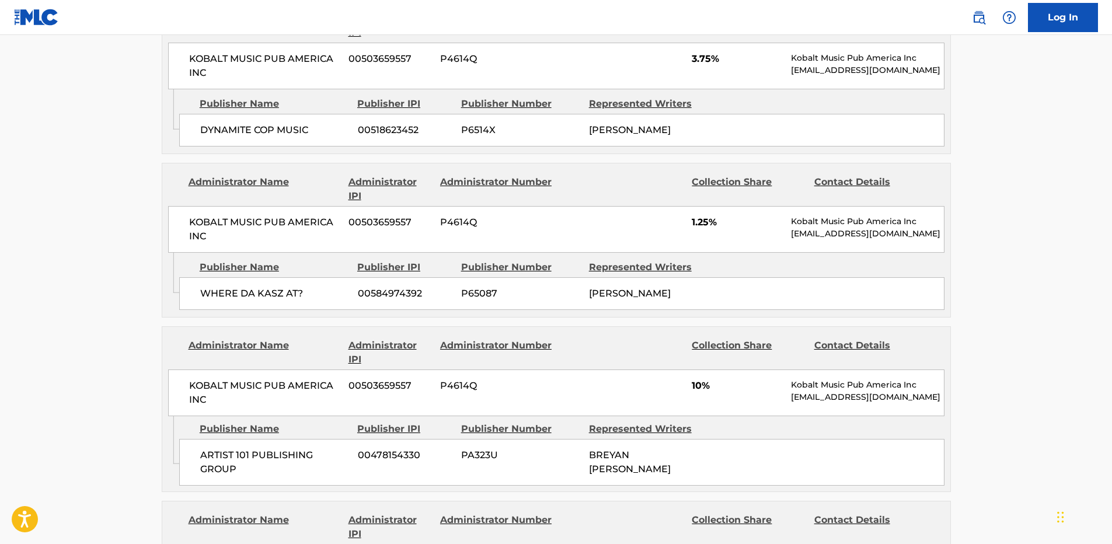
click at [264, 287] on span "WHERE DA KASZ AT?" at bounding box center [274, 294] width 149 height 14
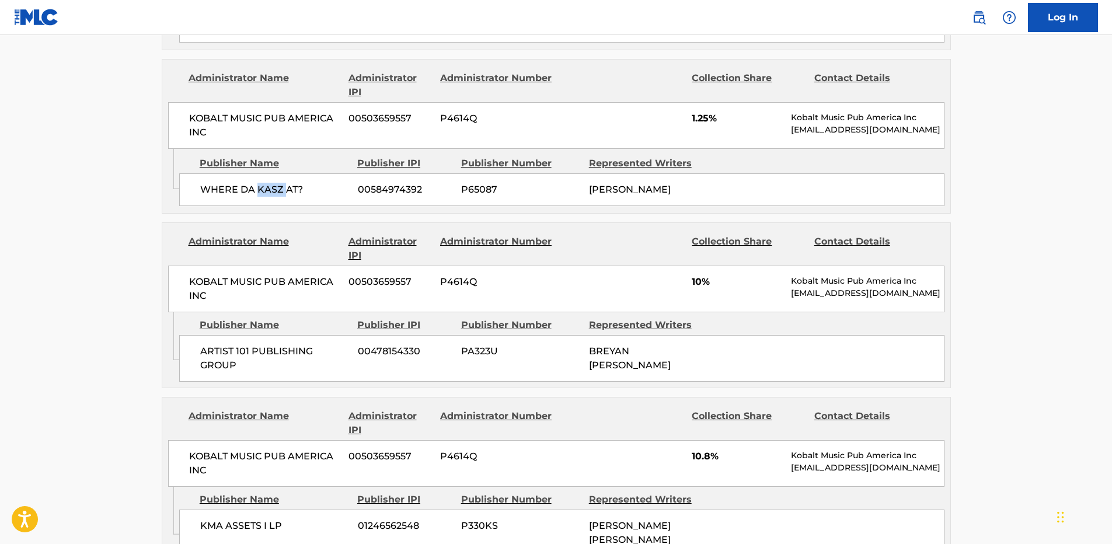
scroll to position [2744, 0]
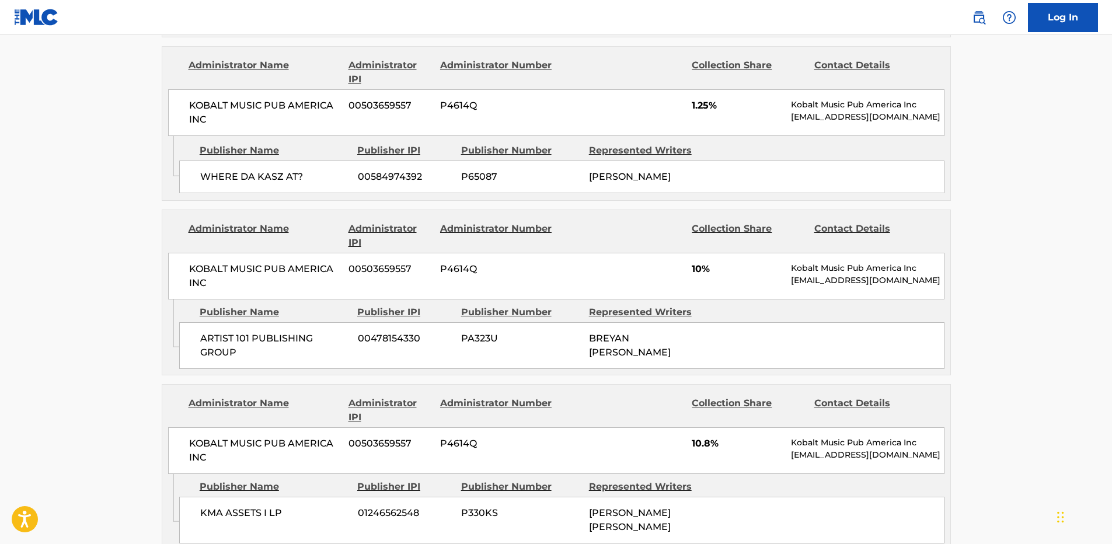
click at [239, 332] on span "ARTIST 101 PUBLISHING GROUP" at bounding box center [274, 346] width 149 height 28
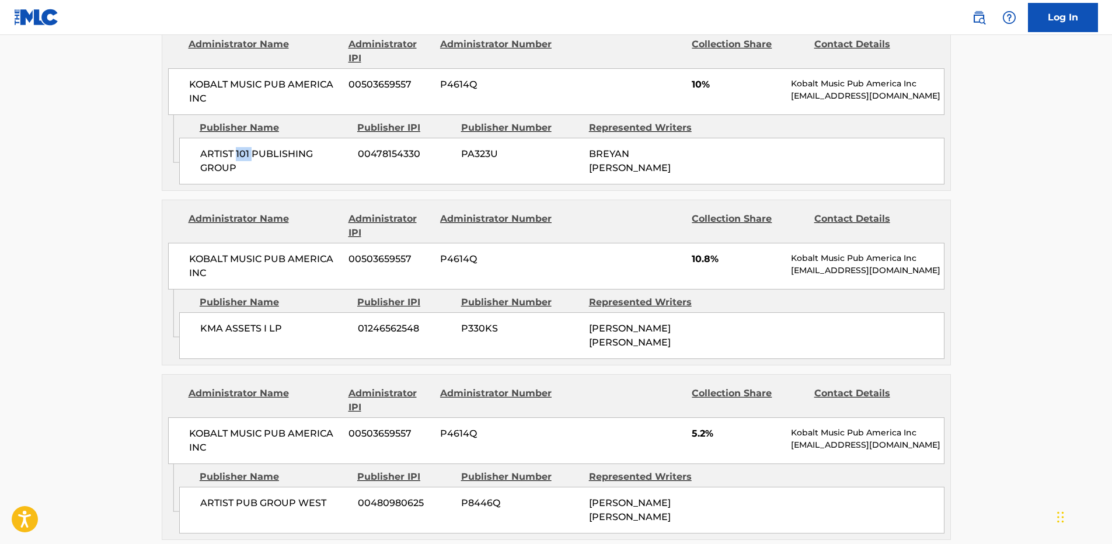
scroll to position [2860, 0]
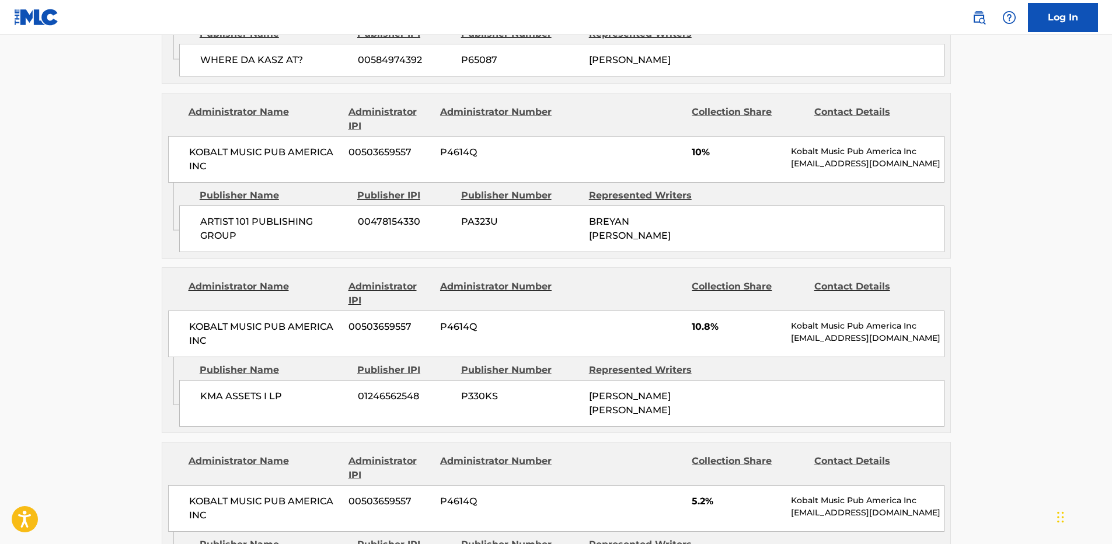
click at [205, 389] on span "KMA ASSETS I LP" at bounding box center [274, 396] width 149 height 14
click at [236, 389] on span "KMA ASSETS I LP" at bounding box center [274, 396] width 149 height 14
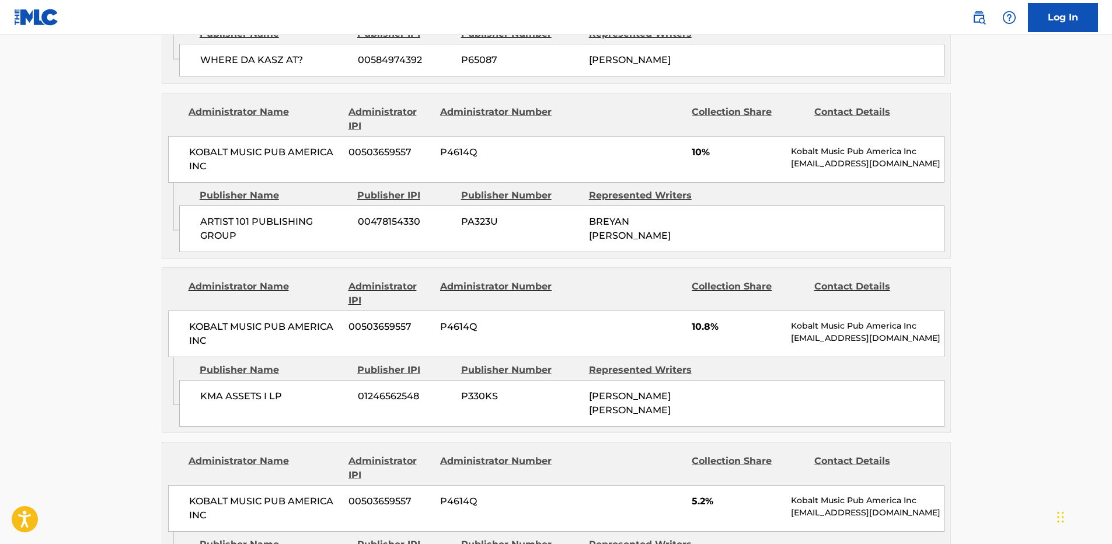
click at [692, 320] on span "10.8%" at bounding box center [737, 327] width 90 height 14
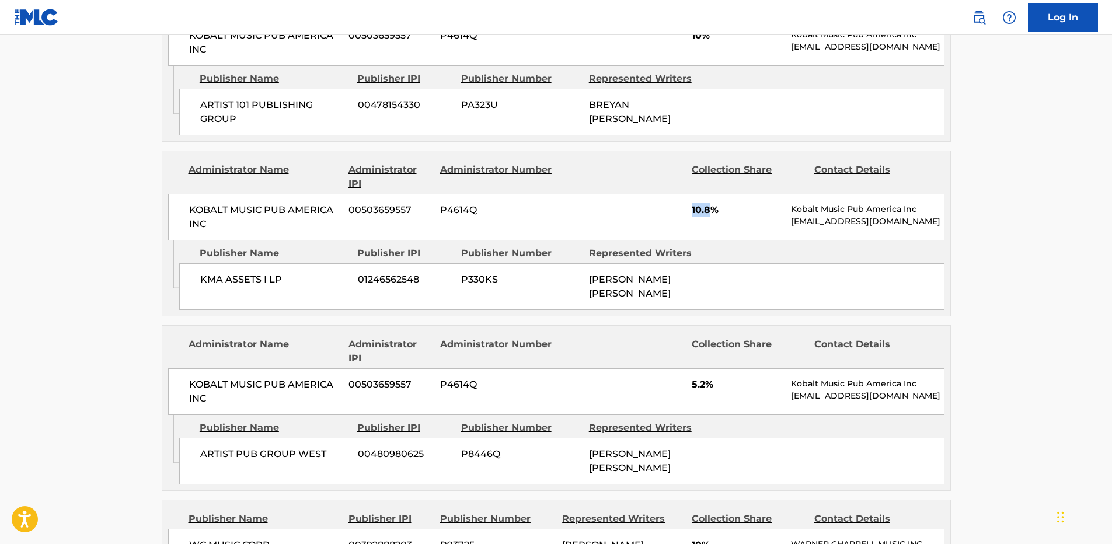
scroll to position [3094, 0]
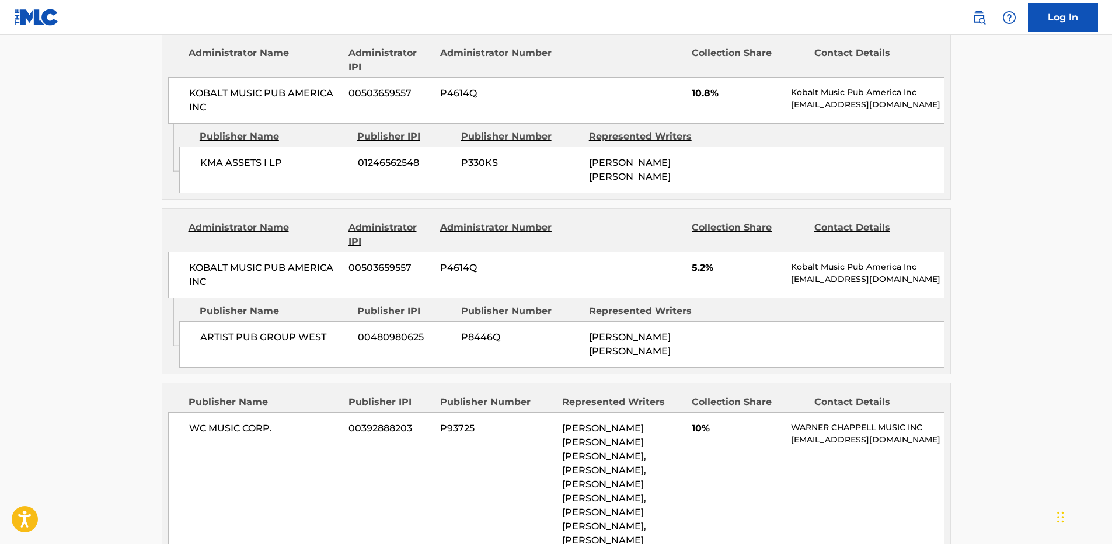
click at [322, 330] on span "ARTIST PUB GROUP WEST" at bounding box center [274, 337] width 149 height 14
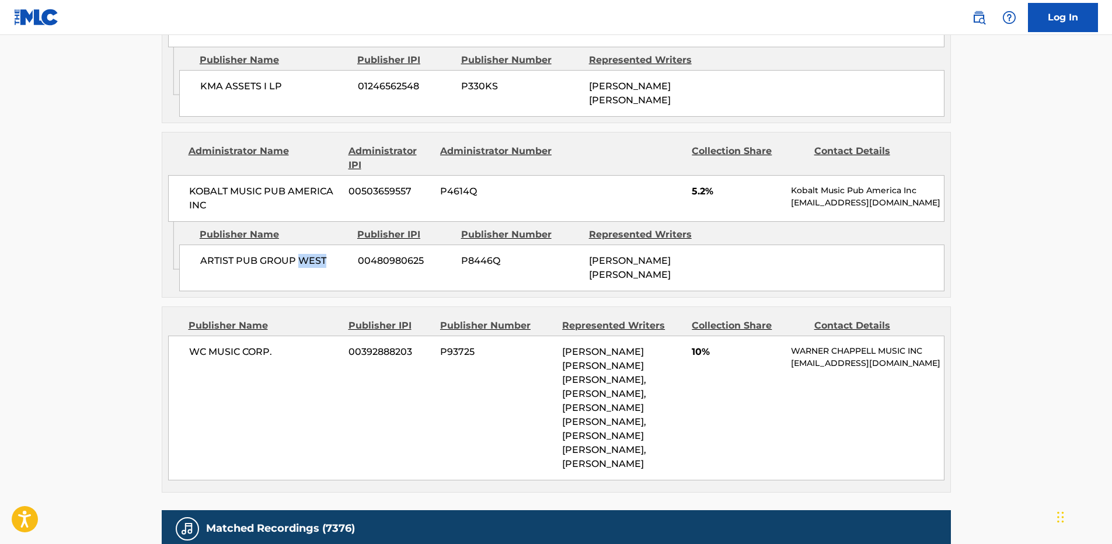
scroll to position [3269, 0]
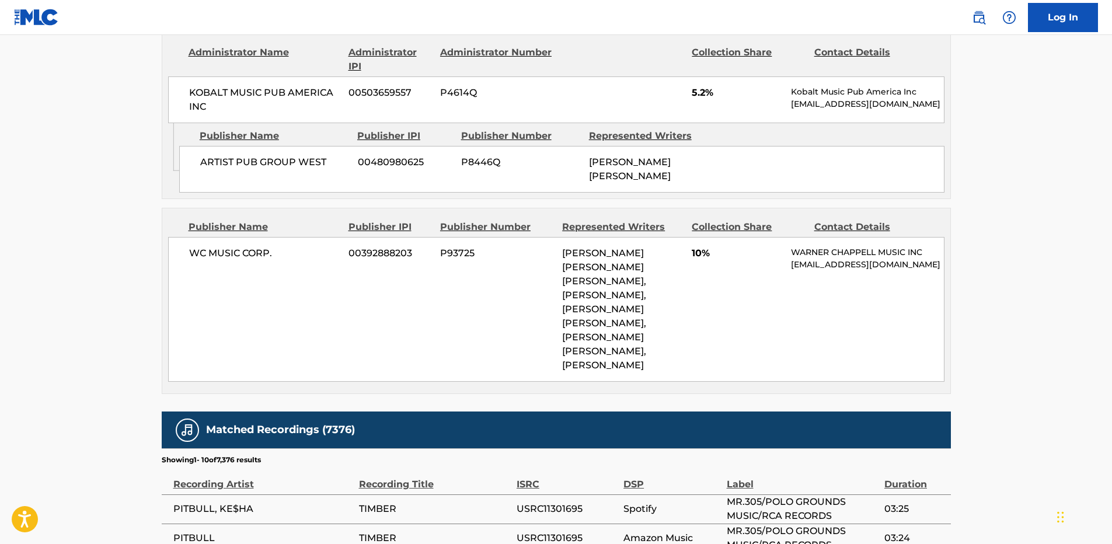
click at [248, 155] on span "ARTIST PUB GROUP WEST" at bounding box center [274, 162] width 149 height 14
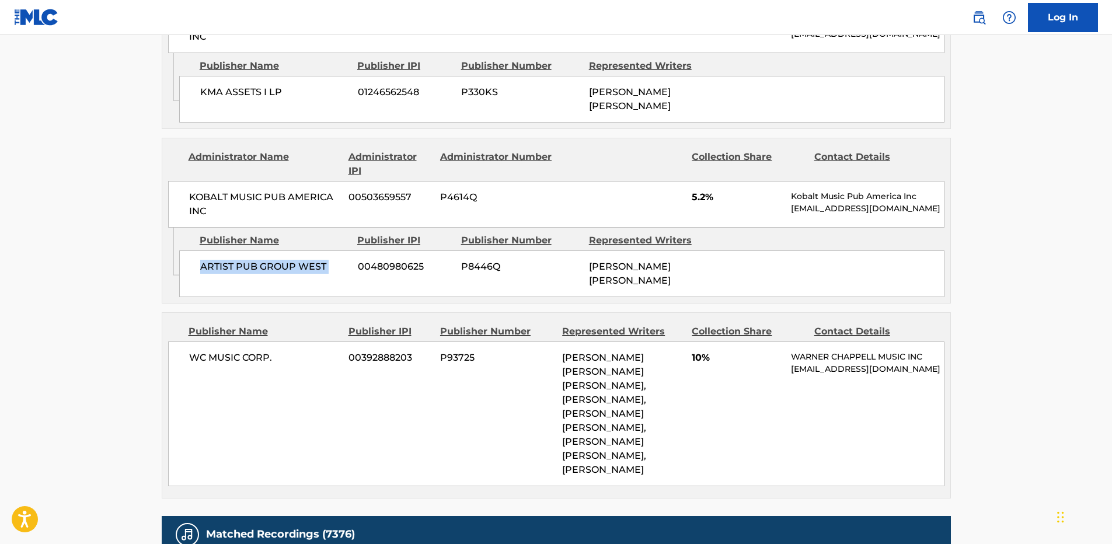
scroll to position [3152, 0]
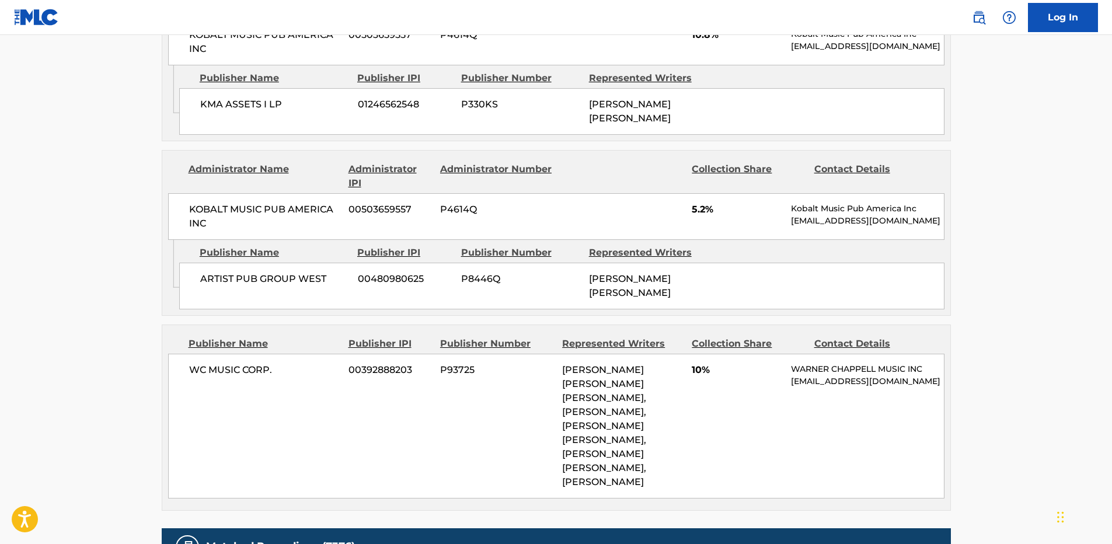
click at [693, 203] on span "5.2%" at bounding box center [737, 210] width 90 height 14
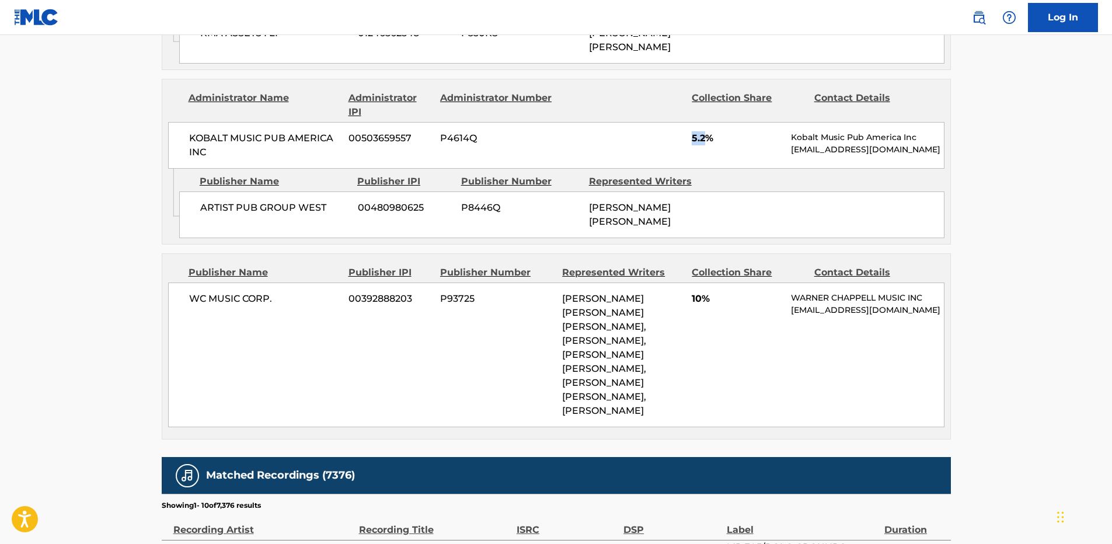
scroll to position [3327, 0]
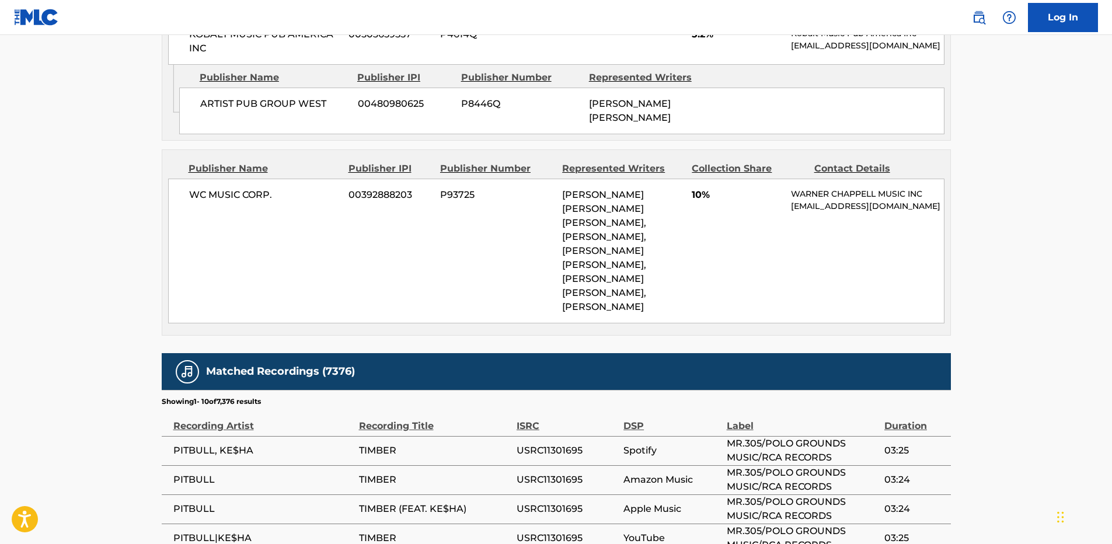
click at [198, 188] on span "WC MUSIC CORP." at bounding box center [264, 195] width 151 height 14
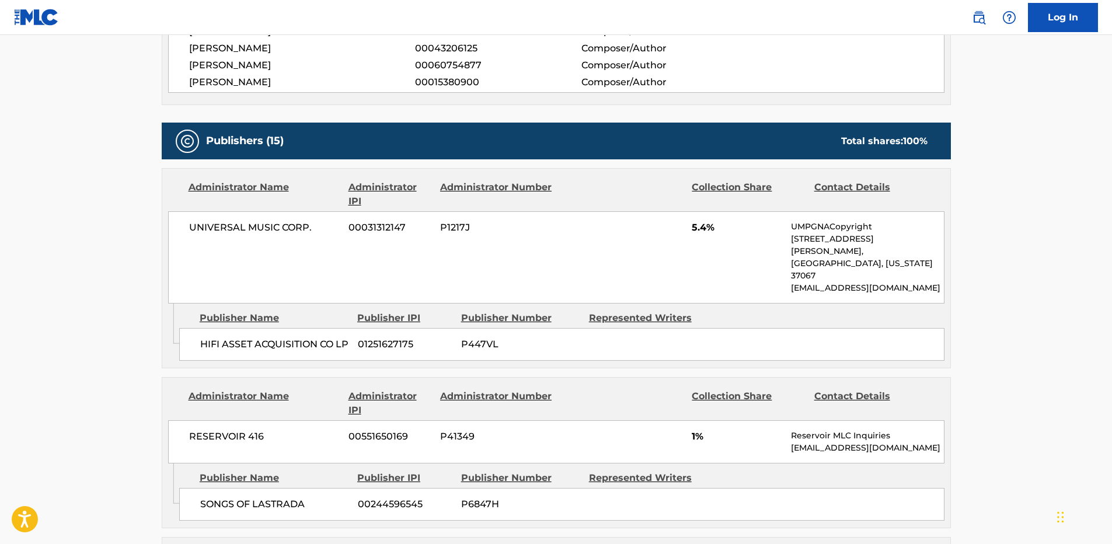
scroll to position [467, 0]
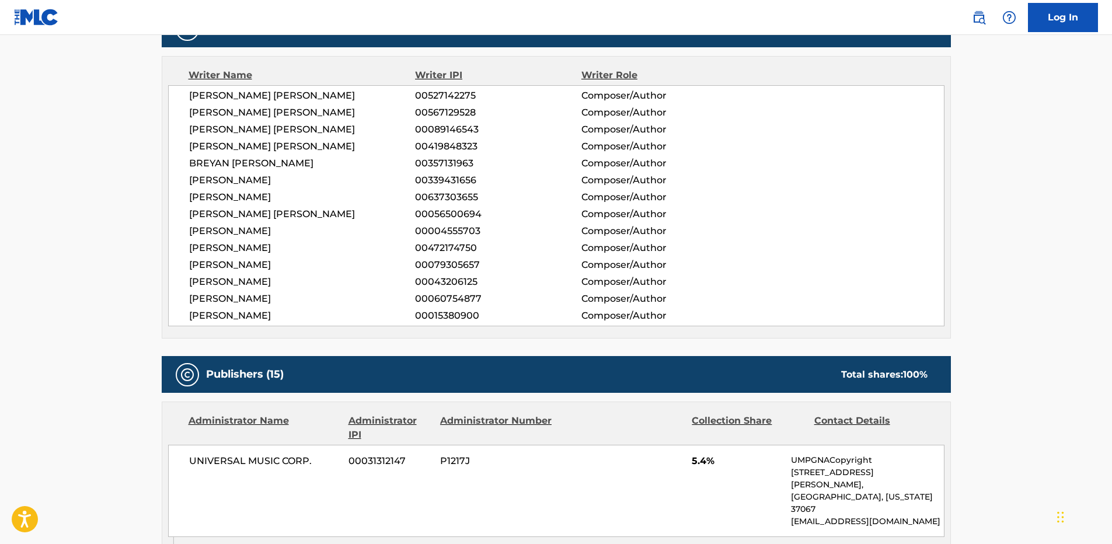
click at [327, 114] on span "[PERSON_NAME] [PERSON_NAME]" at bounding box center [302, 113] width 226 height 14
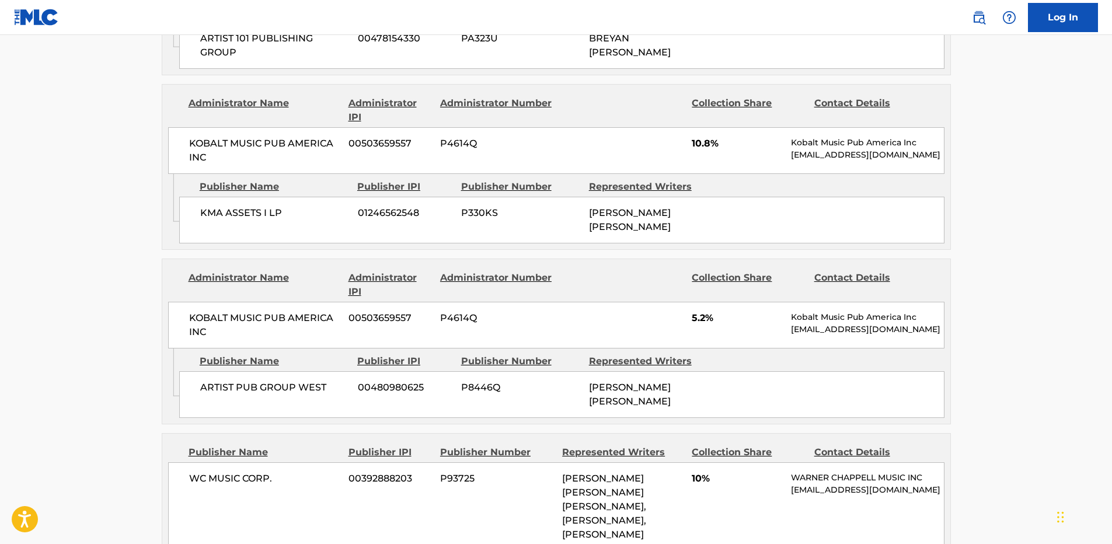
scroll to position [3204, 0]
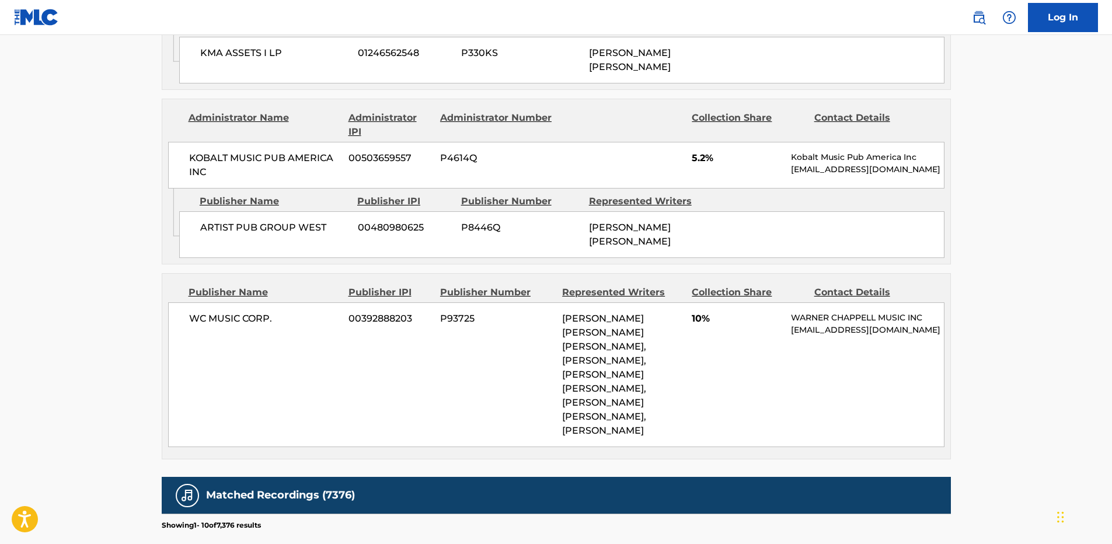
click at [296, 302] on div "WC MUSIC CORP. 00392888203 P93725 [PERSON_NAME] [PERSON_NAME] [PERSON_NAME], [P…" at bounding box center [556, 374] width 776 height 145
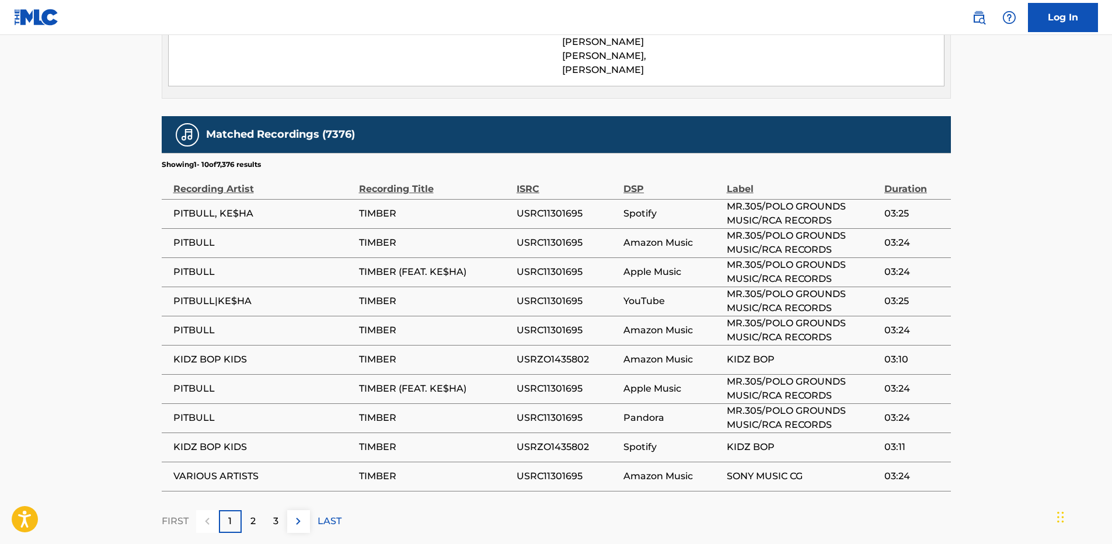
scroll to position [919, 0]
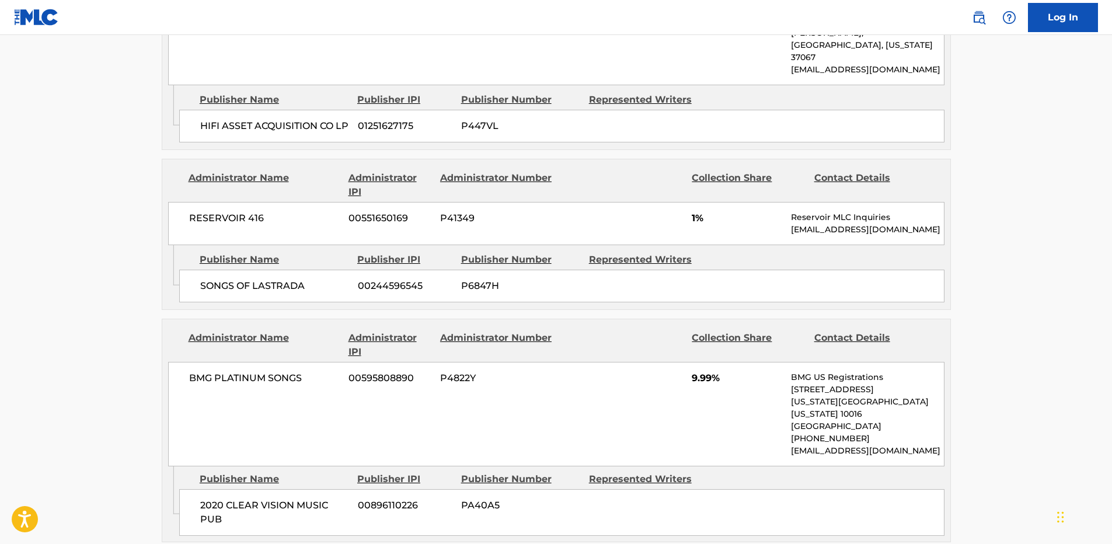
click at [257, 279] on span "SONGS OF LASTRADA" at bounding box center [274, 286] width 149 height 14
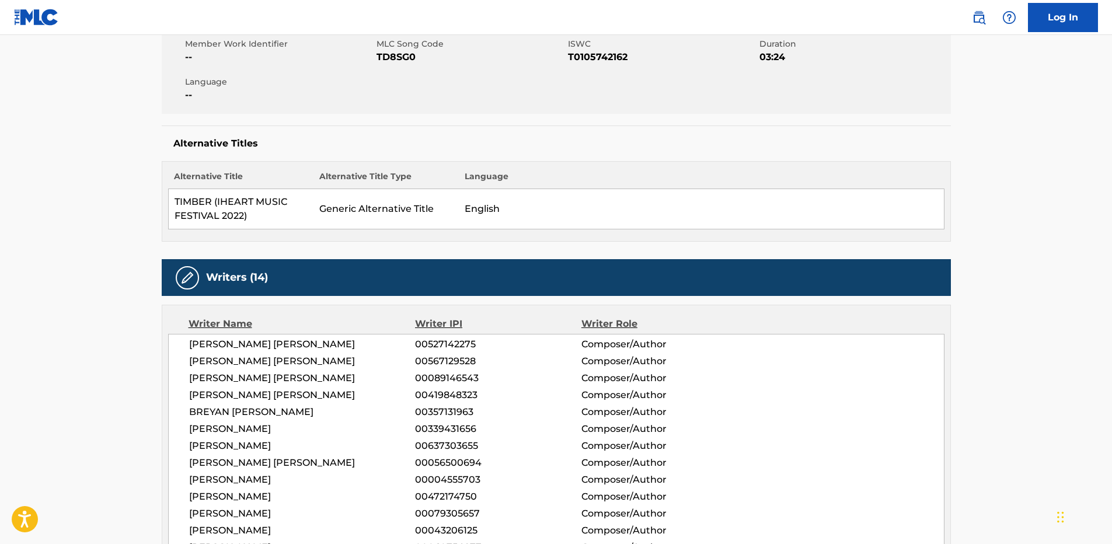
scroll to position [0, 0]
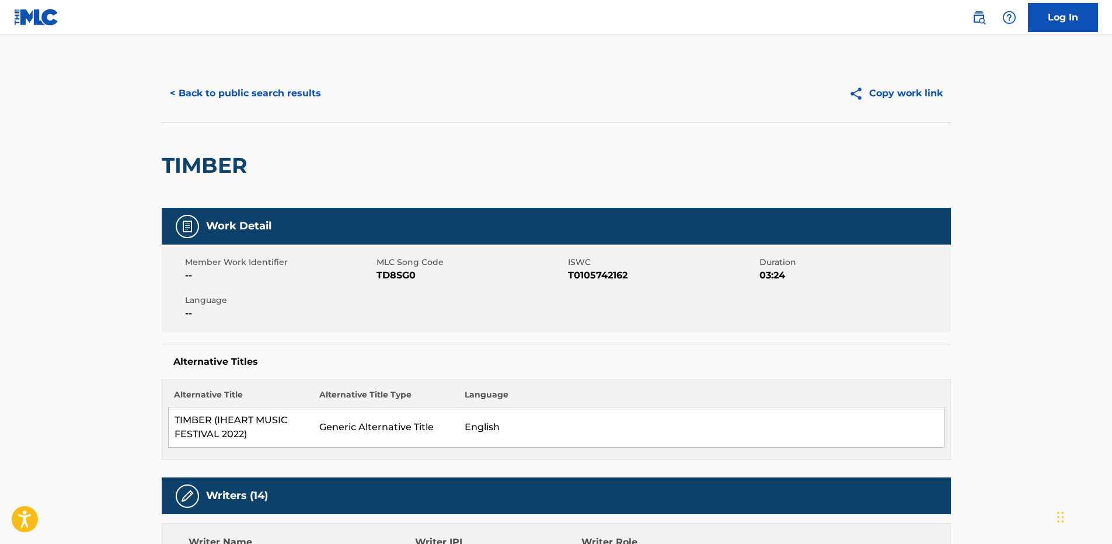
click at [297, 103] on button "< Back to public search results" at bounding box center [246, 93] width 168 height 29
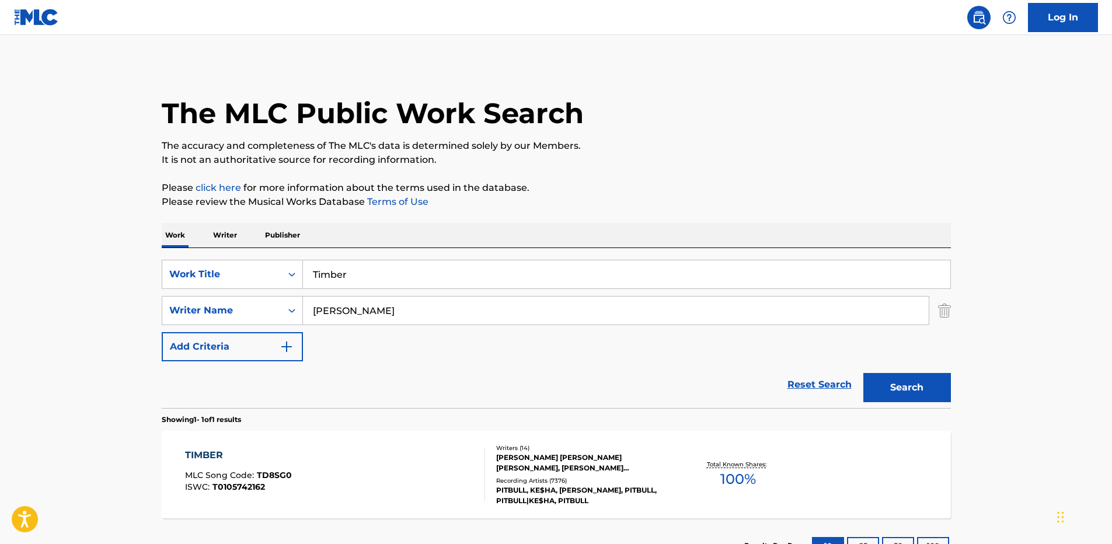
click at [811, 385] on link "Reset Search" at bounding box center [820, 385] width 76 height 26
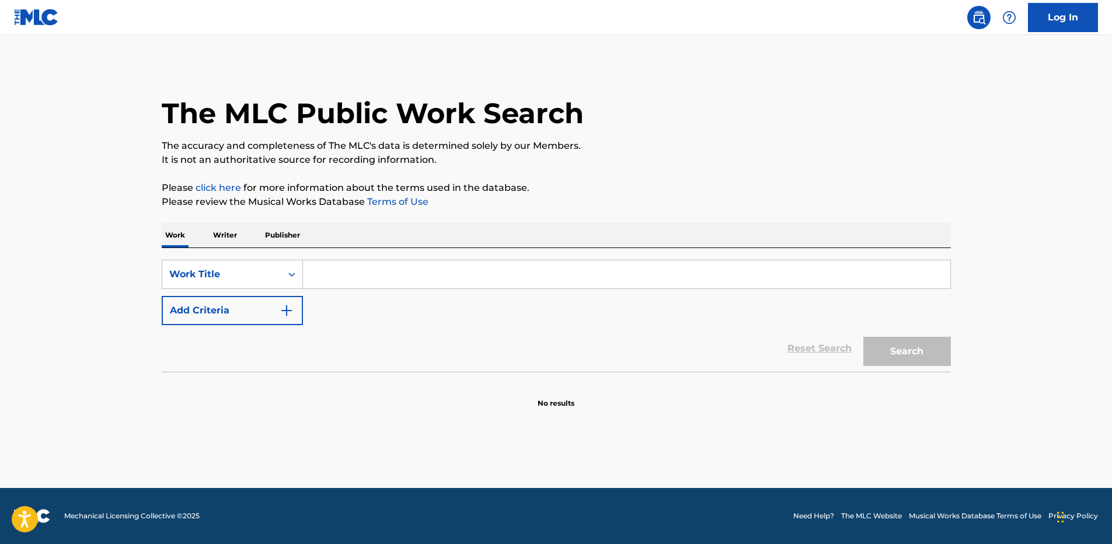
click at [428, 266] on input "Search Form" at bounding box center [626, 274] width 647 height 28
paste input "Voodoo Pitbull"
type input "Voodoo"
click at [162, 296] on button "Add Criteria" at bounding box center [232, 310] width 141 height 29
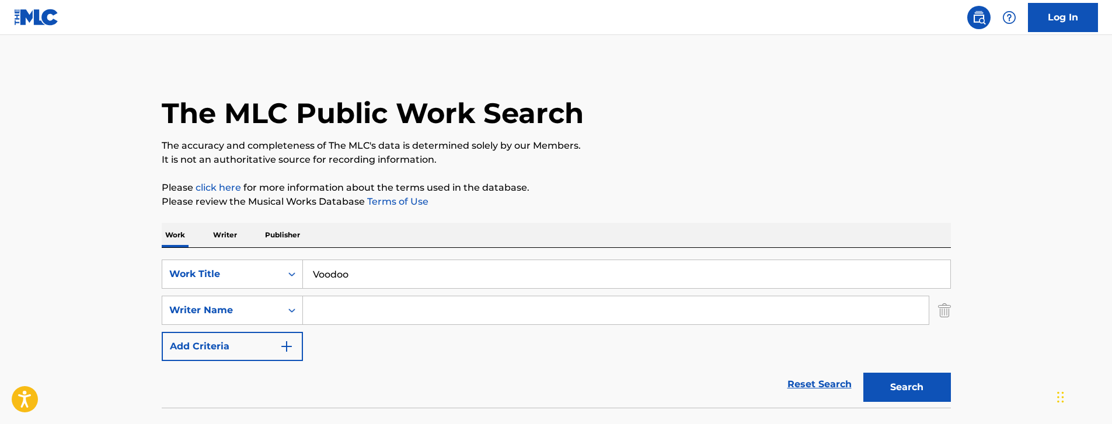
click at [553, 406] on div "Reset Search Search" at bounding box center [556, 384] width 789 height 47
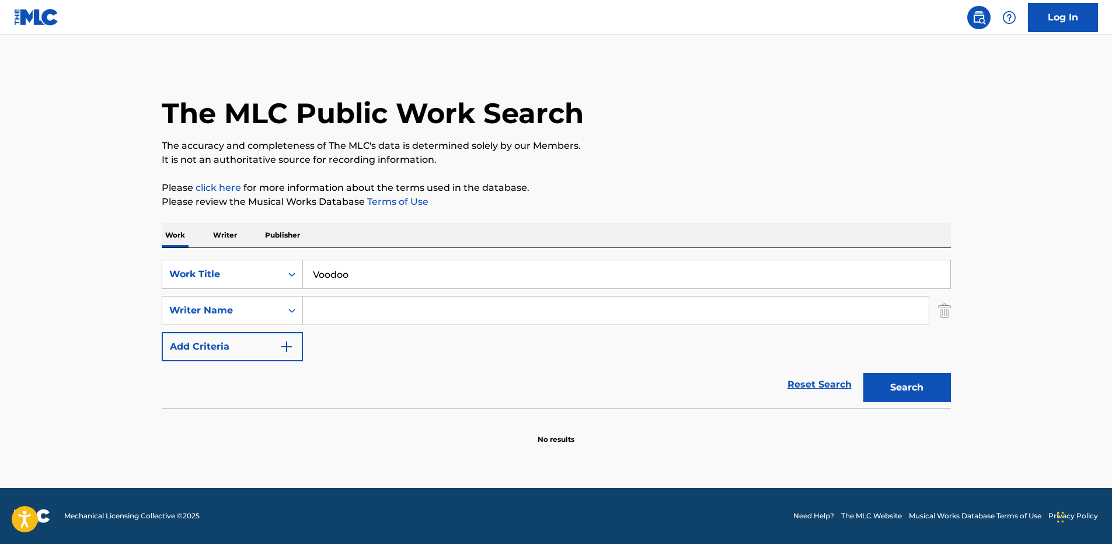
click at [566, 543] on html "Accessibility Screen-Reader Guide, Feedback, and Issue Reporting | New window L…" at bounding box center [556, 272] width 1112 height 544
